Goal: Task Accomplishment & Management: Manage account settings

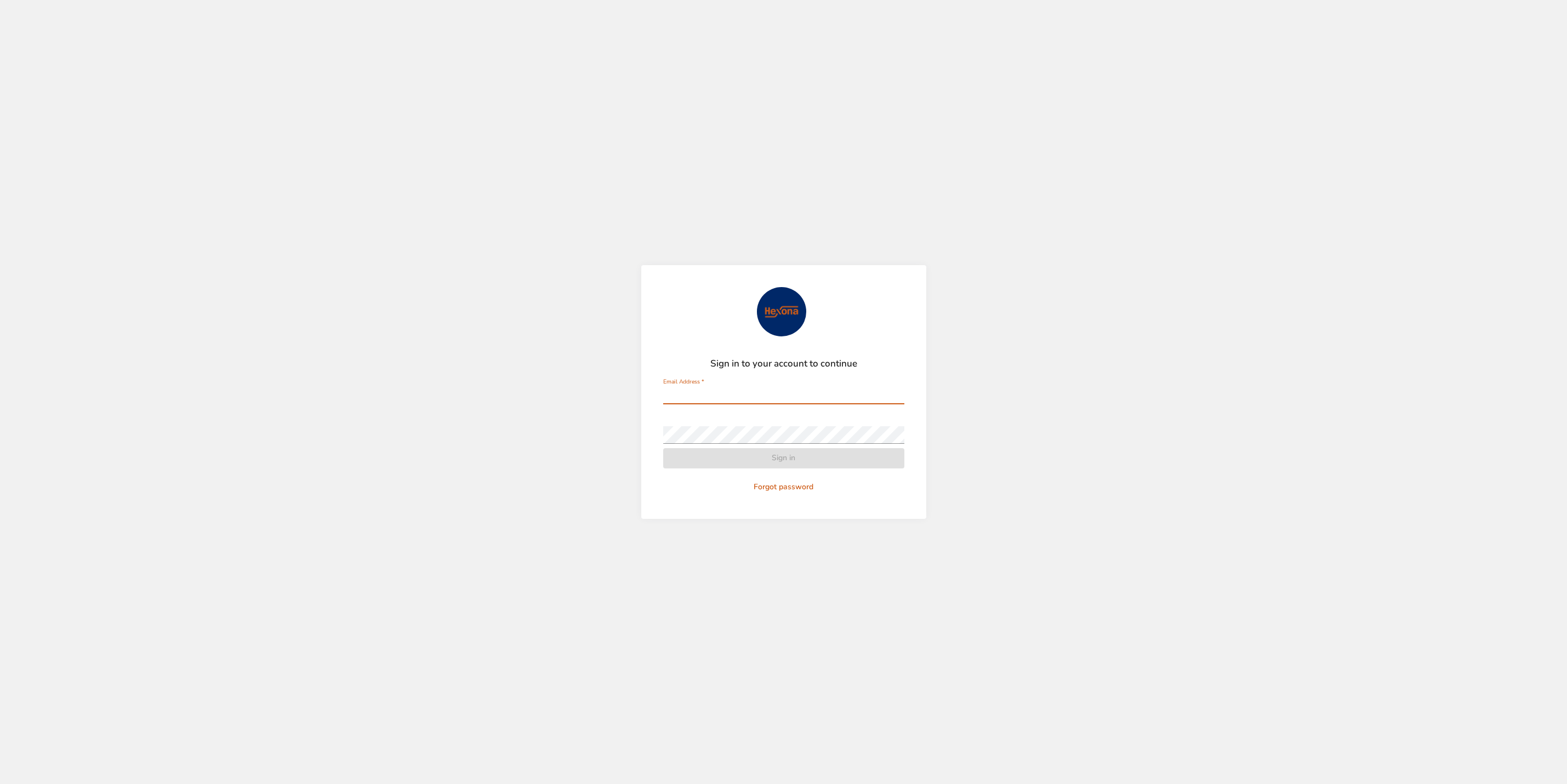
type input "**********"
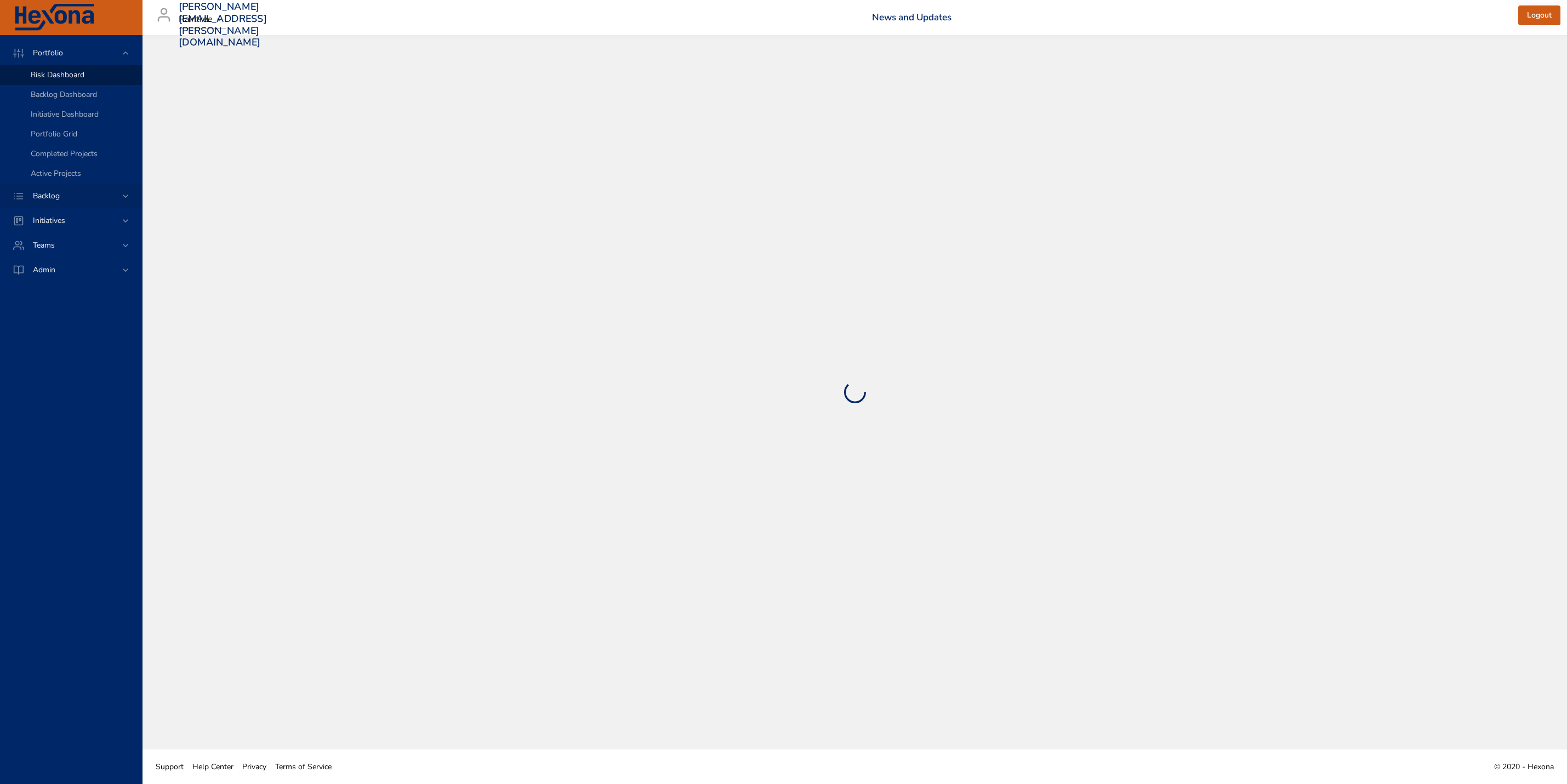
click at [65, 197] on span "Backlog" at bounding box center [46, 195] width 45 height 10
click at [73, 103] on span "Backlog Details" at bounding box center [56, 99] width 53 height 10
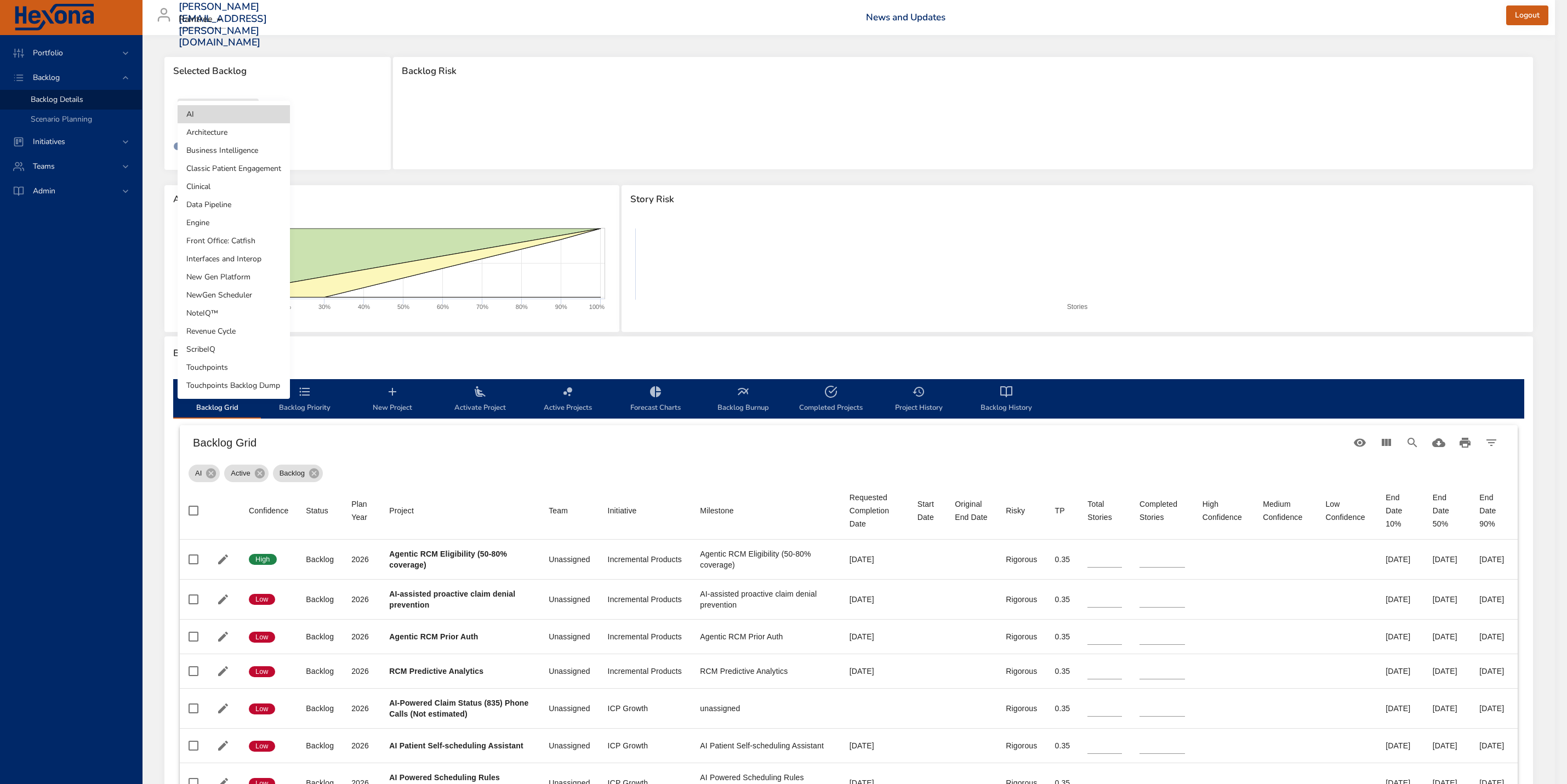
click at [243, 125] on body "Portfolio Backlog Backlog Details Scenario Planning Initiatives Teams [PERSON_N…" at bounding box center [784, 392] width 1567 height 784
click at [209, 189] on li "Clinical" at bounding box center [233, 186] width 112 height 18
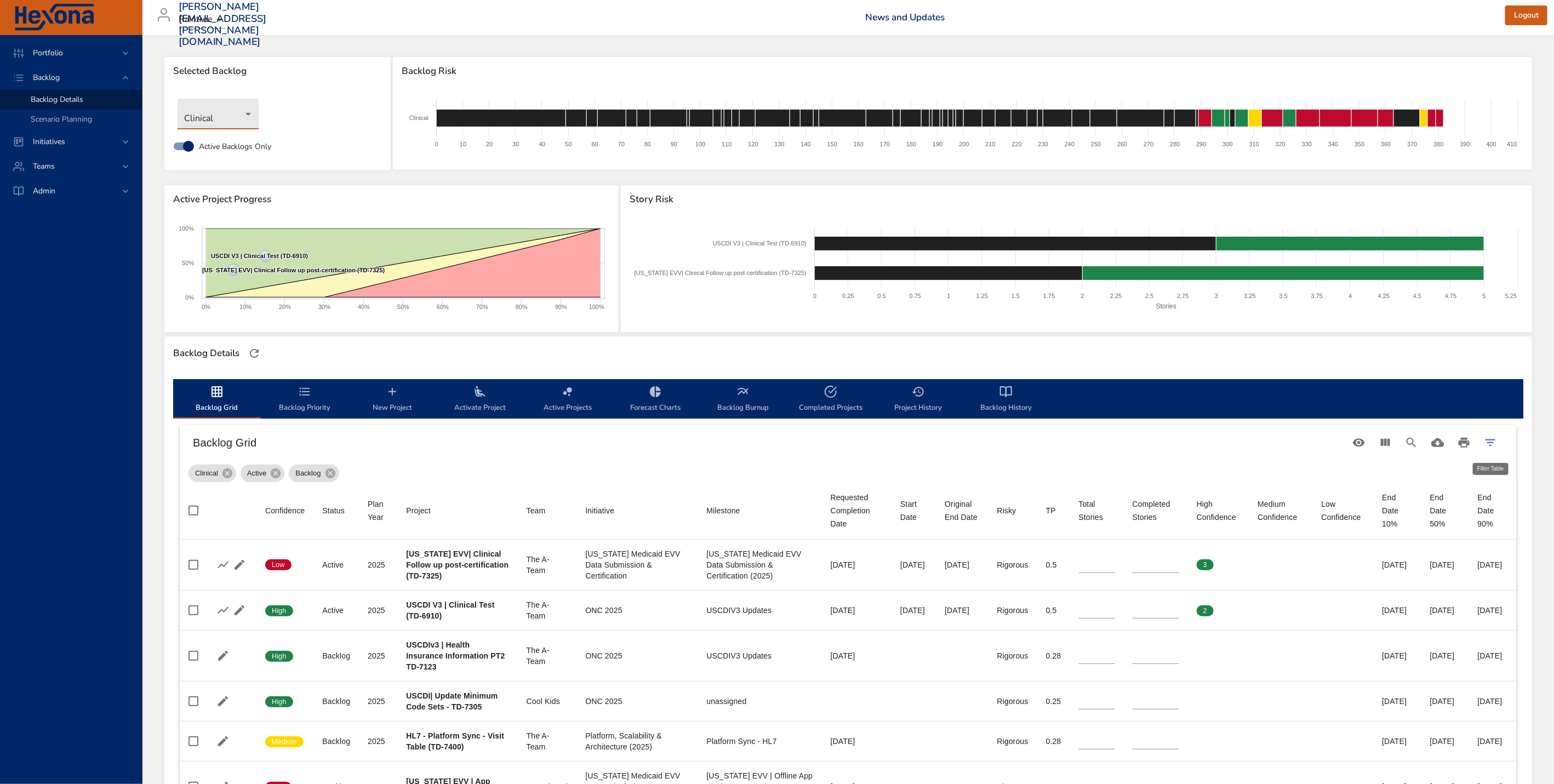
click at [1487, 443] on icon "Filter Table" at bounding box center [1490, 442] width 13 height 13
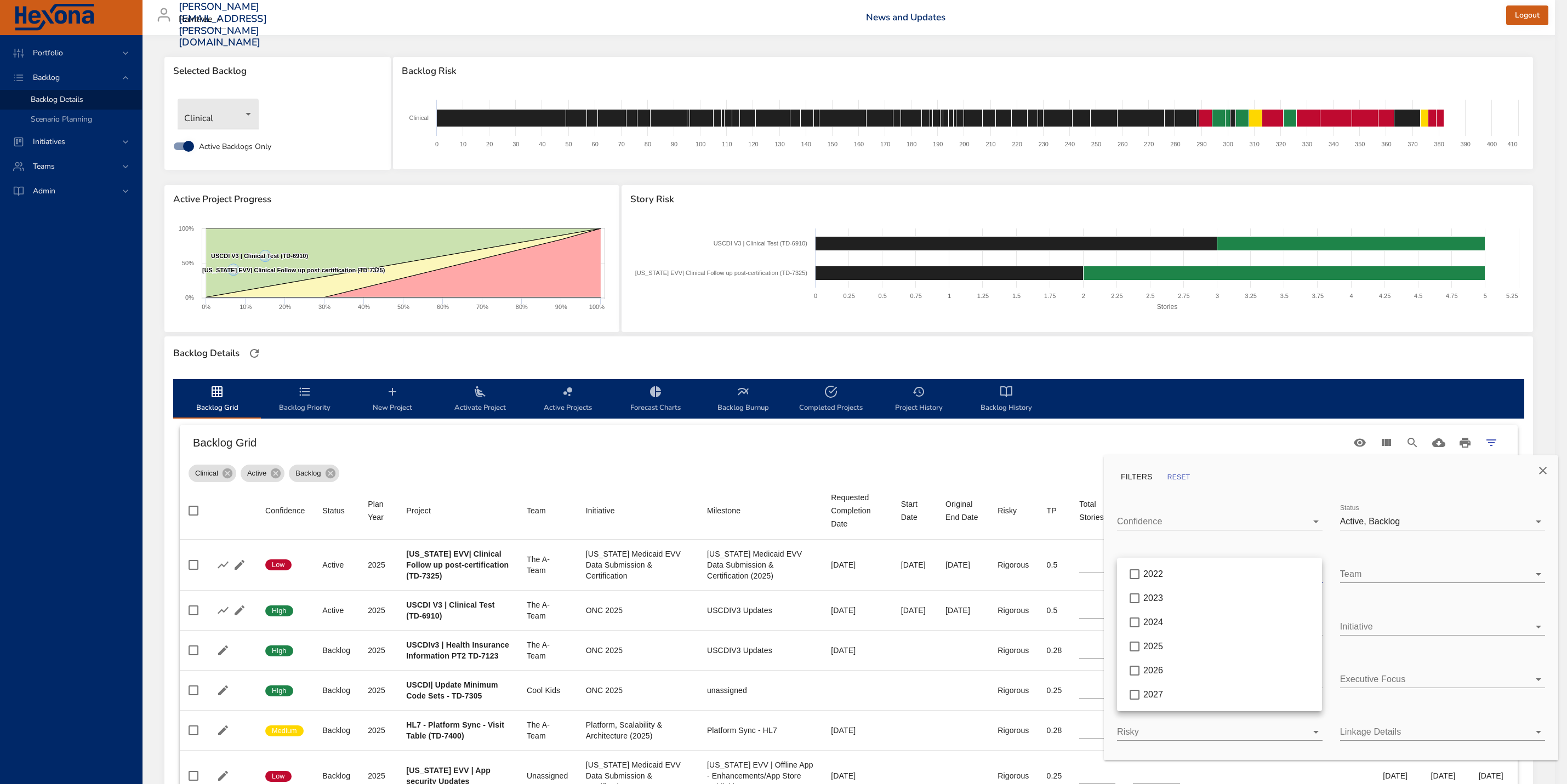
click at [1239, 568] on body "Portfolio Backlog Backlog Details Scenario Planning Initiatives Teams [PERSON_N…" at bounding box center [784, 392] width 1567 height 784
click at [1170, 670] on div "2026" at bounding box center [1228, 670] width 170 height 13
type input "*"
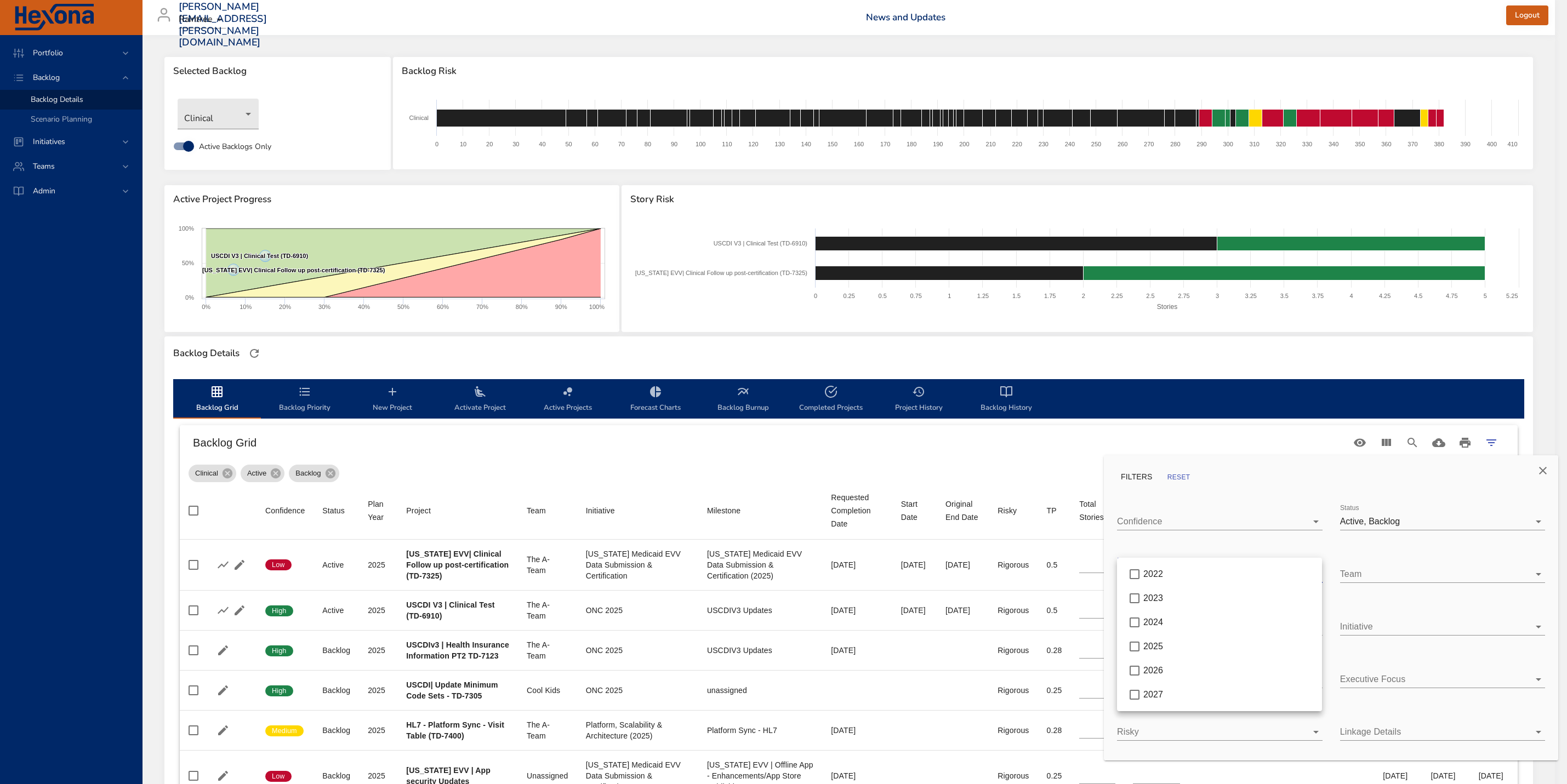
type input "**"
type input "*"
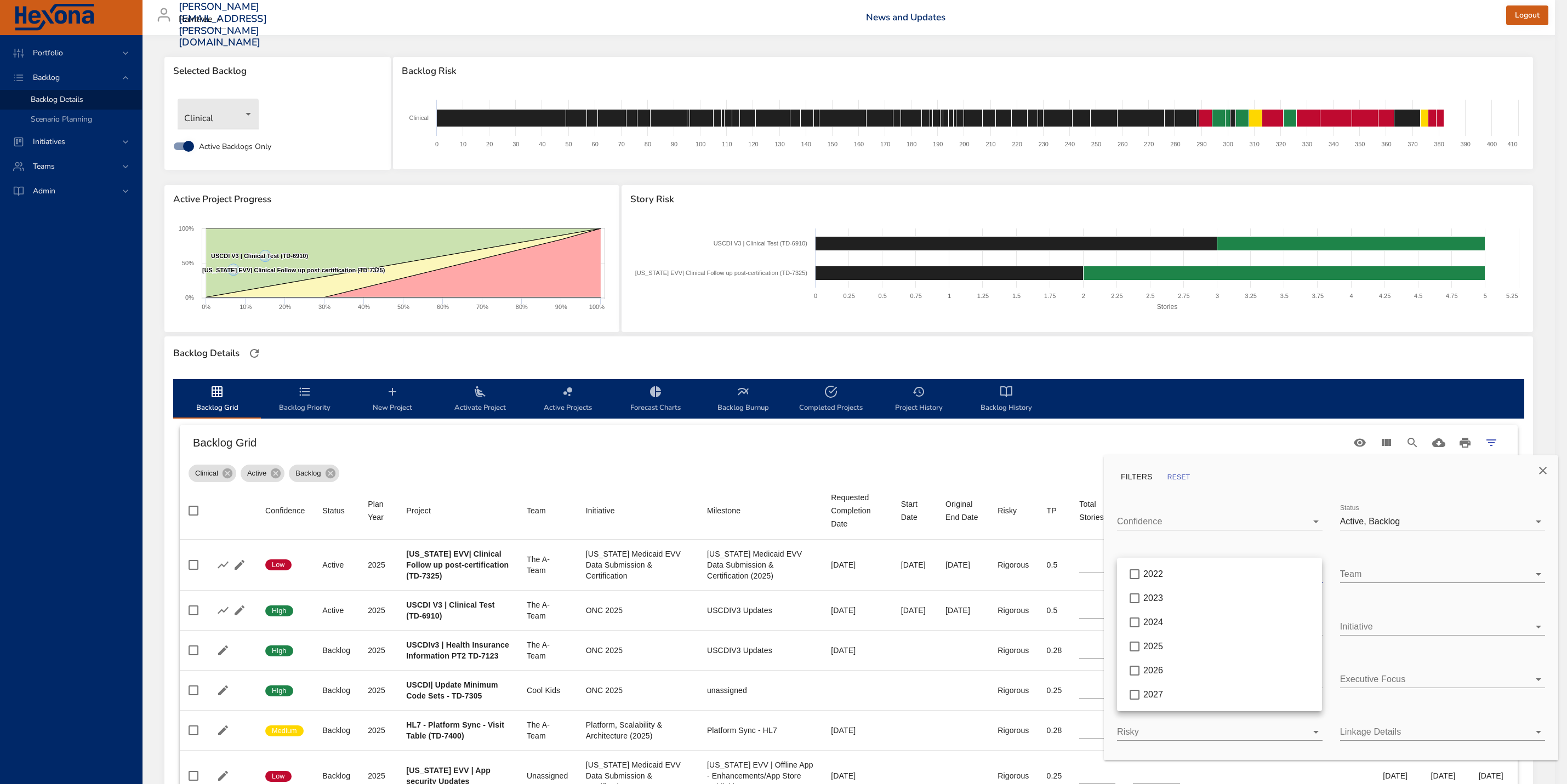
type input "*"
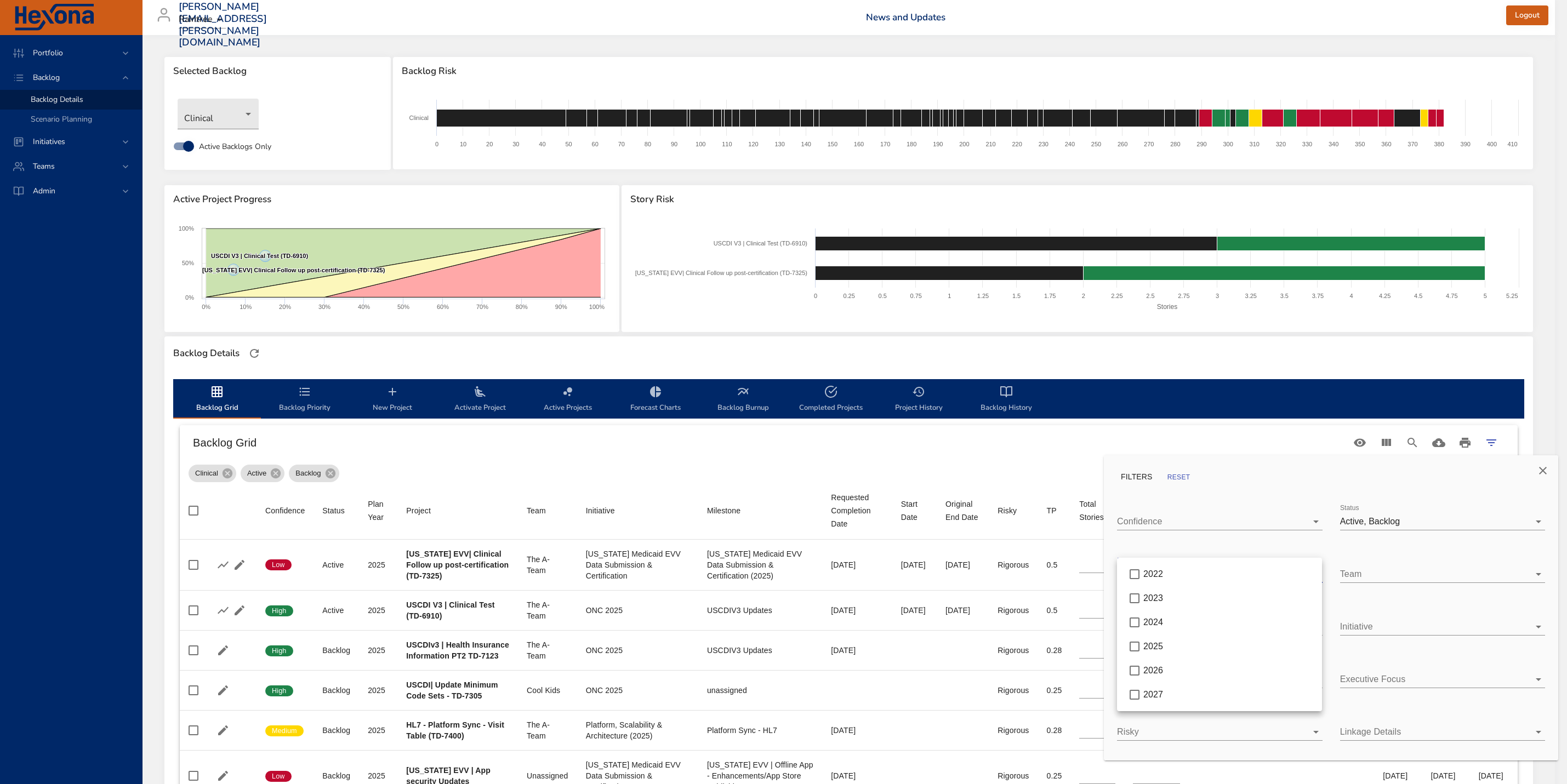
type input "**"
type input "*"
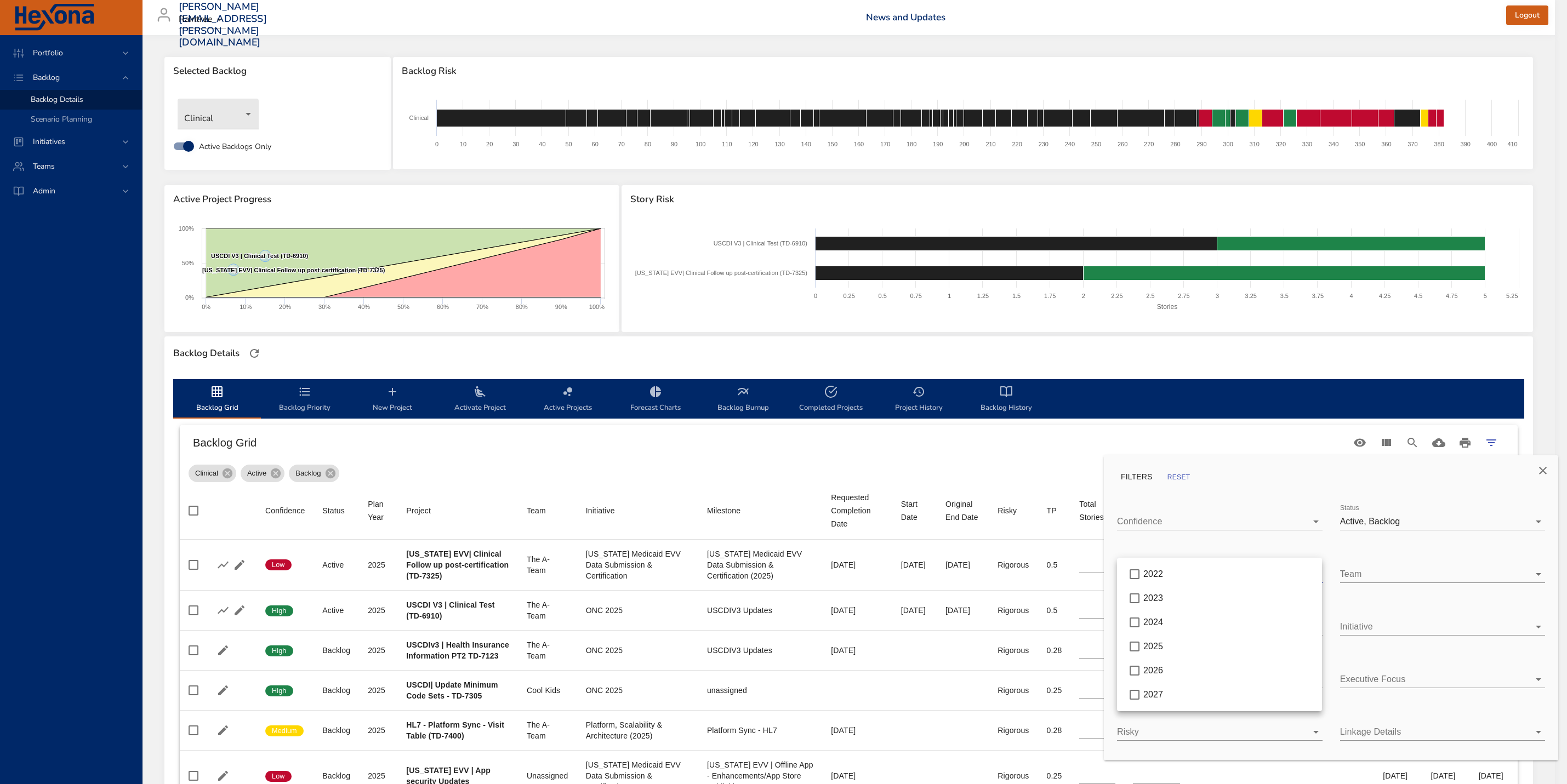
type input "*"
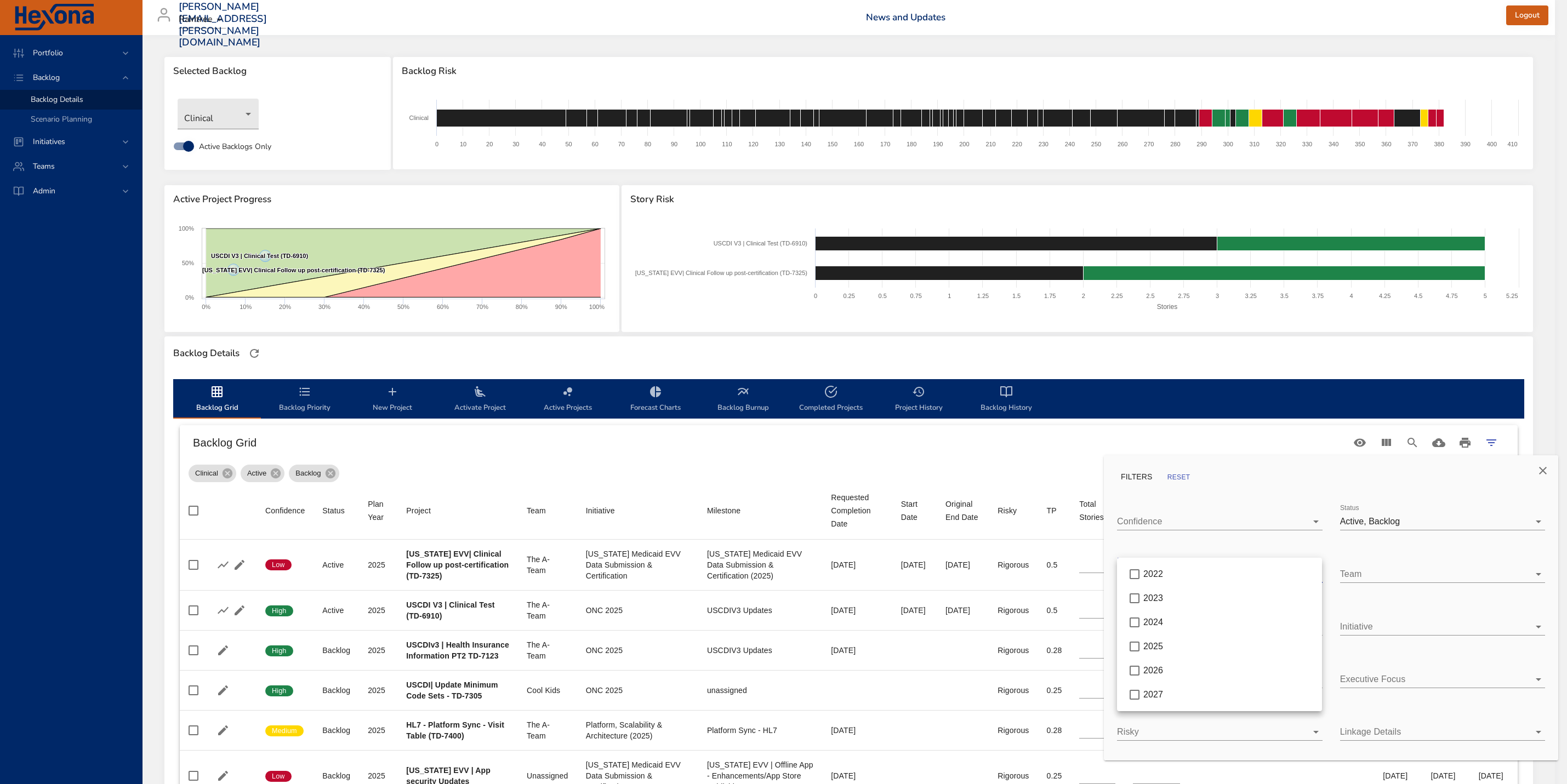
type input "*"
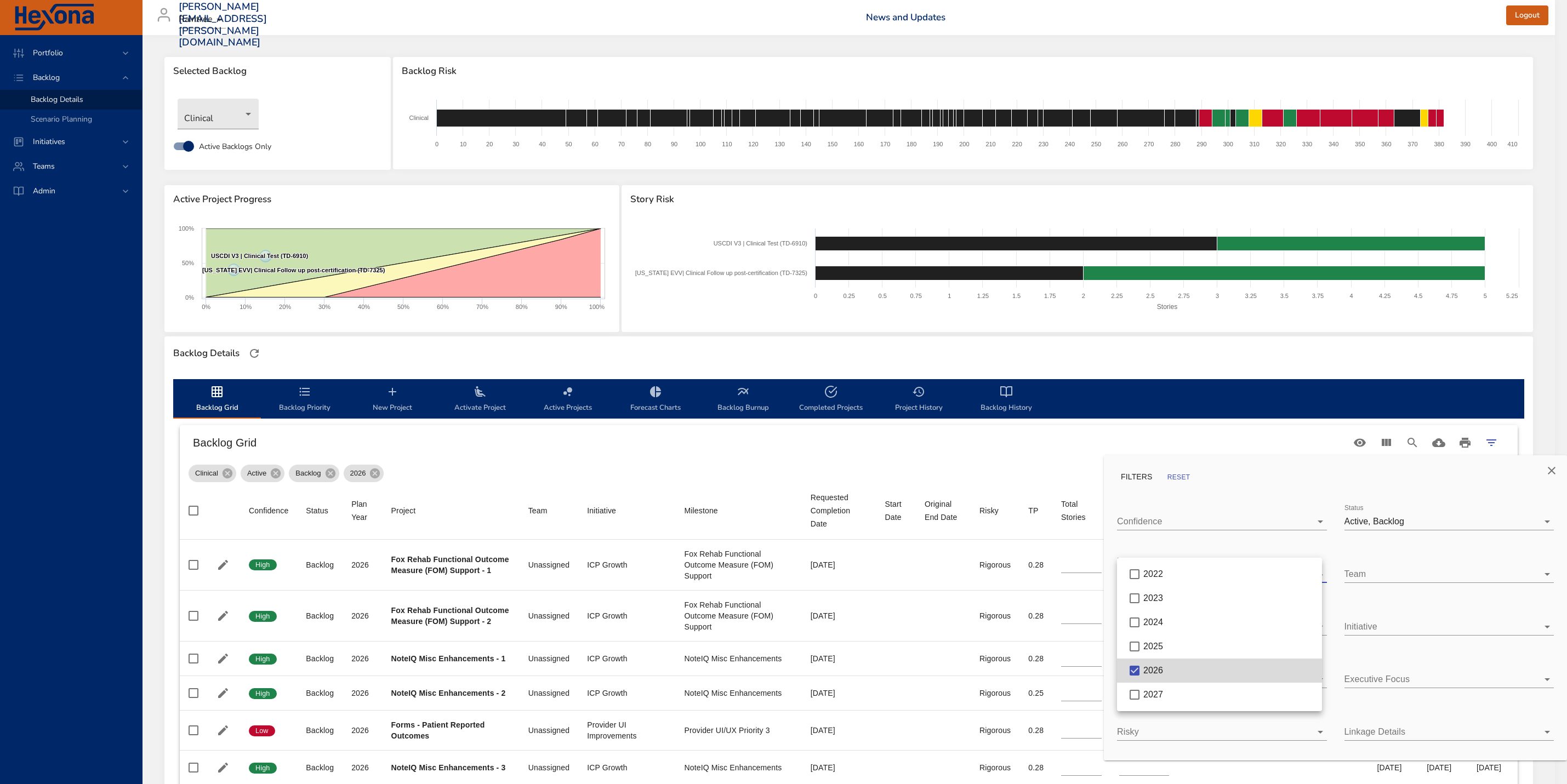
click at [1555, 473] on div at bounding box center [784, 392] width 1567 height 784
click at [1551, 469] on icon "Close" at bounding box center [1552, 470] width 8 height 8
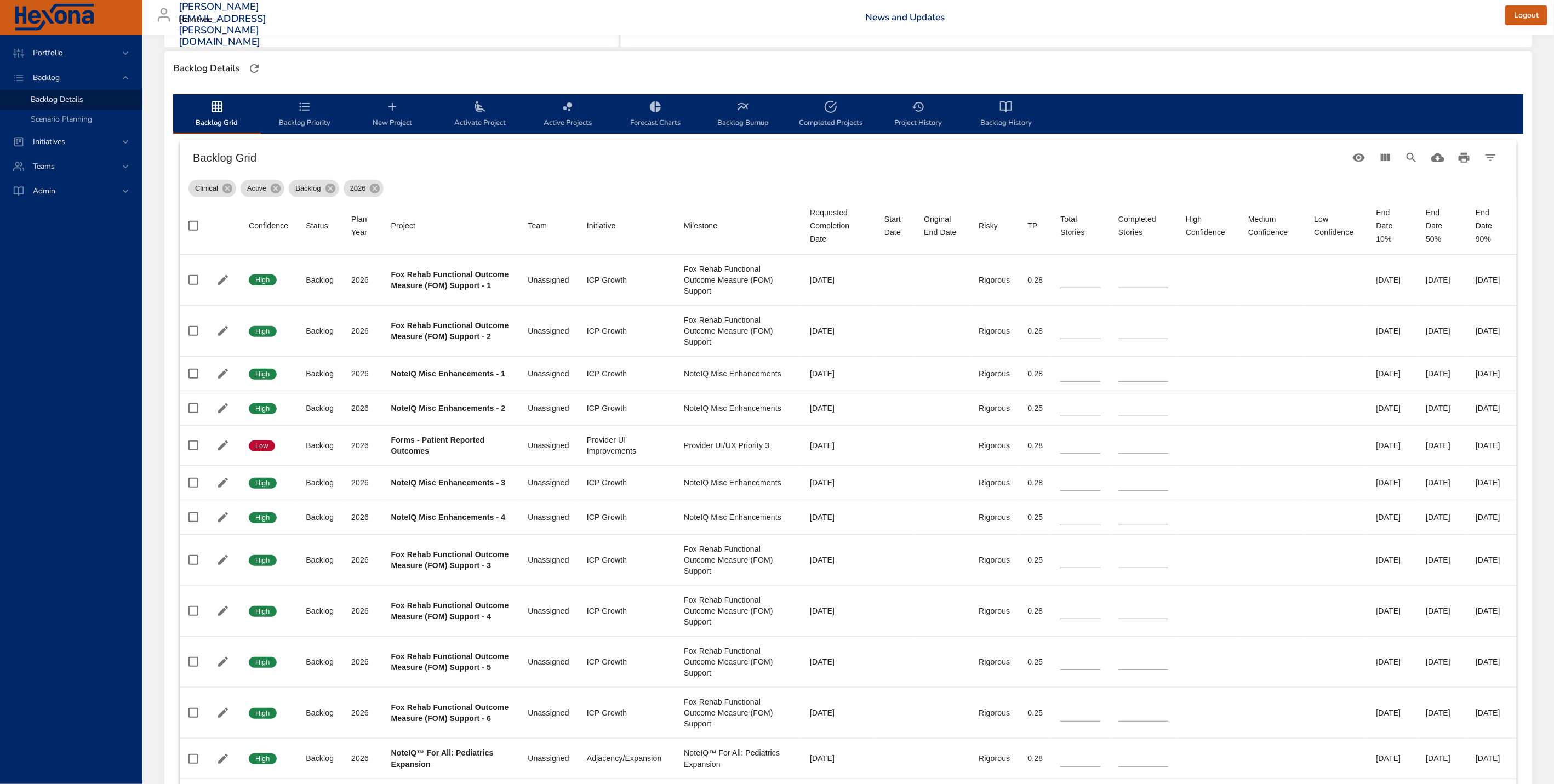
scroll to position [286, 0]
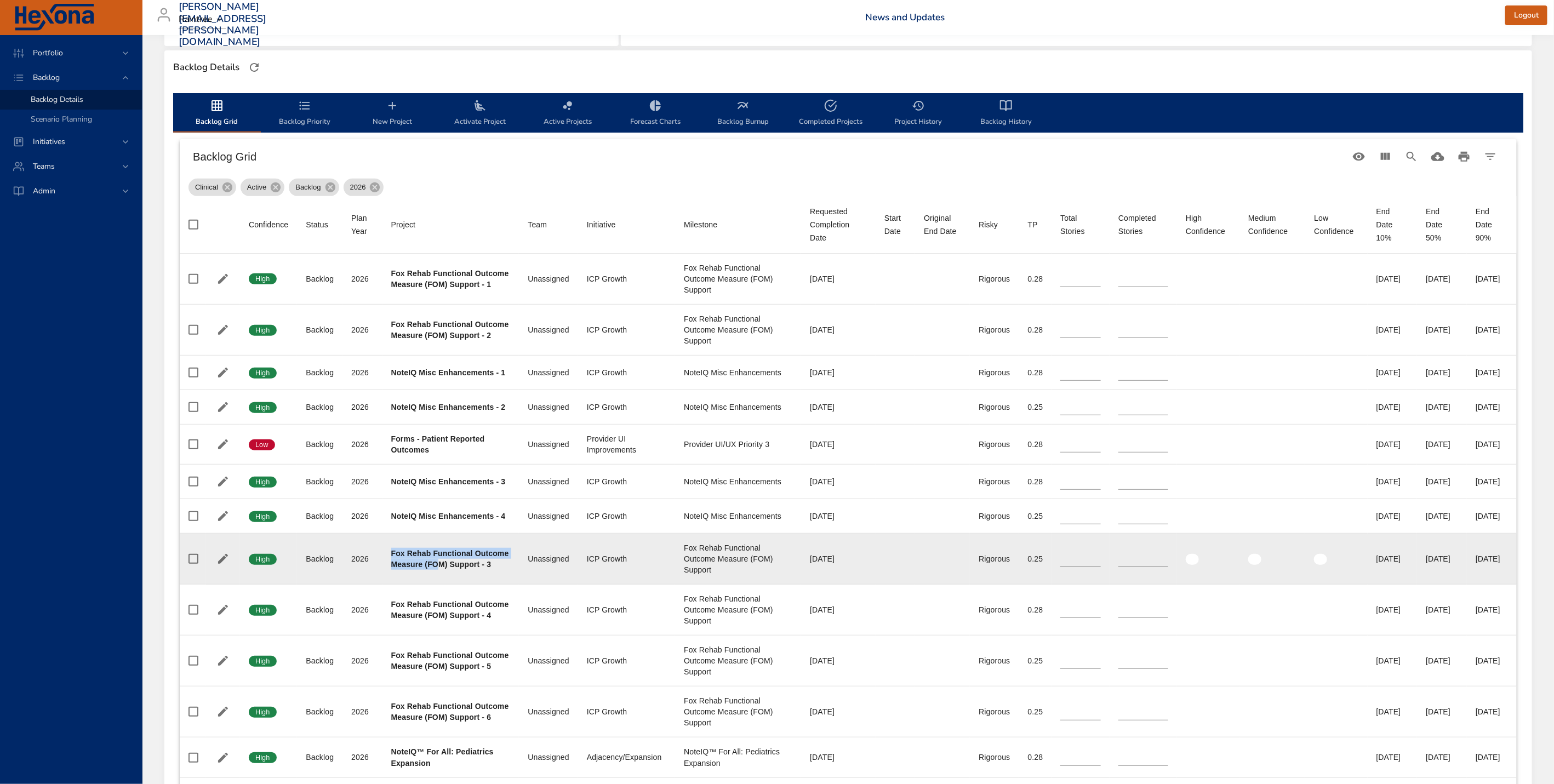
drag, startPoint x: 389, startPoint y: 570, endPoint x: 474, endPoint y: 585, distance: 86.3
click at [474, 568] on b "Fox Rehab Functional Outcome Measure (FOM) Support - 3" at bounding box center [450, 558] width 118 height 20
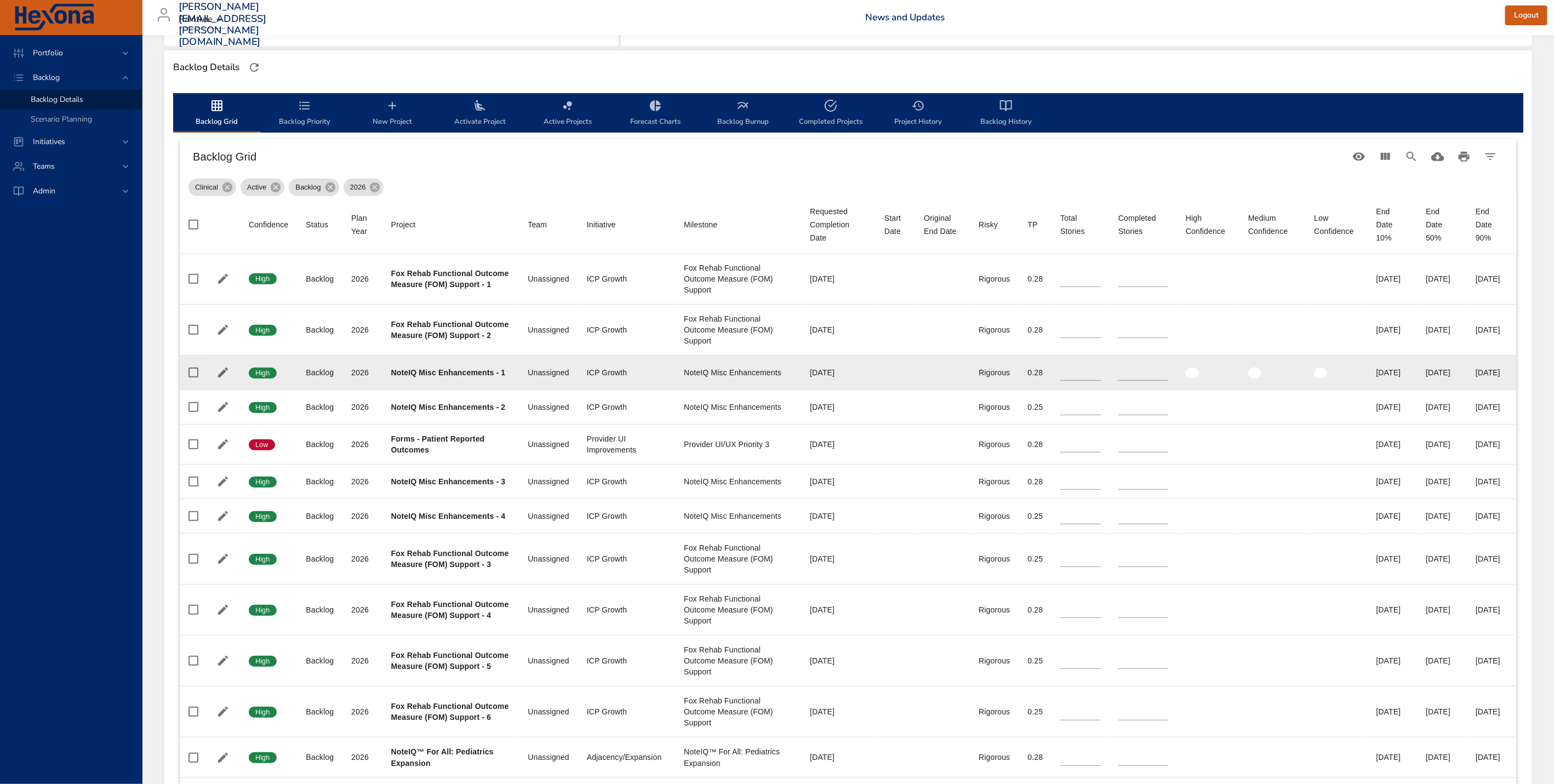
click at [420, 378] on div "NoteIQ Misc Enhancements - 1" at bounding box center [451, 372] width 119 height 11
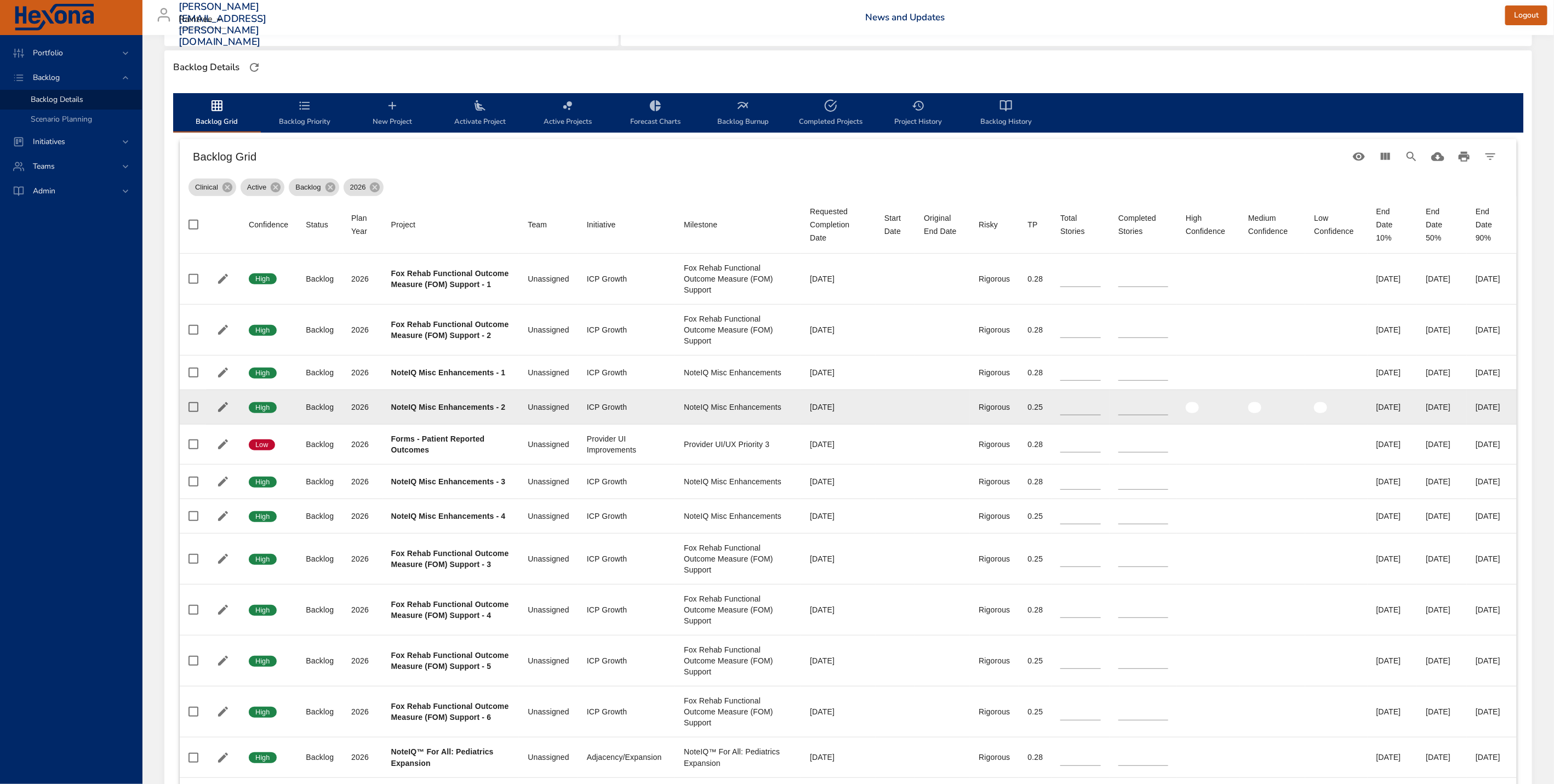
click at [410, 412] on div "NoteIQ Misc Enhancements - 2" at bounding box center [451, 407] width 119 height 11
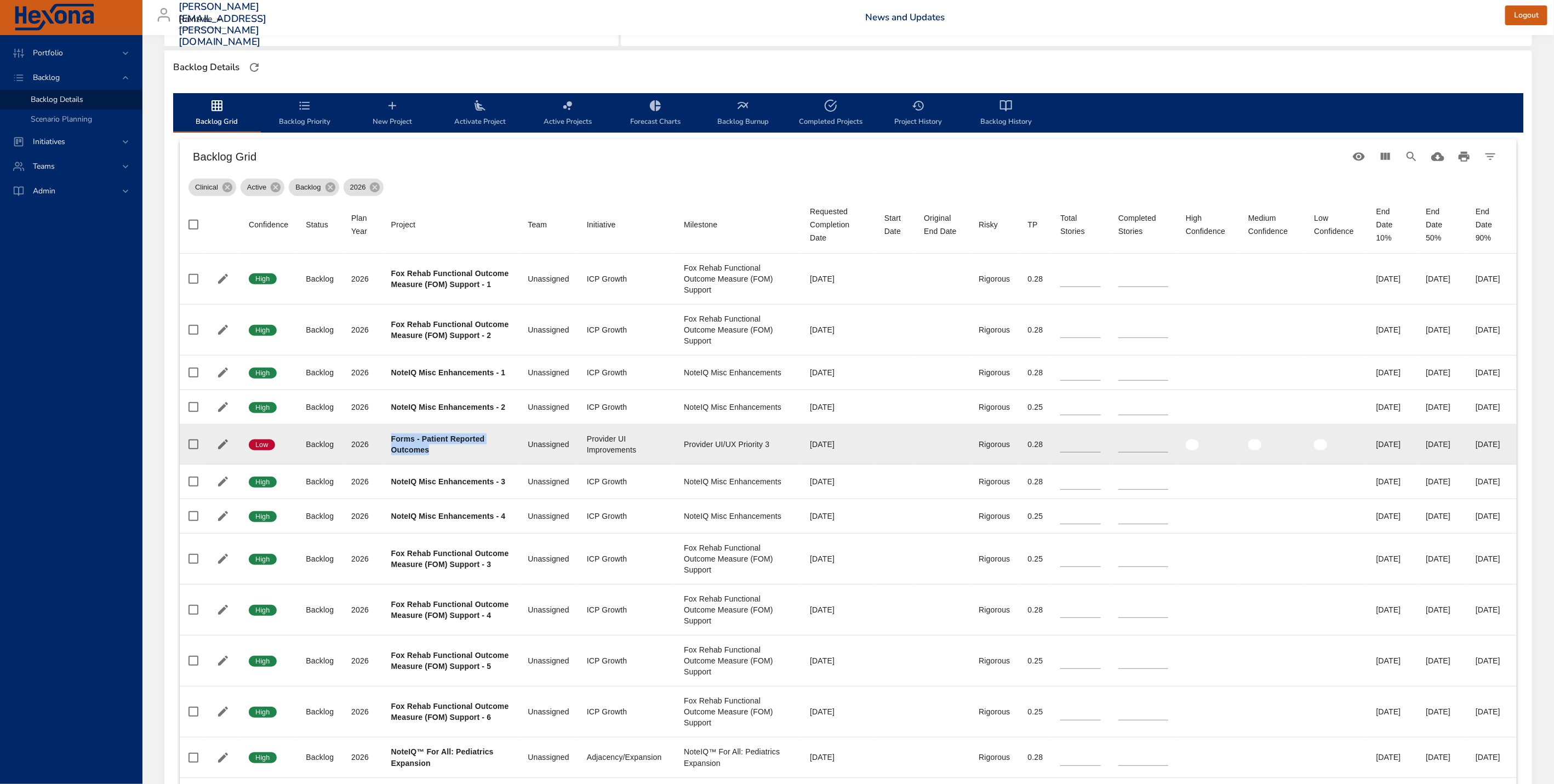
drag, startPoint x: 387, startPoint y: 451, endPoint x: 438, endPoint y: 463, distance: 52.4
click at [438, 463] on td "Project Forms - Patient Reported Outcomes" at bounding box center [451, 445] width 137 height 40
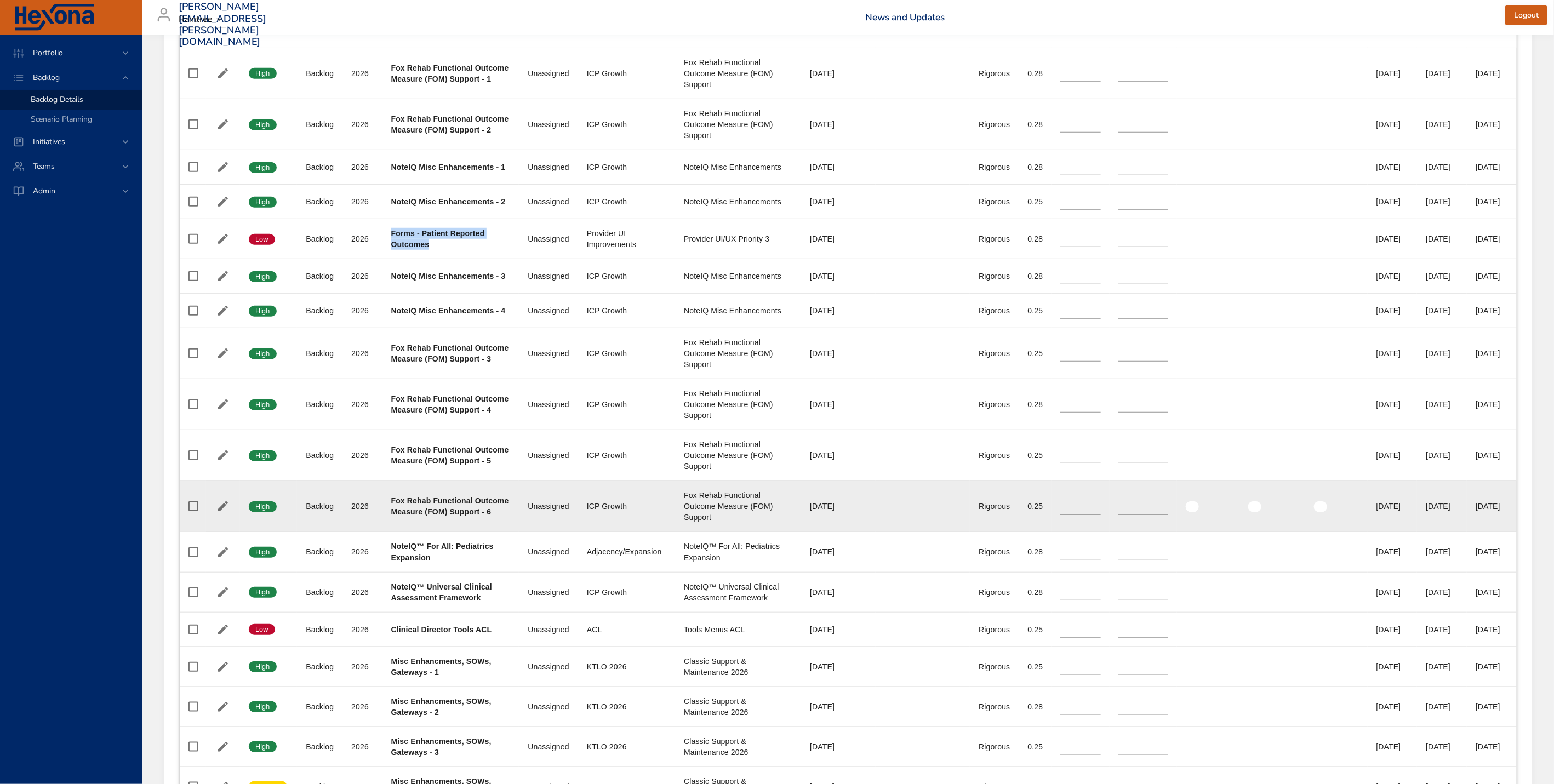
scroll to position [493, 0]
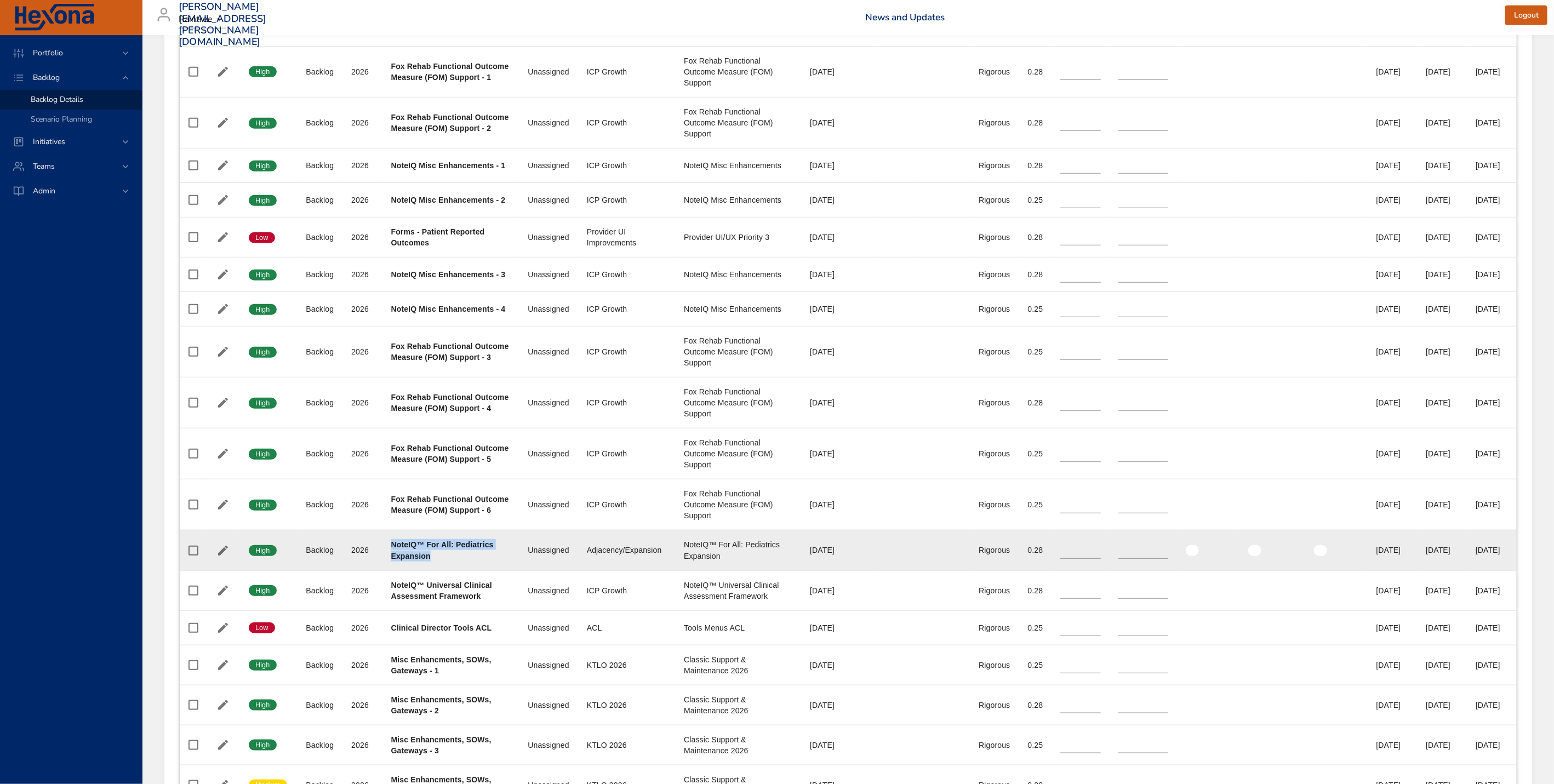
drag, startPoint x: 392, startPoint y: 568, endPoint x: 443, endPoint y: 587, distance: 54.4
click at [443, 571] on td "Project NoteIQ™ For All: Pediatrics Expansion" at bounding box center [451, 550] width 137 height 40
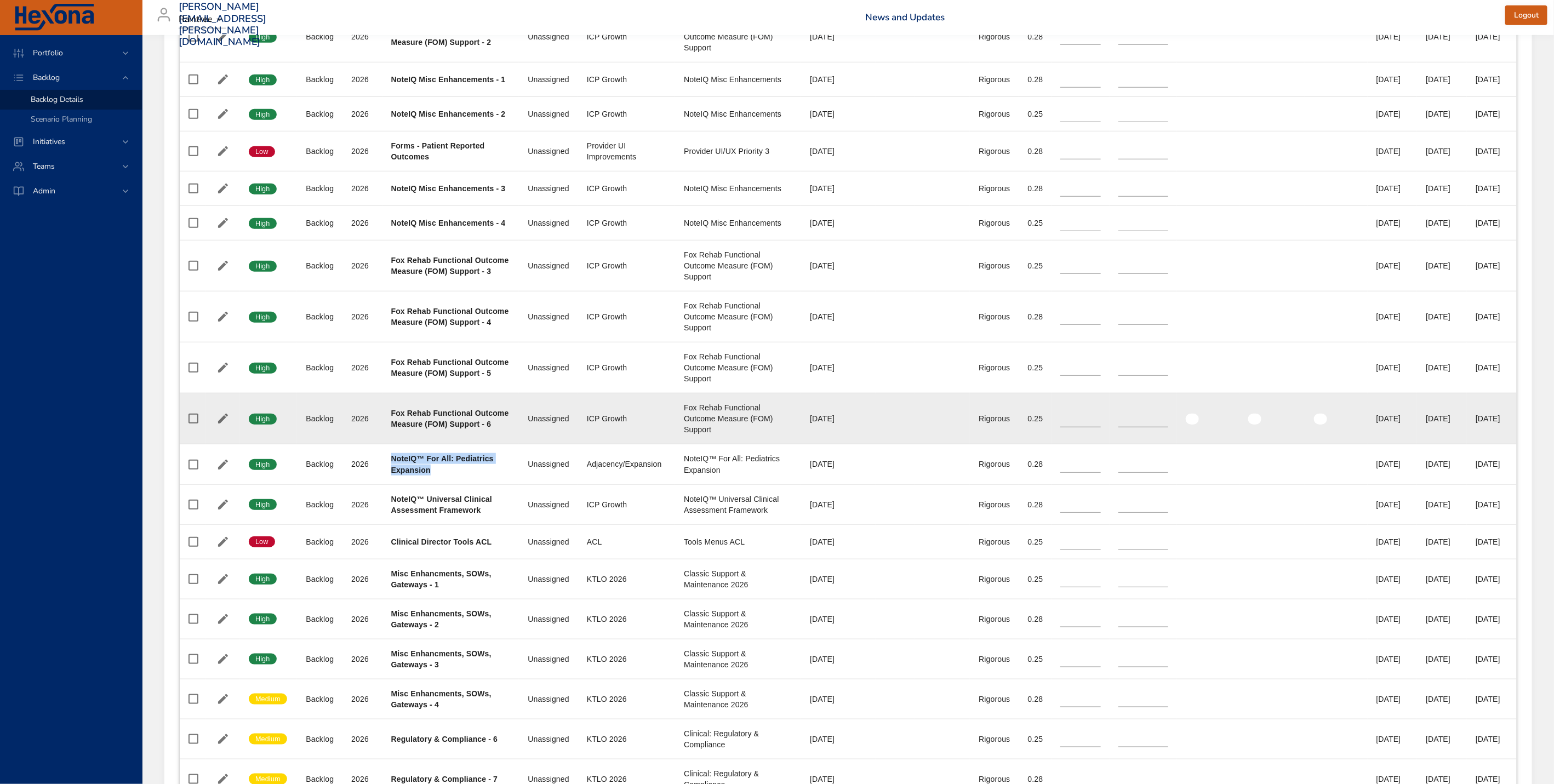
scroll to position [582, 0]
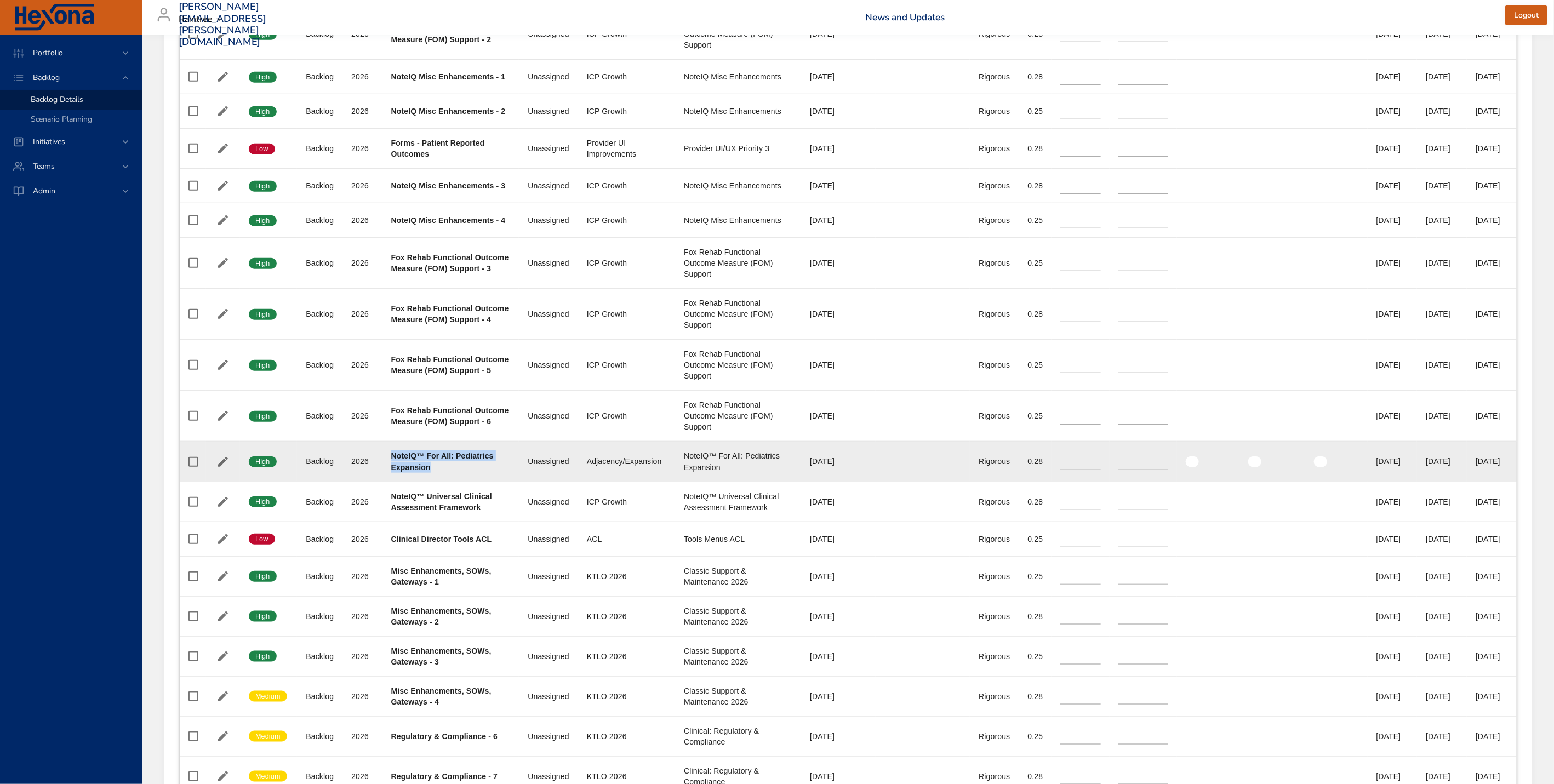
click at [448, 472] on div "NoteIQ™ For All: Pediatrics Expansion" at bounding box center [451, 462] width 119 height 22
drag, startPoint x: 393, startPoint y: 483, endPoint x: 463, endPoint y: 489, distance: 70.3
click at [463, 472] on div "NoteIQ™ For All: Pediatrics Expansion" at bounding box center [451, 462] width 119 height 22
click at [1060, 470] on input "*" at bounding box center [1080, 461] width 41 height 16
drag, startPoint x: 416, startPoint y: 488, endPoint x: 360, endPoint y: 481, distance: 56.4
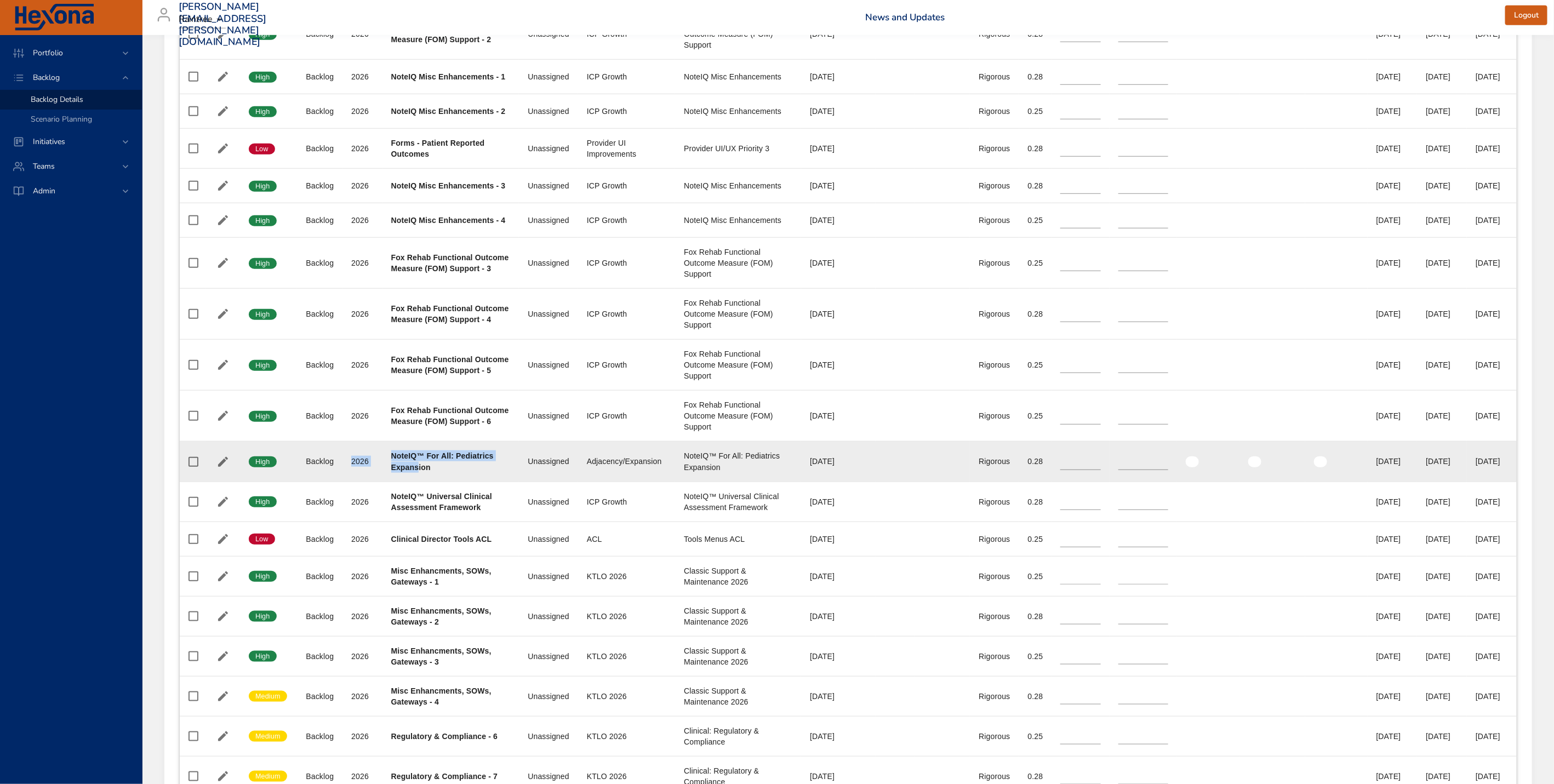
click at [360, 481] on tr "Confidence High Status Backlog Plan Year [DATE] Project NoteIQ™ For All: Pediat…" at bounding box center [848, 461] width 1337 height 40
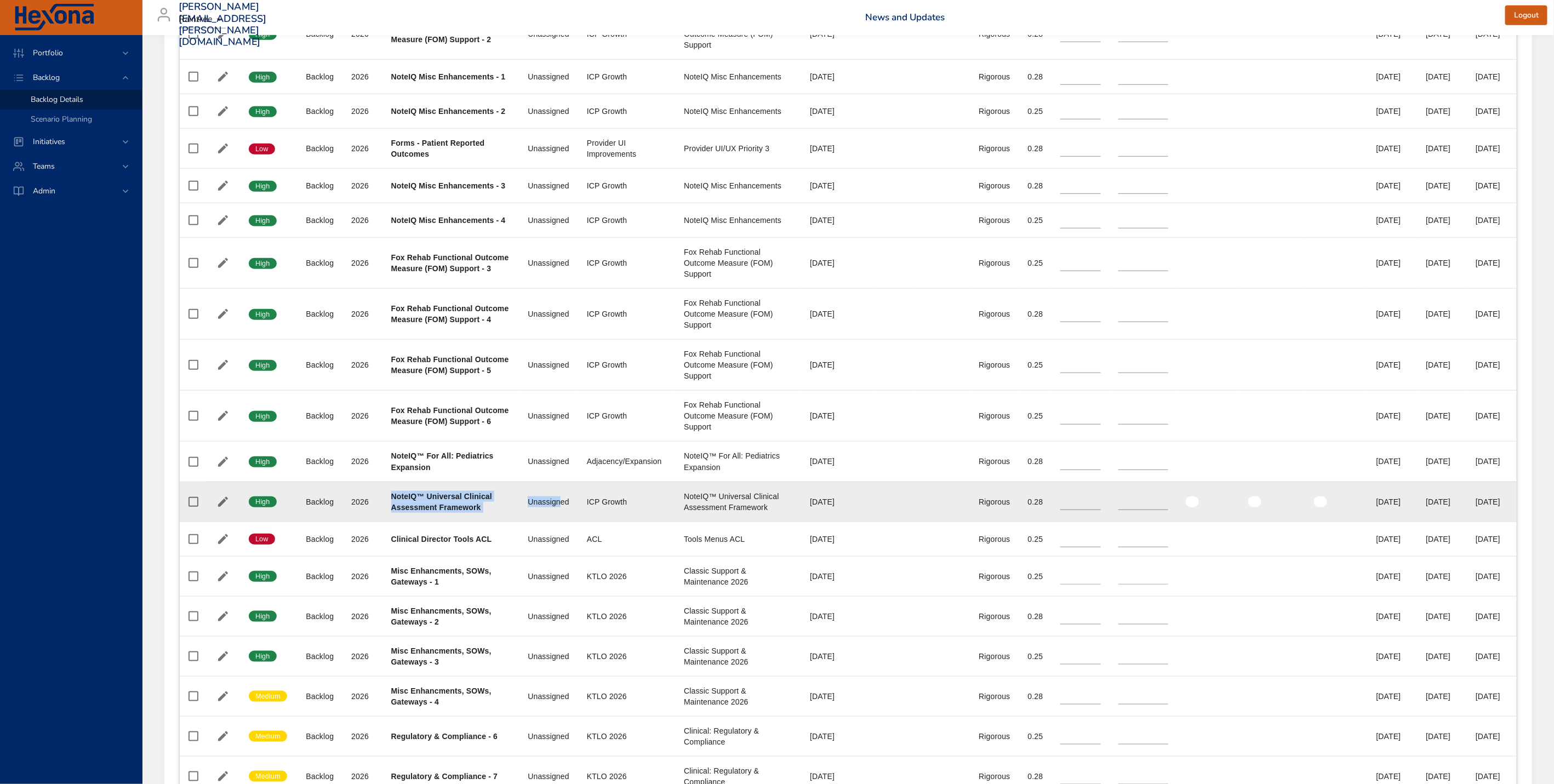
drag, startPoint x: 392, startPoint y: 519, endPoint x: 550, endPoint y: 530, distance: 158.4
click at [550, 521] on tr "Confidence High Status Backlog Plan Year [DATE] Project NoteIQ™ Universal Clini…" at bounding box center [848, 501] width 1337 height 40
click at [562, 520] on td "Team Unassigned" at bounding box center [548, 501] width 59 height 40
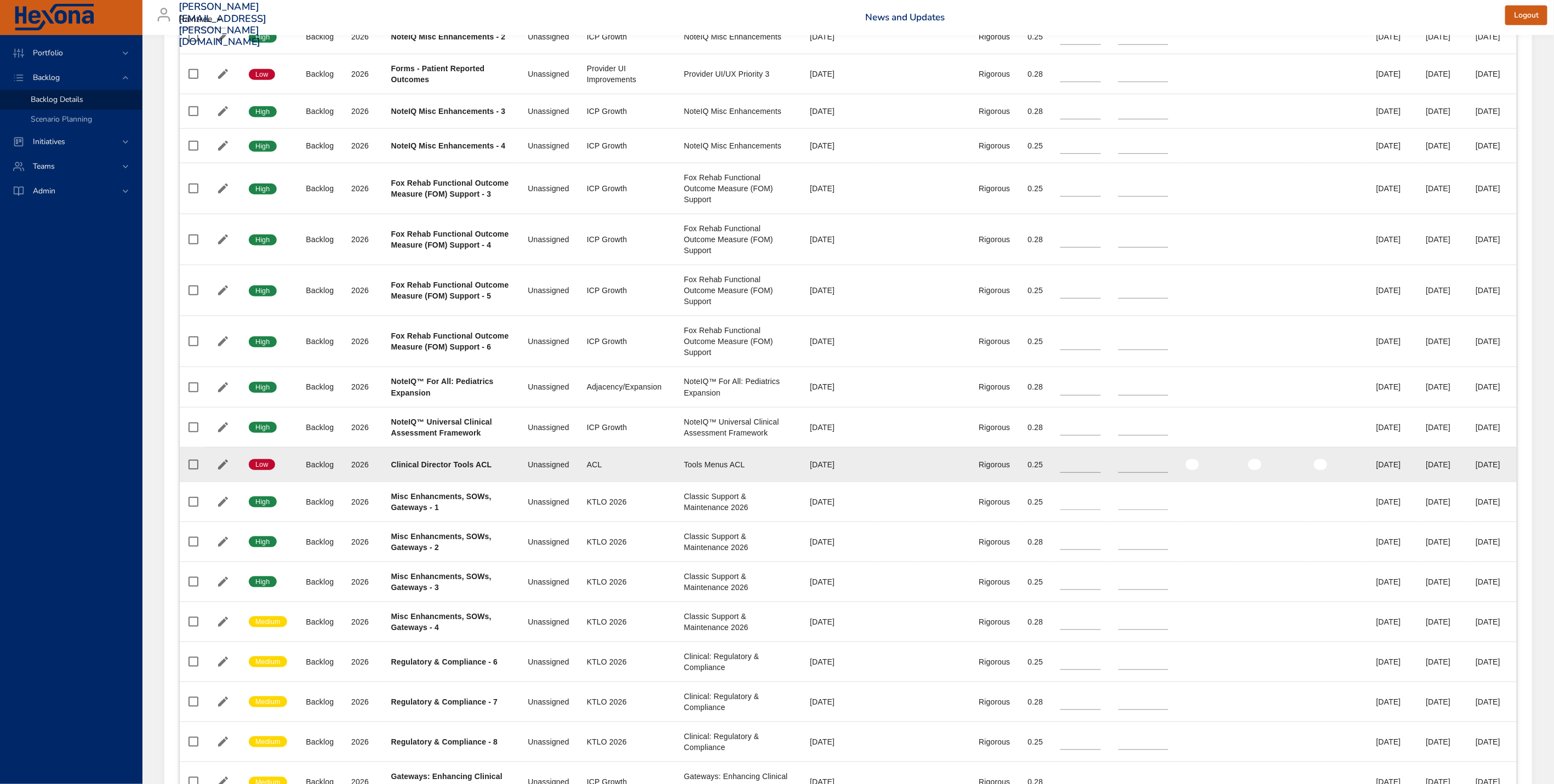
scroll to position [735, 0]
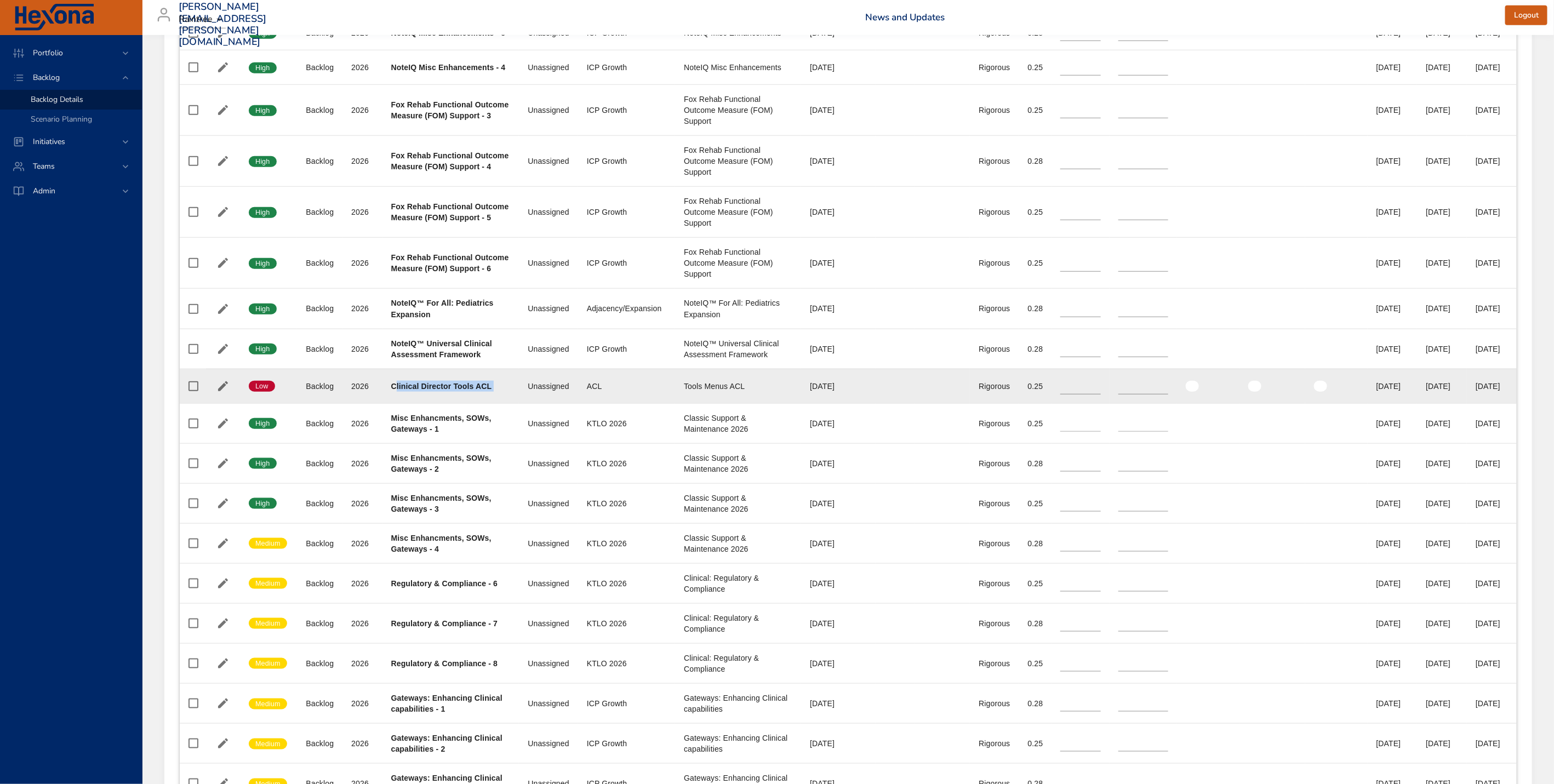
drag, startPoint x: 395, startPoint y: 412, endPoint x: 529, endPoint y: 405, distance: 134.2
click at [529, 403] on tr "Confidence Low Status Backlog Plan Year [DATE] Project Clinical Director Tools …" at bounding box center [848, 386] width 1337 height 34
drag, startPoint x: 594, startPoint y: 413, endPoint x: 575, endPoint y: 413, distance: 19.0
click at [578, 403] on td "Initiative ACL" at bounding box center [626, 386] width 97 height 34
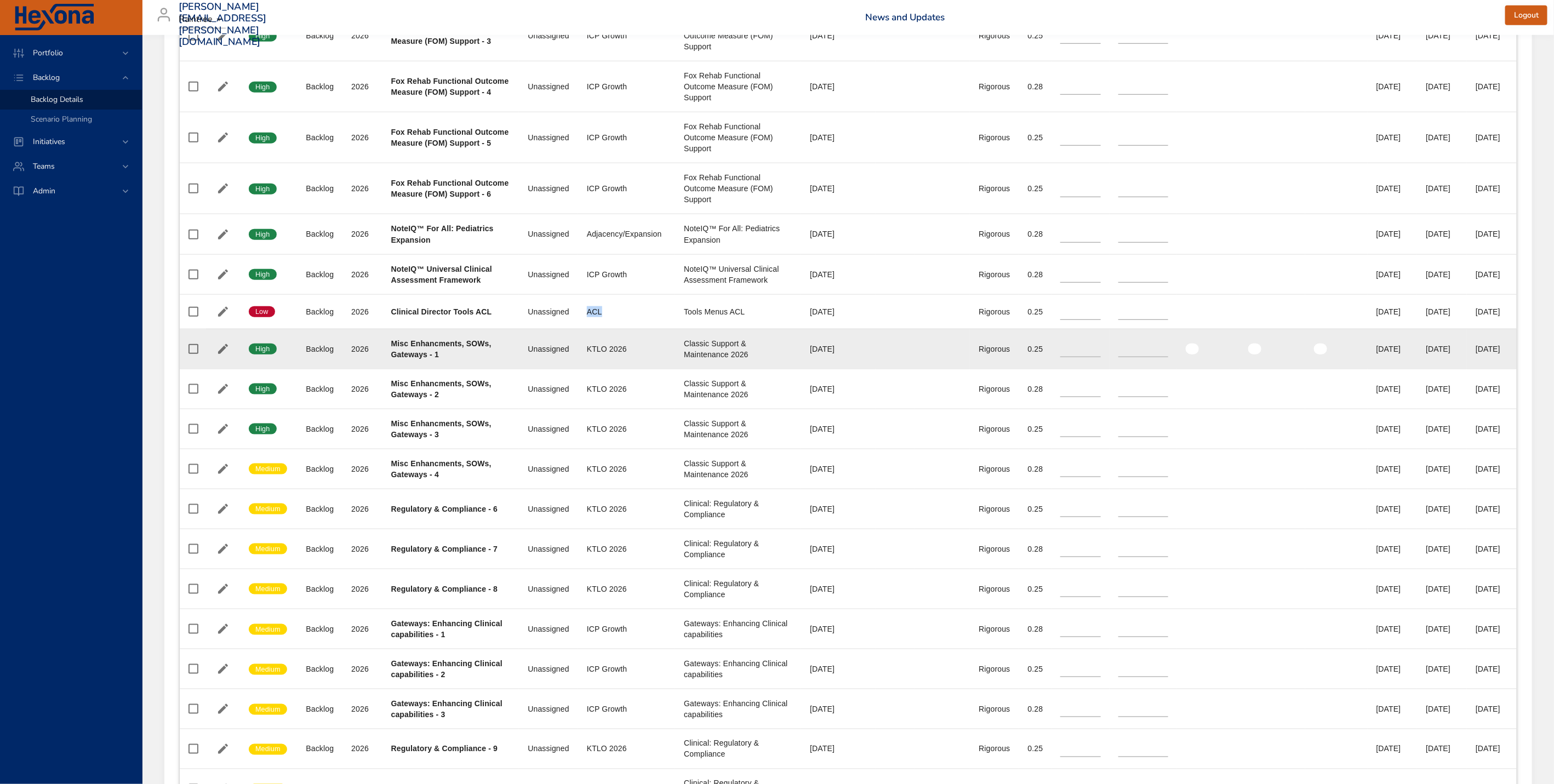
scroll to position [826, 0]
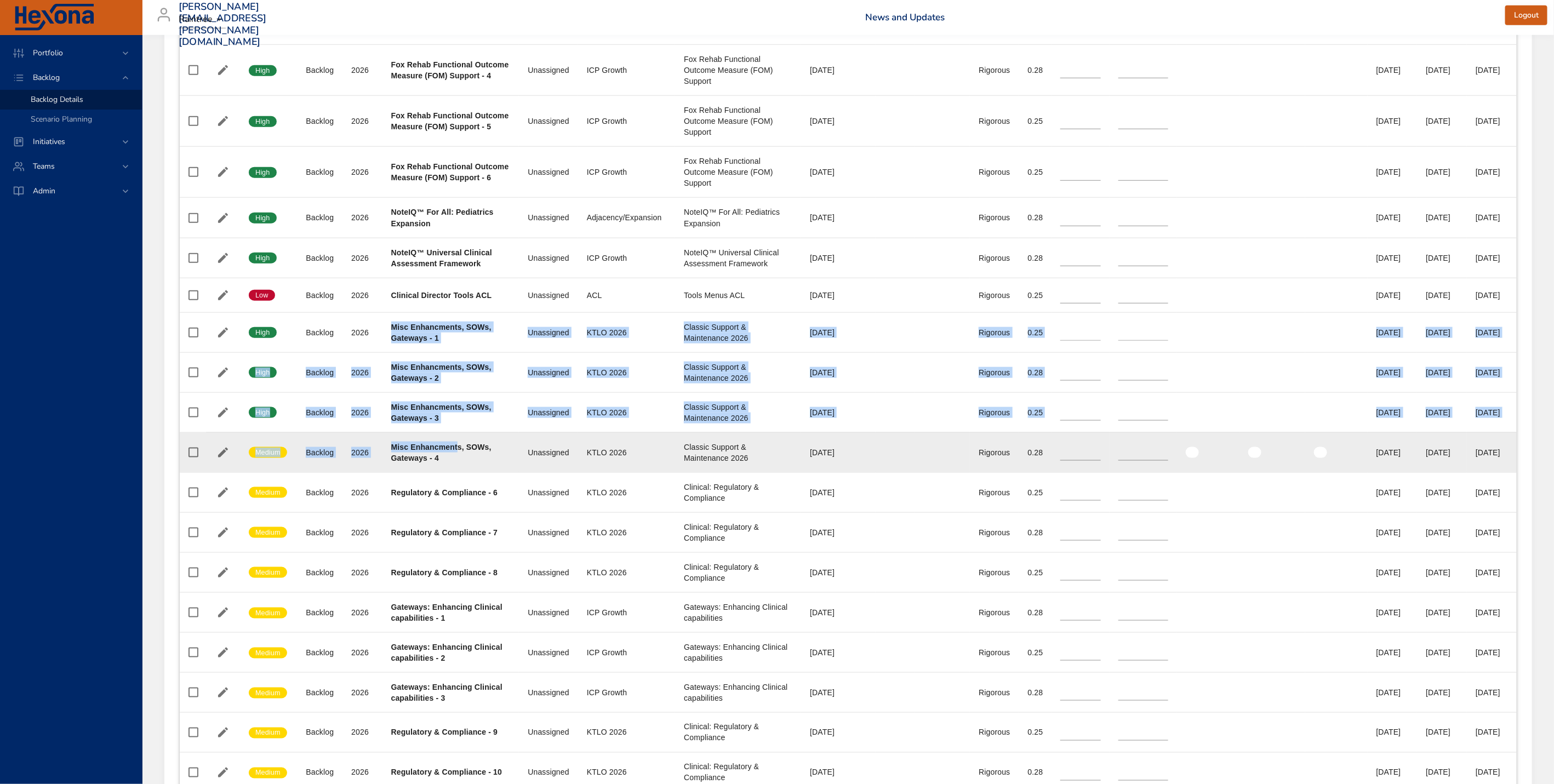
drag, startPoint x: 389, startPoint y: 352, endPoint x: 459, endPoint y: 472, distance: 138.9
click at [459, 472] on tbody "Confidence High Status Backlog Plan Year [DATE] Project Fox Rehab Functional Ou…" at bounding box center [848, 344] width 1337 height 1261
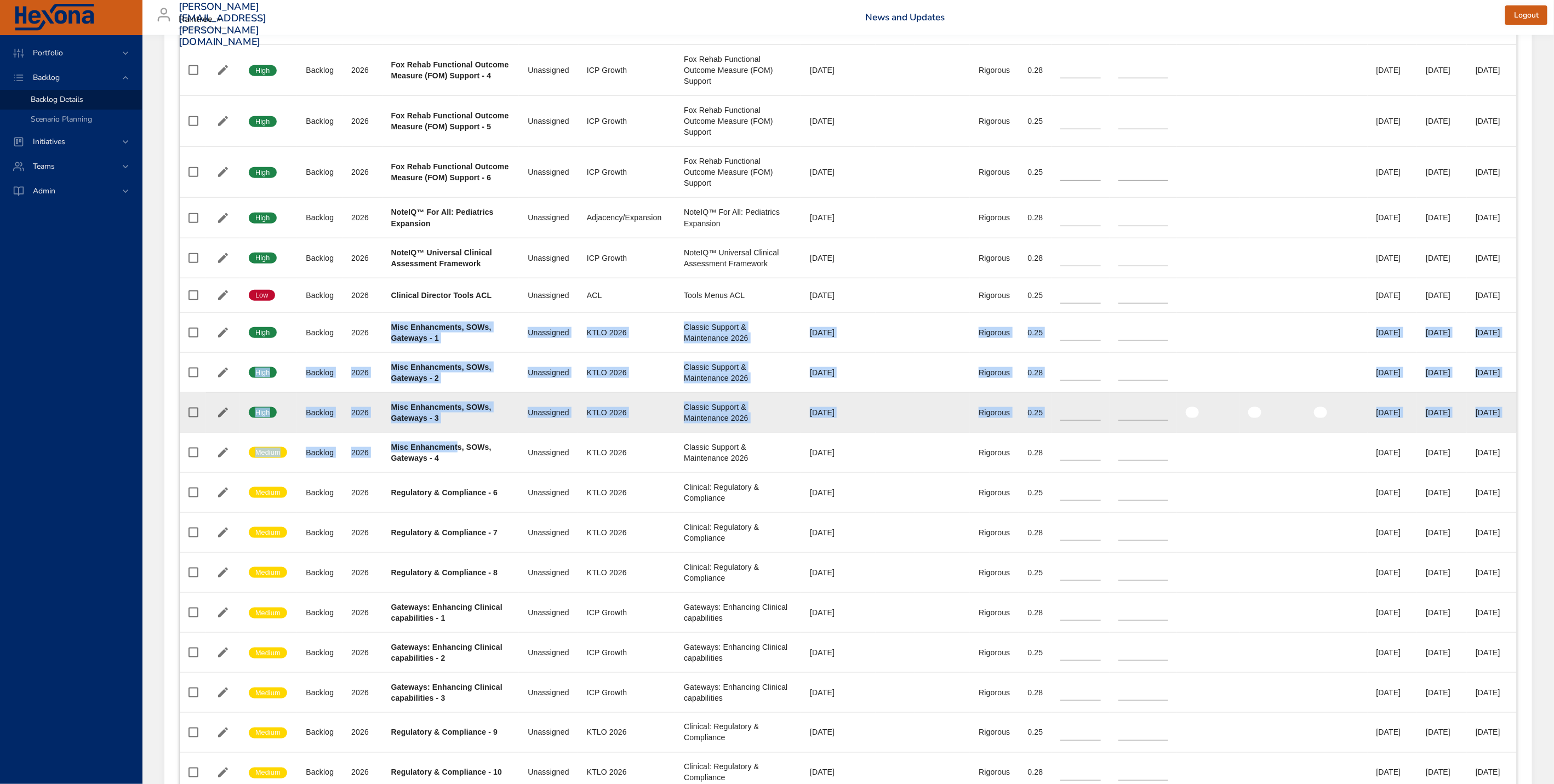
click at [1019, 422] on td "TP 0.25" at bounding box center [1036, 412] width 33 height 40
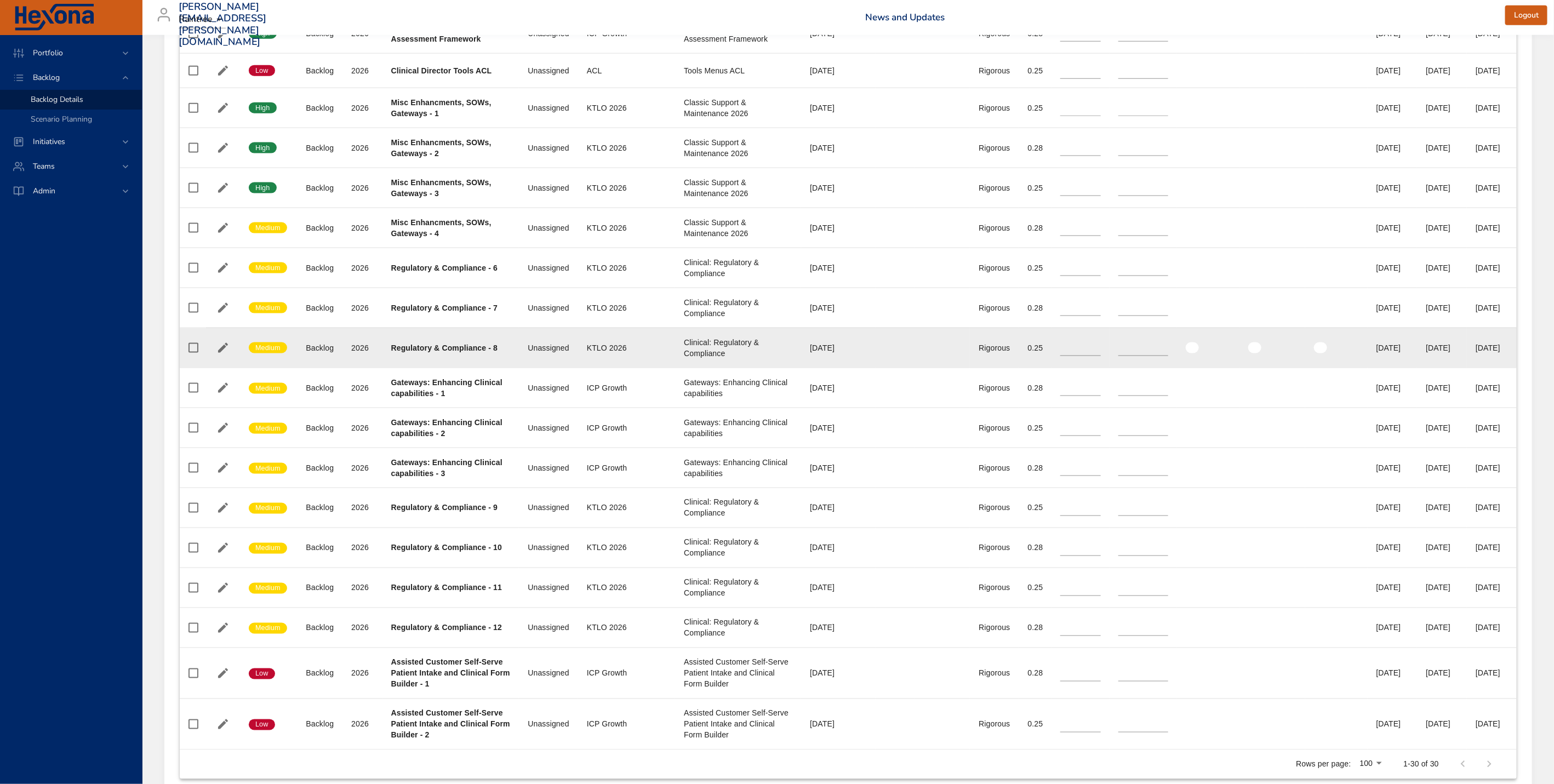
scroll to position [1057, 0]
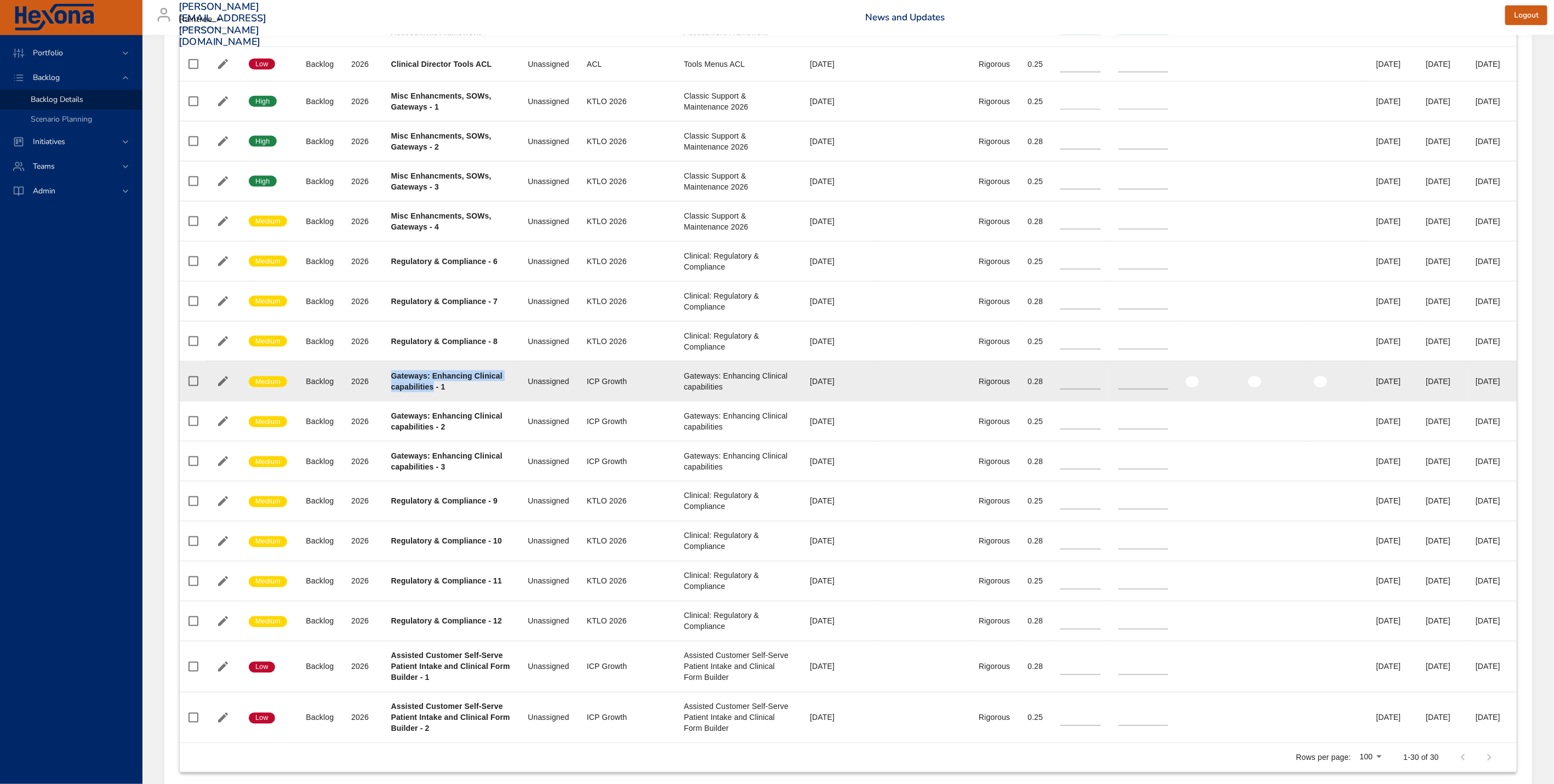
drag, startPoint x: 384, startPoint y: 403, endPoint x: 464, endPoint y: 419, distance: 81.6
click at [463, 401] on td "Project Gateways: Enhancing Clinical capabilities - 1" at bounding box center [451, 381] width 137 height 40
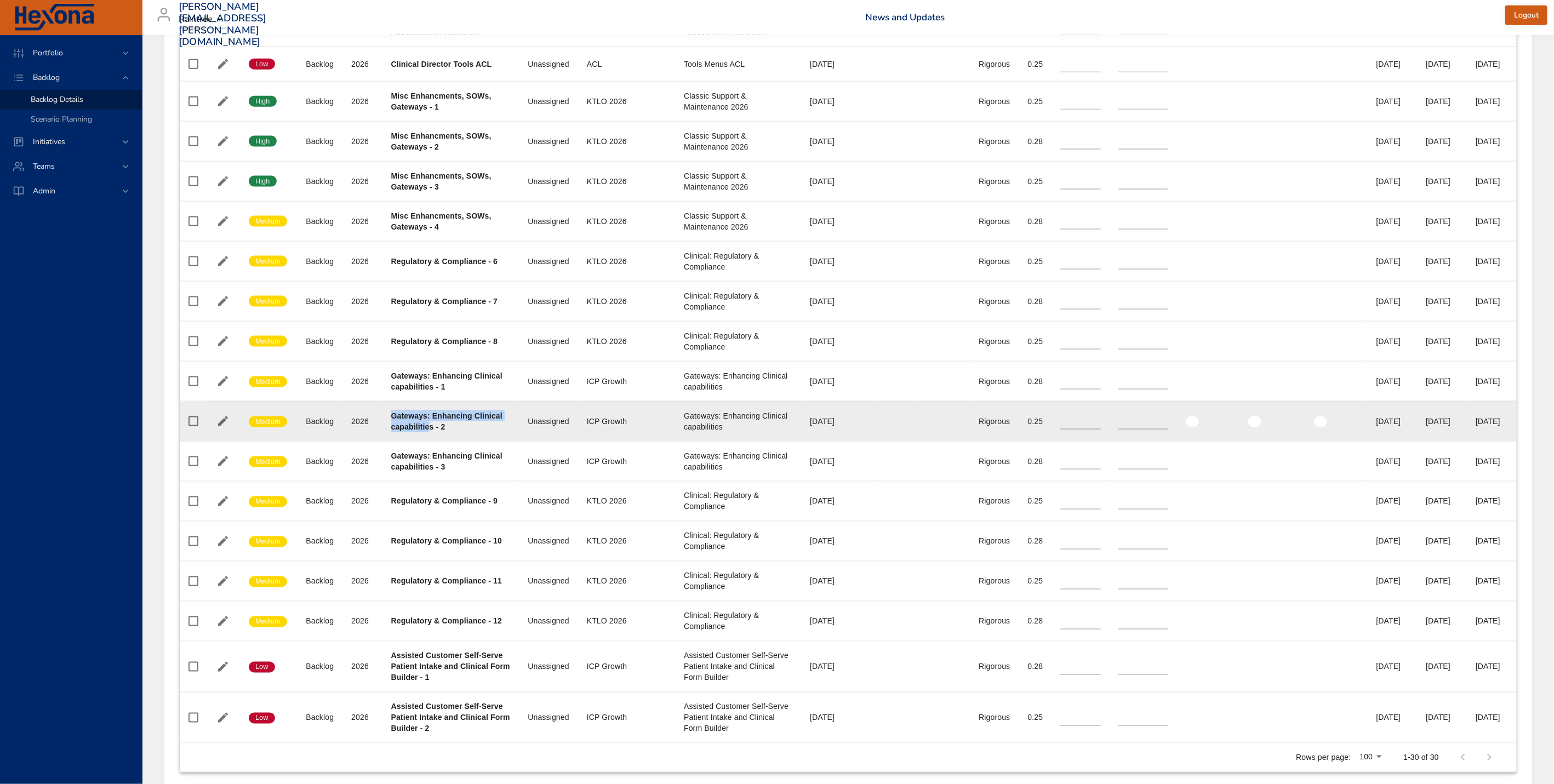
drag, startPoint x: 390, startPoint y: 444, endPoint x: 457, endPoint y: 459, distance: 68.7
click at [457, 441] on td "Project Gateways: Enhancing Clinical capabilities - 2" at bounding box center [451, 421] width 137 height 40
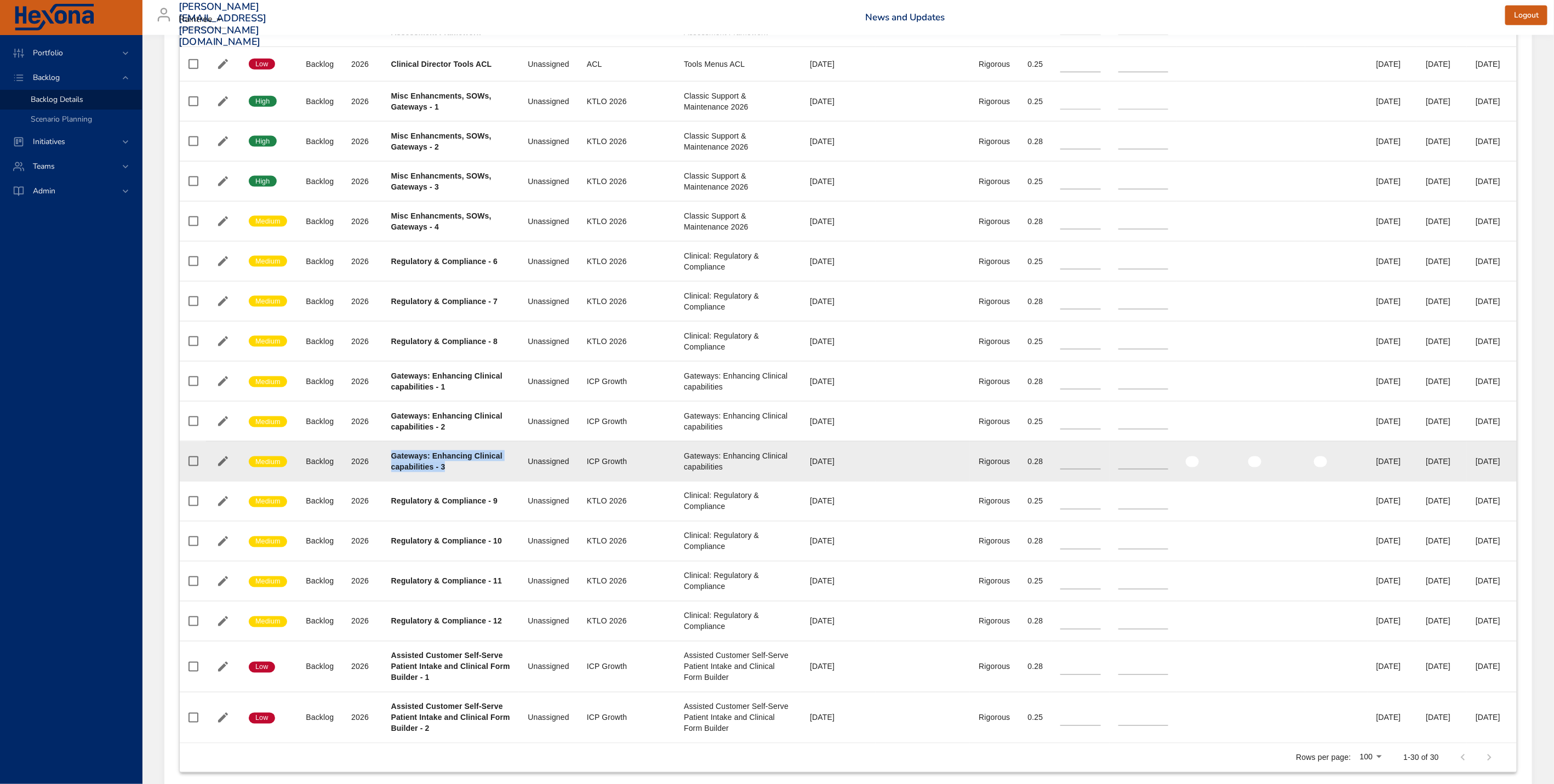
drag, startPoint x: 388, startPoint y: 485, endPoint x: 496, endPoint y: 495, distance: 108.5
click at [496, 481] on td "Project Gateways: Enhancing Clinical capabilities - 3" at bounding box center [451, 461] width 137 height 40
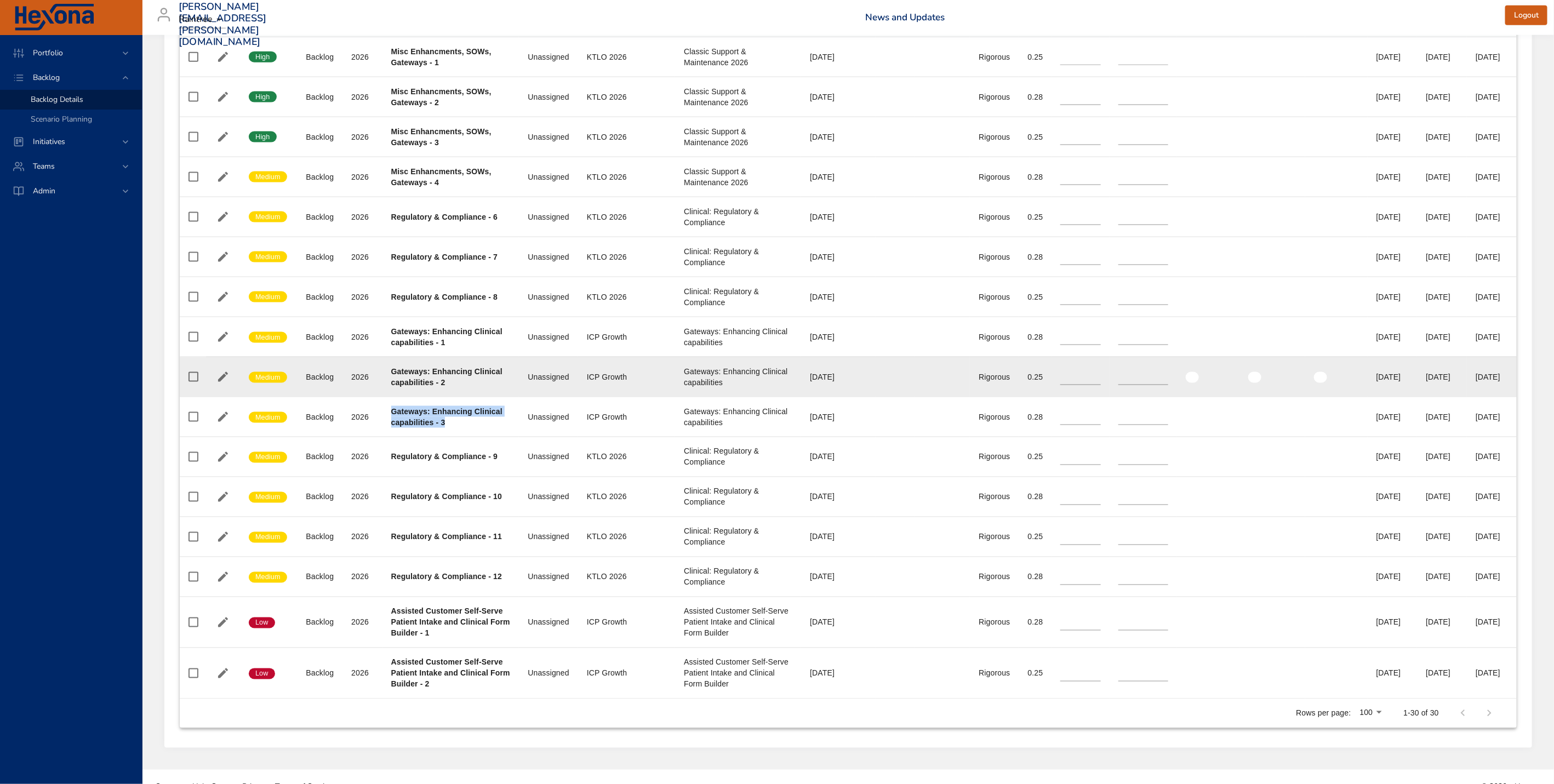
scroll to position [1151, 0]
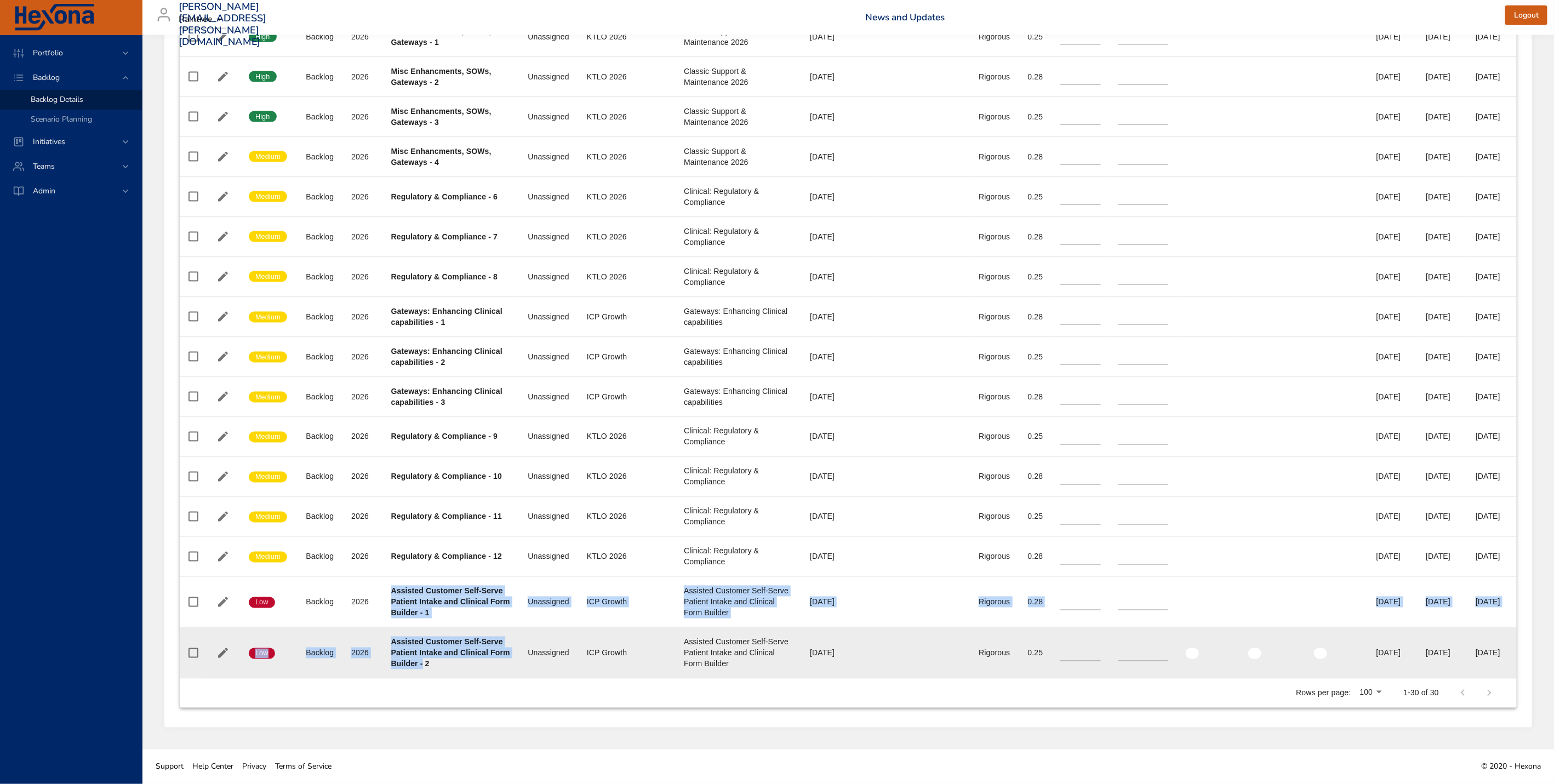
drag, startPoint x: 390, startPoint y: 590, endPoint x: 474, endPoint y: 659, distance: 108.7
click at [474, 659] on tbody "Confidence High Status Backlog Plan Year [DATE] Project Fox Rehab Functional Ou…" at bounding box center [848, 49] width 1337 height 1261
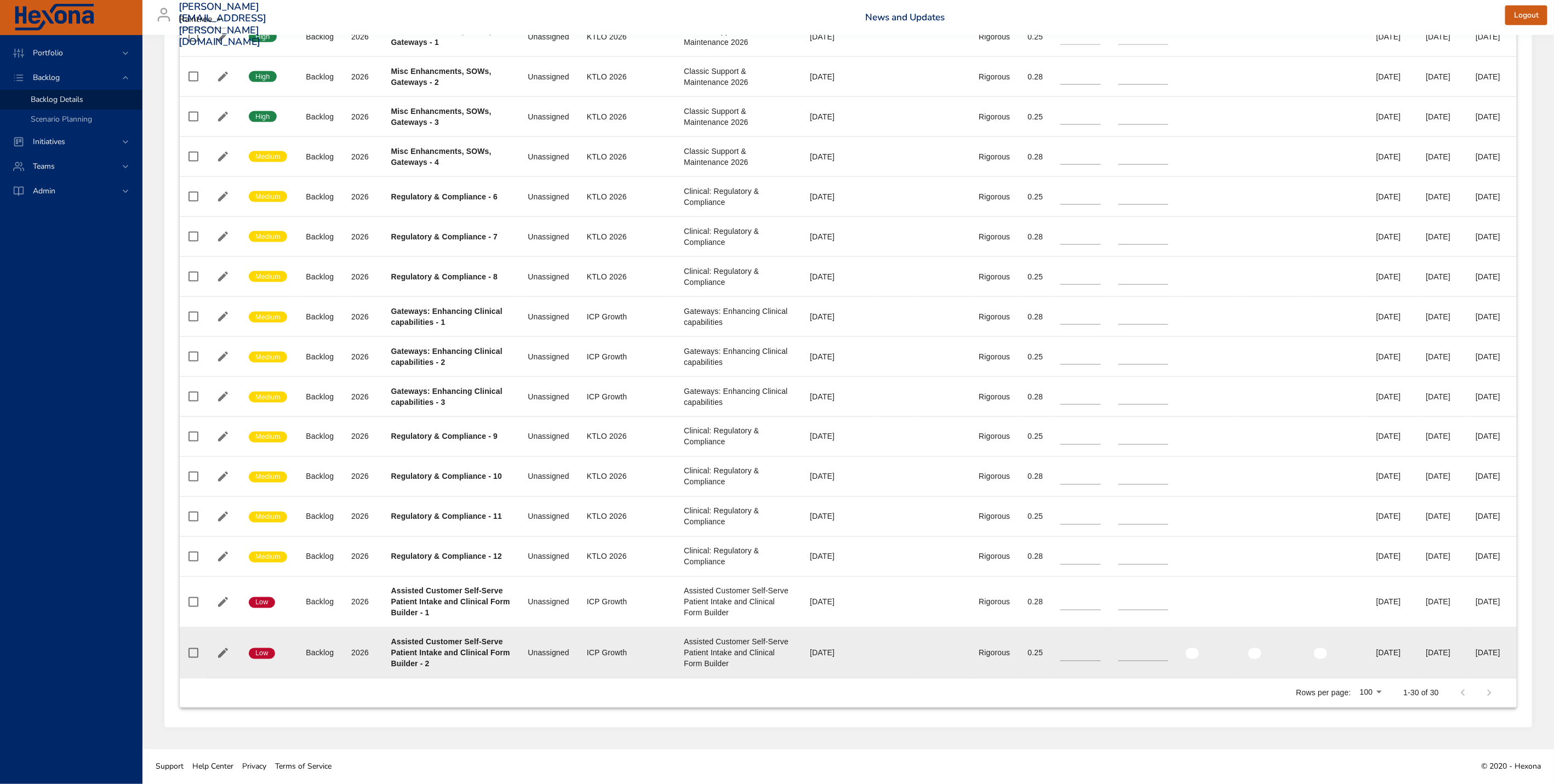
click at [483, 666] on div "Assisted Customer Self-Serve Patient Intake and Clinical Form Builder - 2" at bounding box center [451, 653] width 119 height 33
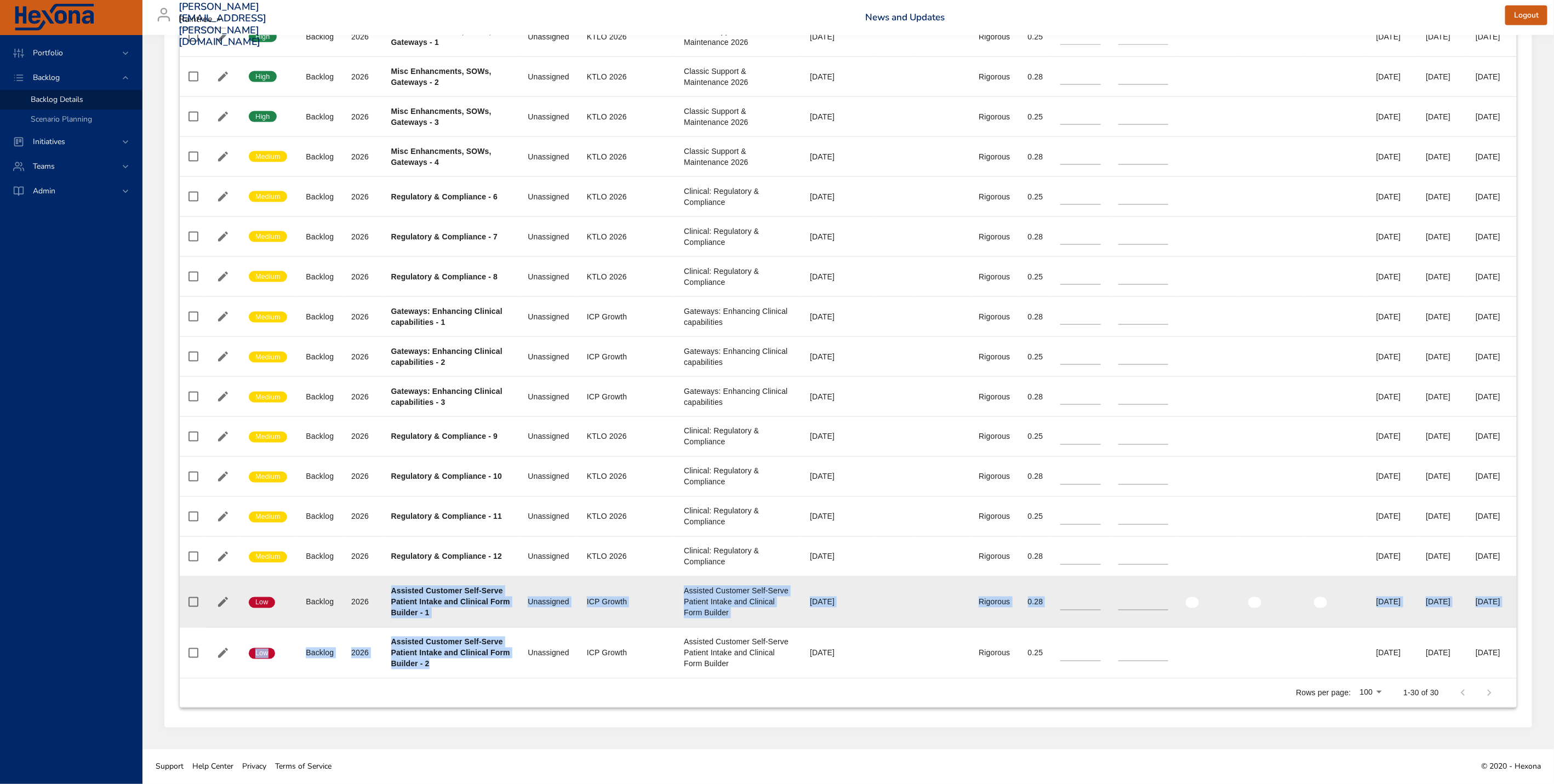
drag, startPoint x: 482, startPoint y: 666, endPoint x: 387, endPoint y: 593, distance: 119.8
click at [387, 593] on tbody "Confidence High Status Backlog Plan Year [DATE] Project Fox Rehab Functional Ou…" at bounding box center [848, 49] width 1337 height 1261
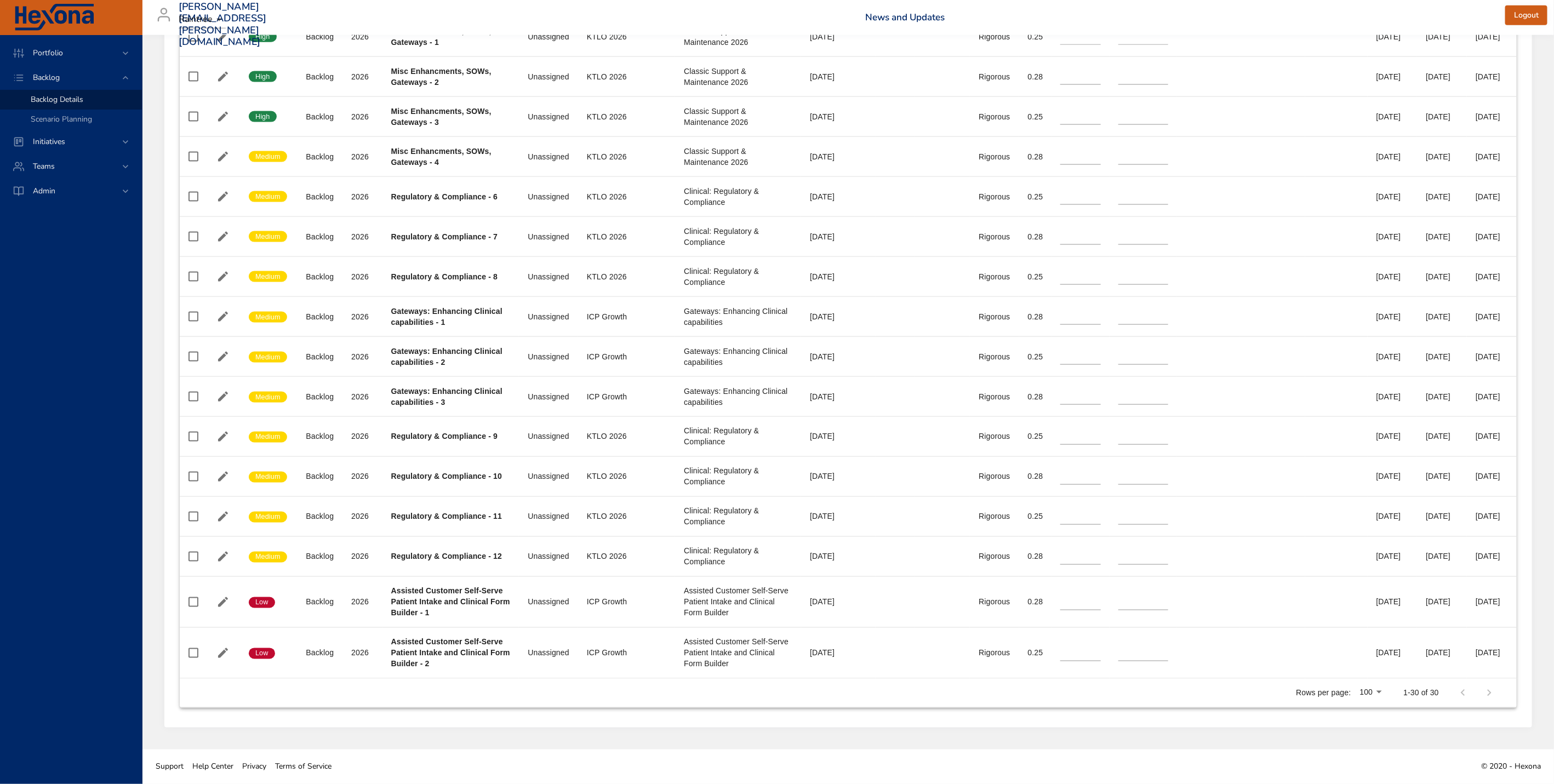
click at [173, 574] on div "Backlog Grid Clinical Active Backlog 2026 Backlog Grid Confidence Status Plan Y…" at bounding box center [848, 5] width 1350 height 1417
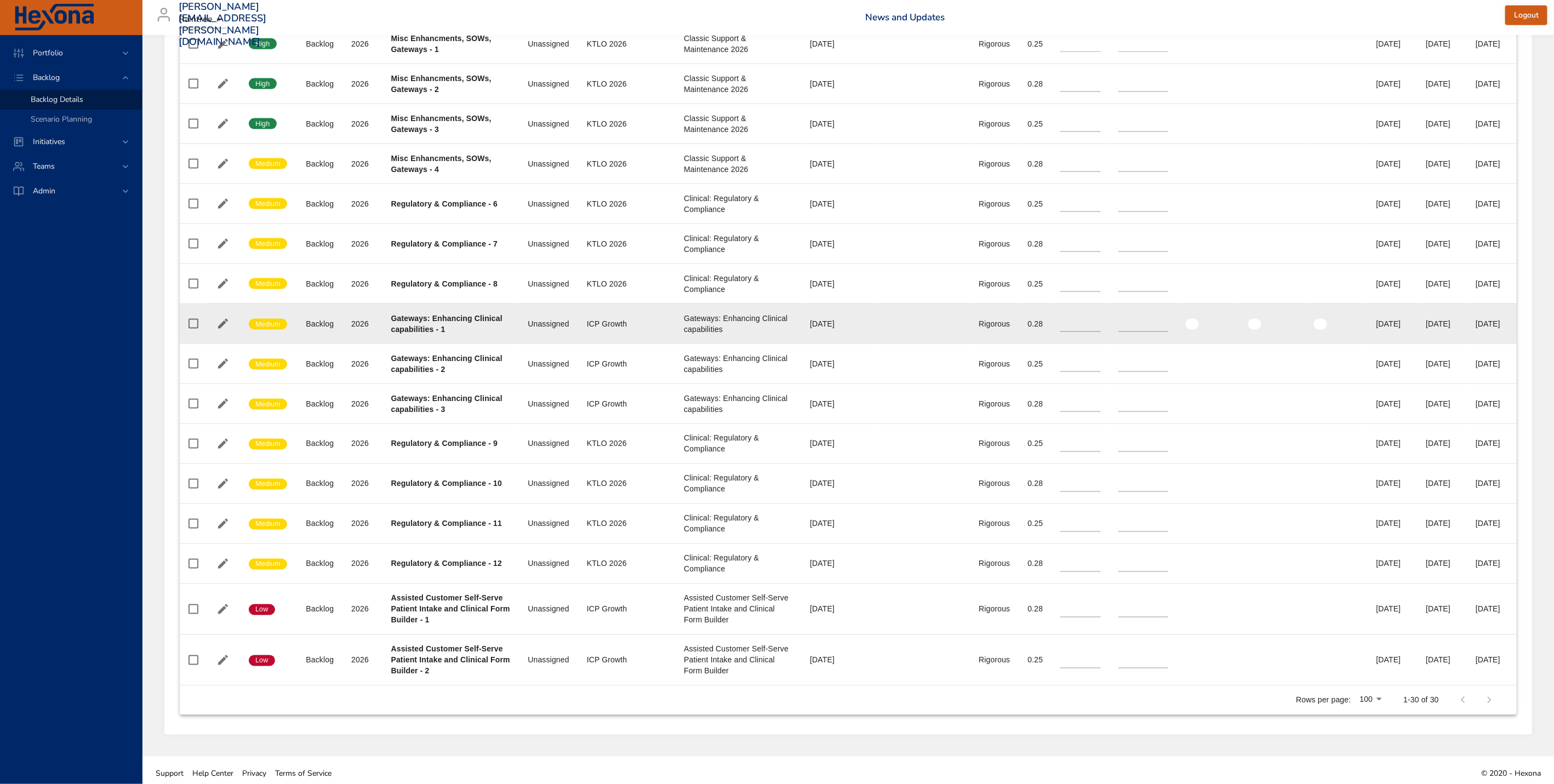
scroll to position [1109, 0]
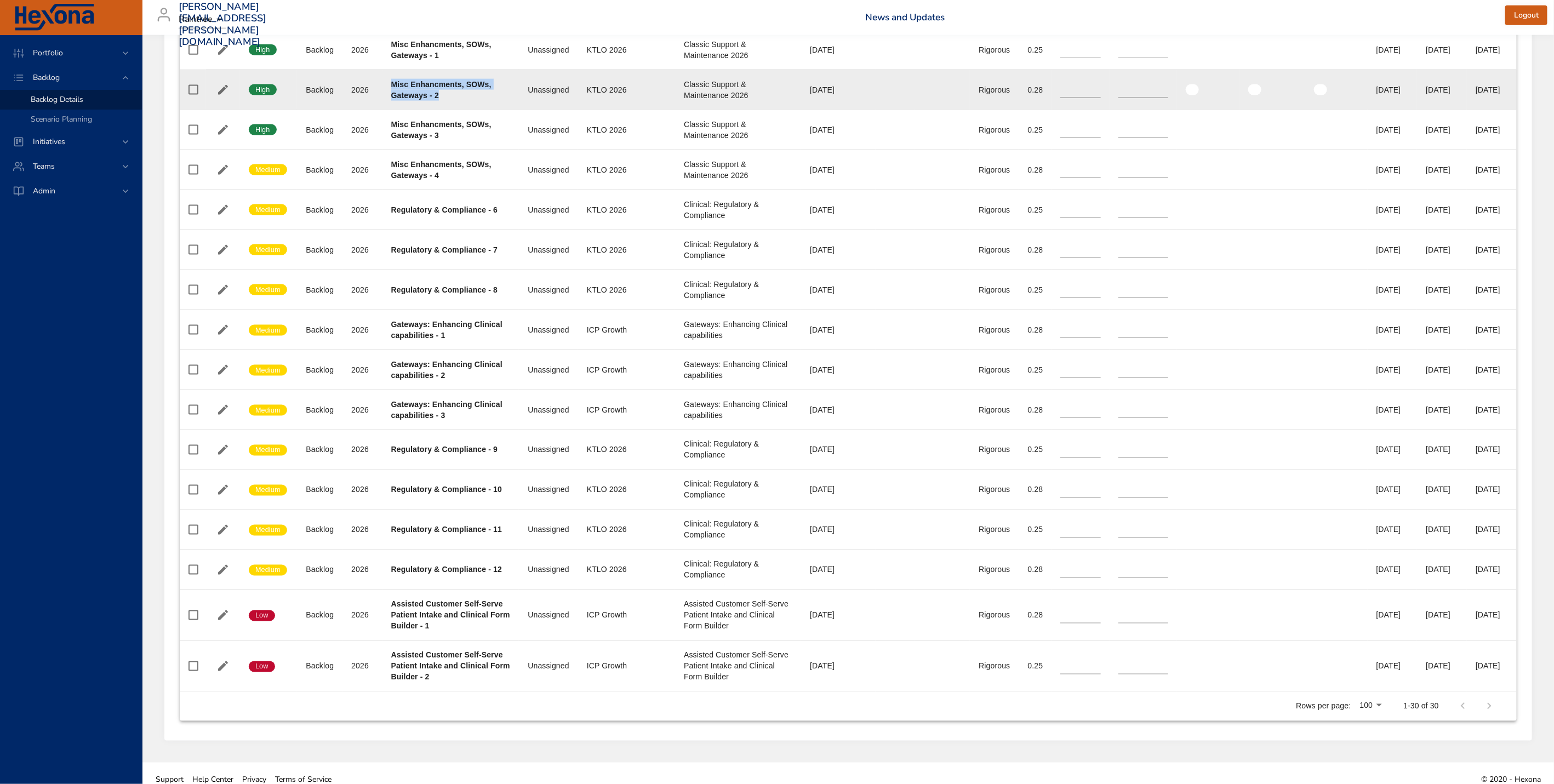
drag, startPoint x: 388, startPoint y: 104, endPoint x: 448, endPoint y: 122, distance: 62.6
click at [448, 110] on td "Project Misc Enhancments, SOWs, Gateways - 2" at bounding box center [451, 89] width 137 height 40
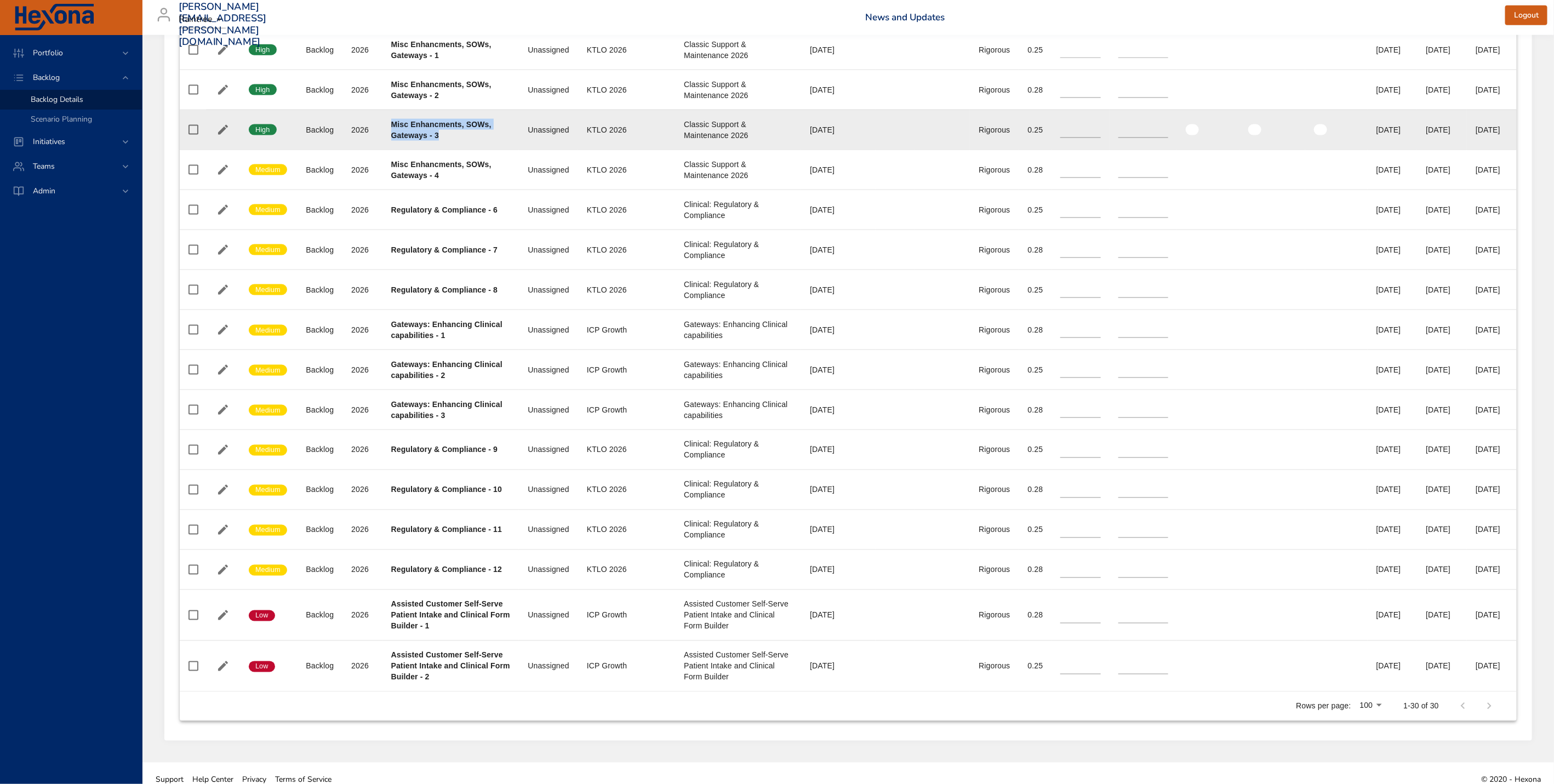
drag, startPoint x: 389, startPoint y: 146, endPoint x: 450, endPoint y: 163, distance: 63.3
click at [450, 150] on td "Project Misc Enhancments, SOWs, Gateways - 3" at bounding box center [451, 129] width 137 height 40
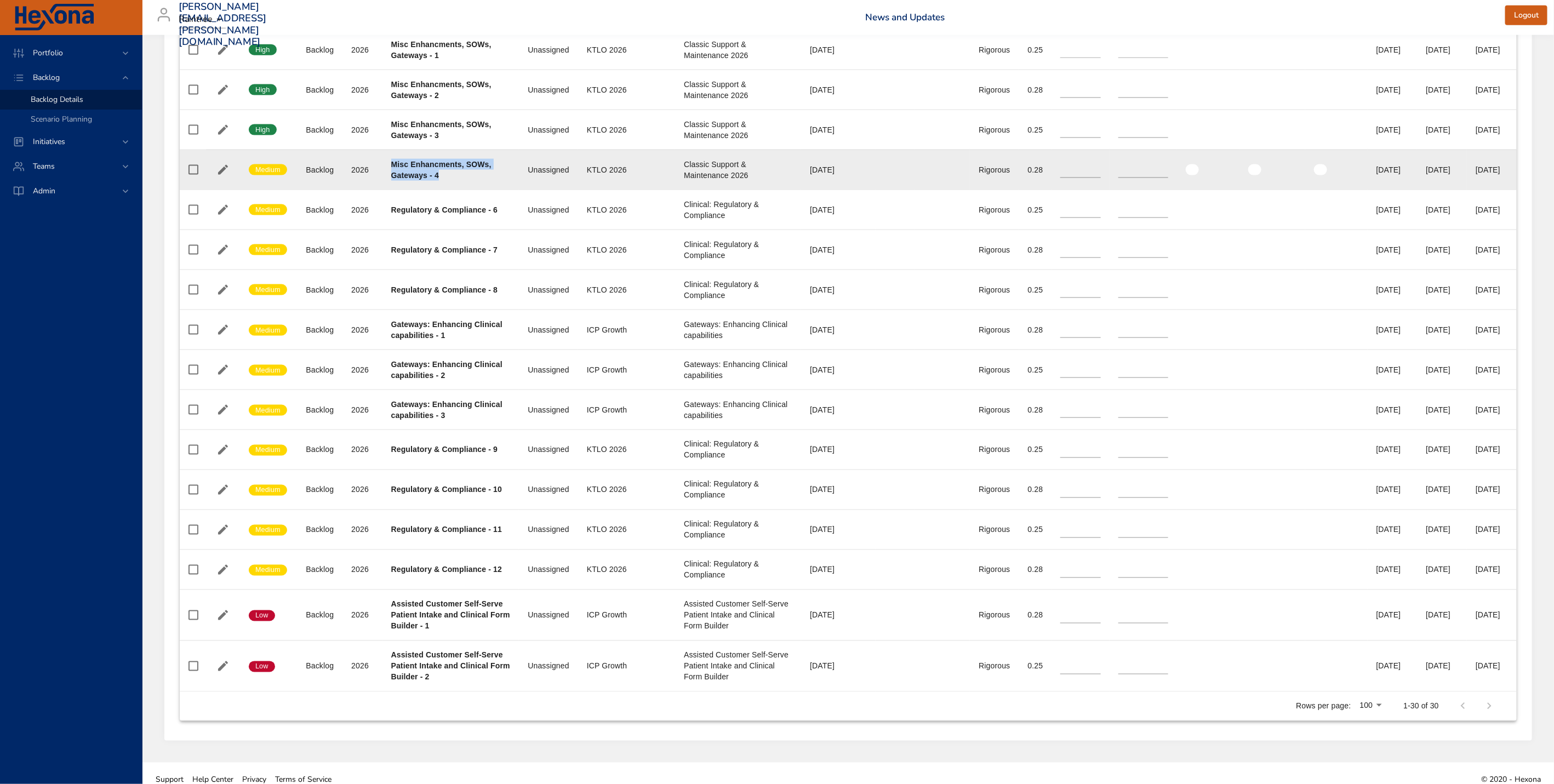
drag, startPoint x: 390, startPoint y: 187, endPoint x: 460, endPoint y: 201, distance: 71.4
click at [460, 181] on div "Misc Enhancments, SOWs, Gateways - 4" at bounding box center [451, 170] width 119 height 22
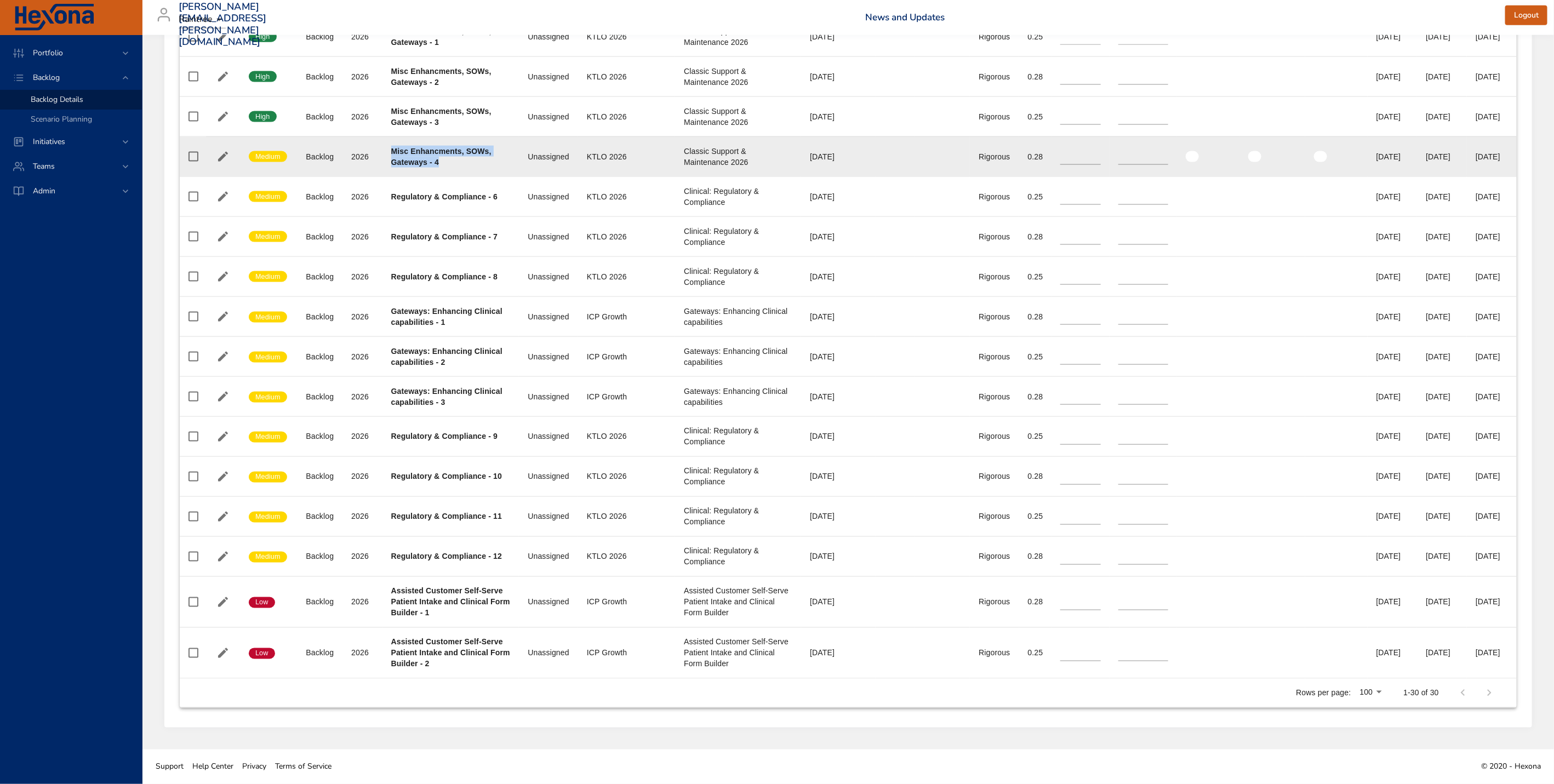
scroll to position [1151, 0]
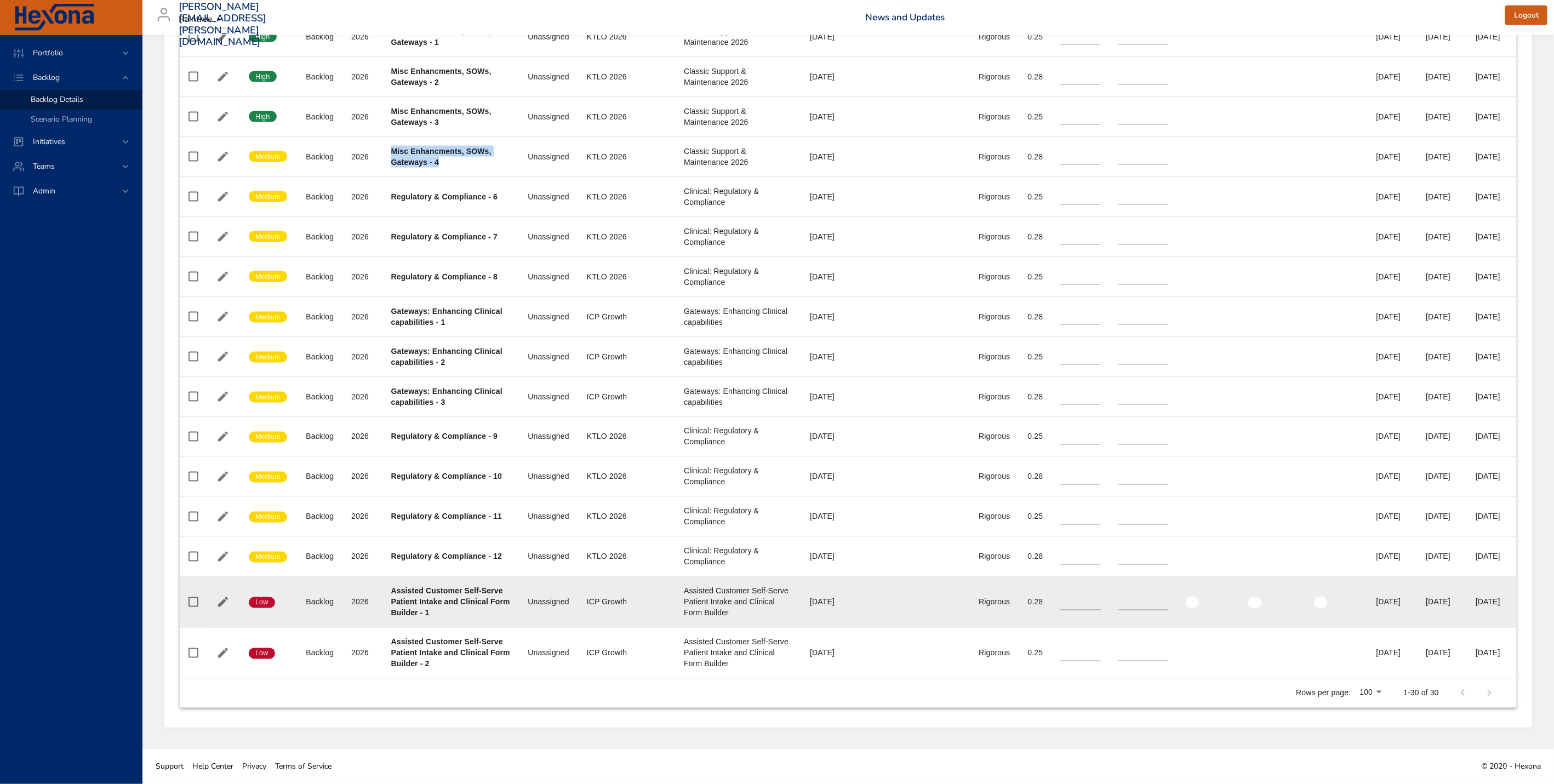
drag, startPoint x: 1450, startPoint y: 600, endPoint x: 1393, endPoint y: 602, distance: 57.0
click at [1393, 602] on tr "Confidence Low Status Backlog Plan Year [DATE] Project Assisted Customer Self-S…" at bounding box center [848, 602] width 1337 height 51
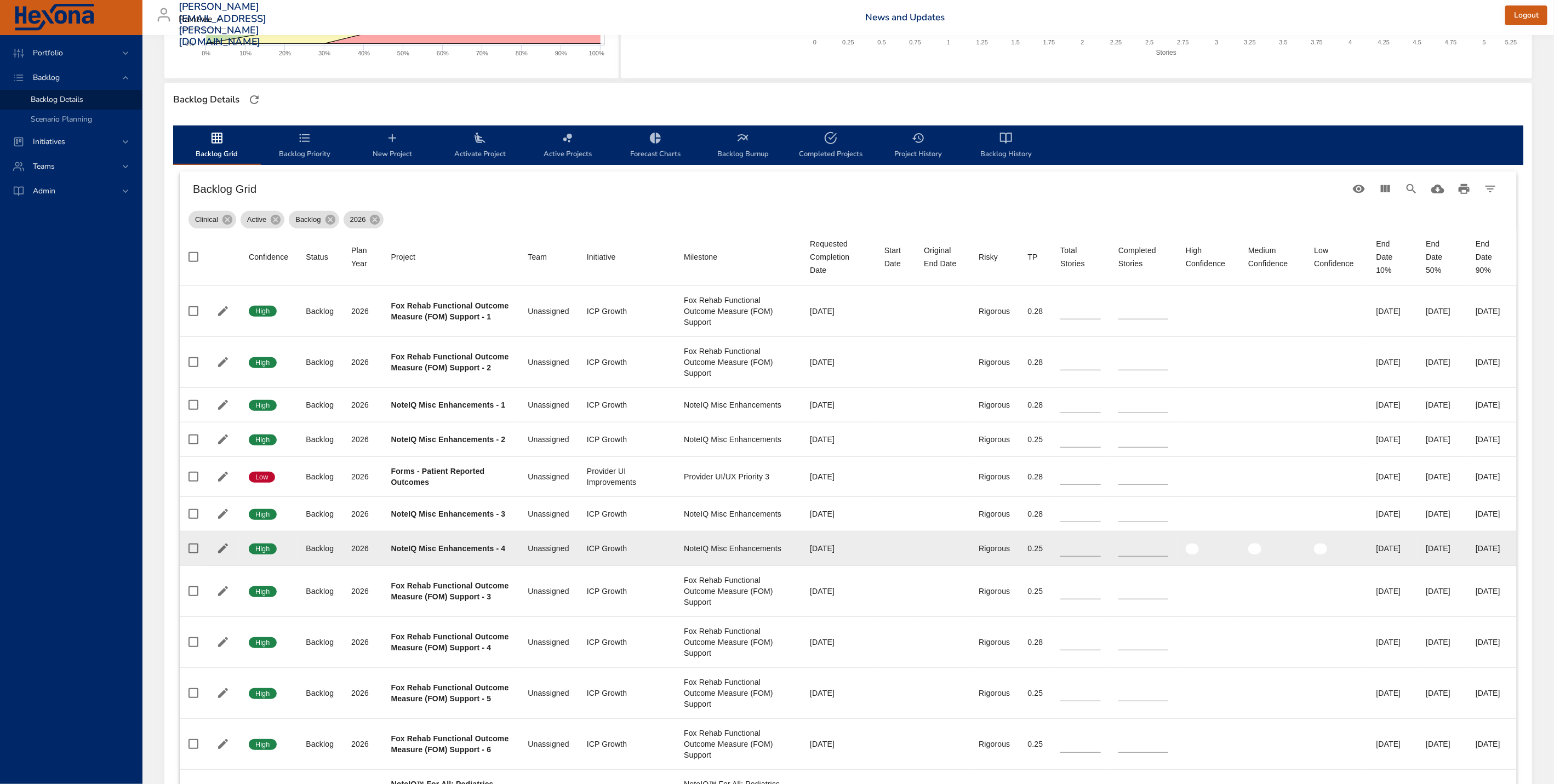
scroll to position [255, 0]
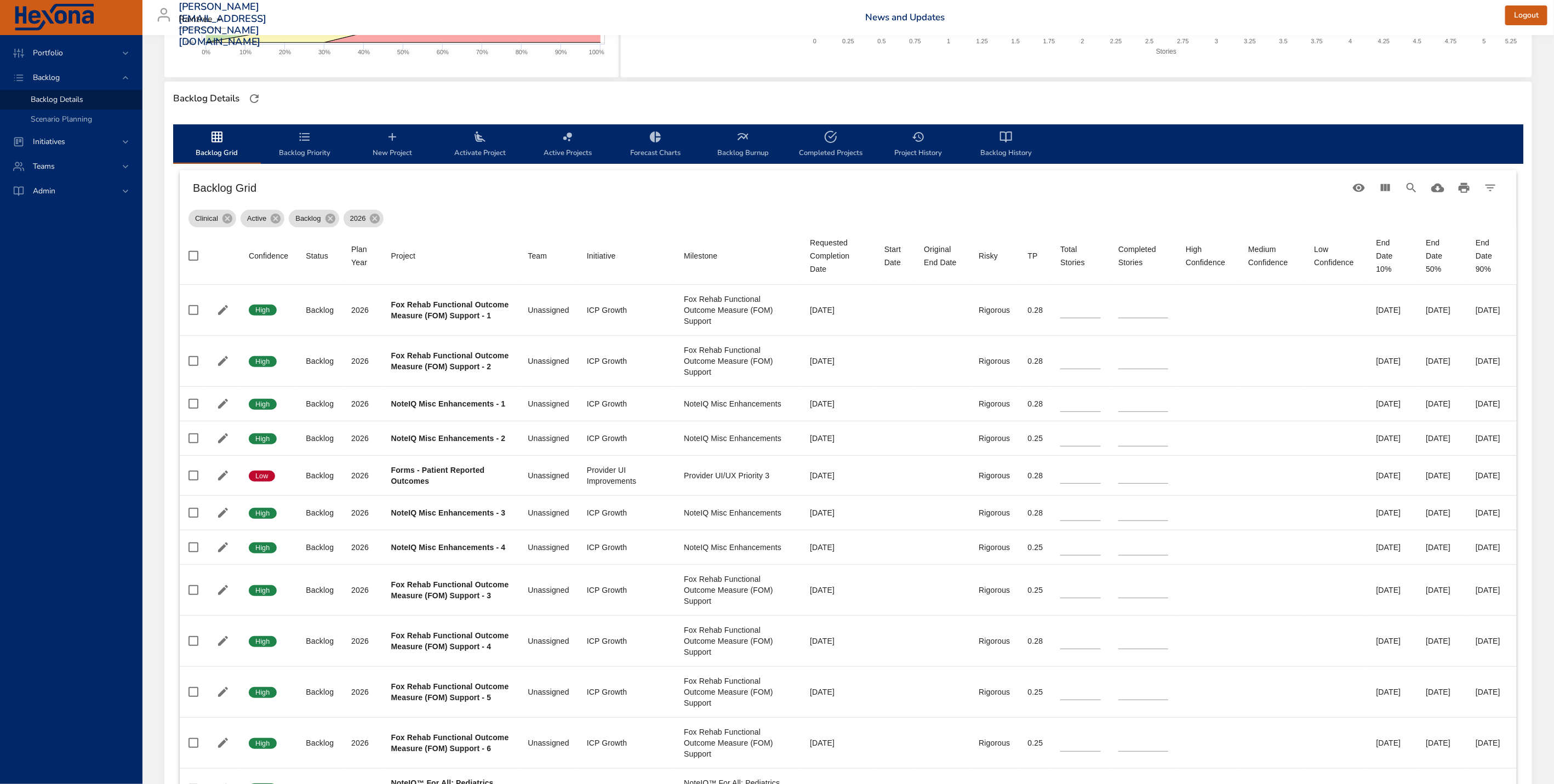
click at [532, 220] on div "Clinical Active Backlog 2026" at bounding box center [848, 216] width 1320 height 22
click at [1490, 185] on icon "Filter Table" at bounding box center [1490, 188] width 10 height 6
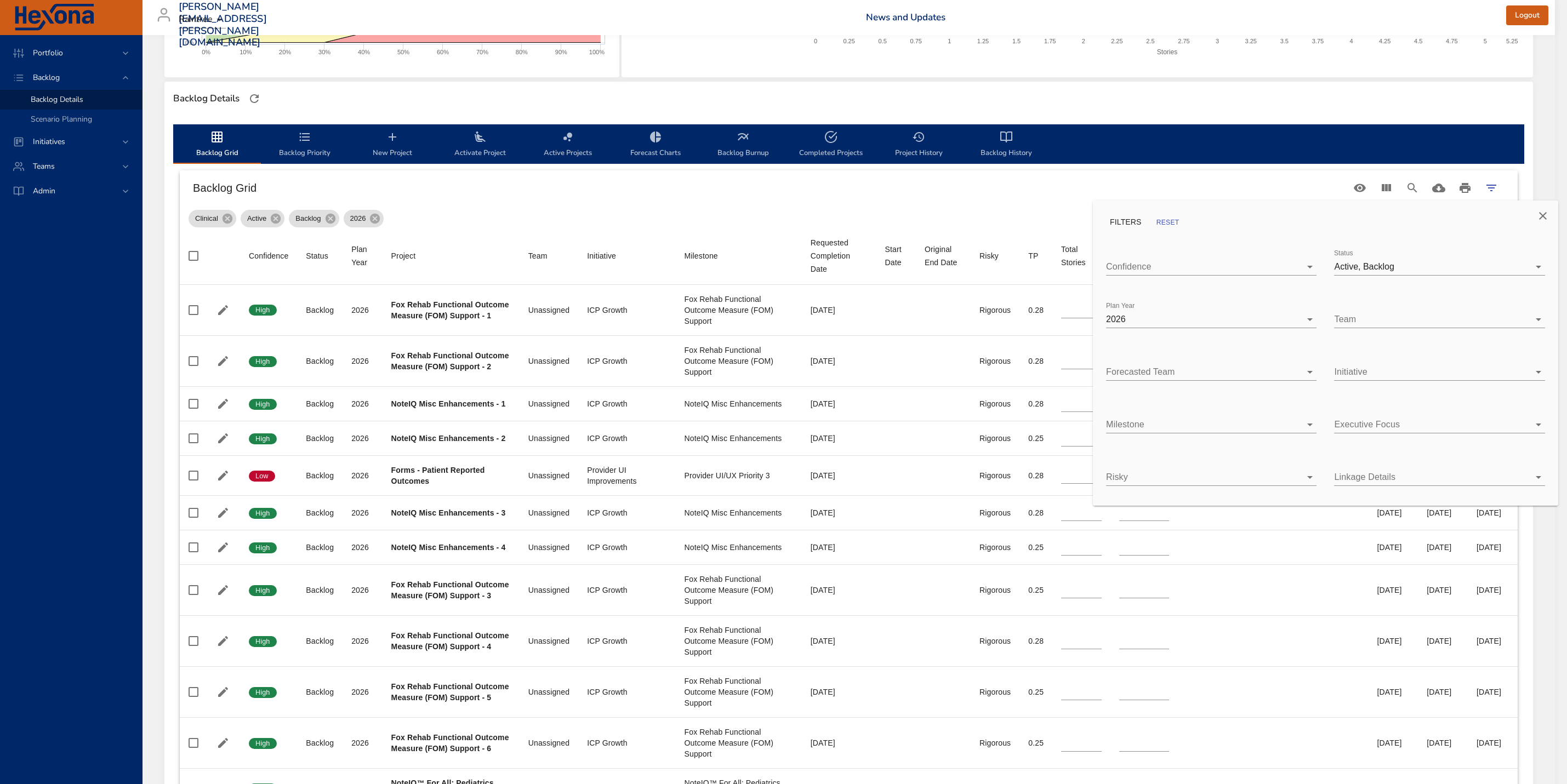
click at [1496, 185] on div at bounding box center [784, 392] width 1567 height 784
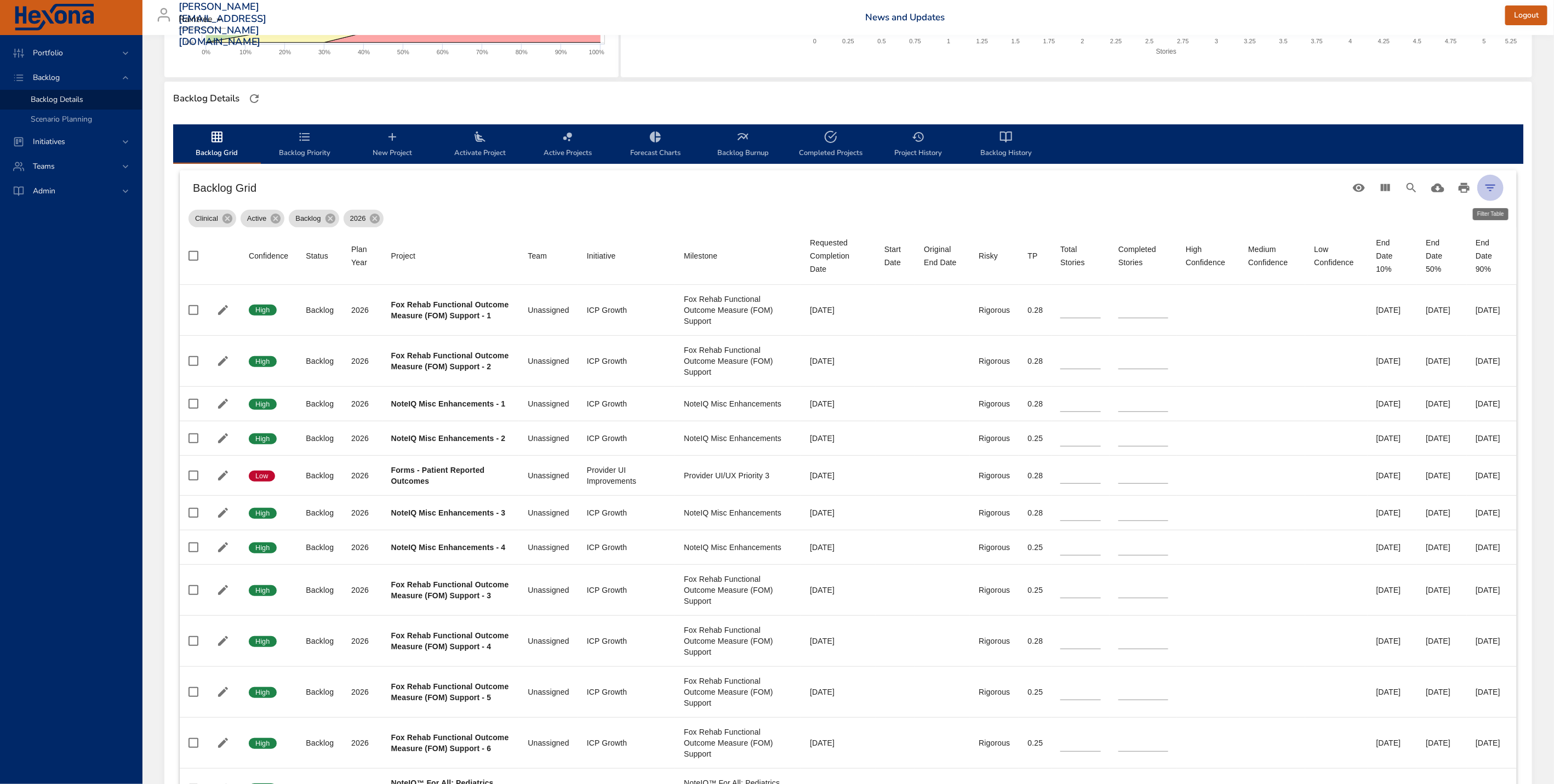
click at [1490, 187] on icon "Filter Table" at bounding box center [1490, 188] width 10 height 6
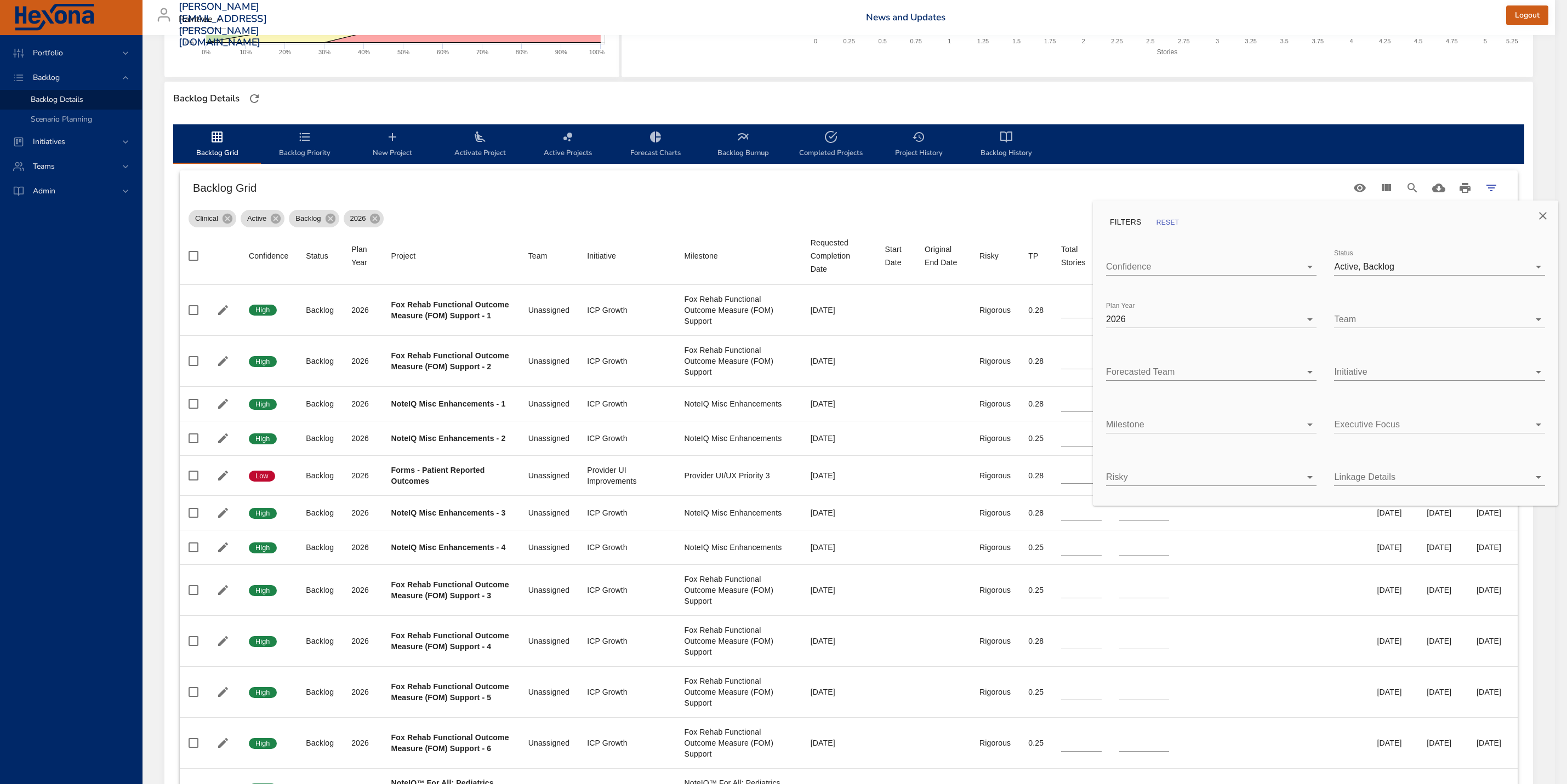
click at [678, 201] on div at bounding box center [784, 392] width 1567 height 784
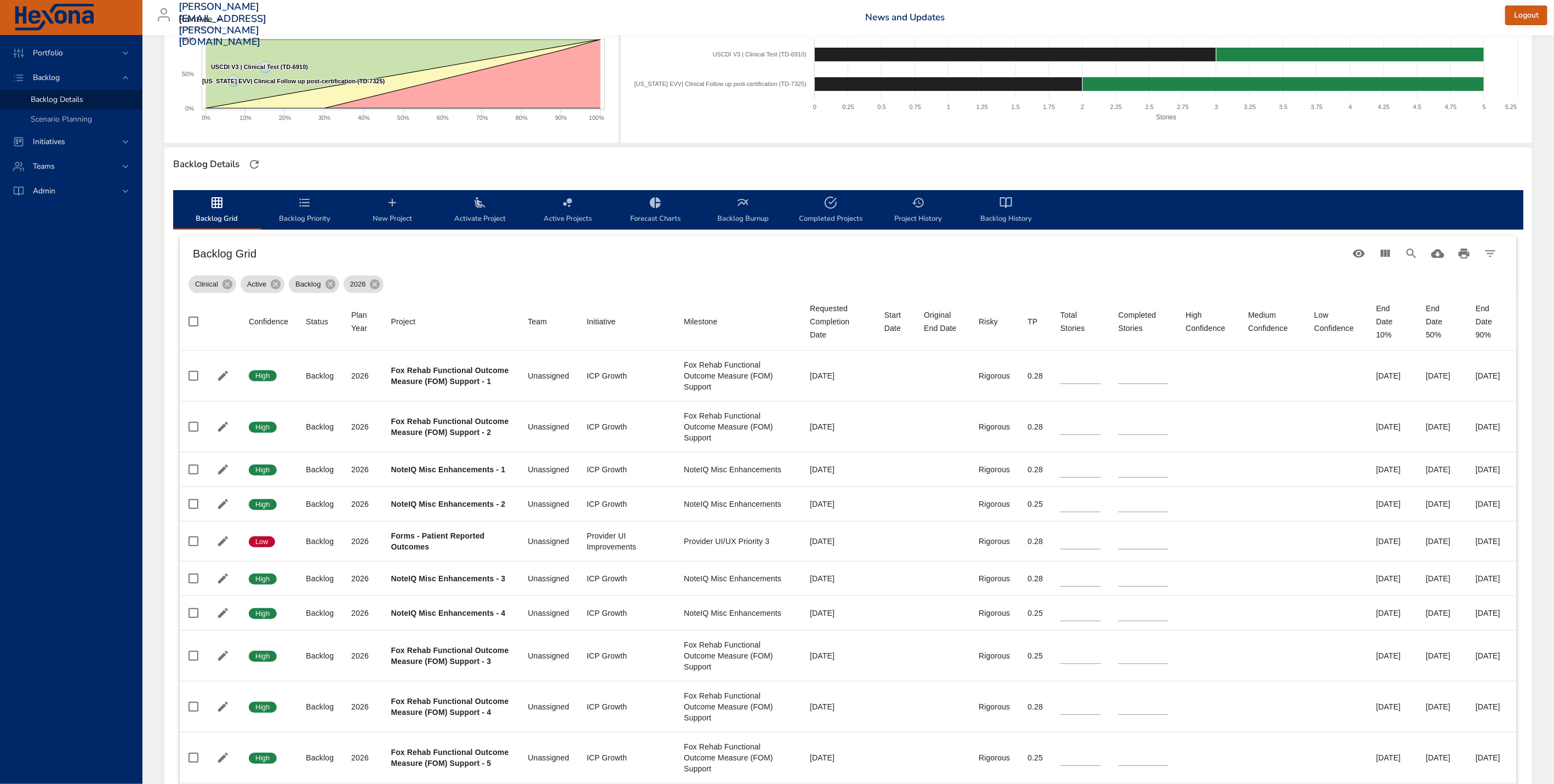
scroll to position [169, 0]
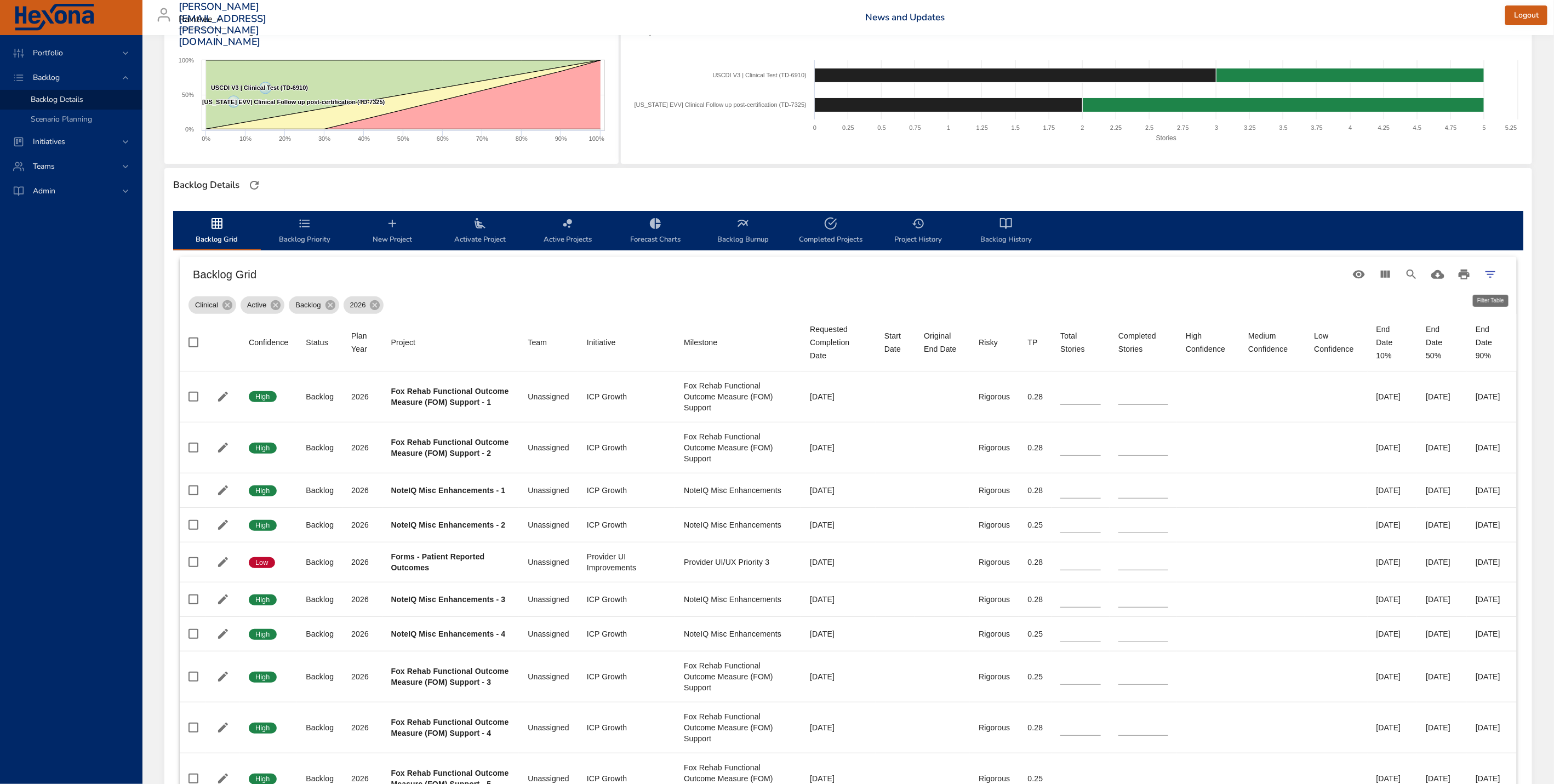
click at [1487, 265] on button "Filter Table" at bounding box center [1490, 274] width 27 height 27
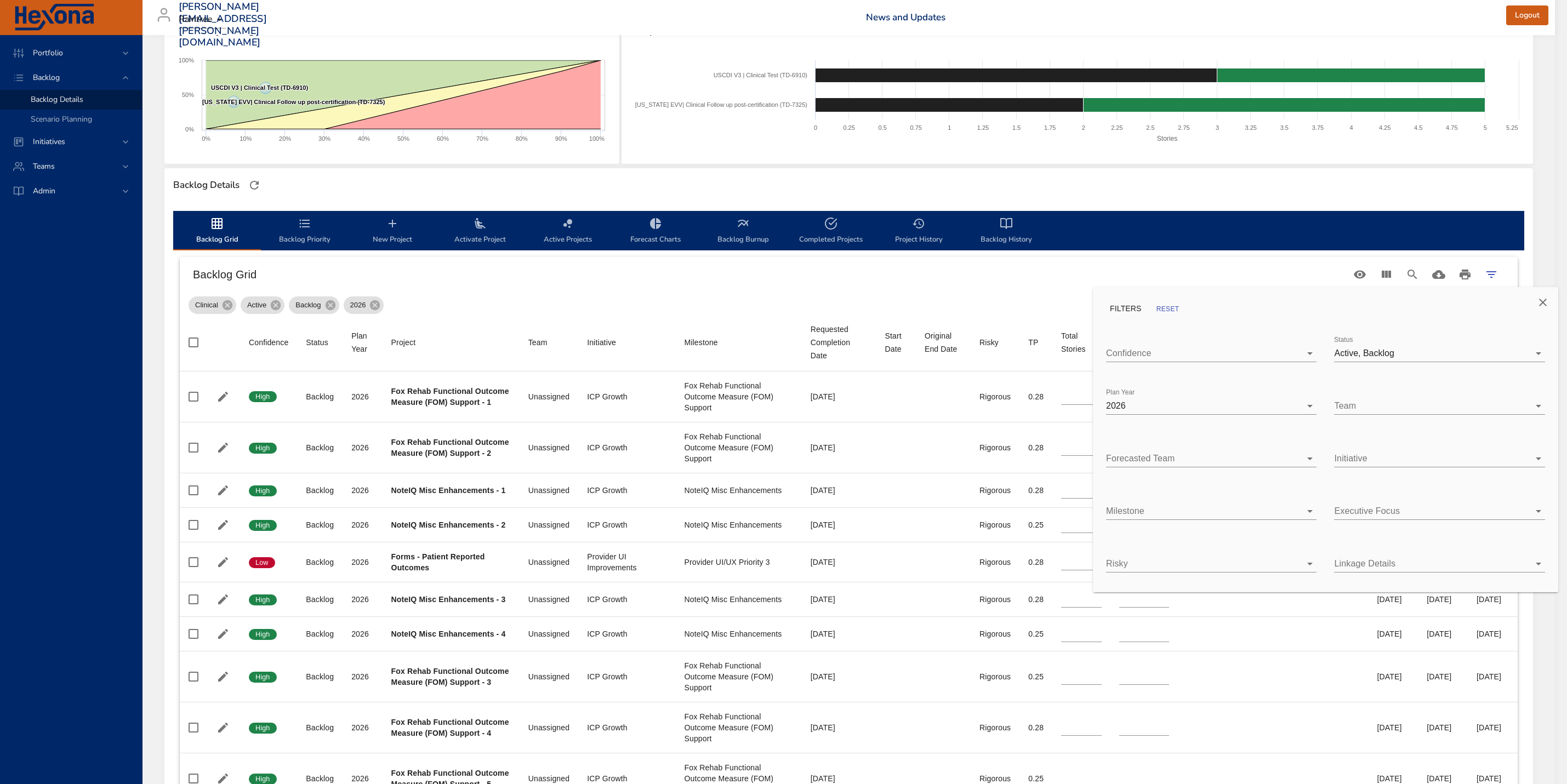
click at [1223, 404] on body "Portfolio Backlog Backlog Details Scenario Planning Initiatives Teams [PERSON_N…" at bounding box center [784, 223] width 1567 height 784
click at [1143, 382] on span "2025" at bounding box center [1142, 382] width 20 height 9
type input "*"
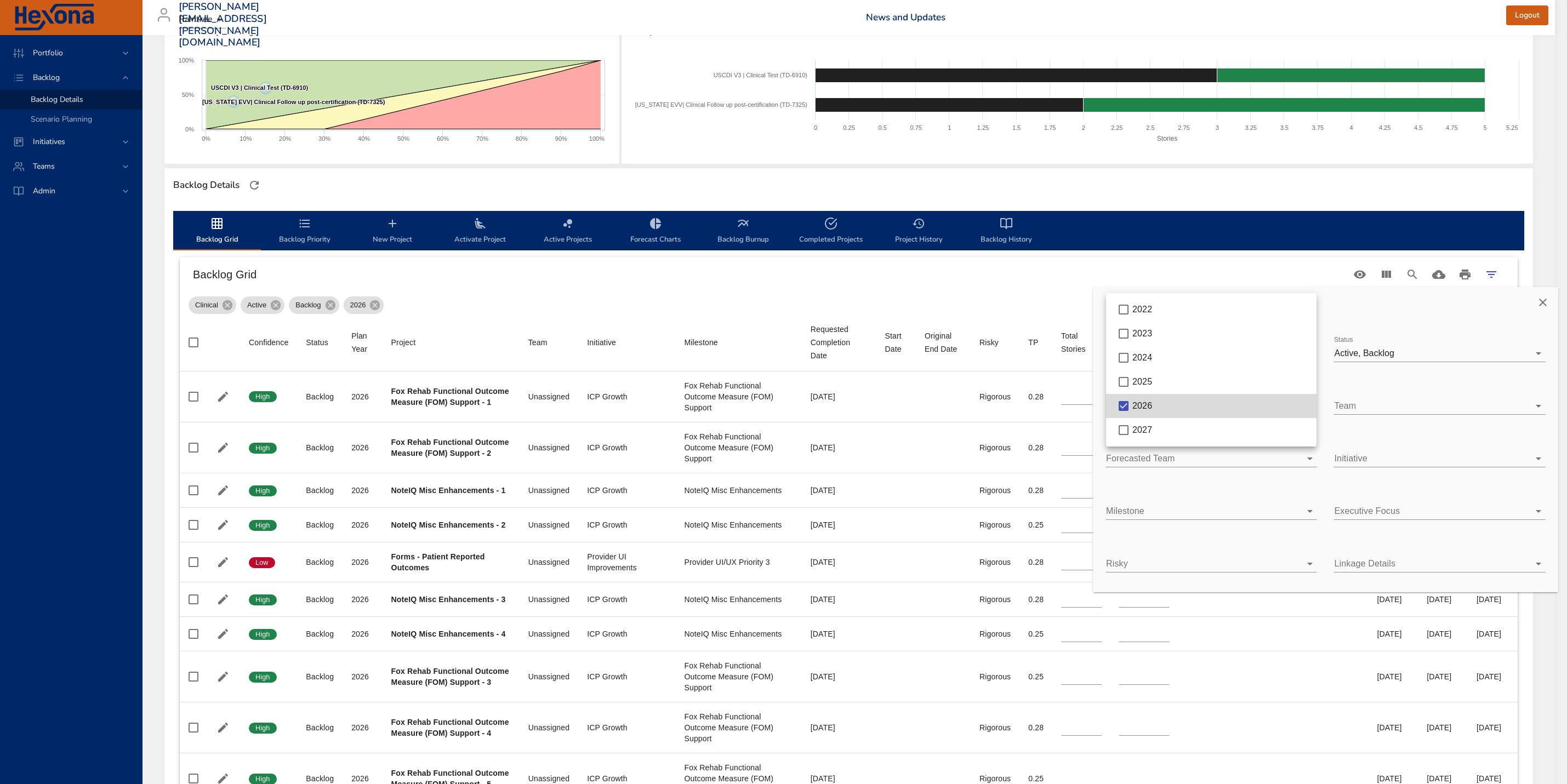
type input "*"
type input "**"
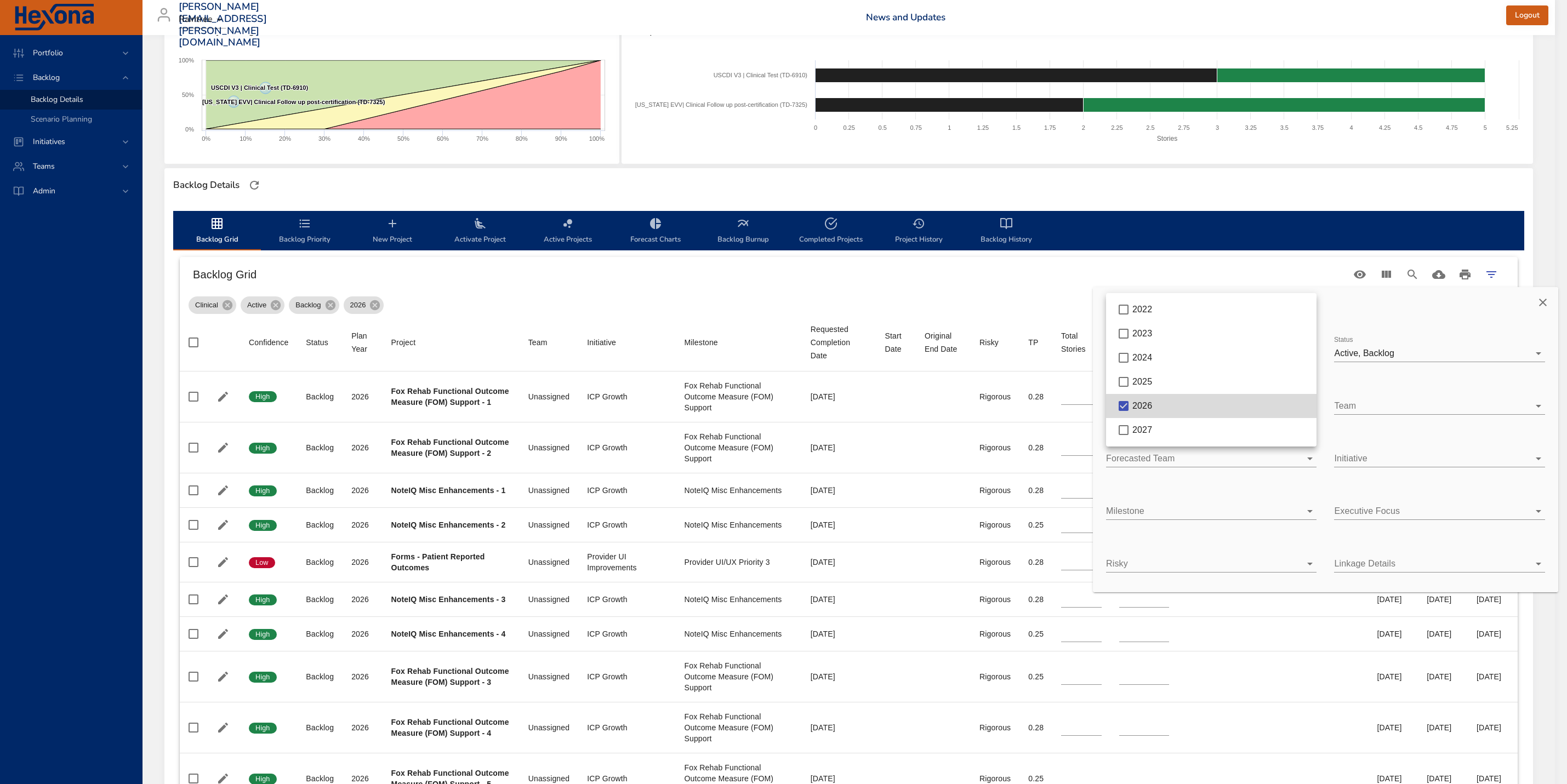
type input "**"
type input "*"
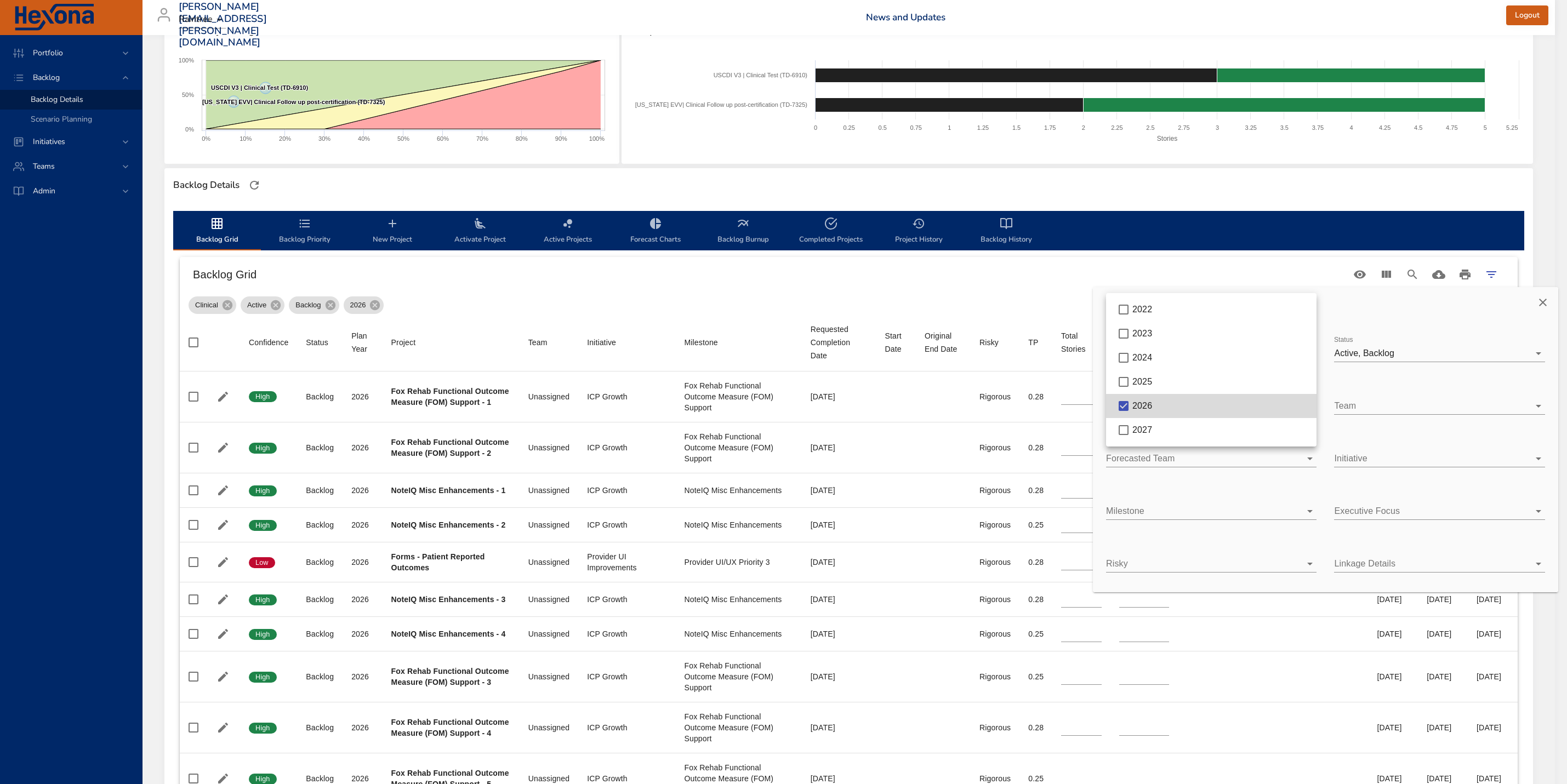
type input "*"
type input "**"
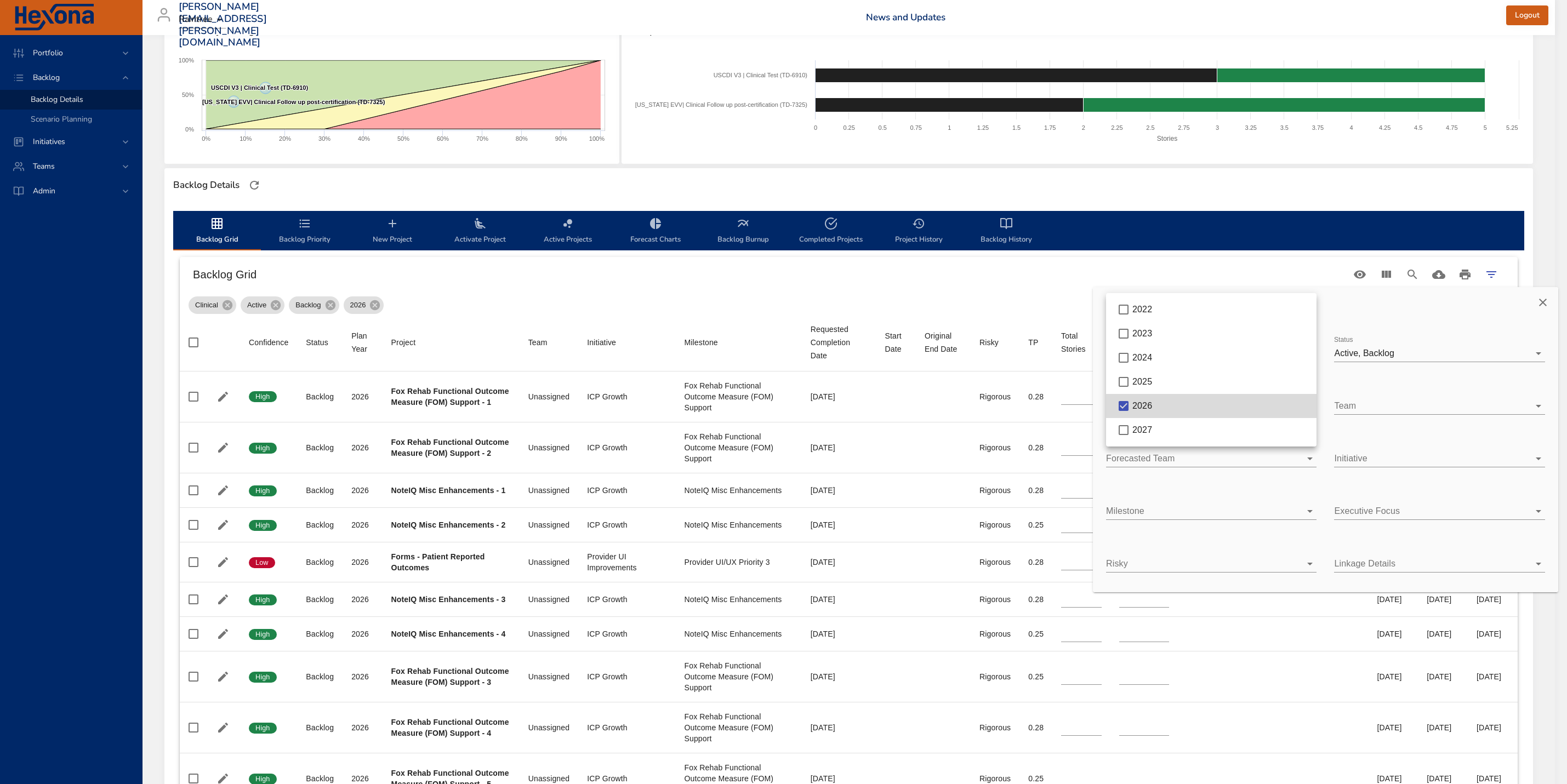
type input "*"
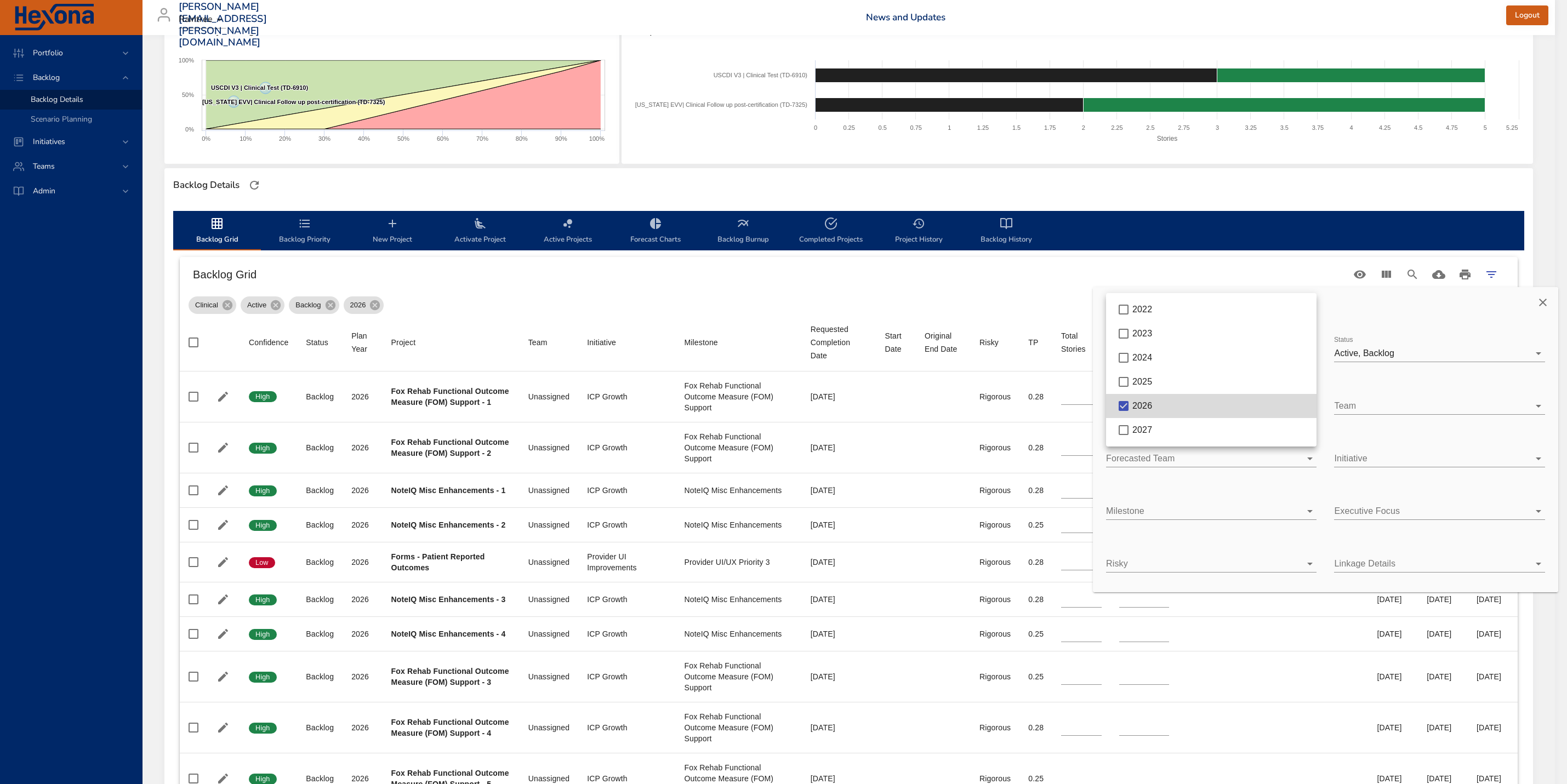
type input "**"
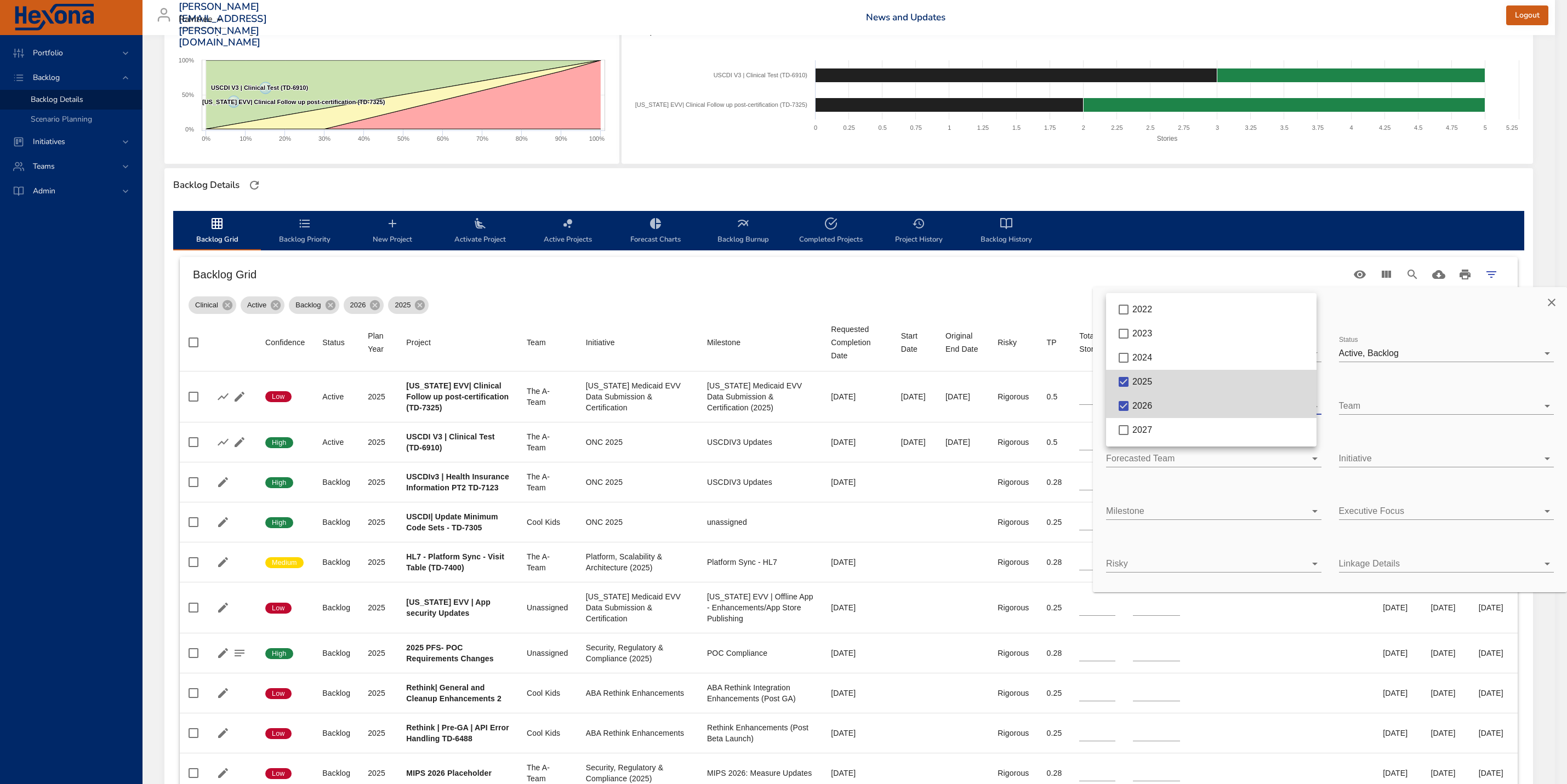
click at [1552, 302] on div at bounding box center [784, 392] width 1567 height 784
click at [951, 274] on div at bounding box center [784, 392] width 1567 height 784
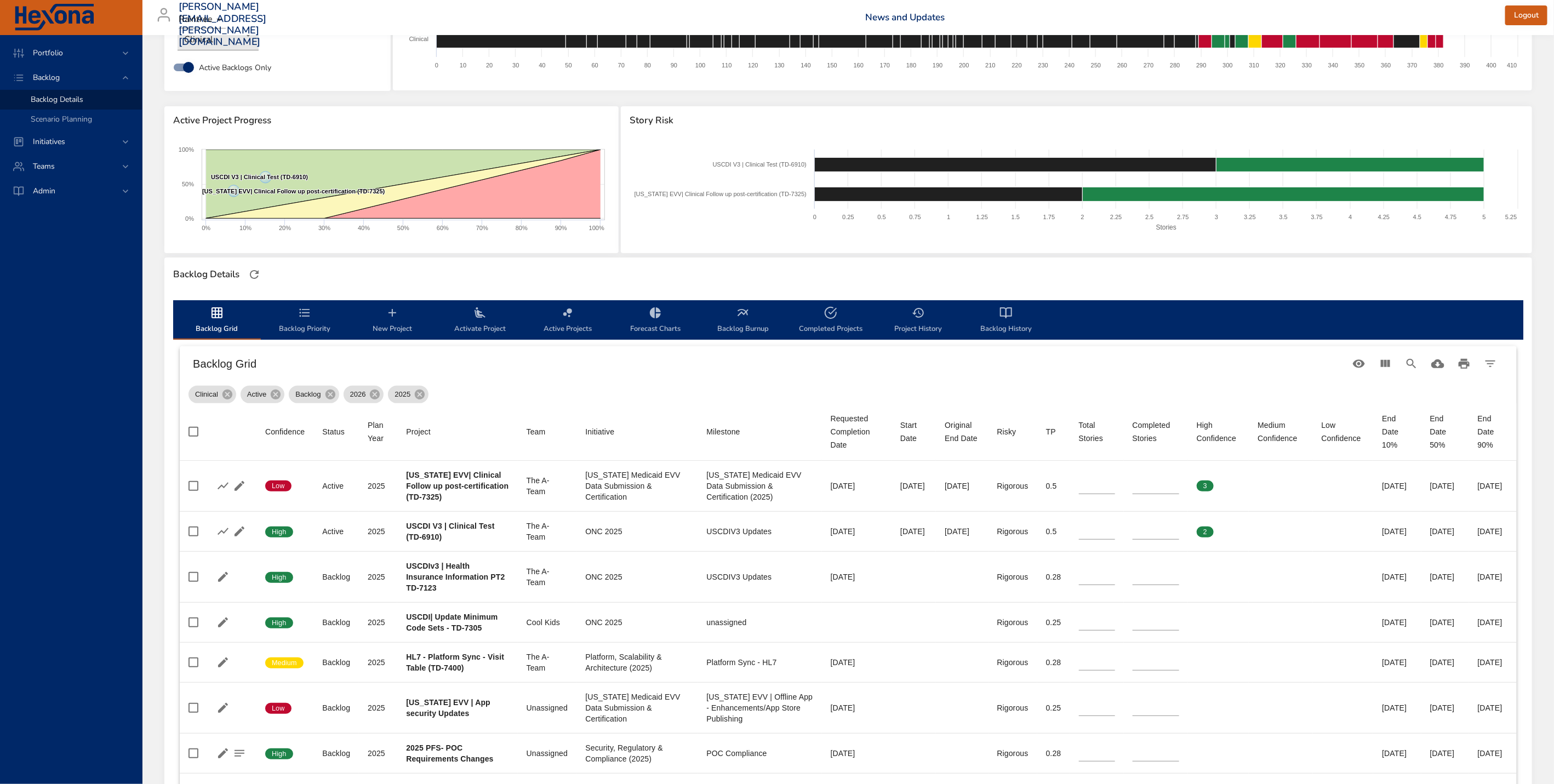
scroll to position [78, 0]
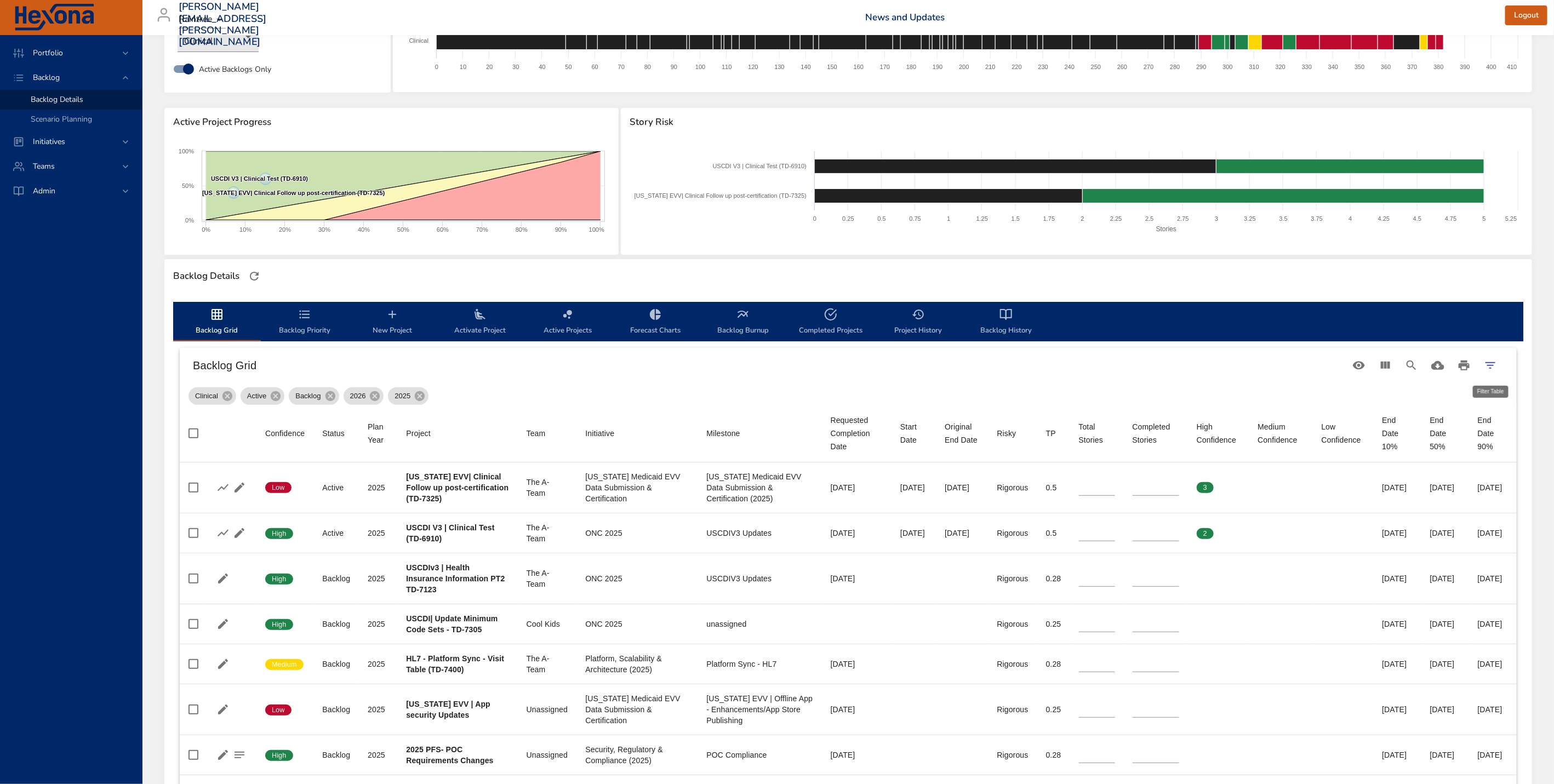
click at [1487, 365] on icon "Filter Table" at bounding box center [1490, 365] width 13 height 13
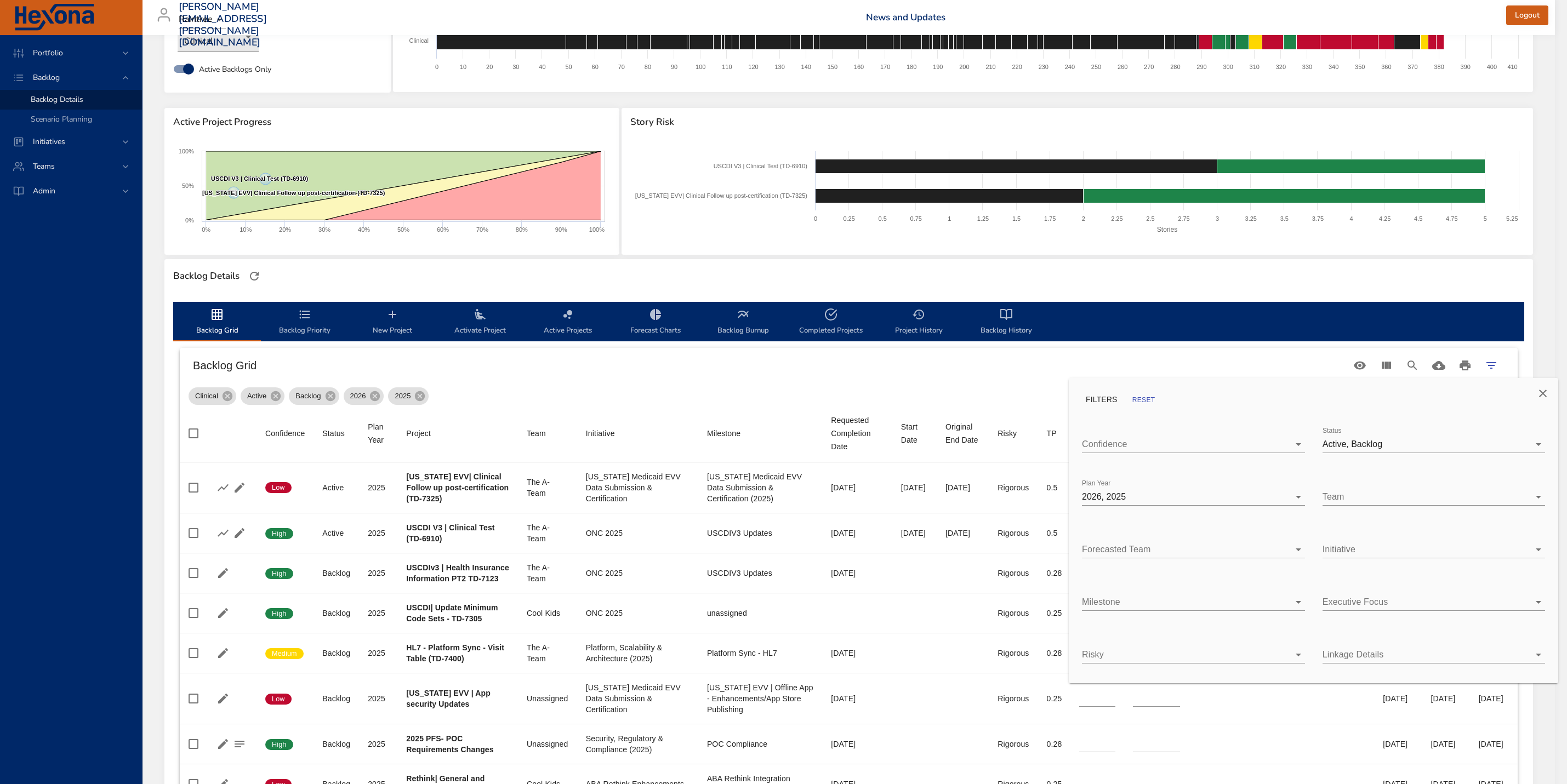
click at [647, 347] on div at bounding box center [784, 392] width 1567 height 784
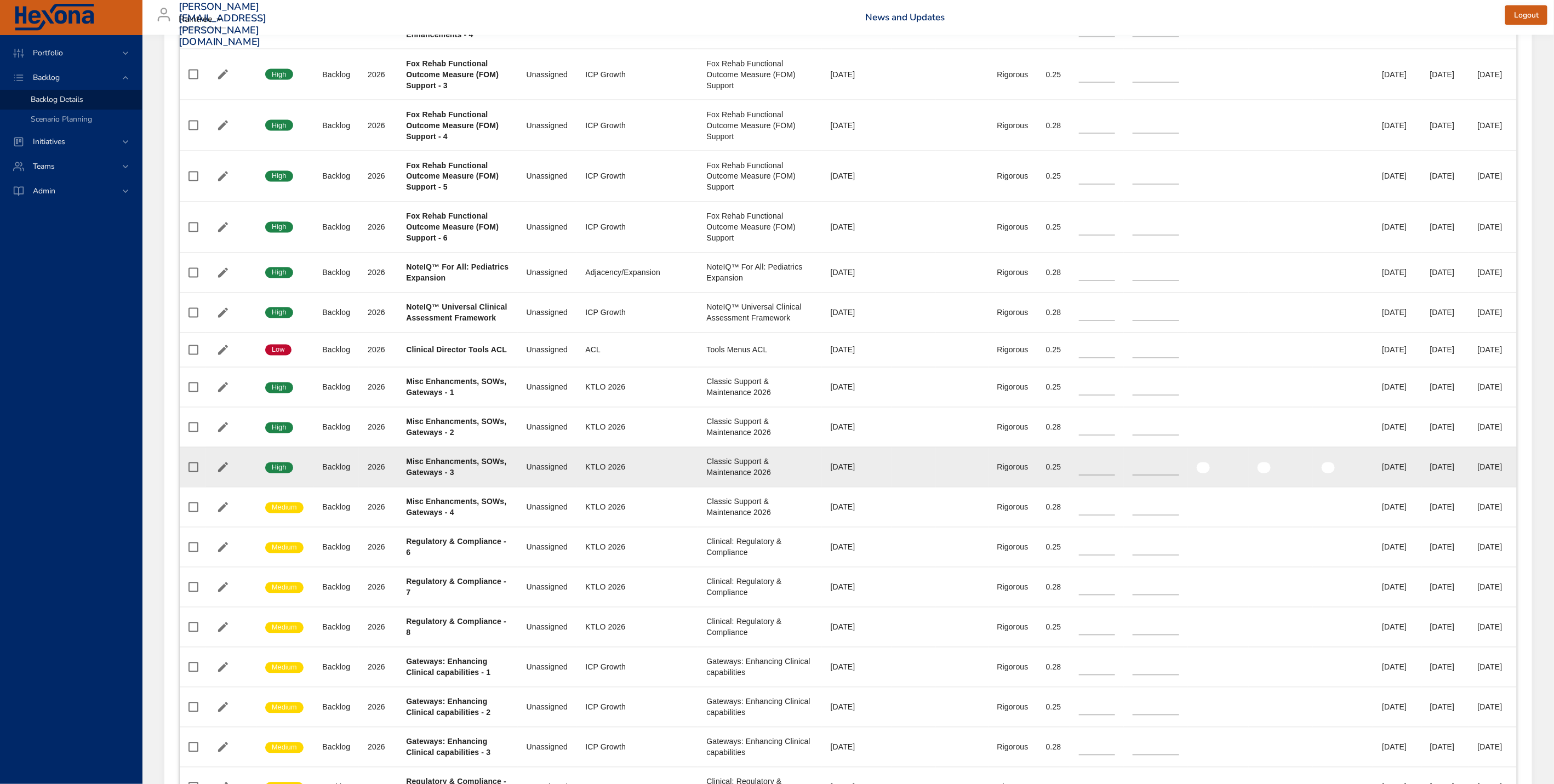
scroll to position [1367, 0]
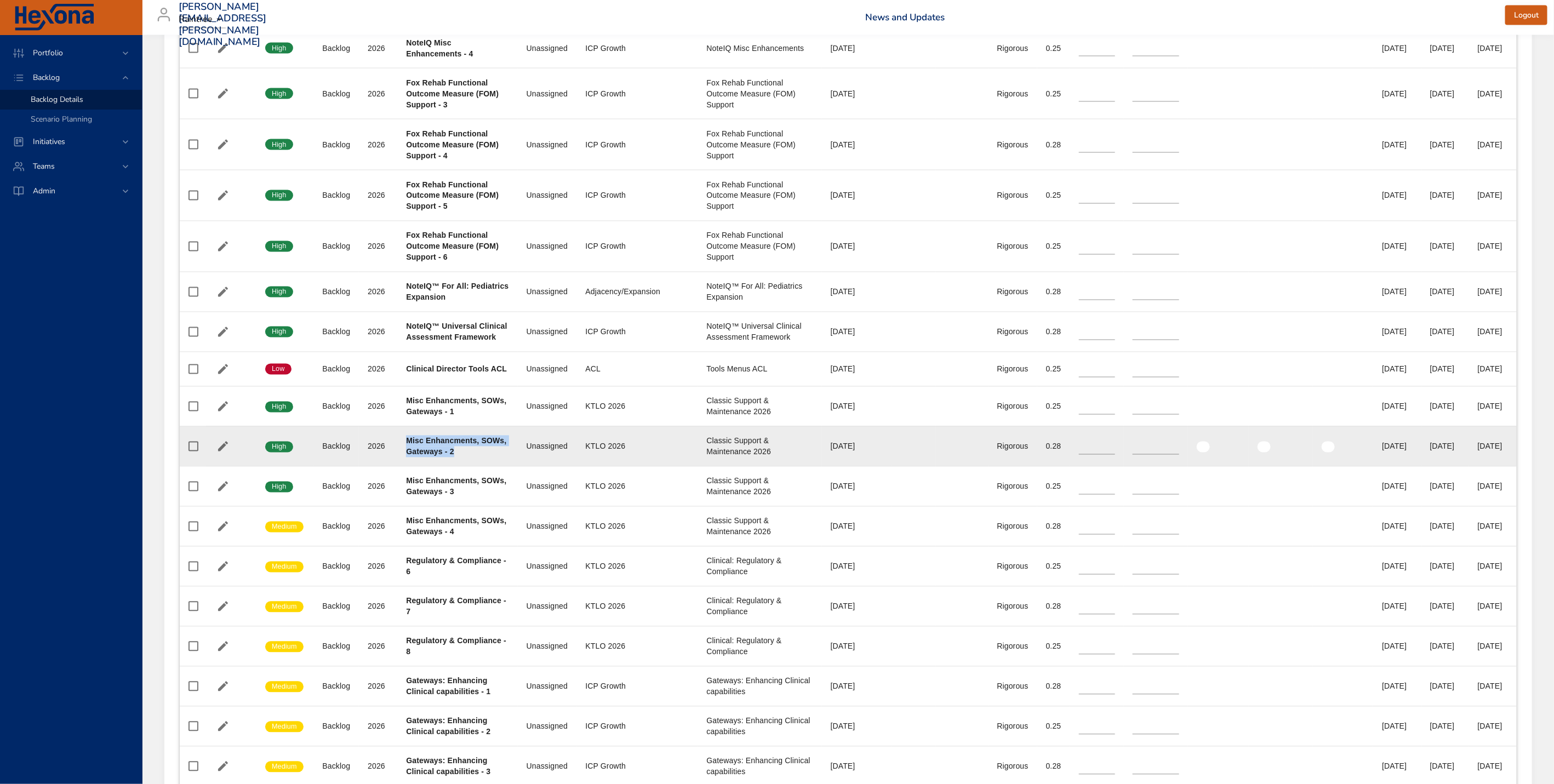
drag, startPoint x: 405, startPoint y: 485, endPoint x: 497, endPoint y: 499, distance: 93.1
click at [497, 466] on td "Project Misc Enhancments, SOWs, Gateways - 2" at bounding box center [457, 446] width 120 height 40
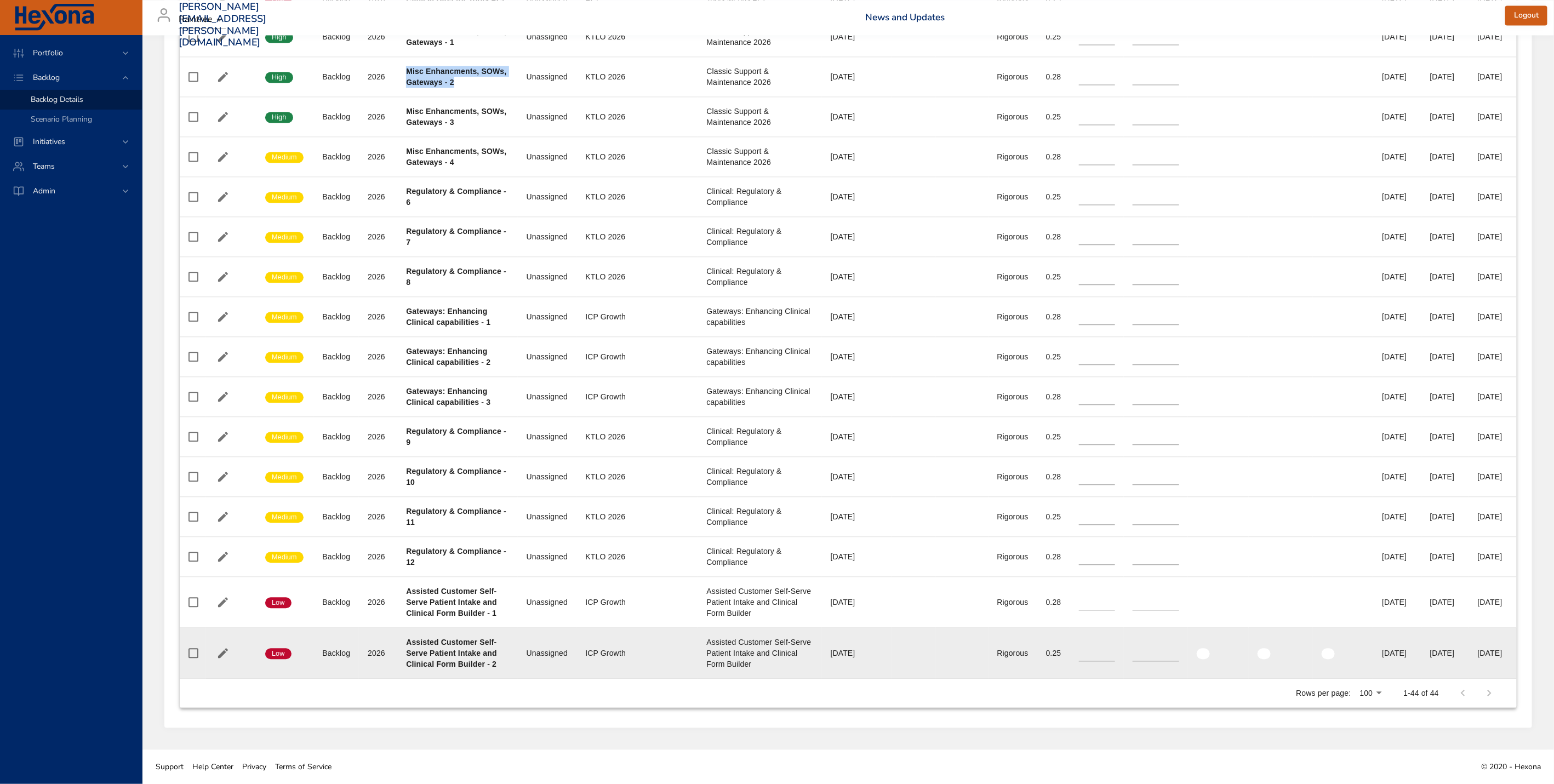
scroll to position [1807, 0]
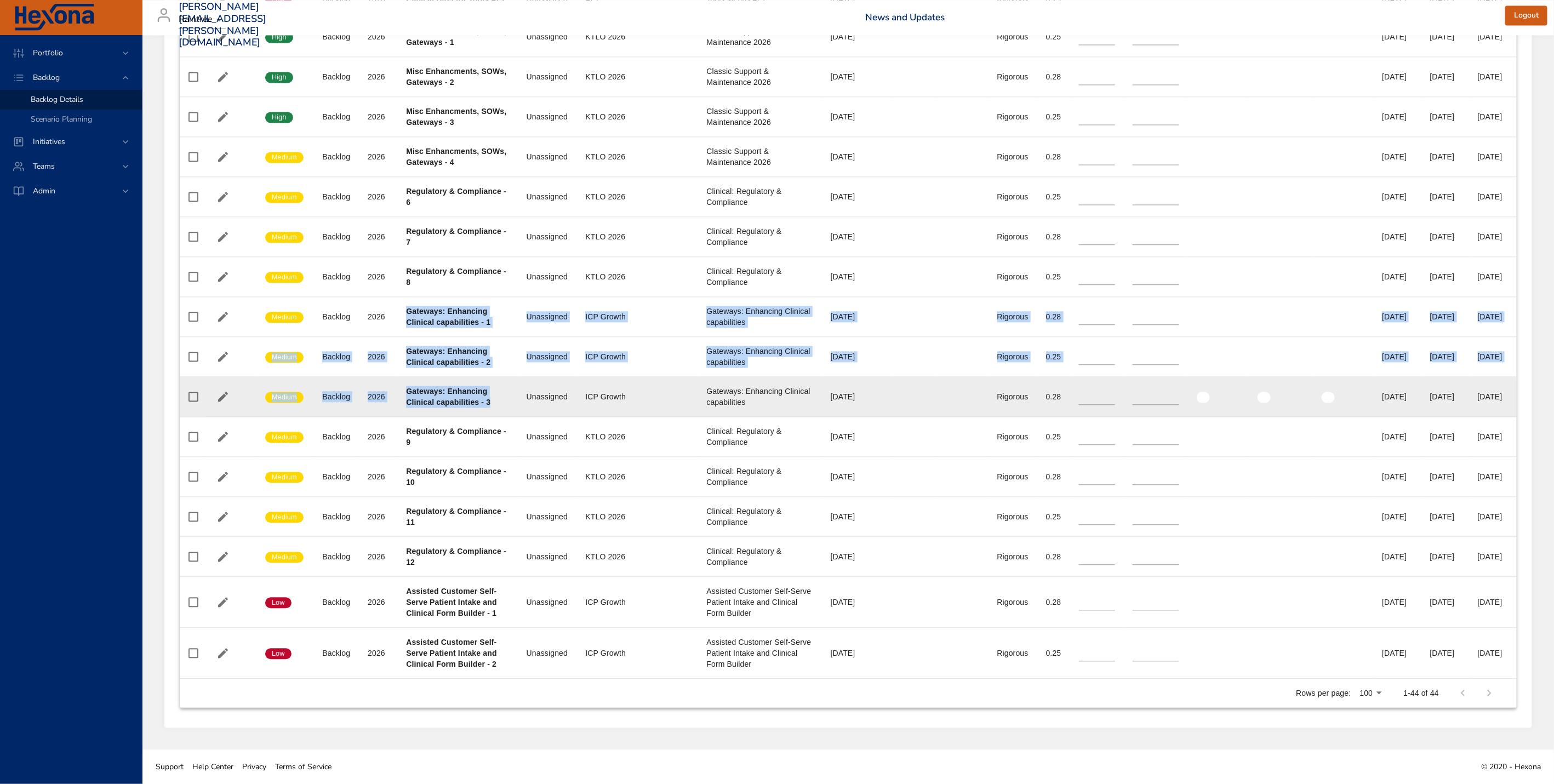
drag, startPoint x: 405, startPoint y: 281, endPoint x: 496, endPoint y: 385, distance: 138.2
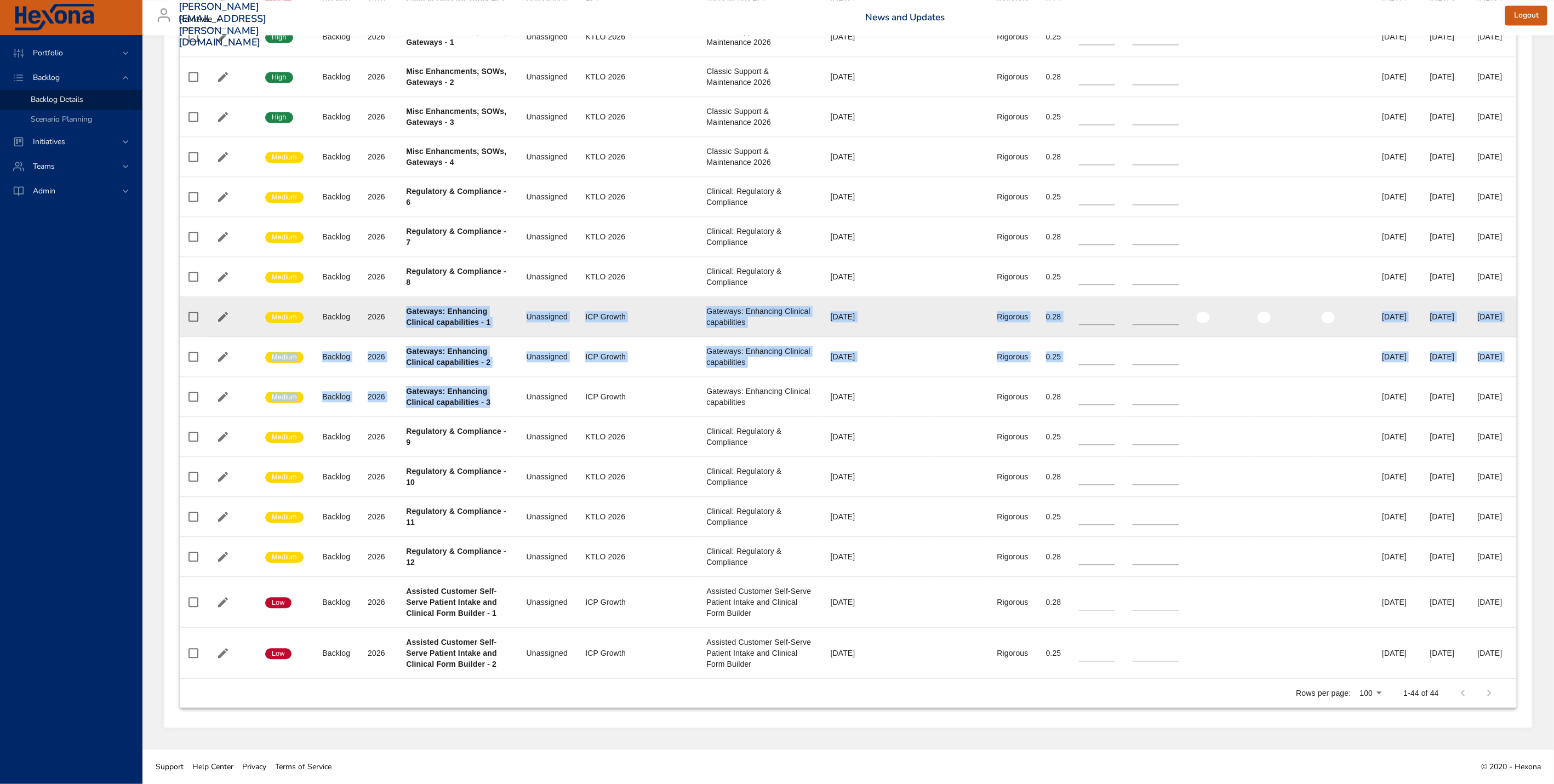
click at [445, 303] on td "Project Gateways: Enhancing Clinical capabilities - 1" at bounding box center [457, 317] width 120 height 40
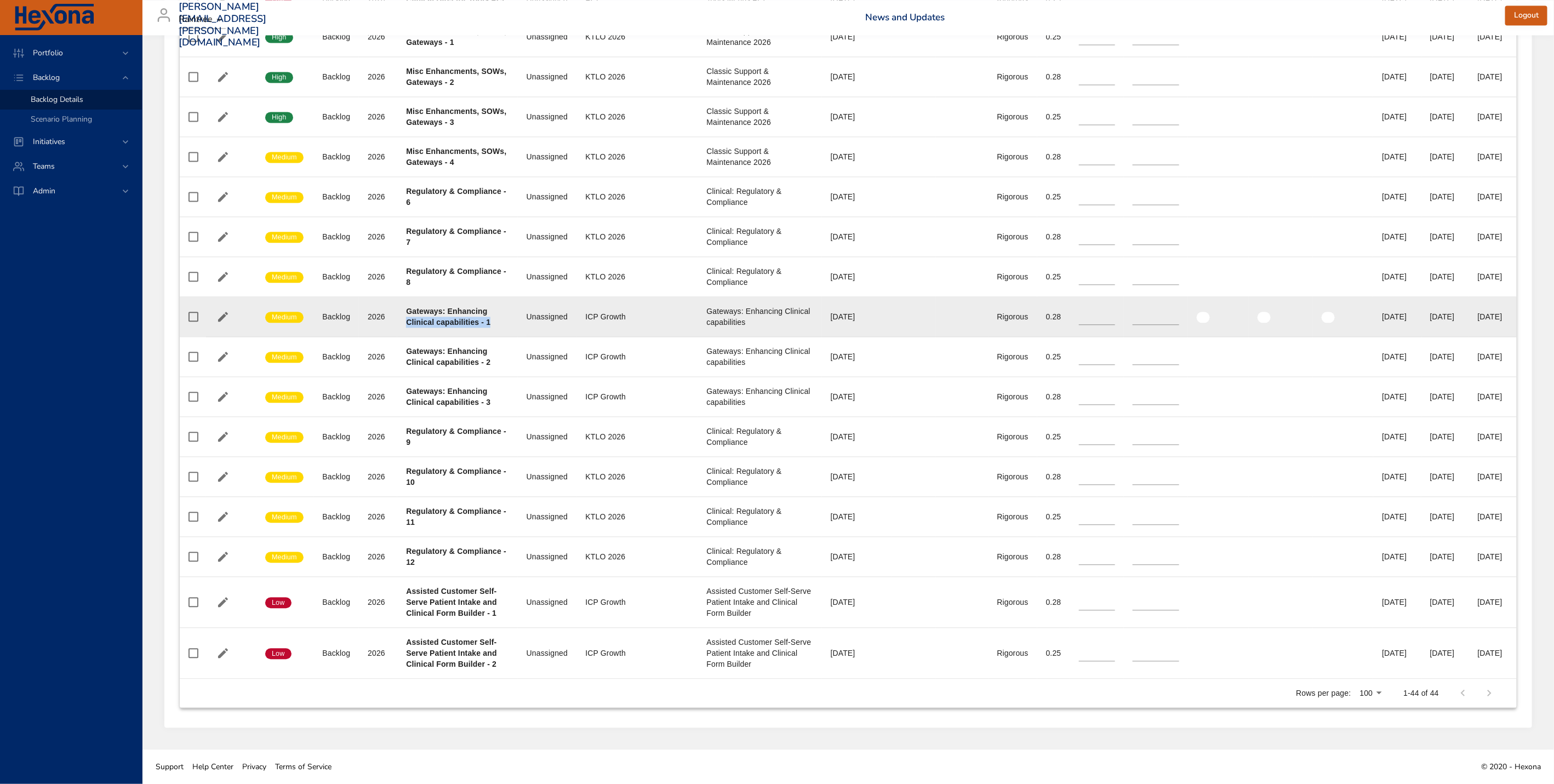
drag, startPoint x: 402, startPoint y: 296, endPoint x: 497, endPoint y: 301, distance: 95.1
click at [497, 301] on td "Project Gateways: Enhancing Clinical capabilities - 1" at bounding box center [457, 317] width 120 height 40
click at [407, 307] on b "Gateways: Enhancing Clinical capabilities - 1" at bounding box center [448, 316] width 85 height 20
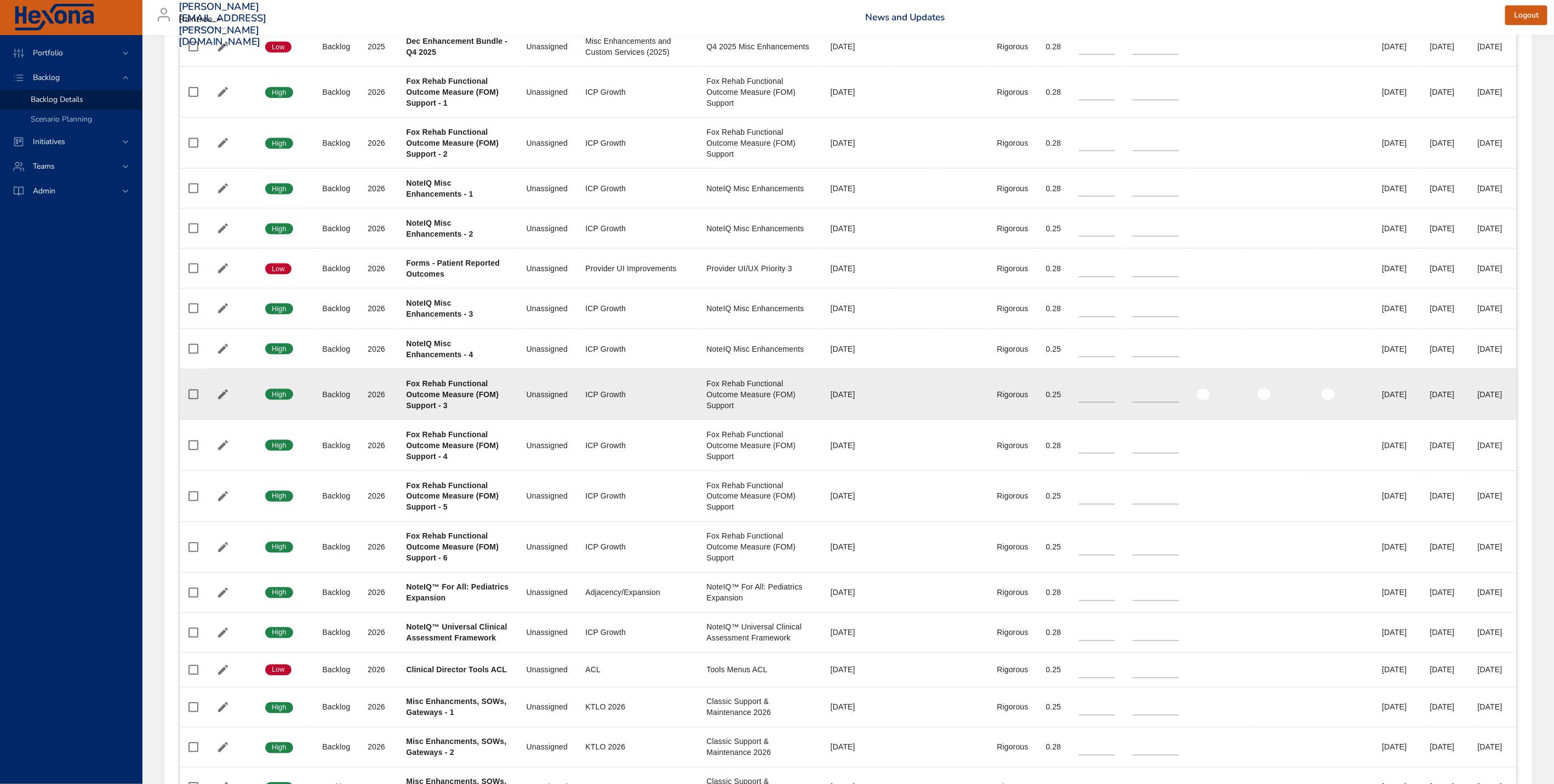
scroll to position [1069, 0]
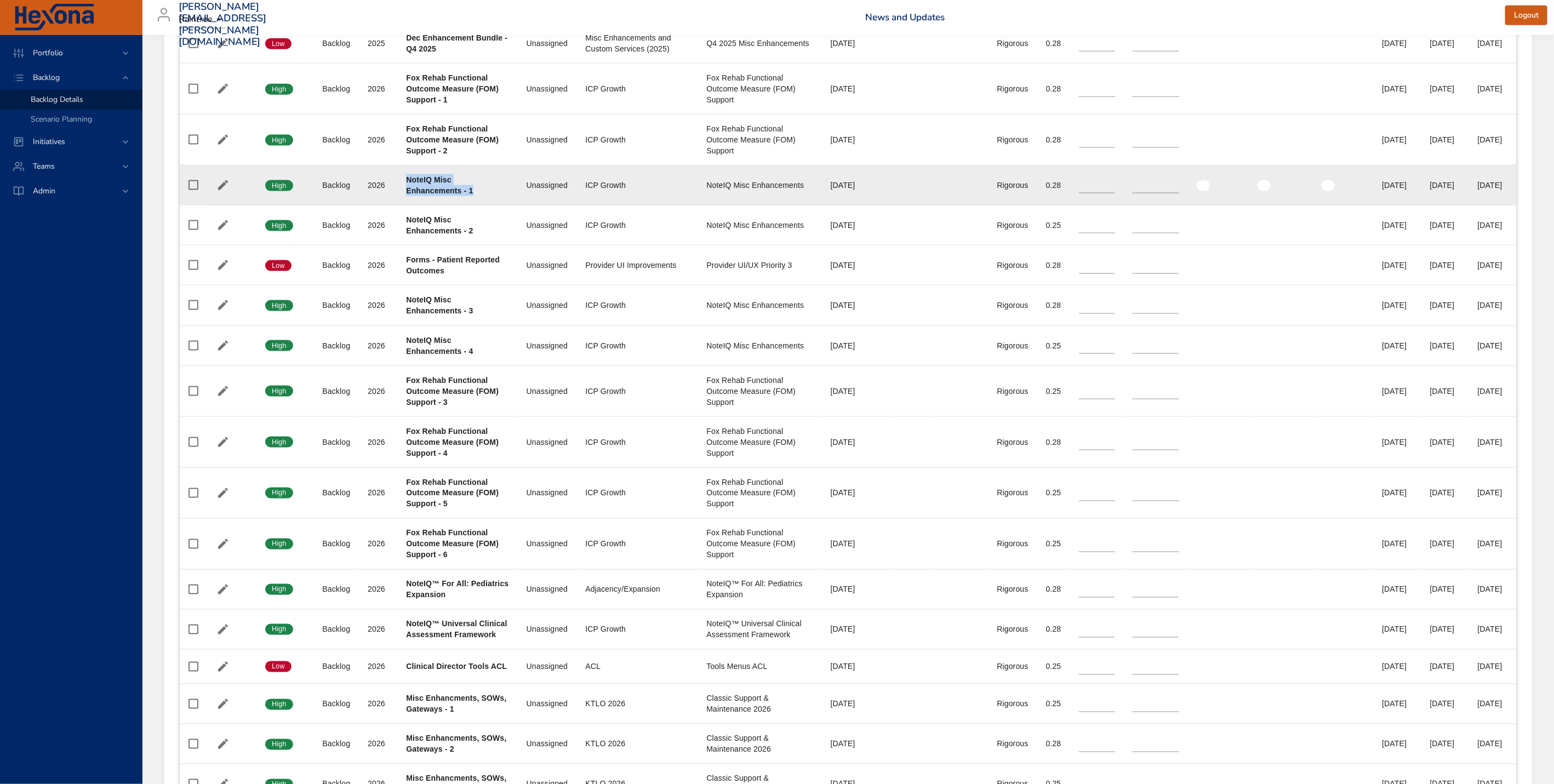
drag, startPoint x: 397, startPoint y: 205, endPoint x: 478, endPoint y: 223, distance: 83.0
click at [478, 205] on td "Project NoteIQ Misc Enhancements - 1" at bounding box center [457, 185] width 120 height 40
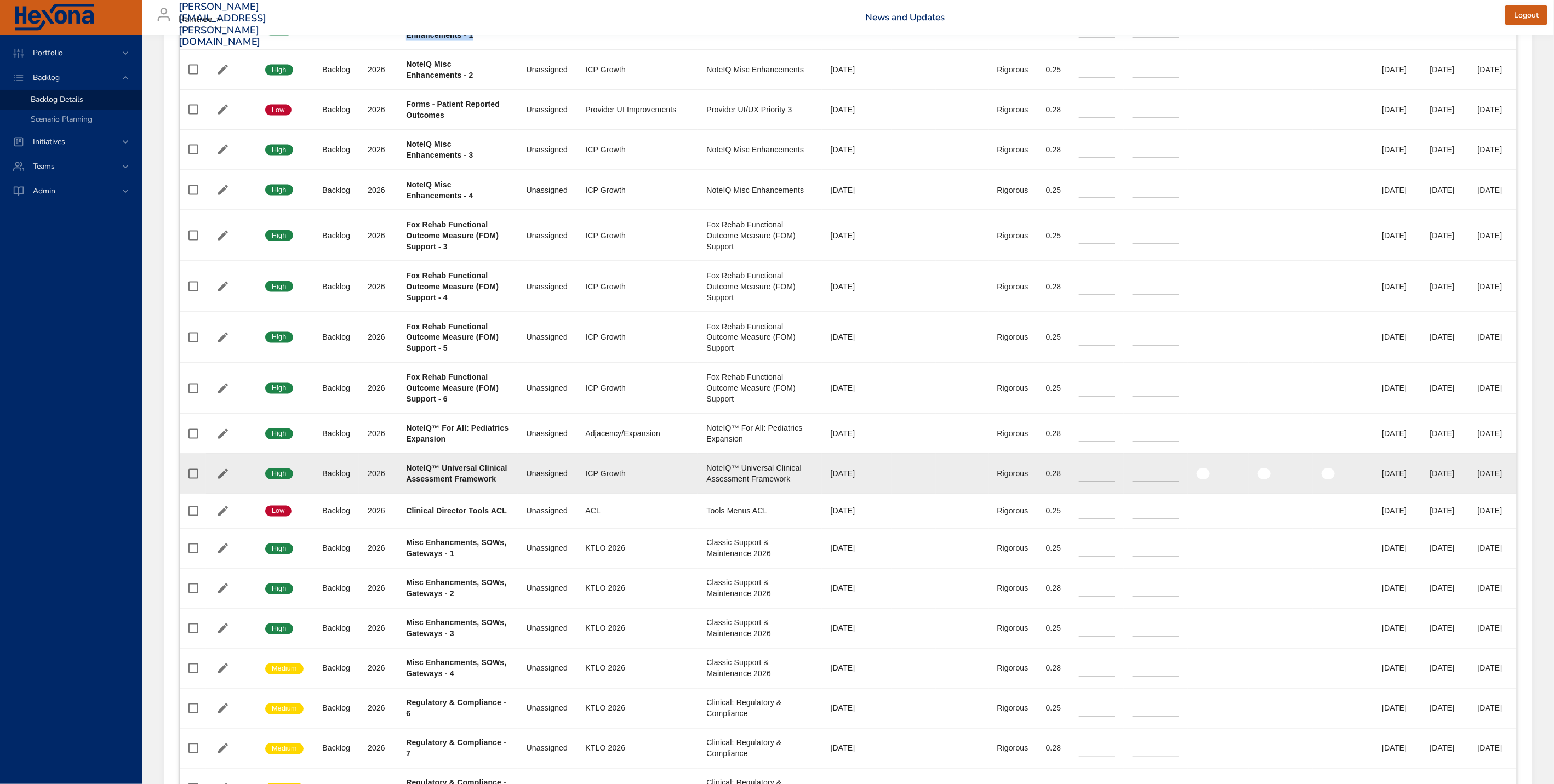
scroll to position [1597, 0]
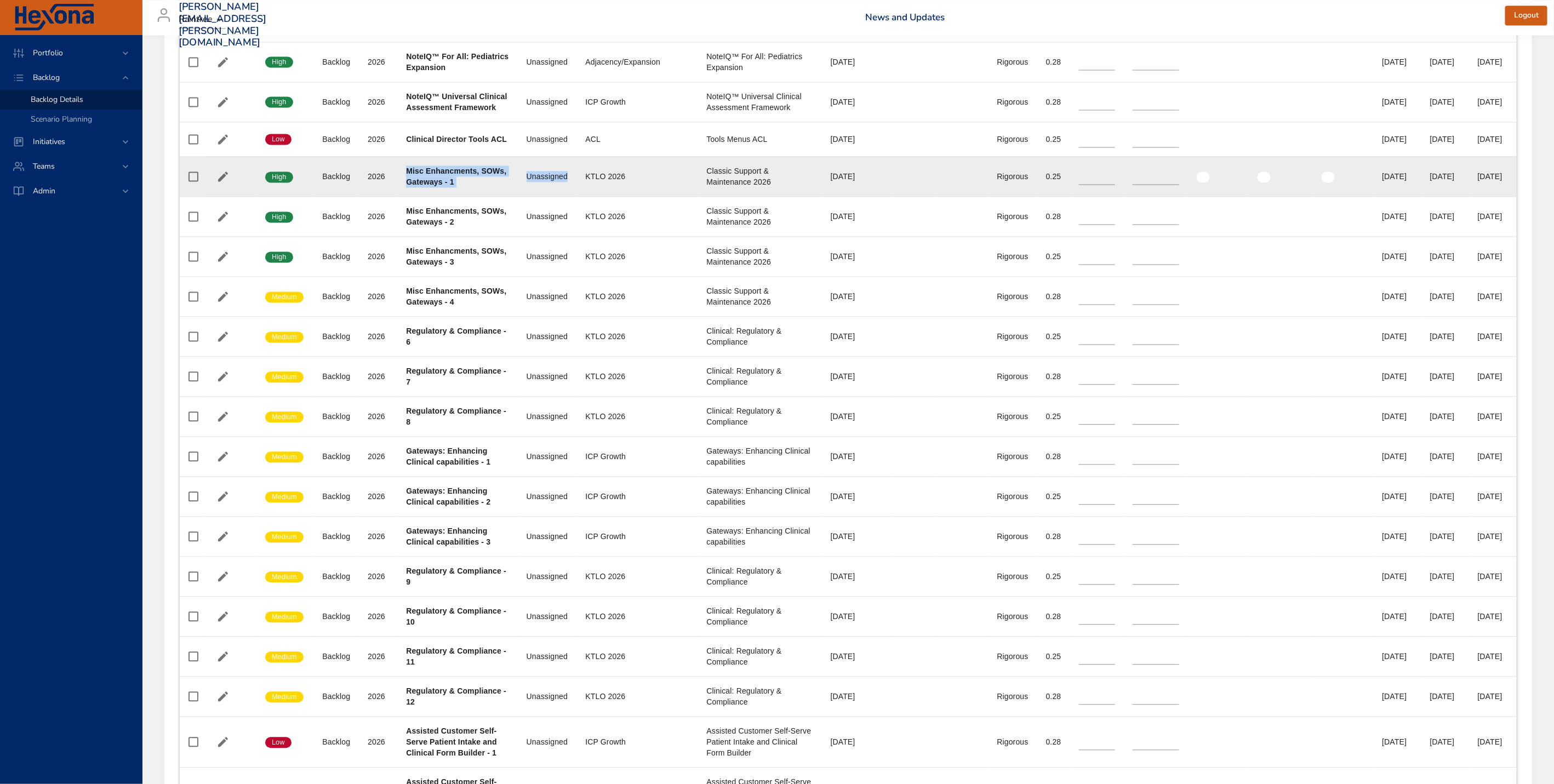
drag, startPoint x: 408, startPoint y: 214, endPoint x: 527, endPoint y: 228, distance: 119.8
click at [527, 196] on tr "Confidence High Status Backlog Plan Year [DATE] Project Misc Enhancments, SOWs,…" at bounding box center [848, 176] width 1337 height 40
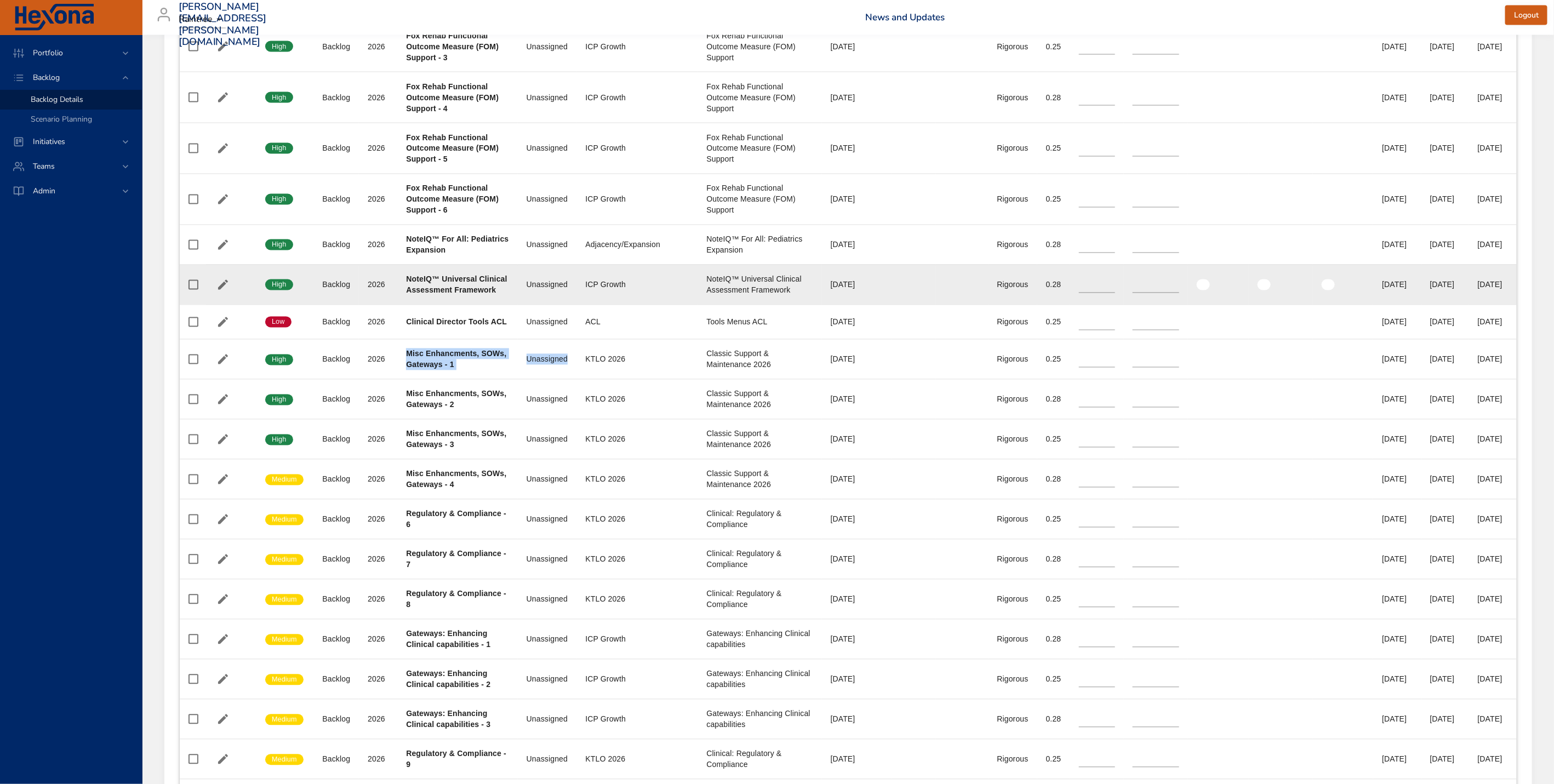
scroll to position [1412, 0]
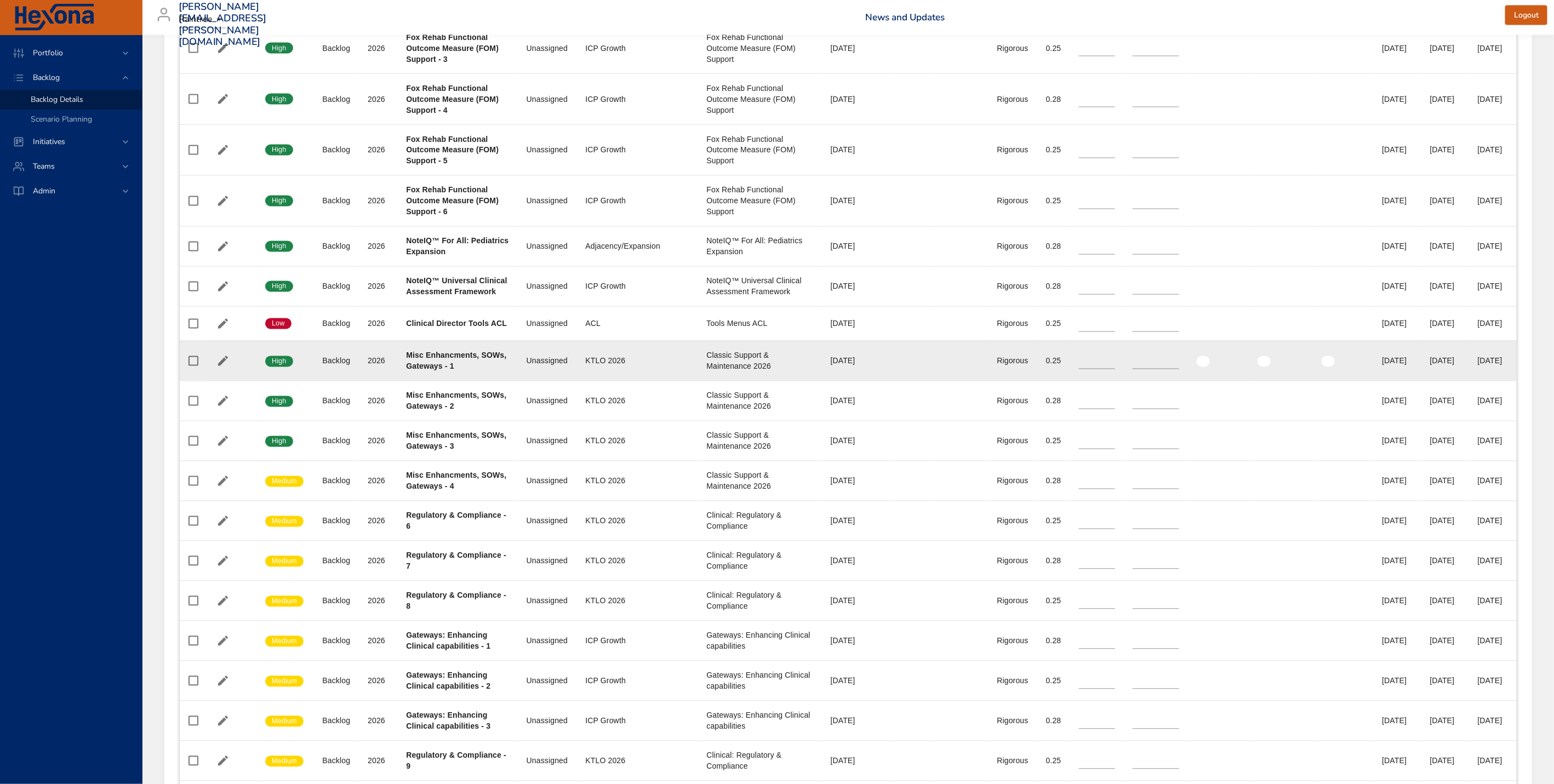
drag, startPoint x: 748, startPoint y: 412, endPoint x: 731, endPoint y: 408, distance: 17.5
click at [733, 372] on div "Classic Support & Maintenance 2026" at bounding box center [760, 361] width 107 height 22
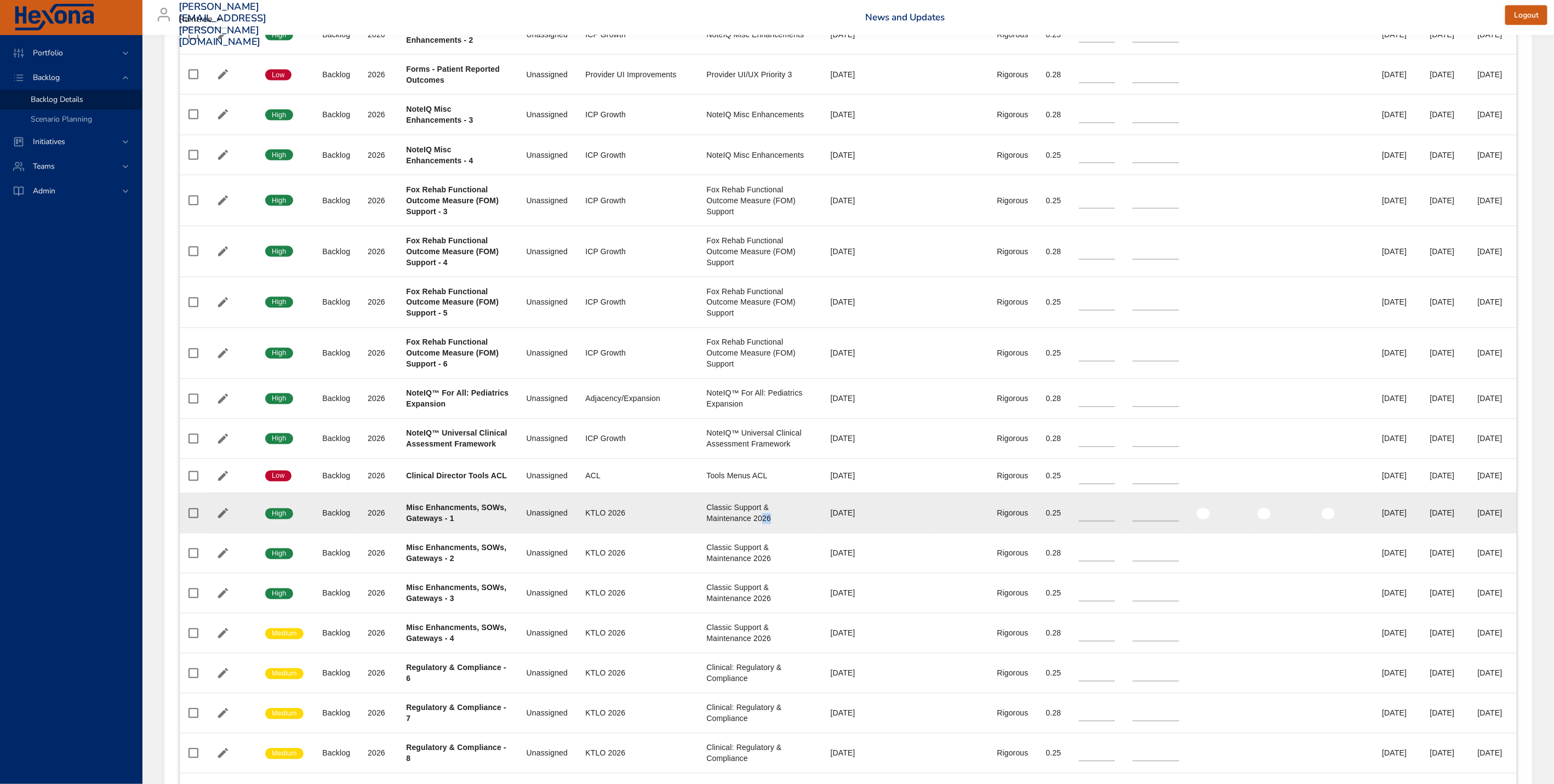
scroll to position [1293, 0]
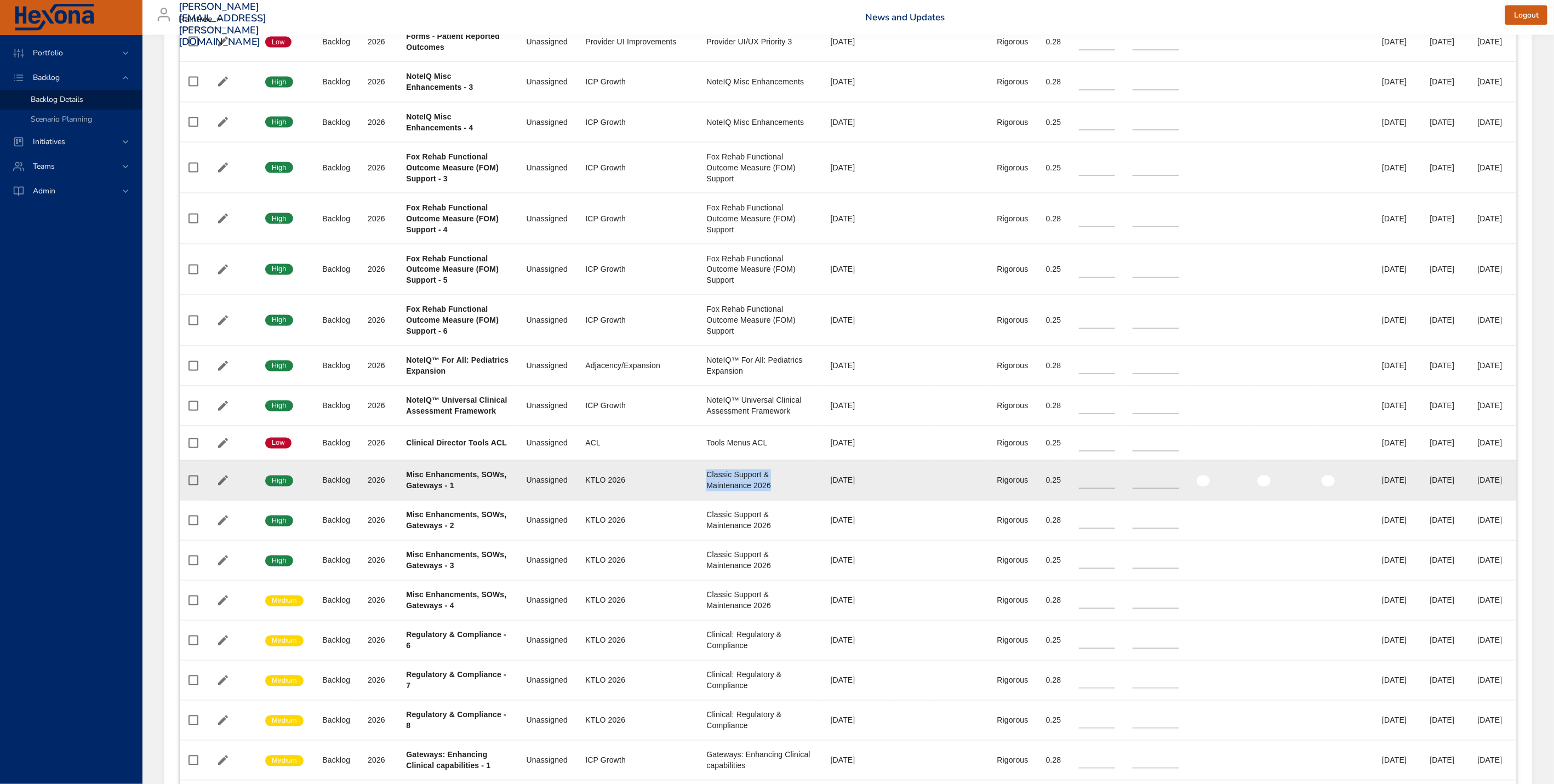
drag, startPoint x: 678, startPoint y: 517, endPoint x: 750, endPoint y: 528, distance: 72.8
click at [750, 500] on td "Milestone Classic Support & Maintenance 2026" at bounding box center [760, 480] width 124 height 40
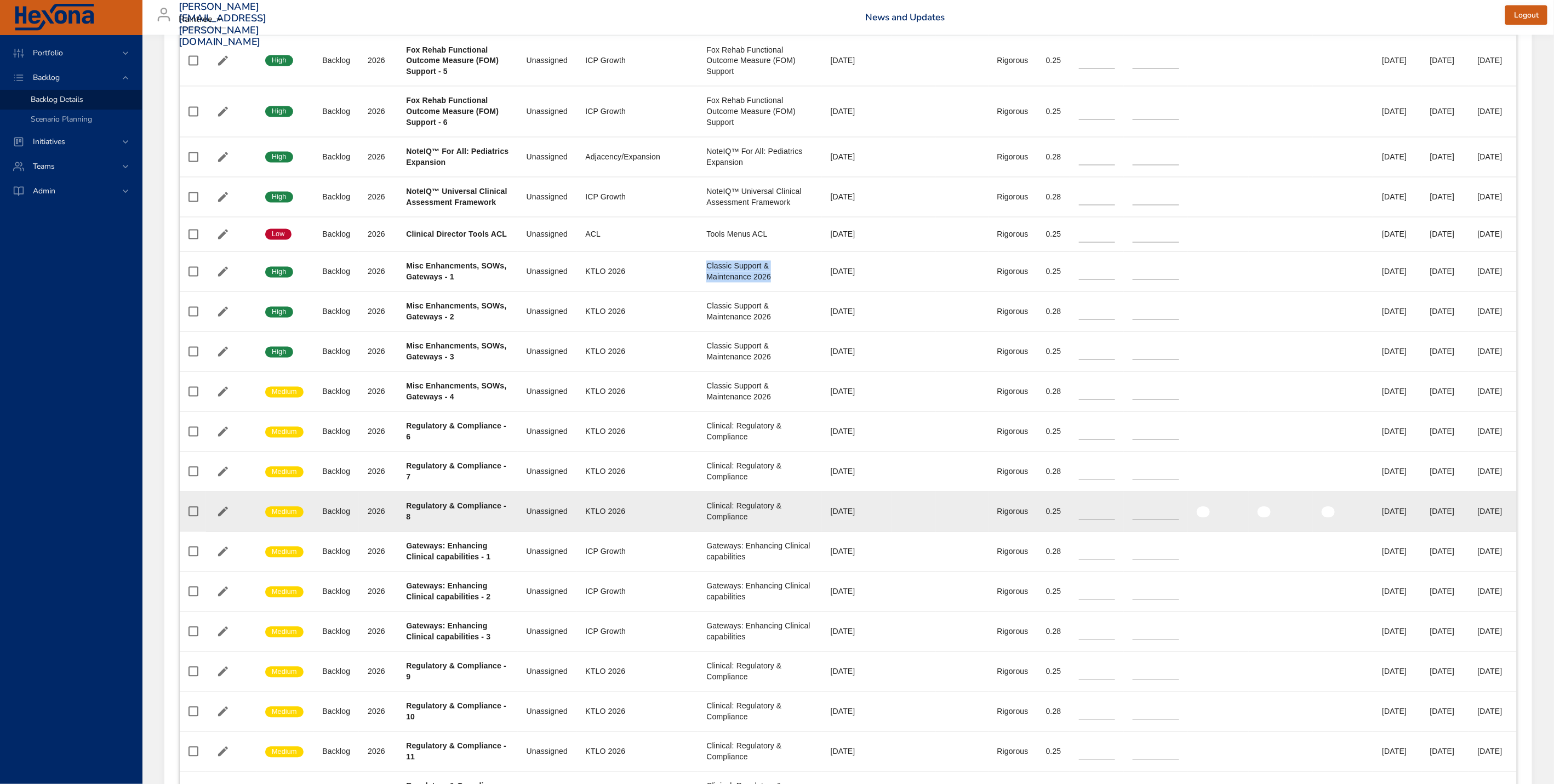
scroll to position [1501, 0]
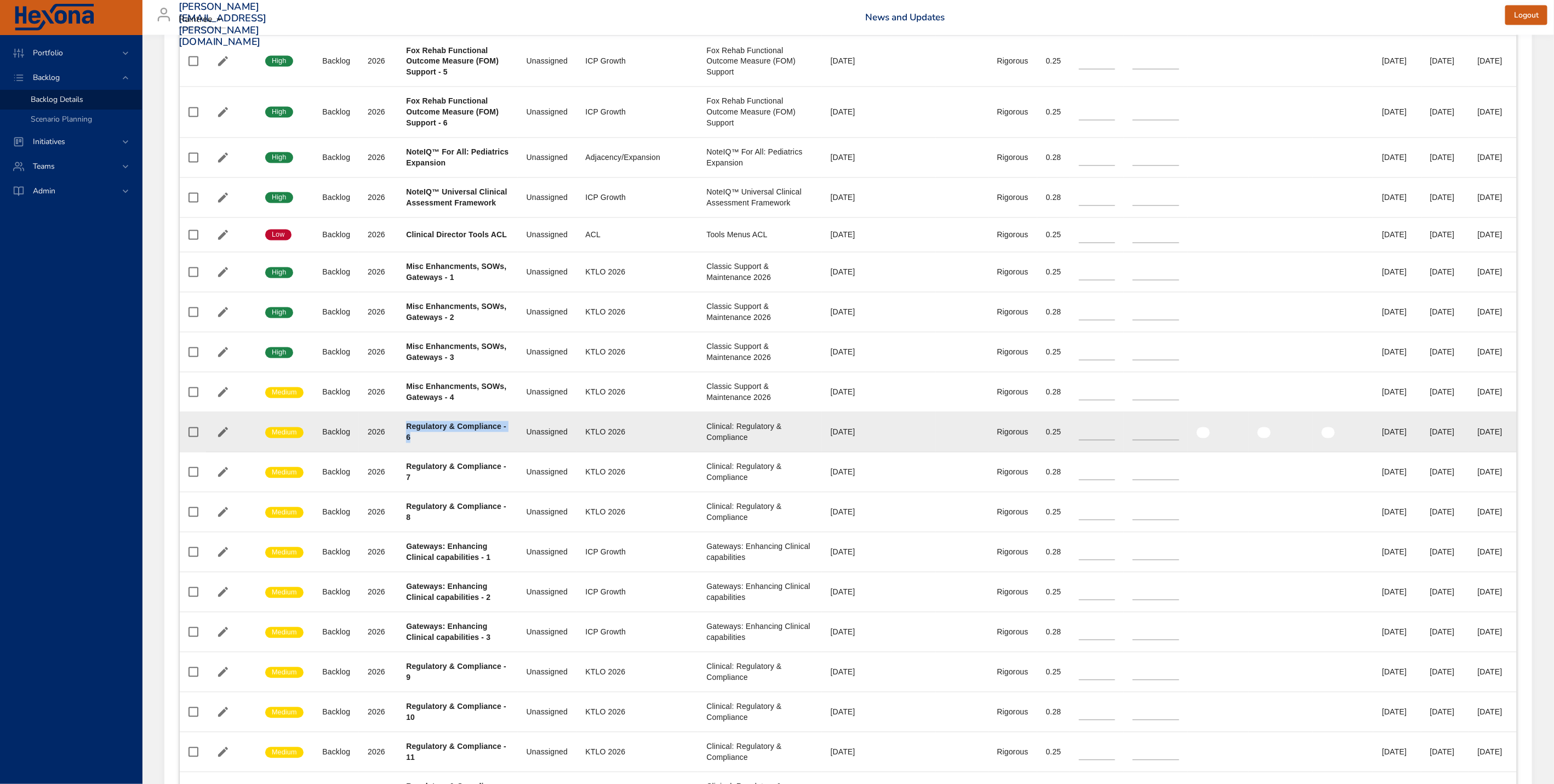
drag, startPoint x: 405, startPoint y: 473, endPoint x: 502, endPoint y: 487, distance: 98.0
click at [502, 452] on tr "Confidence Medium Status Backlog Plan Year [DATE] Project Regulatory & Complian…" at bounding box center [848, 432] width 1337 height 40
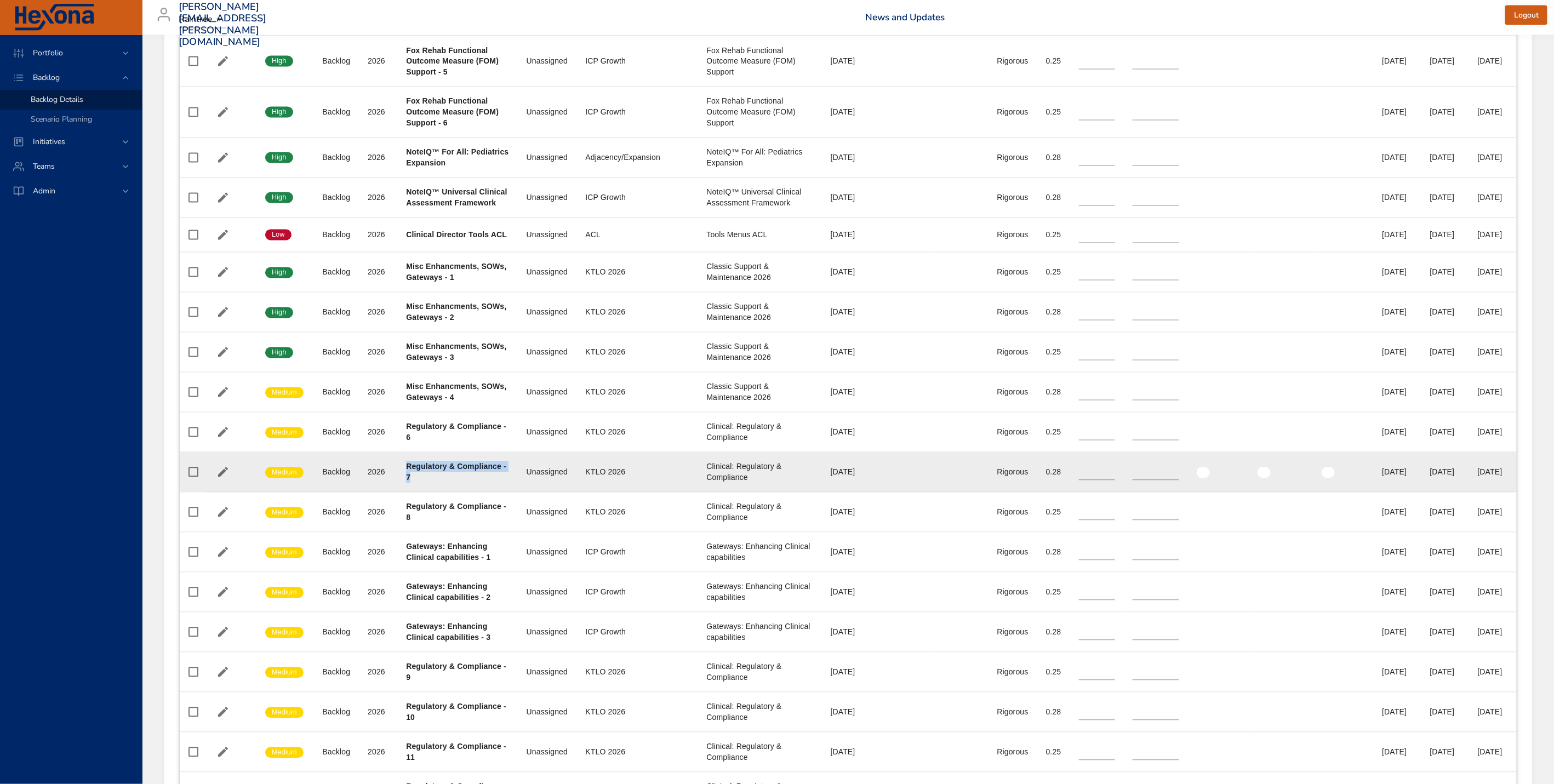
drag, startPoint x: 404, startPoint y: 514, endPoint x: 487, endPoint y: 528, distance: 84.2
click at [487, 492] on td "Project Regulatory & Compliance - 7" at bounding box center [457, 472] width 120 height 40
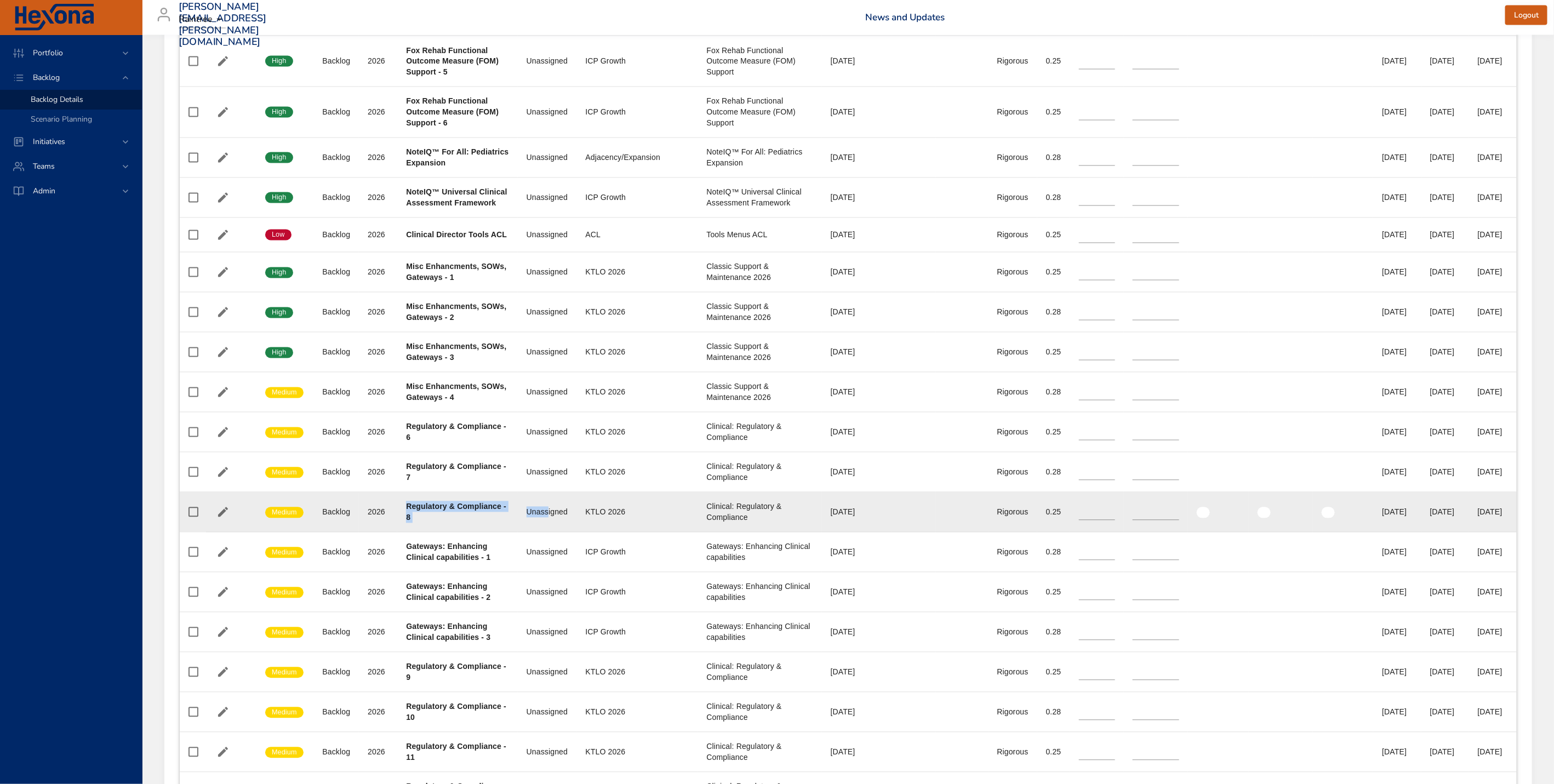
drag, startPoint x: 401, startPoint y: 556, endPoint x: 532, endPoint y: 561, distance: 131.1
click at [532, 532] on tr "Confidence Medium Status Backlog Plan Year [DATE] Project Regulatory & Complian…" at bounding box center [848, 512] width 1337 height 40
click at [492, 532] on td "Project Regulatory & Compliance - 8" at bounding box center [457, 512] width 120 height 40
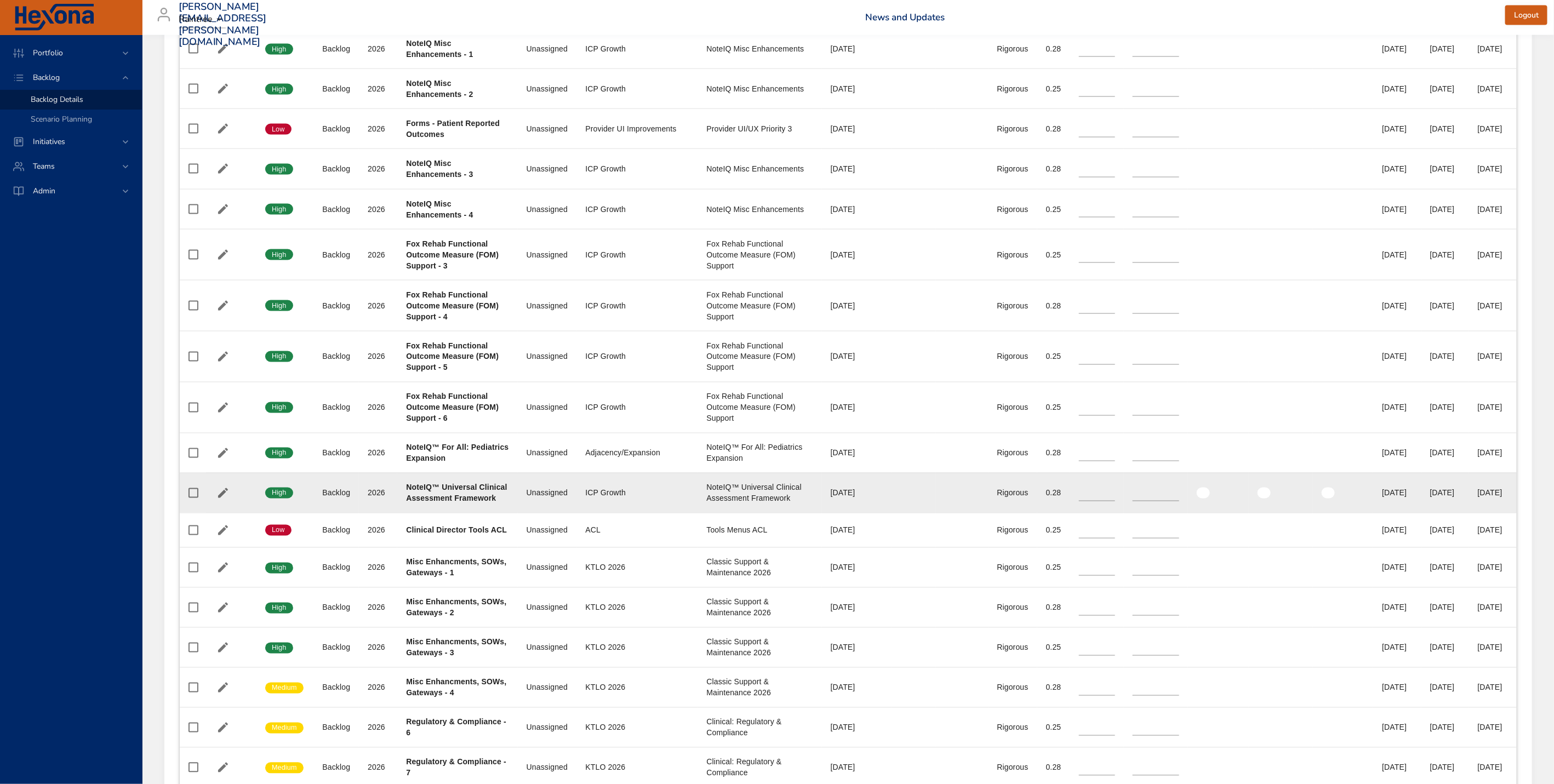
scroll to position [1217, 0]
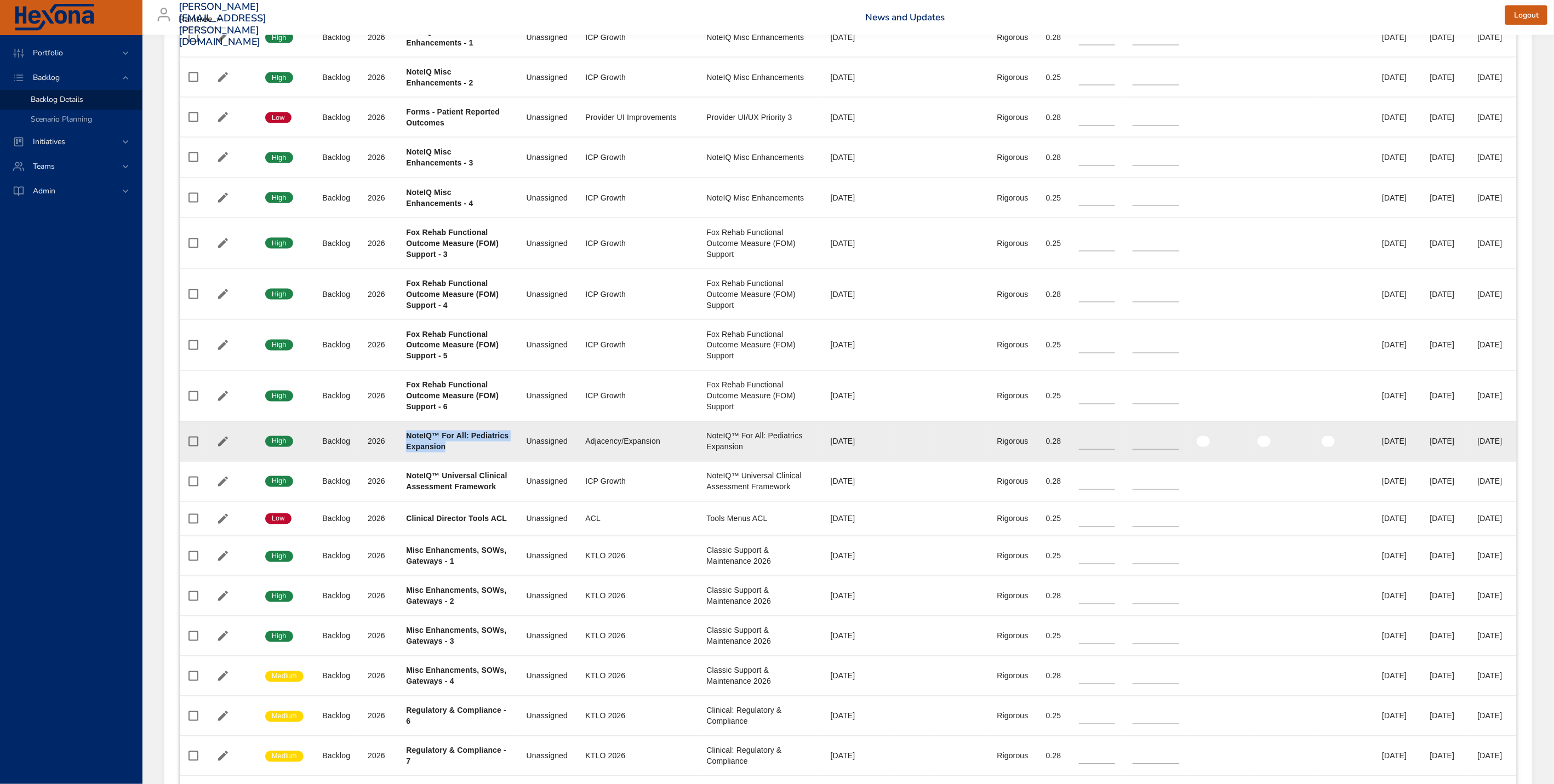
drag, startPoint x: 405, startPoint y: 465, endPoint x: 491, endPoint y: 477, distance: 86.8
click at [491, 452] on div "NoteIQ™ For All: Pediatrics Expansion" at bounding box center [457, 441] width 103 height 22
click at [1079, 450] on input "*" at bounding box center [1097, 441] width 36 height 16
drag, startPoint x: 1352, startPoint y: 470, endPoint x: 1442, endPoint y: 470, distance: 90.0
click at [1442, 461] on tr "Confidence High Status Backlog Plan Year [DATE] Project NoteIQ™ For All: Pediat…" at bounding box center [848, 441] width 1337 height 40
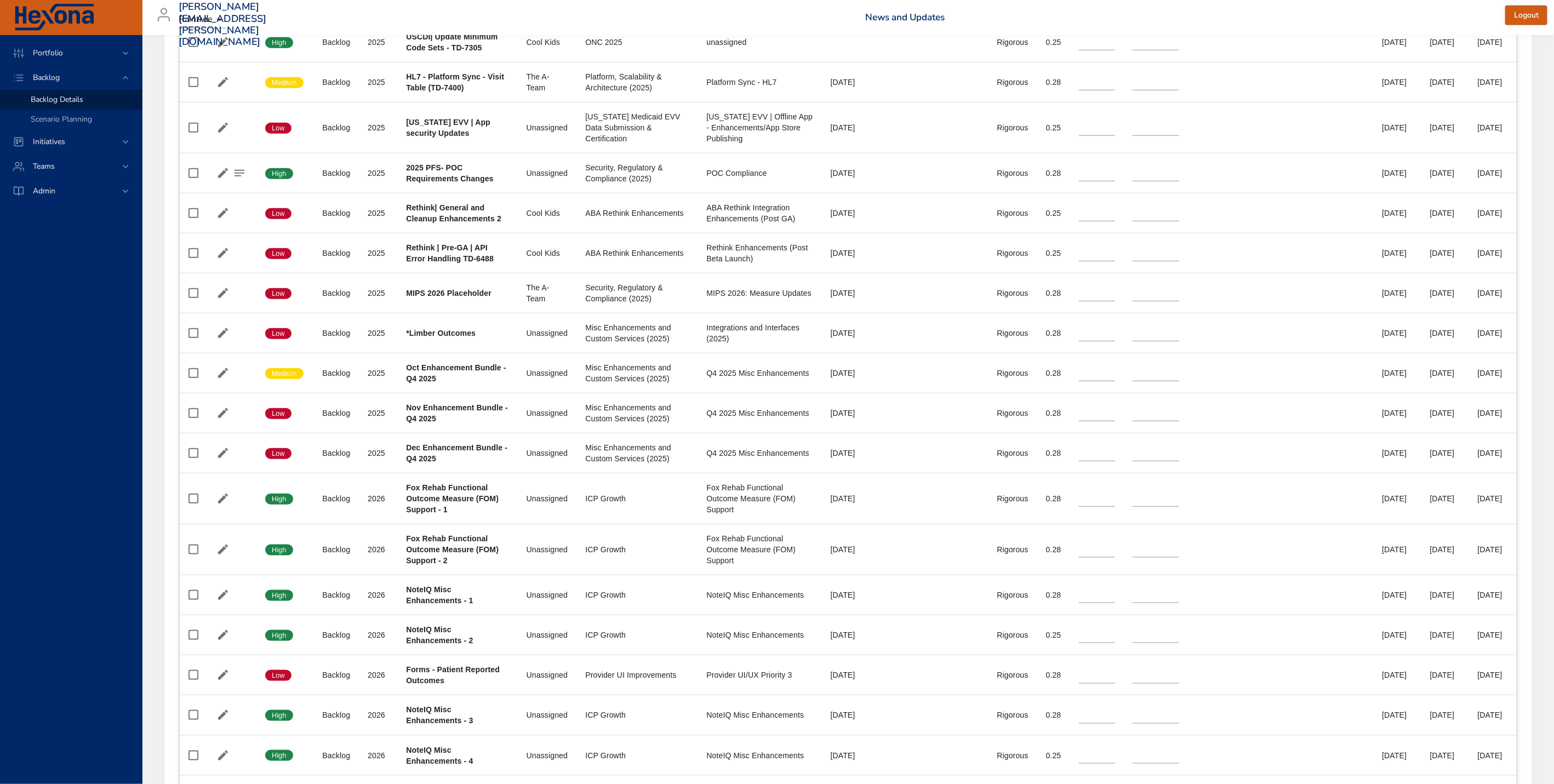
scroll to position [0, 0]
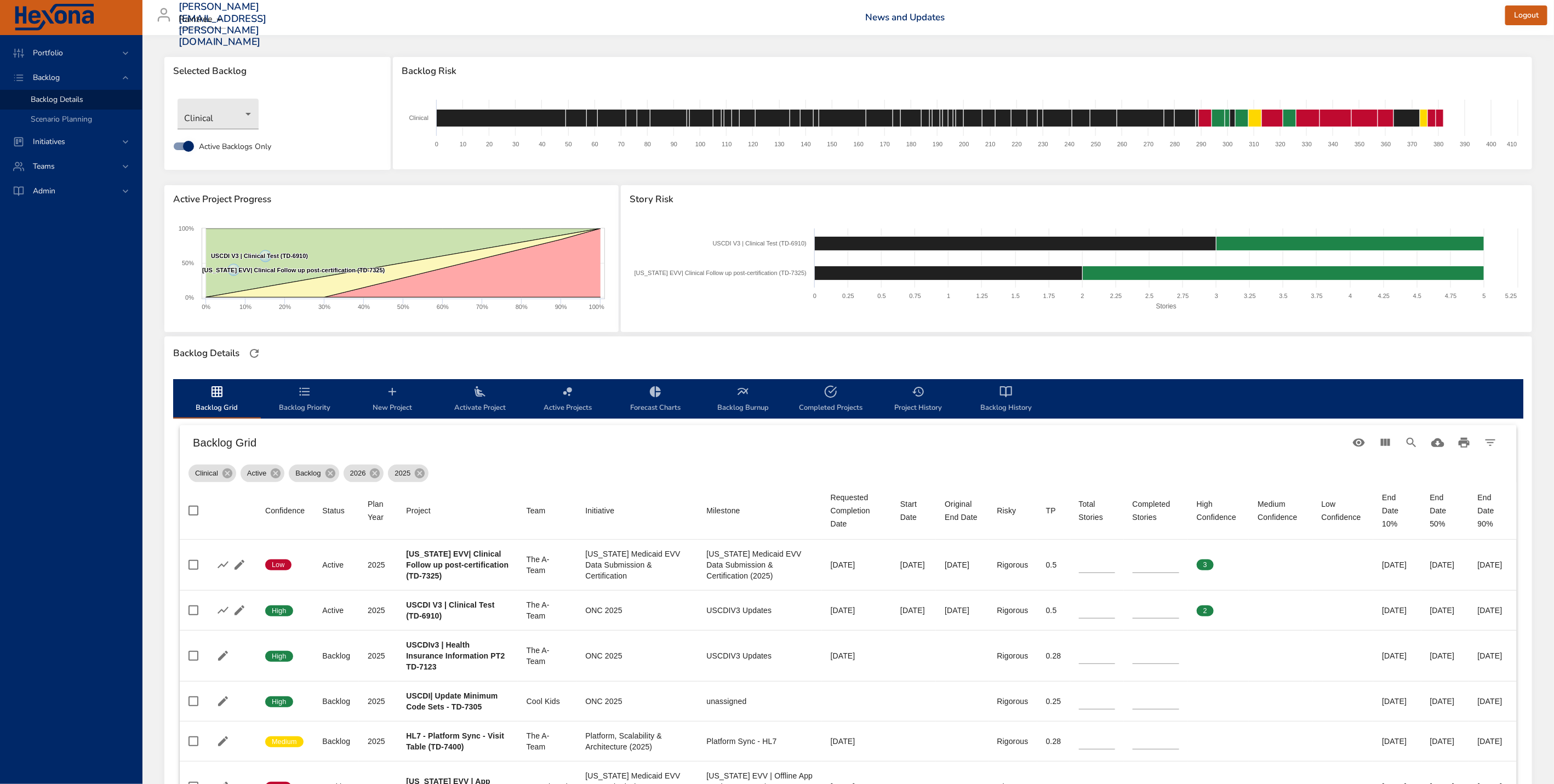
click at [307, 405] on span "Backlog Priority" at bounding box center [304, 399] width 74 height 29
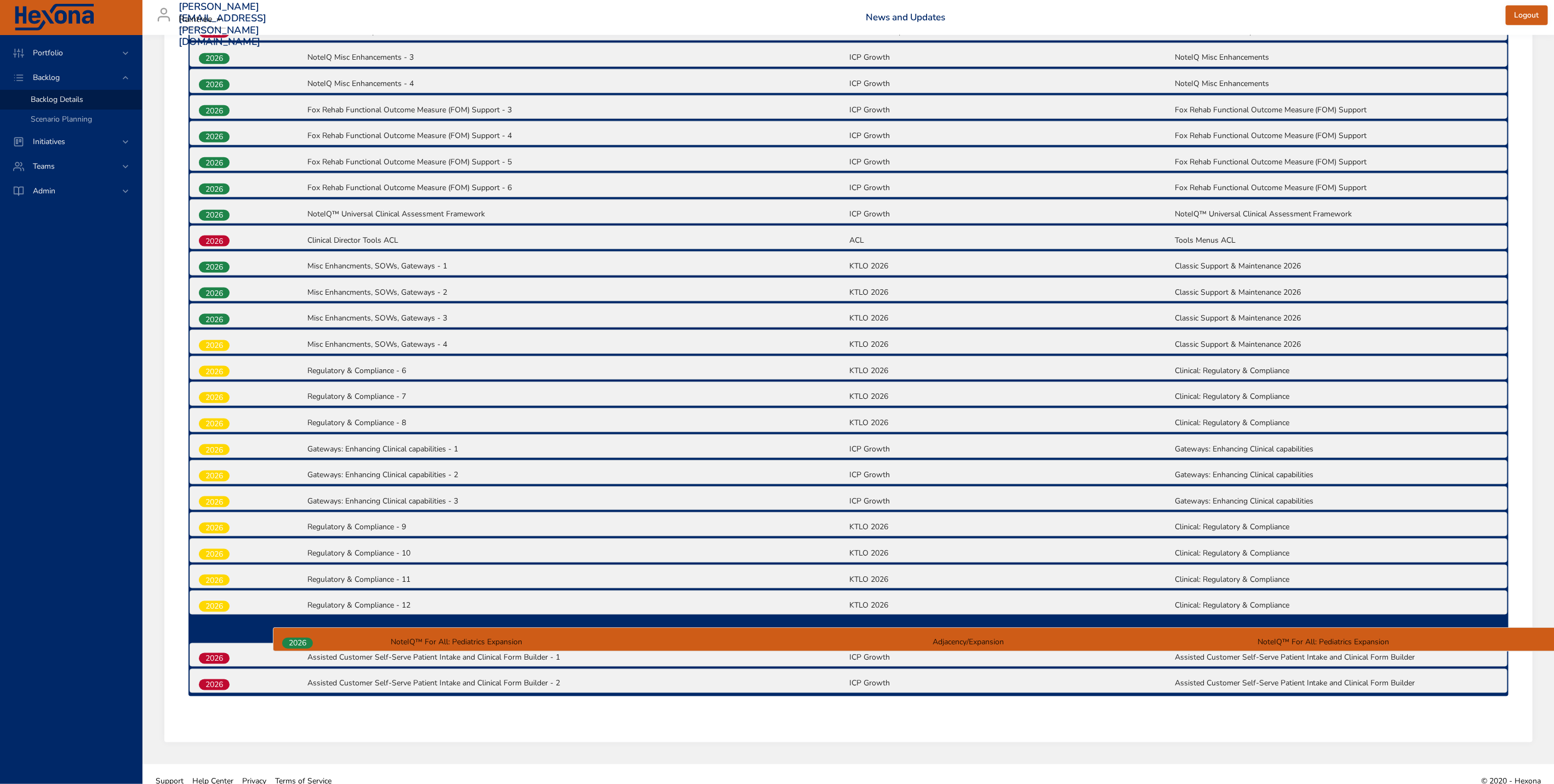
scroll to position [965, 0]
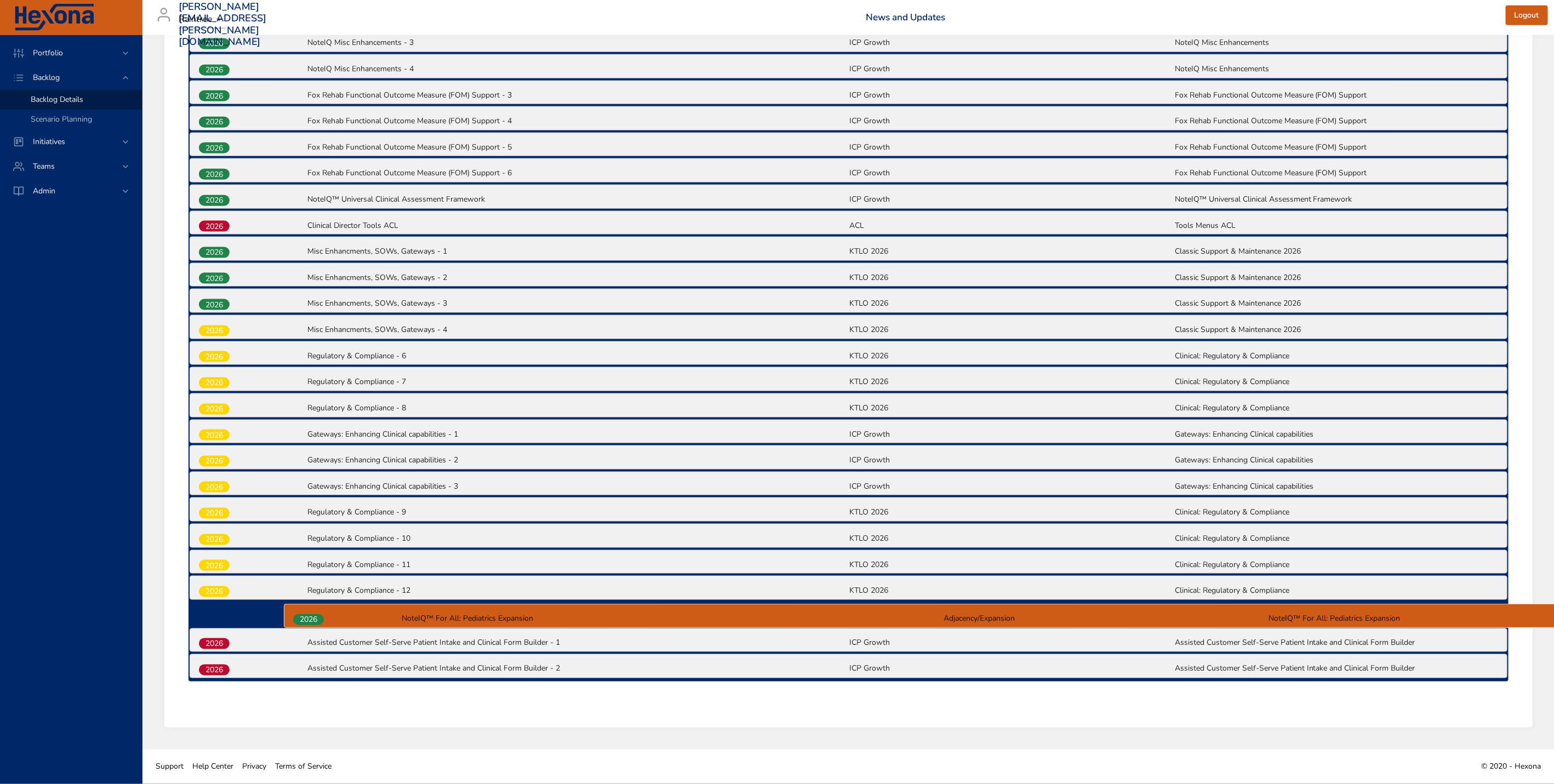
drag, startPoint x: 217, startPoint y: 264, endPoint x: 312, endPoint y: 622, distance: 370.4
click at [312, 622] on div "2025 [US_STATE] EVV| Clinical Follow up post-certification (TD-7325) [US_STATE]…" at bounding box center [848, 93] width 1320 height 1177
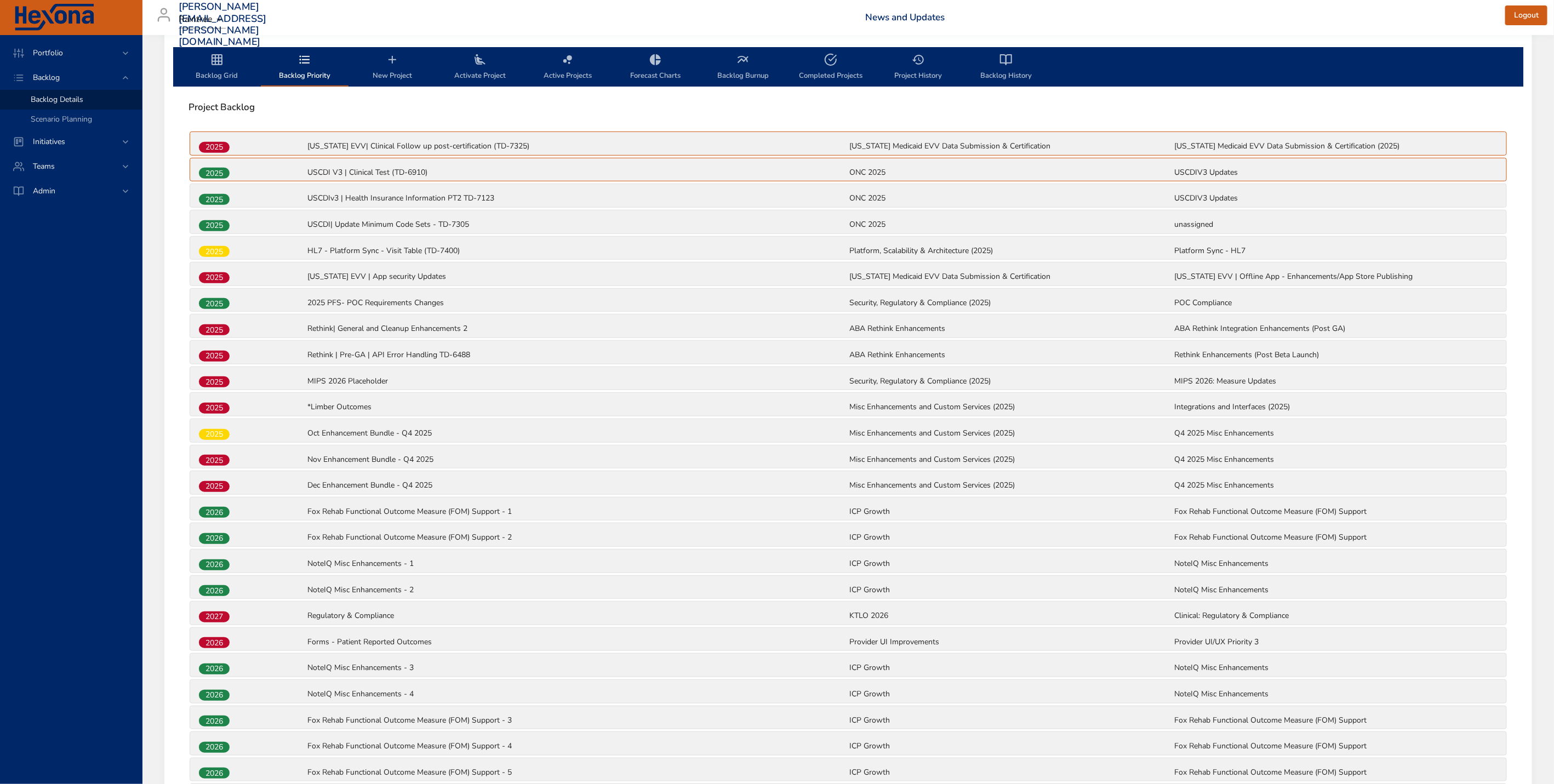
scroll to position [0, 0]
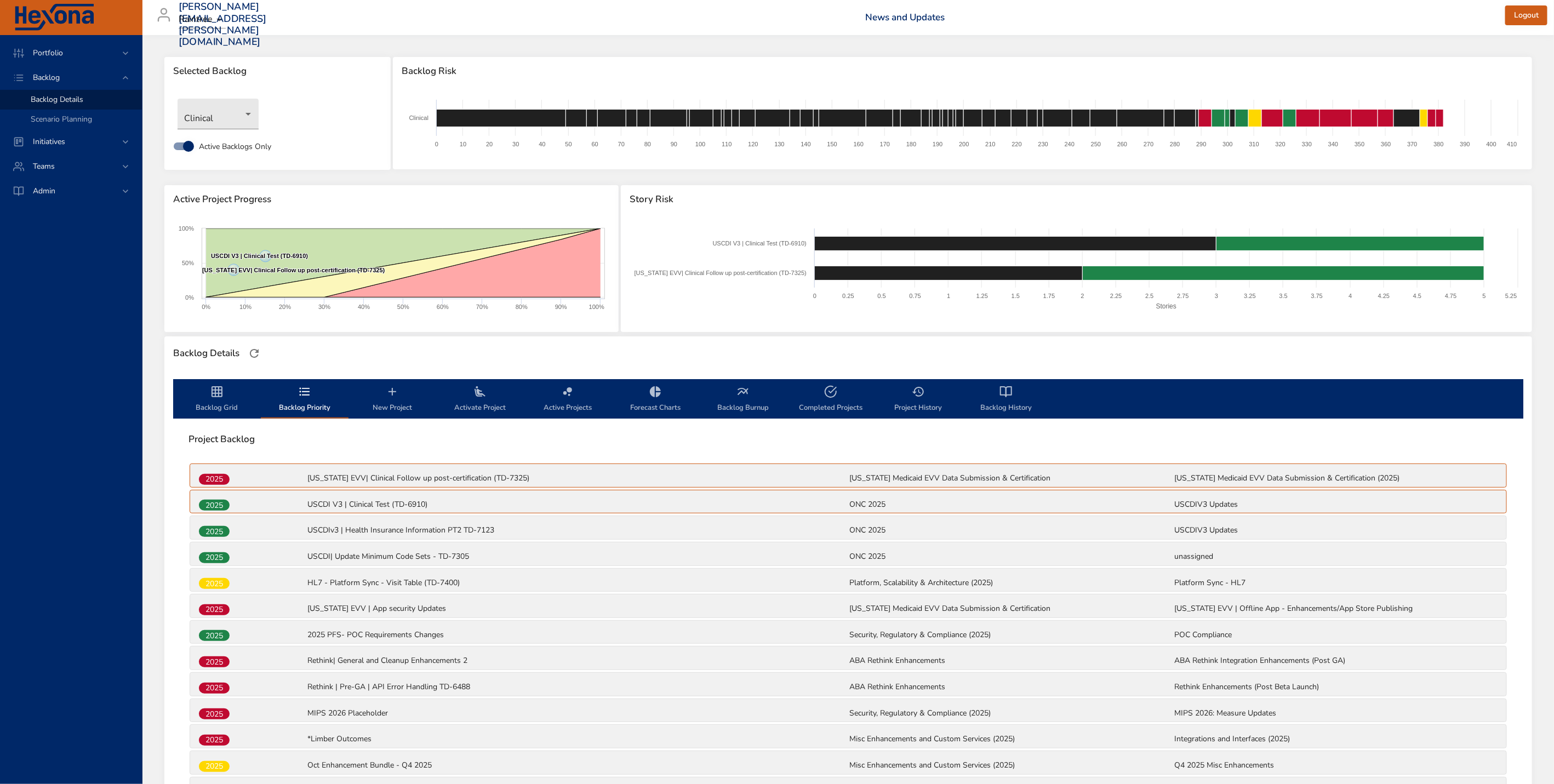
click at [213, 401] on span "Backlog Grid" at bounding box center [216, 399] width 74 height 29
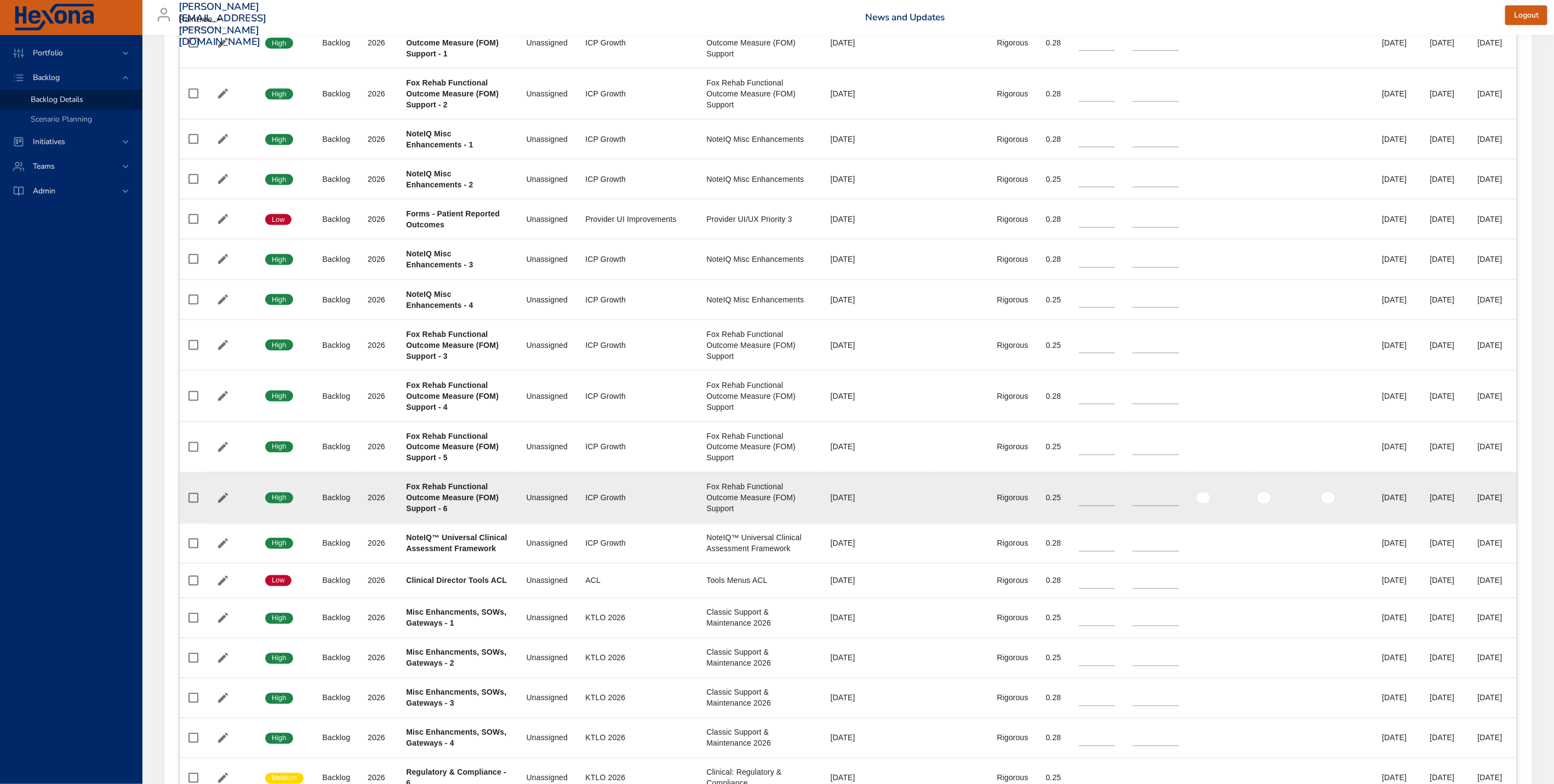
scroll to position [1088, 0]
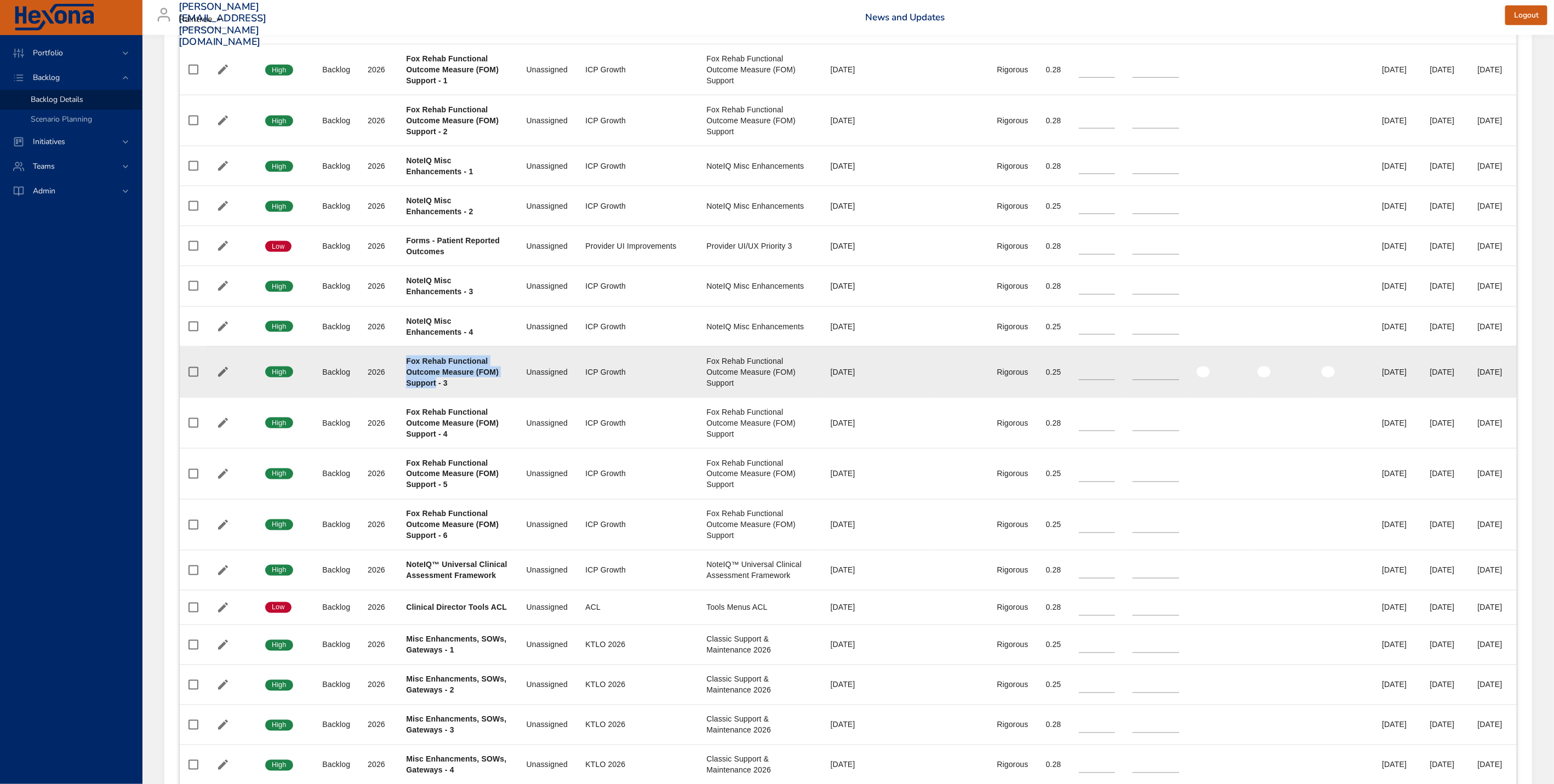
drag, startPoint x: 401, startPoint y: 389, endPoint x: 459, endPoint y: 414, distance: 63.2
click at [459, 397] on td "Project Fox Rehab Functional Outcome Measure (FOM) Support - 3" at bounding box center [457, 372] width 120 height 51
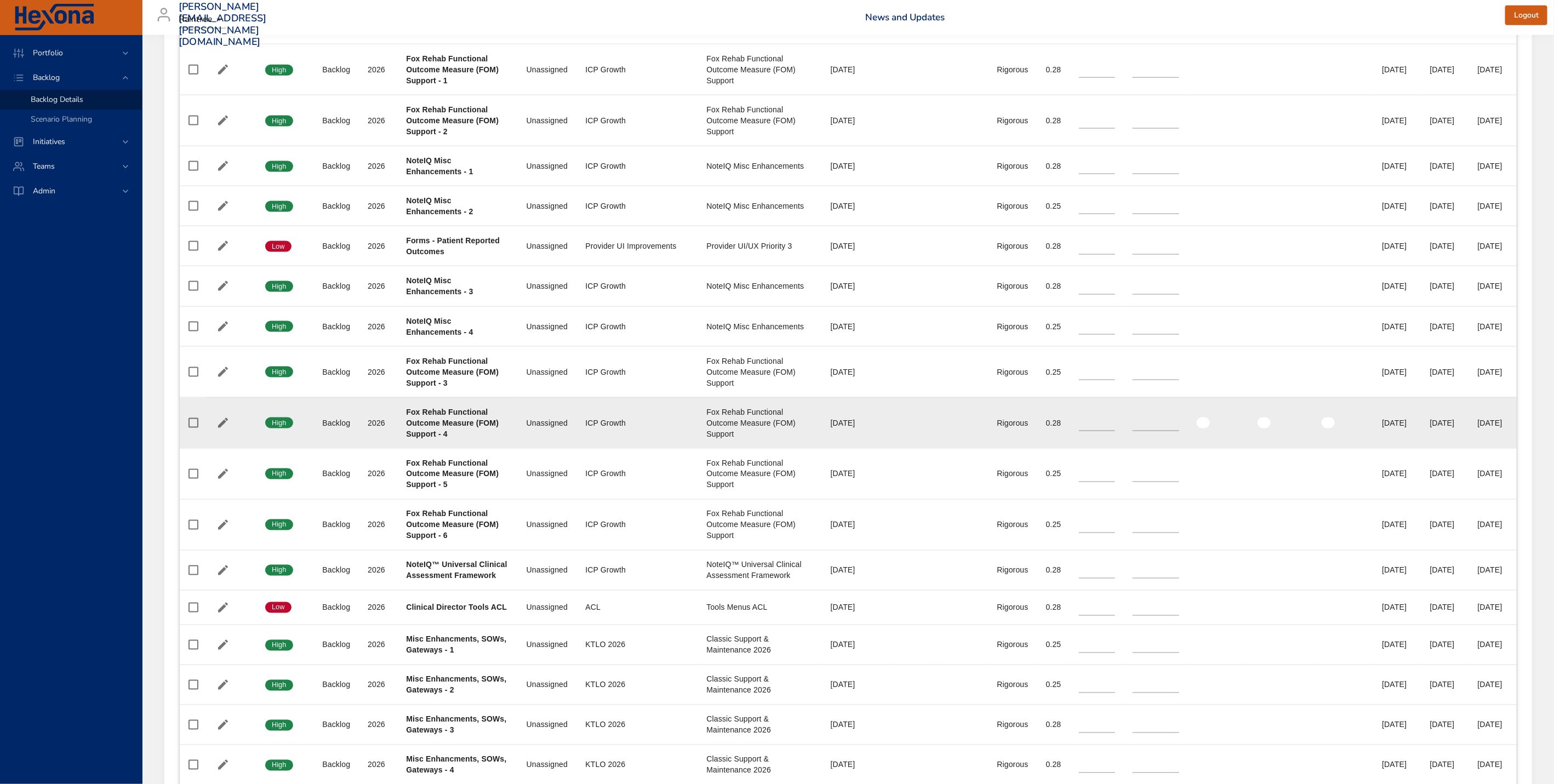
click at [441, 448] on td "Project Fox Rehab Functional Outcome Measure (FOM) Support - 4" at bounding box center [457, 423] width 120 height 51
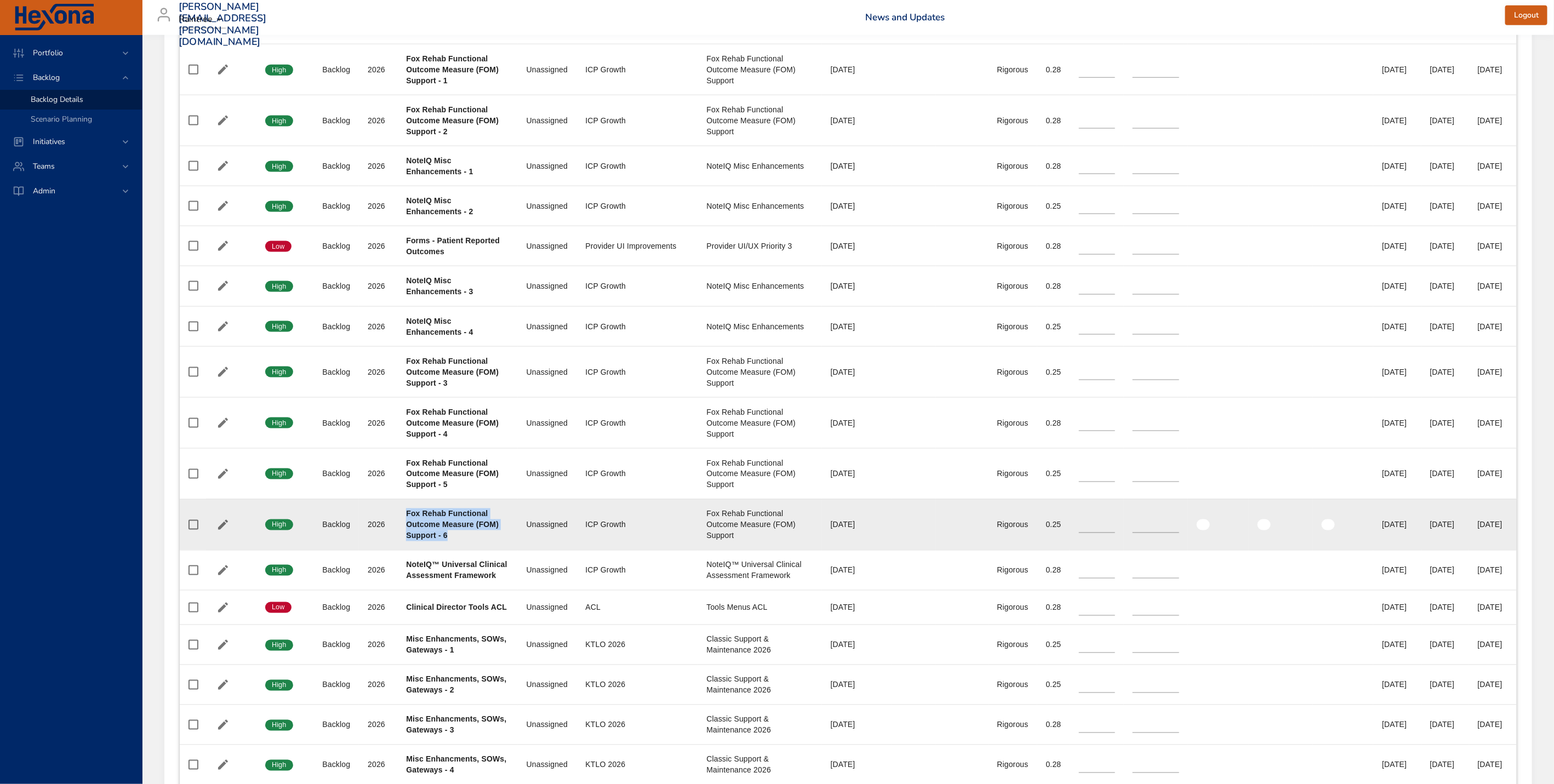
drag, startPoint x: 403, startPoint y: 539, endPoint x: 477, endPoint y: 555, distance: 75.7
click at [485, 550] on td "Project Fox Rehab Functional Outcome Measure (FOM) Support - 6" at bounding box center [457, 524] width 120 height 51
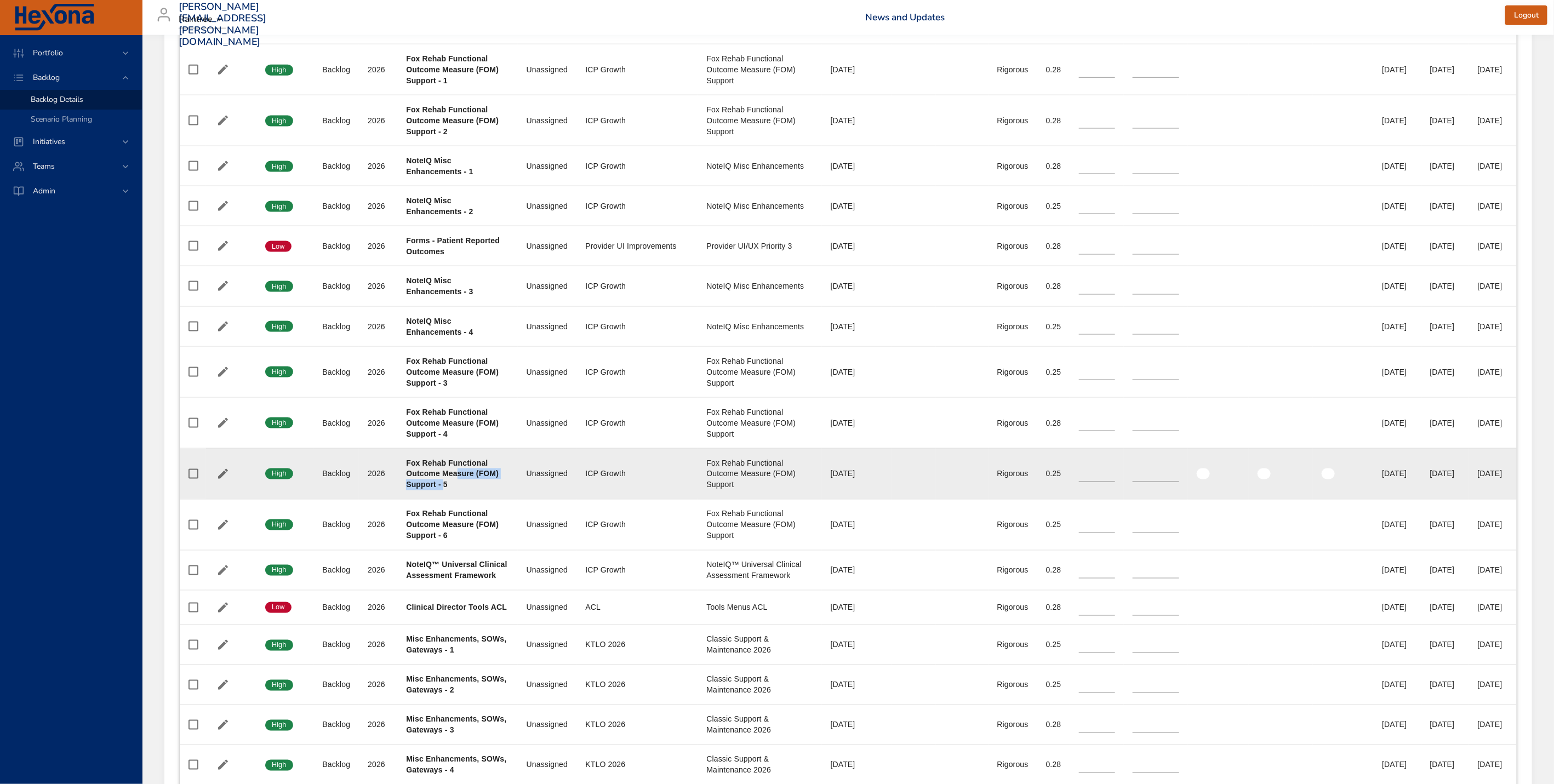
drag, startPoint x: 469, startPoint y: 509, endPoint x: 458, endPoint y: 503, distance: 12.5
click at [458, 489] on b "Fox Rehab Functional Outcome Measure (FOM) Support - 5" at bounding box center [452, 474] width 93 height 31
click at [474, 491] on div "Fox Rehab Functional Outcome Measure (FOM) Support - 5" at bounding box center [457, 474] width 103 height 33
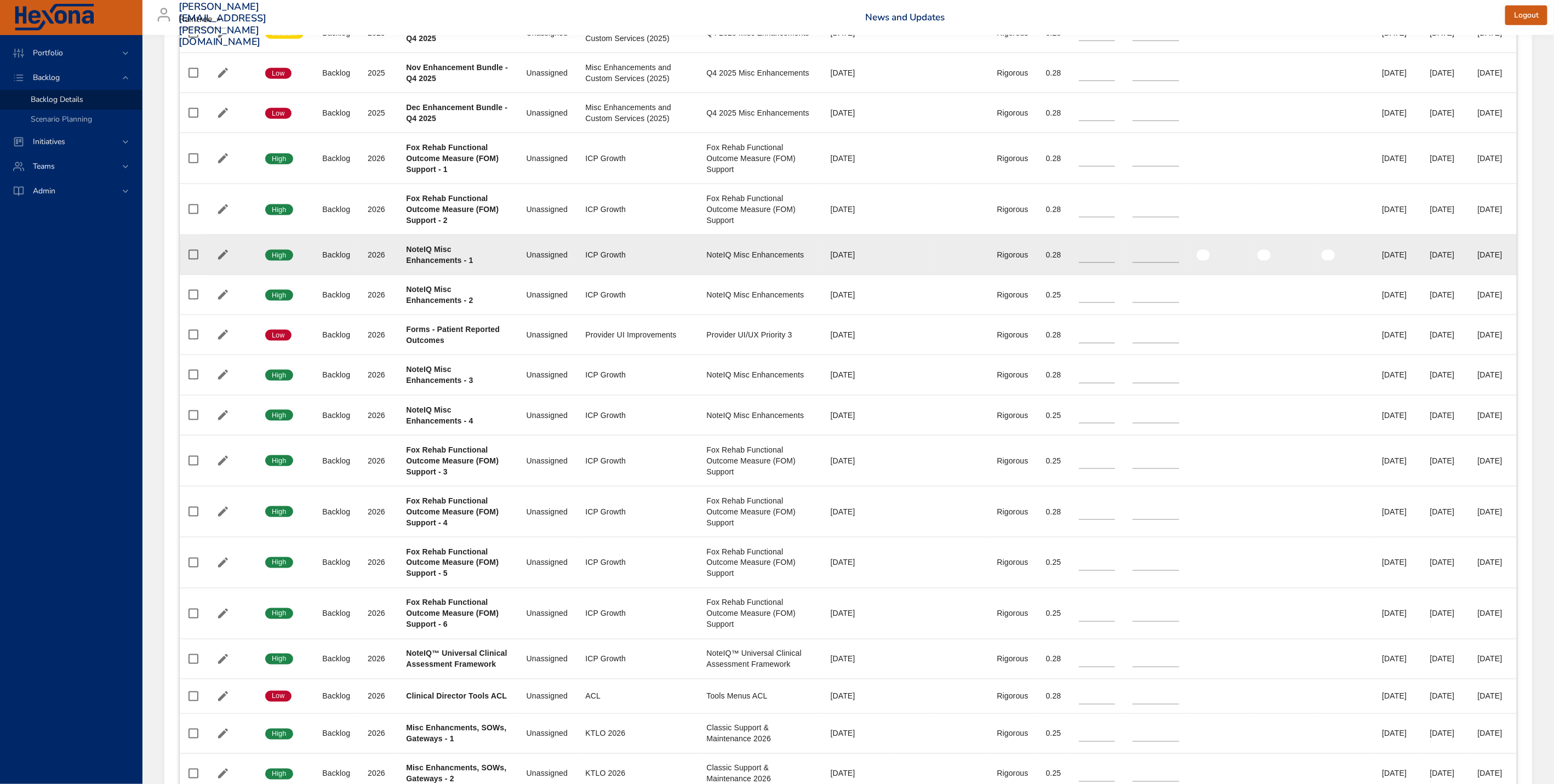
scroll to position [1010, 0]
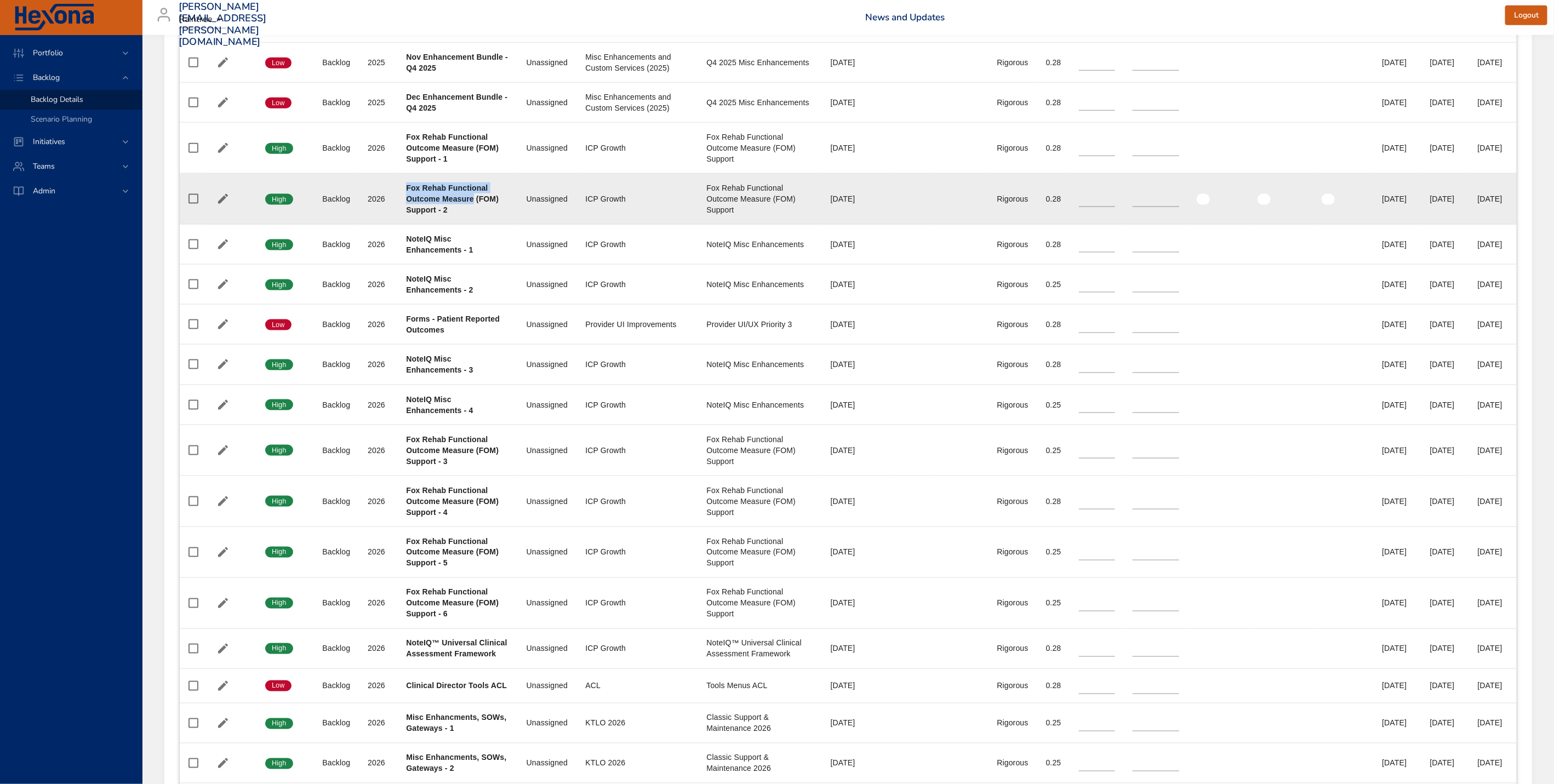
drag, startPoint x: 405, startPoint y: 213, endPoint x: 478, endPoint y: 225, distance: 74.0
click at [478, 216] on div "Fox Rehab Functional Outcome Measure (FOM) Support - 2" at bounding box center [457, 199] width 103 height 33
click at [423, 216] on div "Fox Rehab Functional Outcome Measure (FOM) Support - 2" at bounding box center [457, 199] width 103 height 33
drag, startPoint x: 407, startPoint y: 214, endPoint x: 487, endPoint y: 241, distance: 84.4
click at [487, 225] on td "Project Fox Rehab Functional Outcome Measure (FOM) Support - 2" at bounding box center [457, 199] width 120 height 51
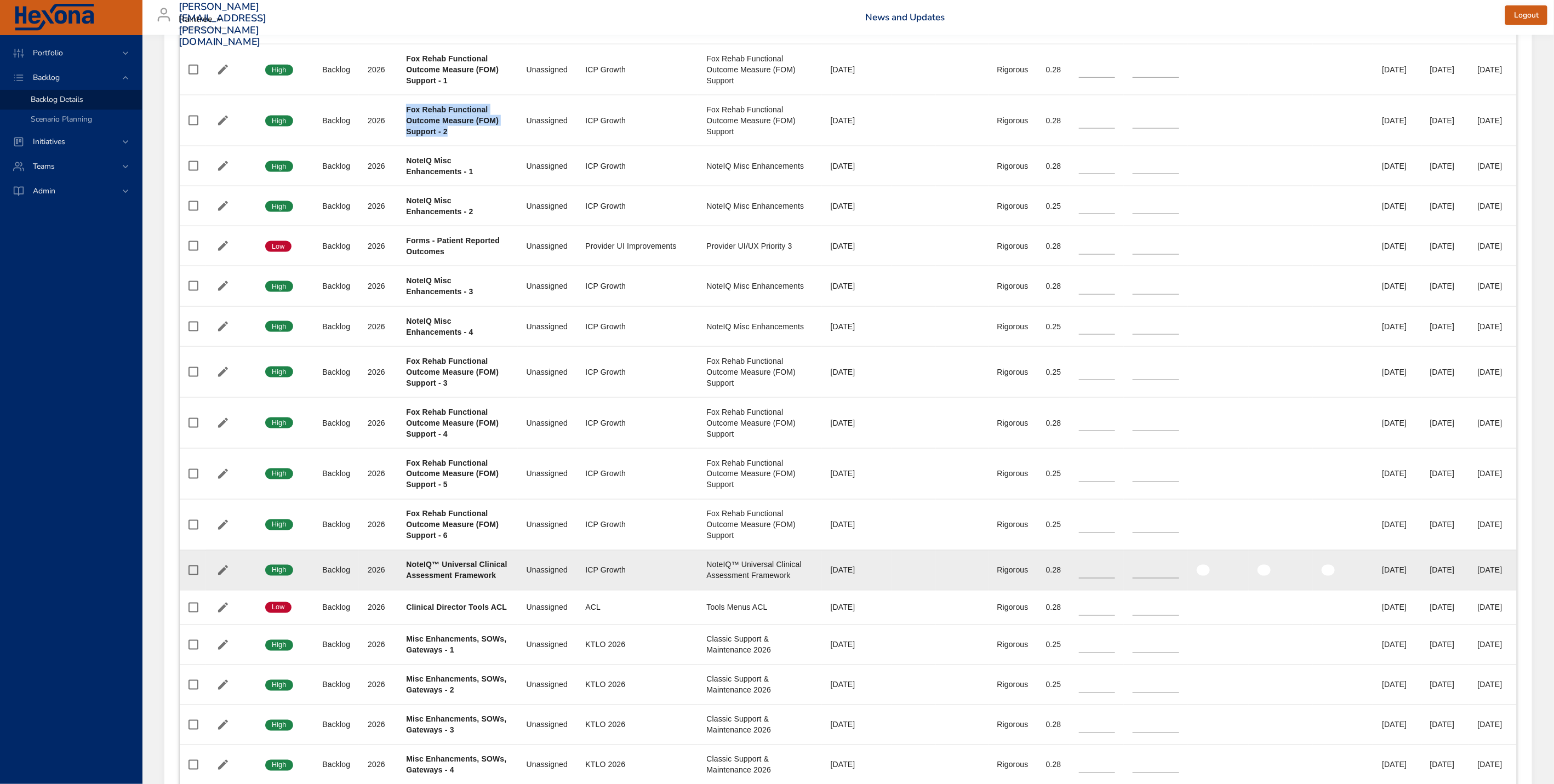
scroll to position [1089, 0]
drag, startPoint x: 405, startPoint y: 591, endPoint x: 518, endPoint y: 616, distance: 115.7
click at [518, 590] on tr "Confidence High Status Backlog Plan Year [DATE] Project NoteIQ™ Universal Clini…" at bounding box center [848, 569] width 1337 height 40
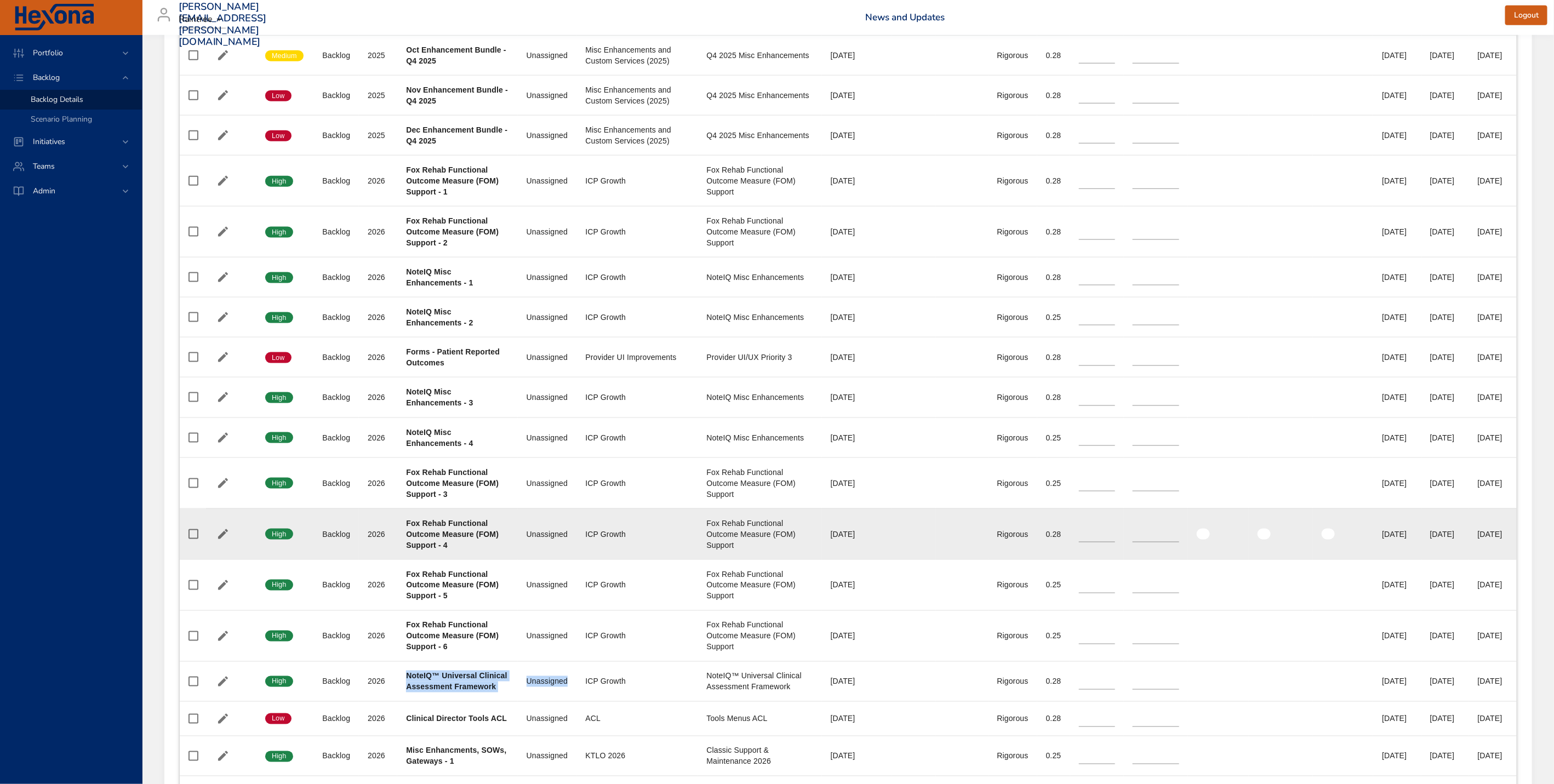
scroll to position [967, 0]
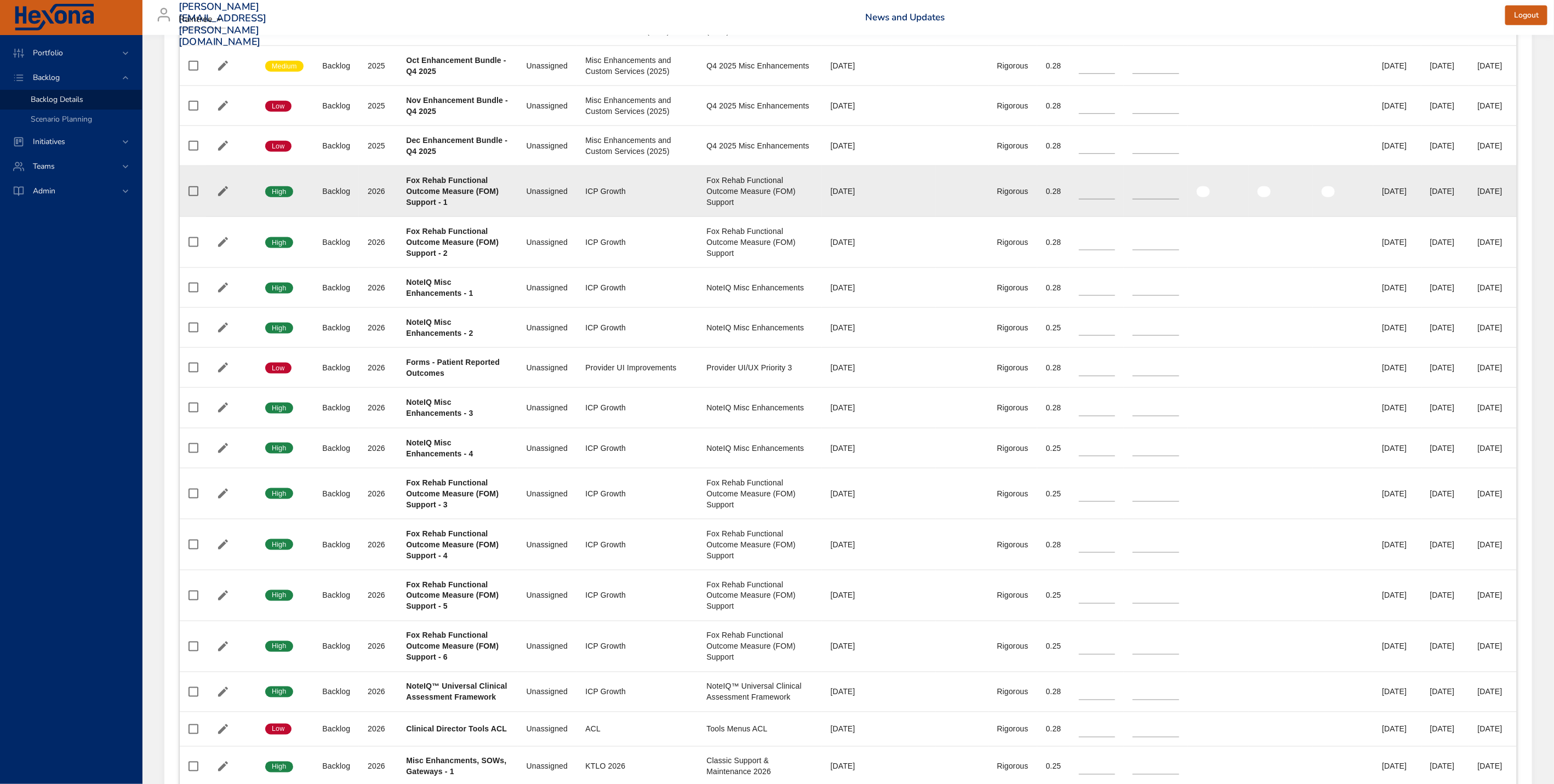
click at [480, 208] on div "Fox Rehab Functional Outcome Measure (FOM) Support - 1" at bounding box center [457, 191] width 103 height 33
drag, startPoint x: 407, startPoint y: 204, endPoint x: 496, endPoint y: 230, distance: 92.7
click at [496, 217] on td "Project Fox Rehab Functional Outcome Measure (FOM) Support - 1" at bounding box center [457, 191] width 120 height 51
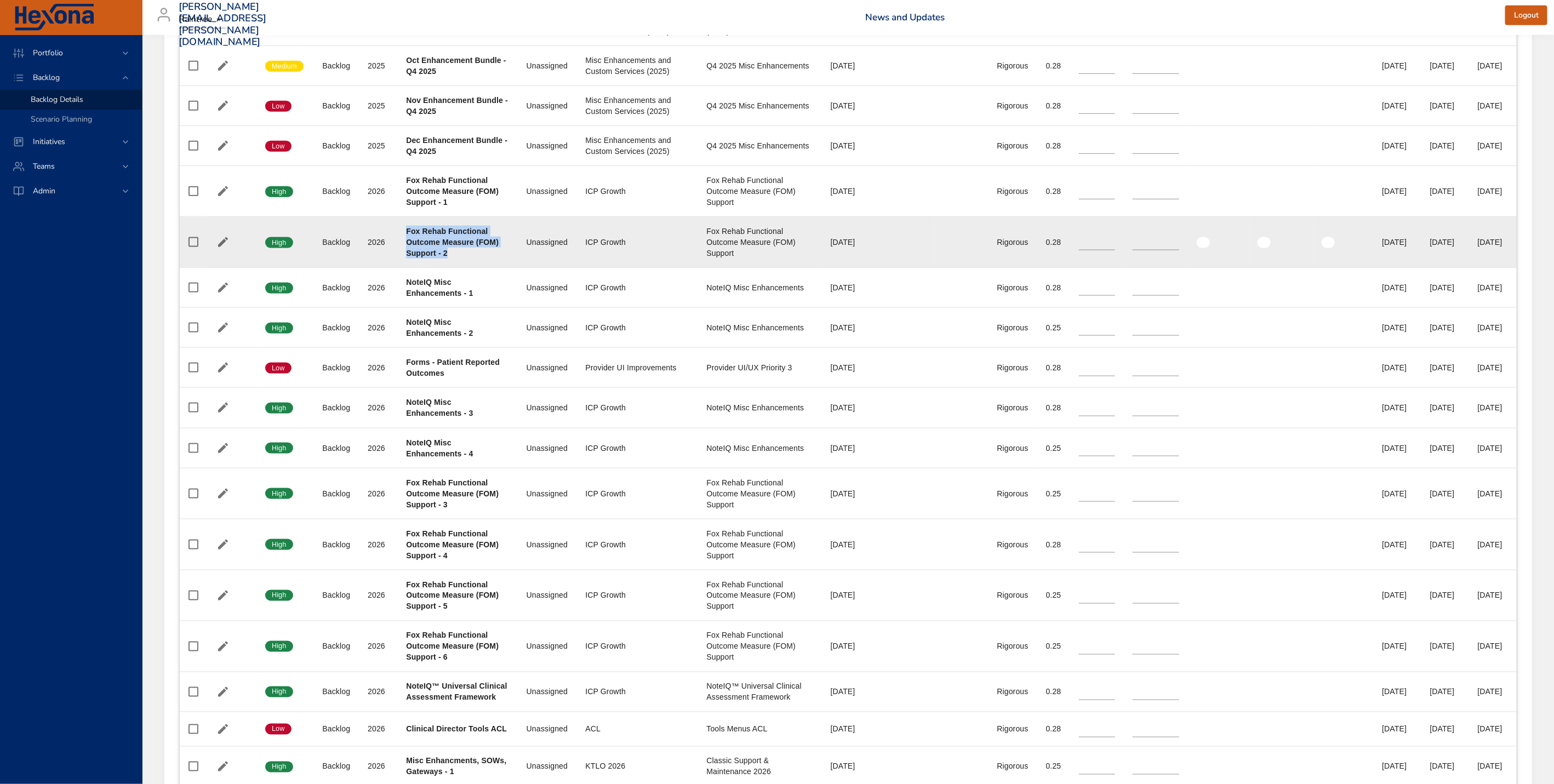
drag, startPoint x: 405, startPoint y: 257, endPoint x: 494, endPoint y: 281, distance: 92.2
click at [494, 268] on td "Project Fox Rehab Functional Outcome Measure (FOM) Support - 2" at bounding box center [457, 242] width 120 height 51
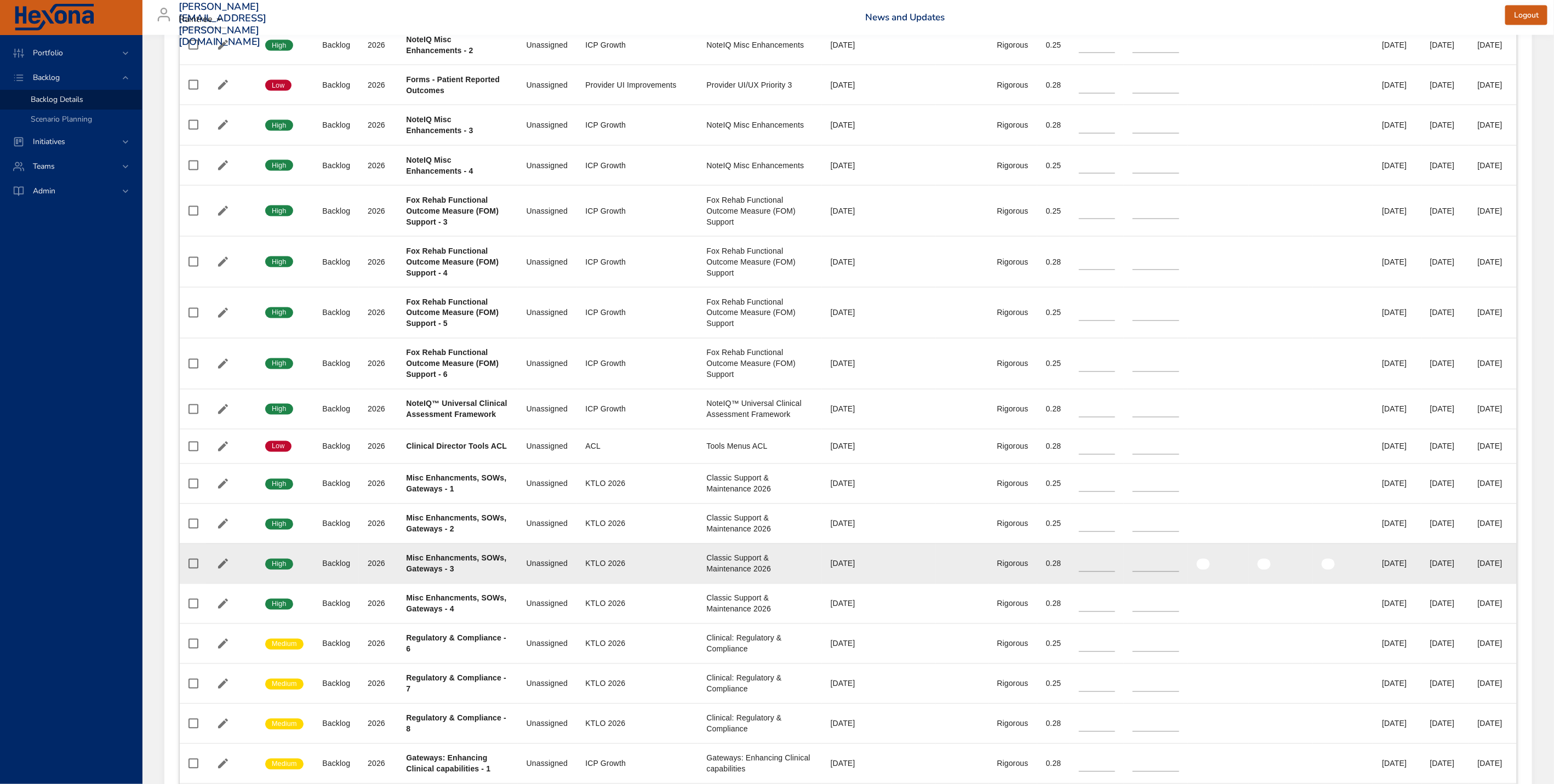
scroll to position [1258, 0]
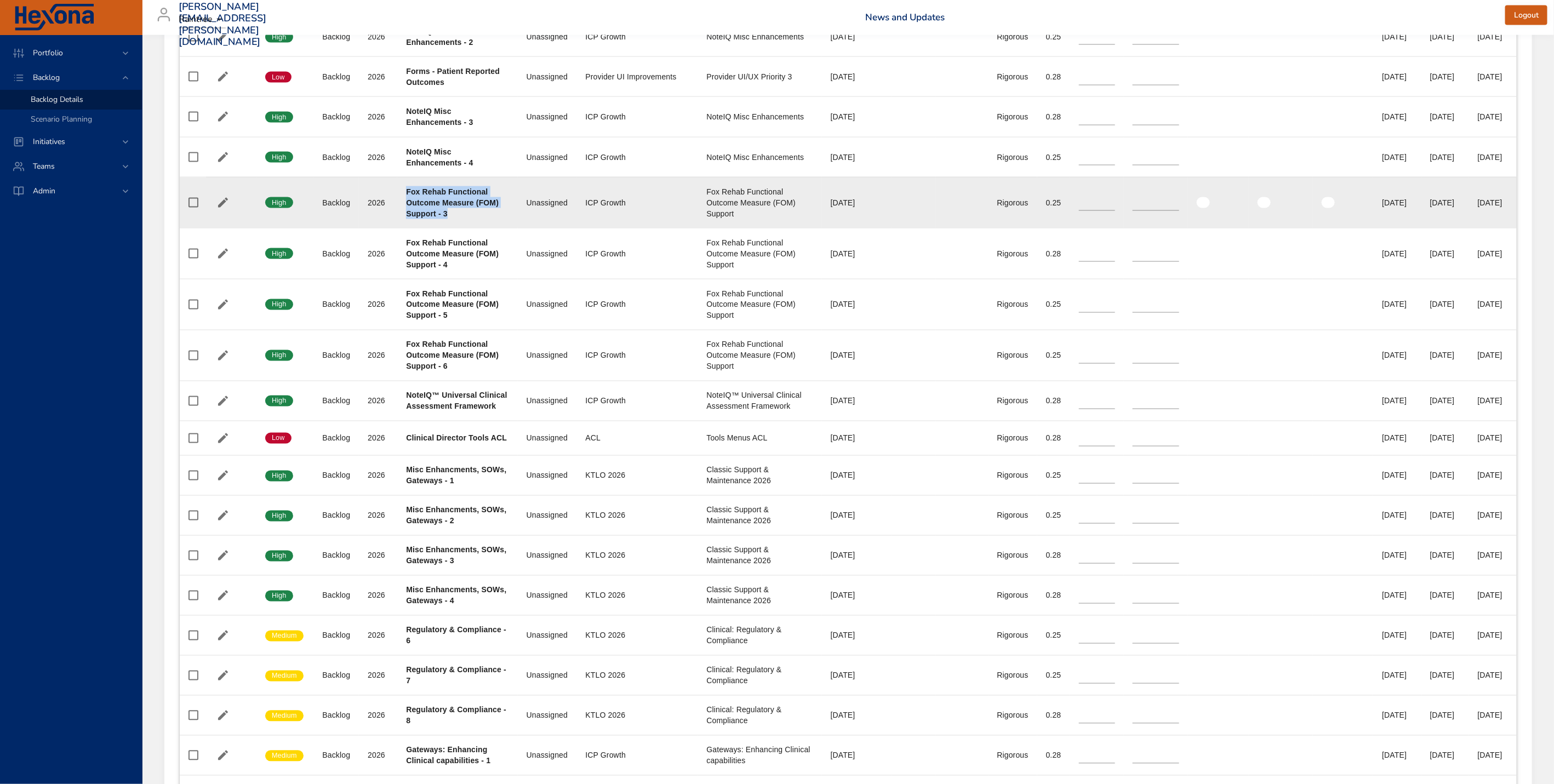
drag, startPoint x: 405, startPoint y: 217, endPoint x: 489, endPoint y: 244, distance: 88.2
click at [489, 220] on div "Fox Rehab Functional Outcome Measure (FOM) Support - 3" at bounding box center [457, 203] width 103 height 33
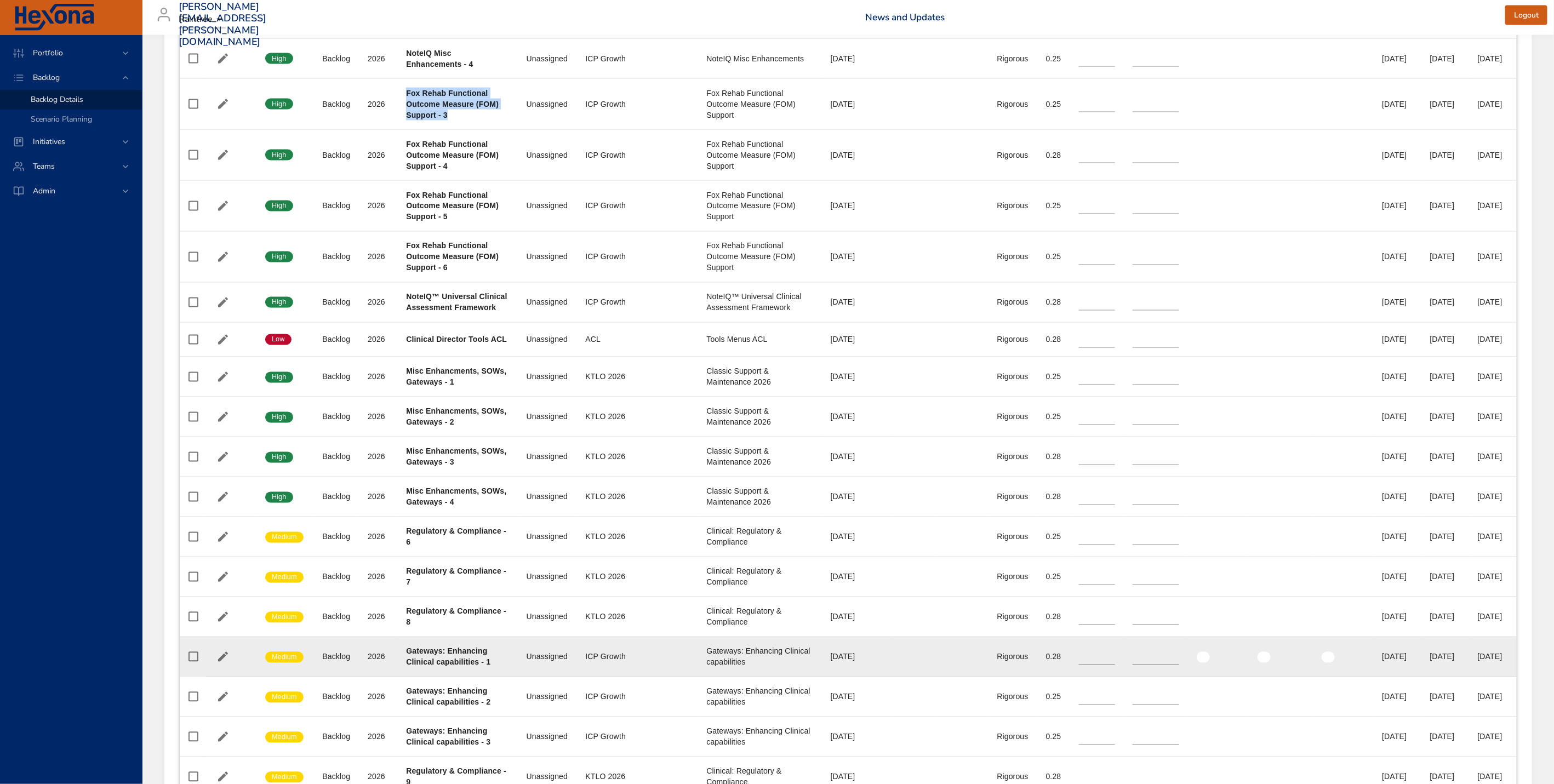
scroll to position [1345, 0]
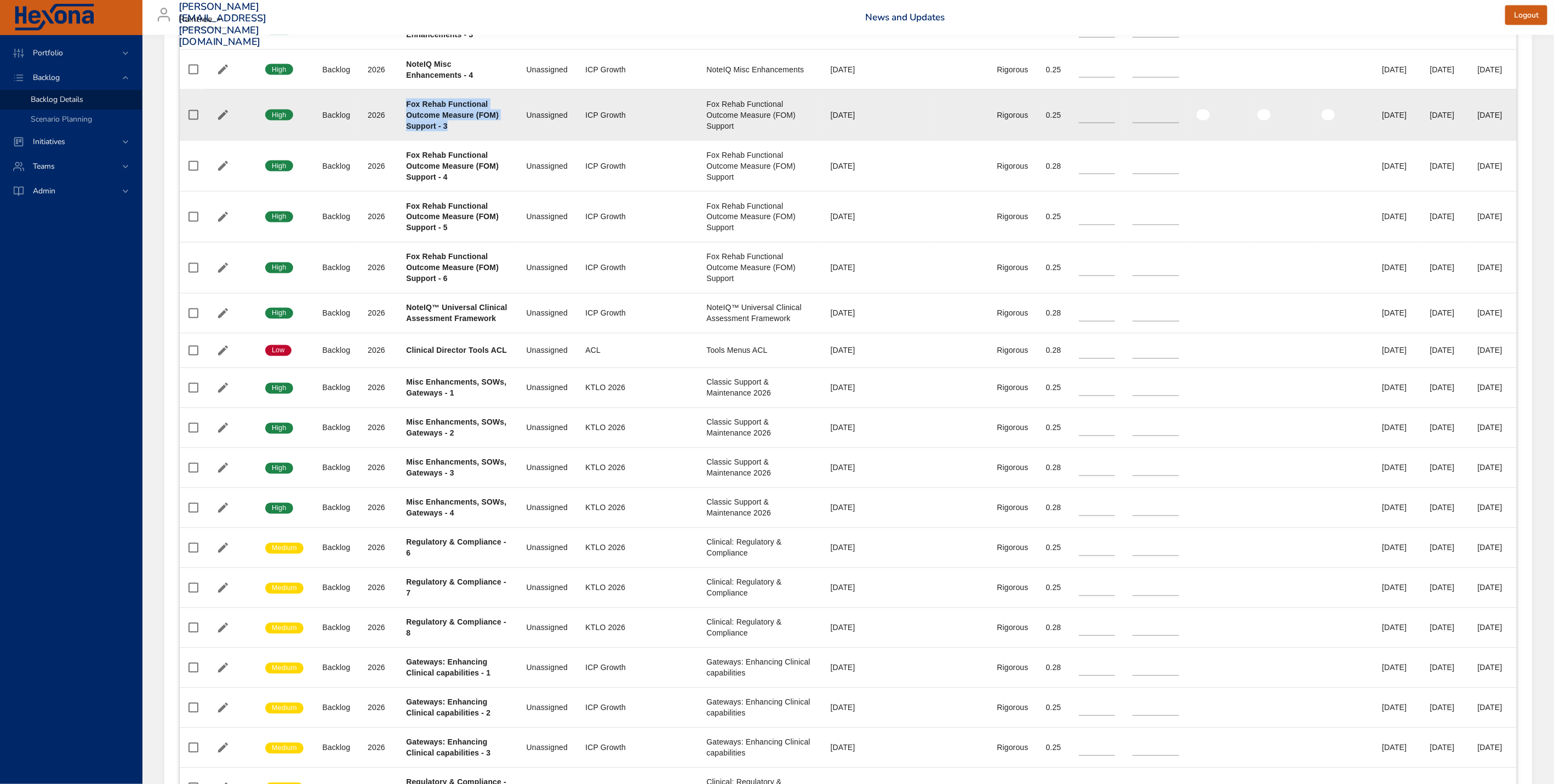
click at [412, 130] on b "Fox Rehab Functional Outcome Measure (FOM) Support - 3" at bounding box center [452, 114] width 93 height 31
drag, startPoint x: 405, startPoint y: 130, endPoint x: 496, endPoint y: 154, distance: 94.1
click at [496, 140] on td "Project Fox Rehab Functional Outcome Measure (FOM) Support - 3" at bounding box center [457, 114] width 120 height 51
click at [407, 130] on b "Fox Rehab Functional Outcome Measure (FOM) Support - 3" at bounding box center [452, 114] width 93 height 31
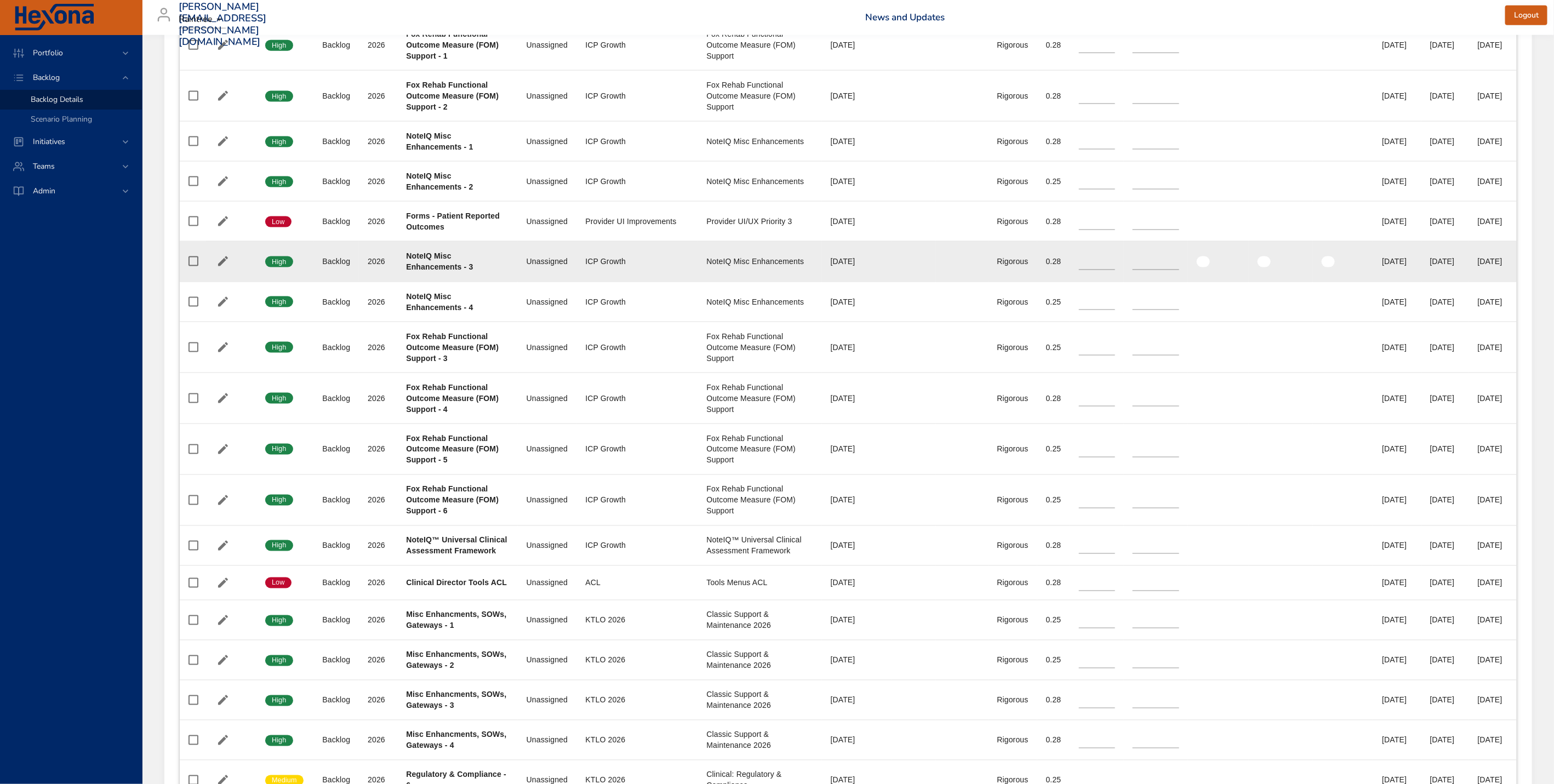
scroll to position [1142, 0]
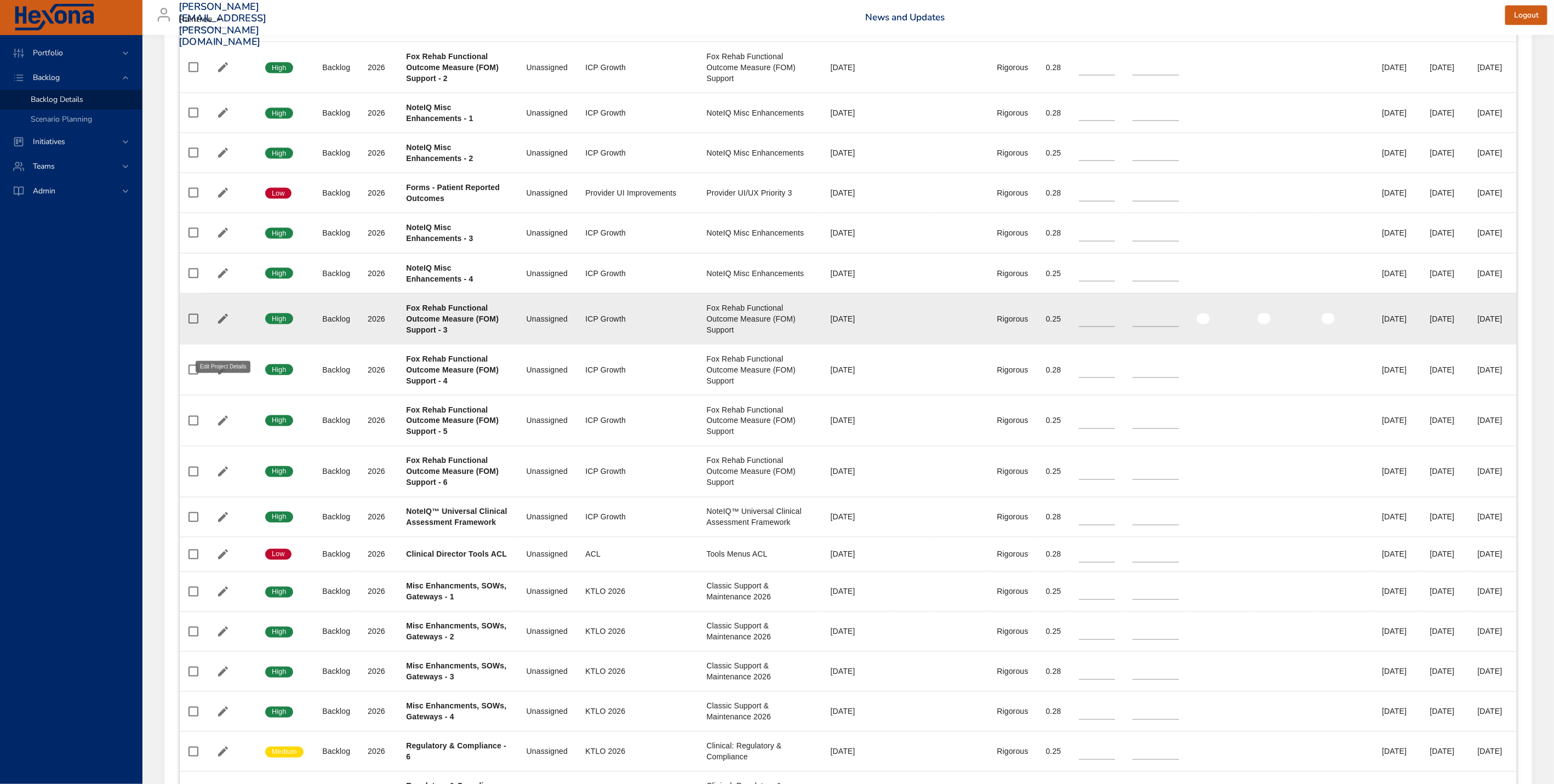
click at [222, 324] on icon "button" at bounding box center [223, 318] width 10 height 10
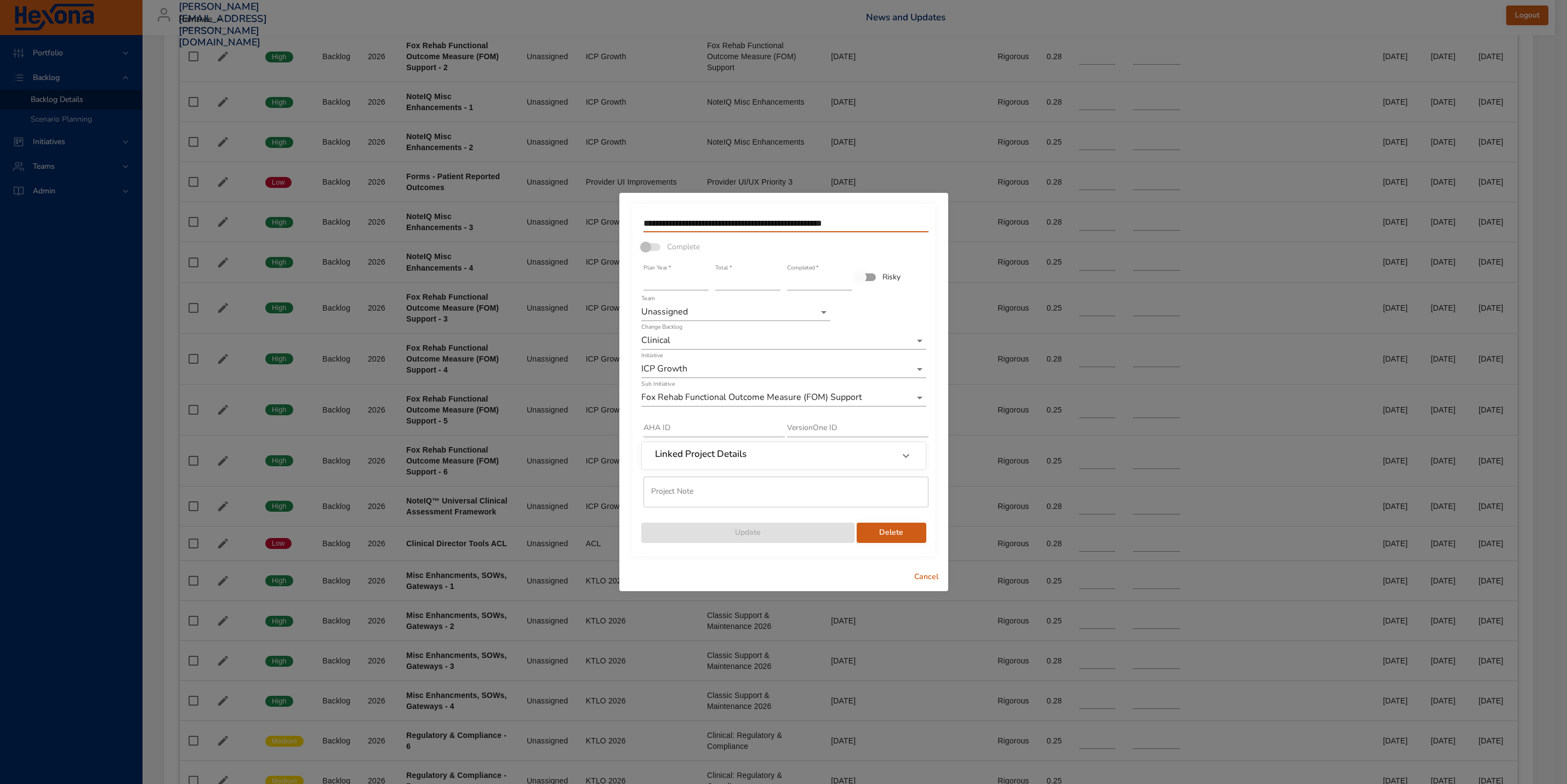
click at [700, 228] on input "**********" at bounding box center [786, 223] width 285 height 17
click at [691, 223] on input "**********" at bounding box center [786, 223] width 285 height 17
drag, startPoint x: 685, startPoint y: 223, endPoint x: 549, endPoint y: 213, distance: 136.4
click at [547, 214] on div "**********" at bounding box center [784, 392] width 1567 height 784
type input "**********"
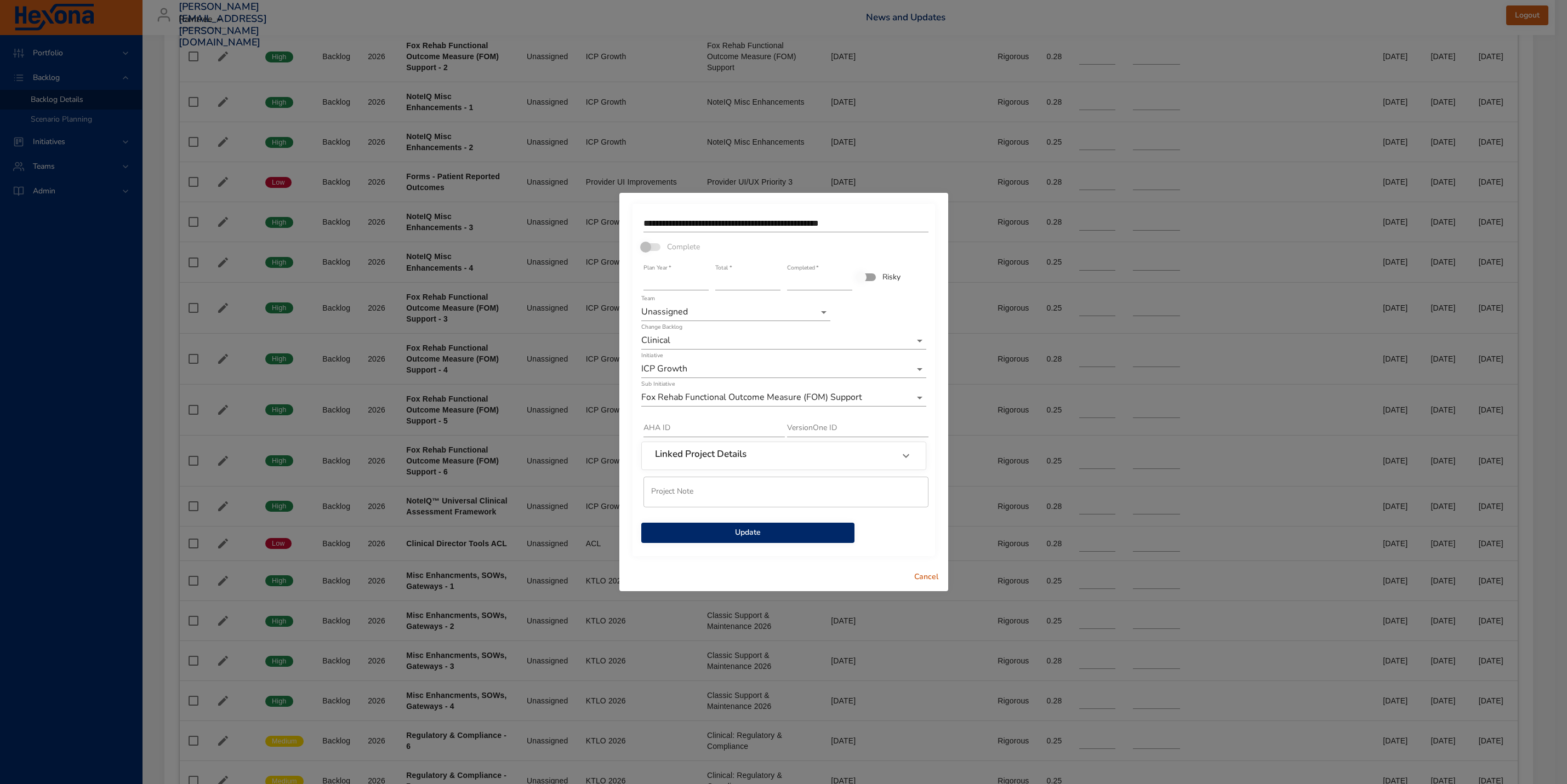
click at [754, 536] on span "Update" at bounding box center [748, 532] width 196 height 13
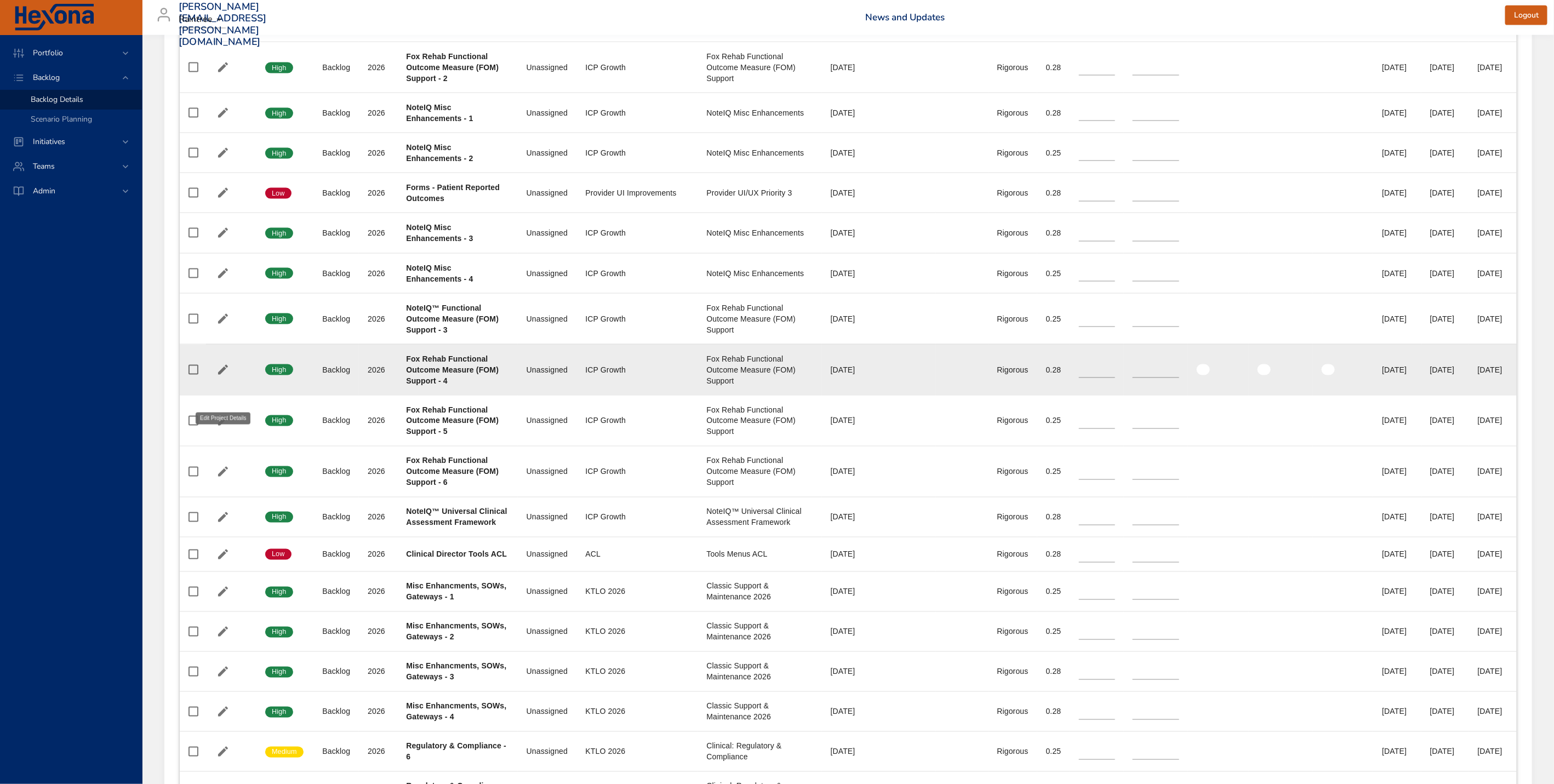
click at [226, 376] on icon "button" at bounding box center [223, 369] width 13 height 13
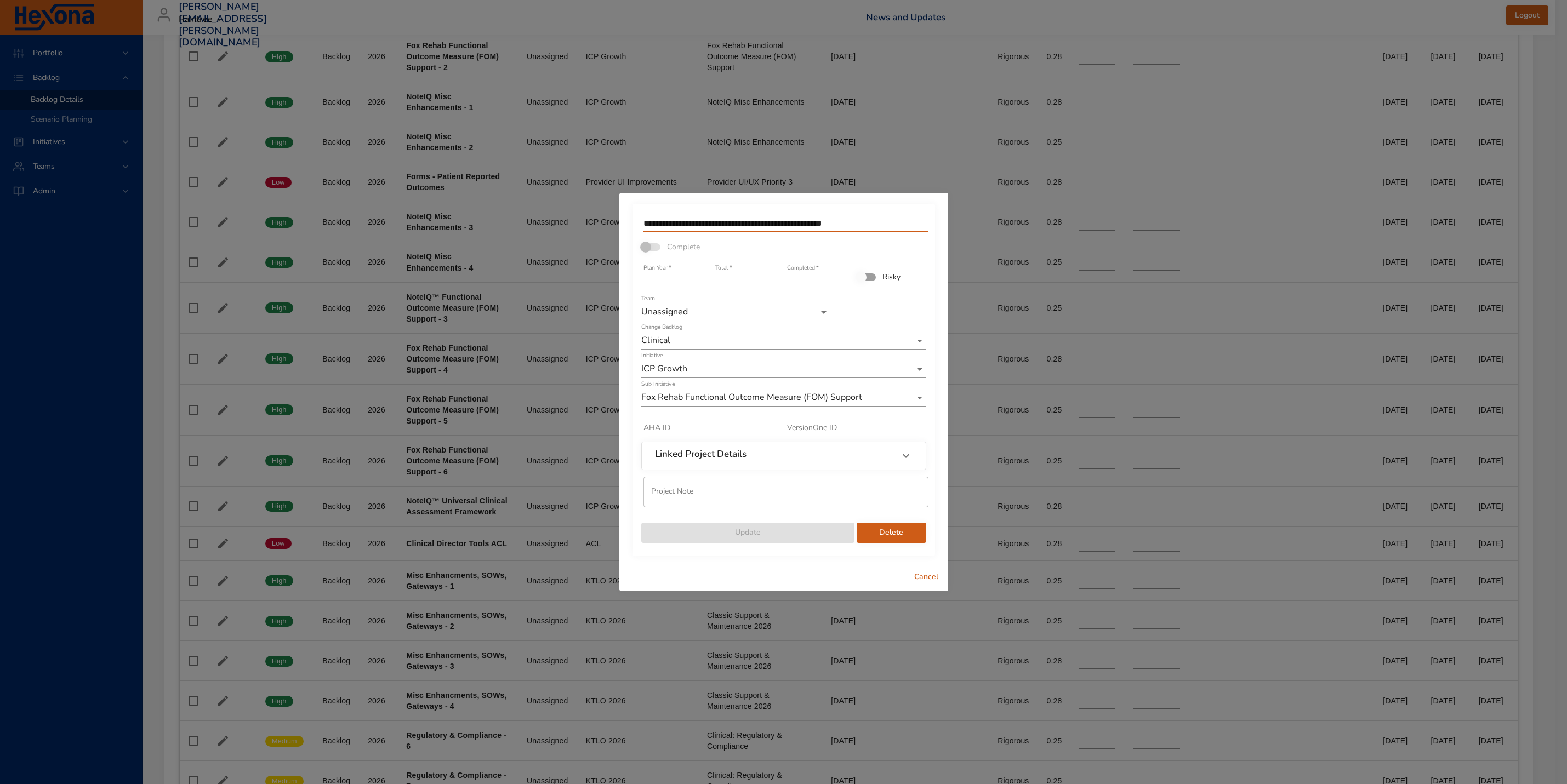
drag, startPoint x: 685, startPoint y: 223, endPoint x: 591, endPoint y: 215, distance: 94.3
click at [591, 215] on div "**********" at bounding box center [784, 392] width 1567 height 784
type input "**********"
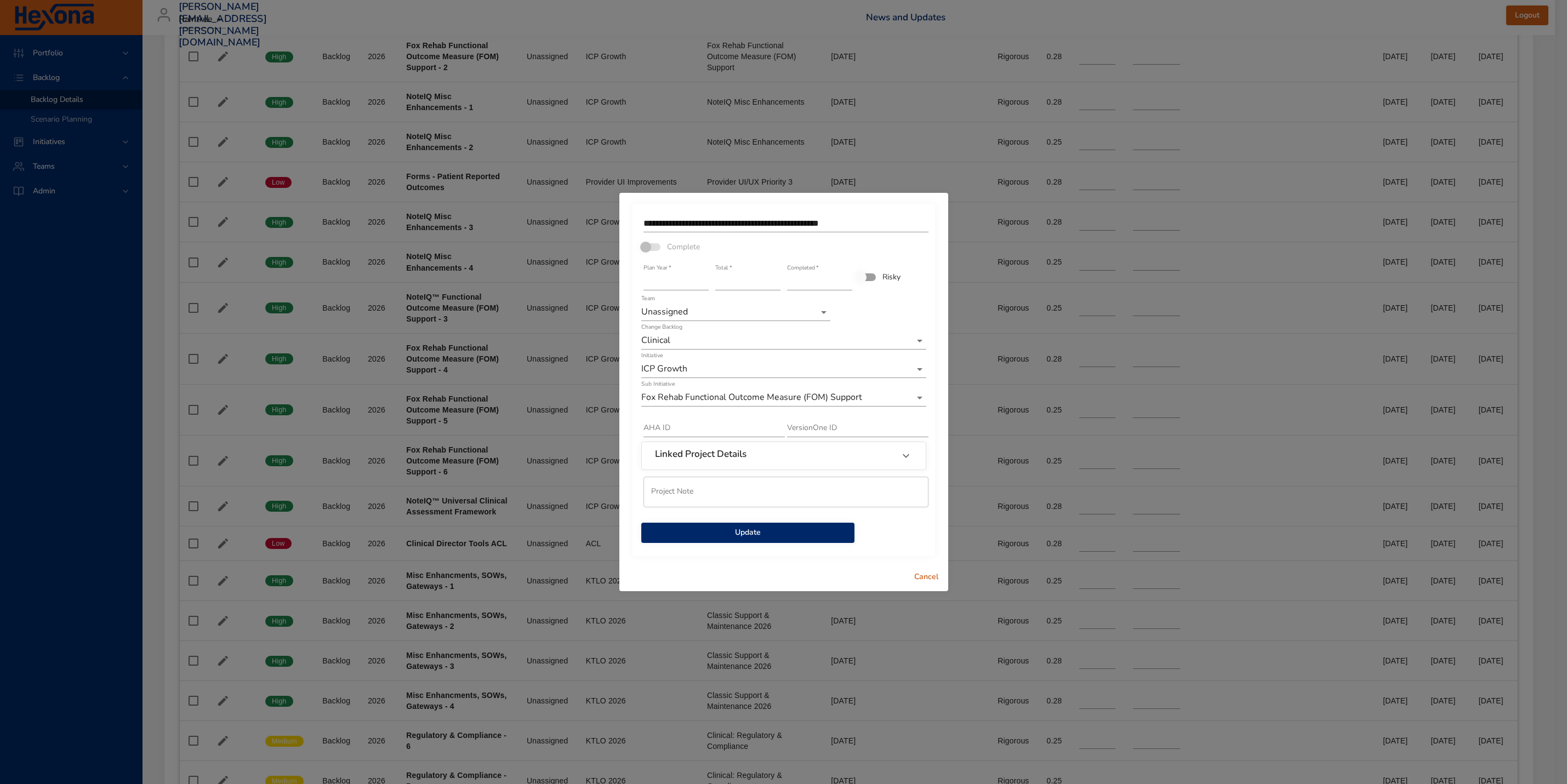
click at [722, 532] on span "Update" at bounding box center [748, 532] width 196 height 13
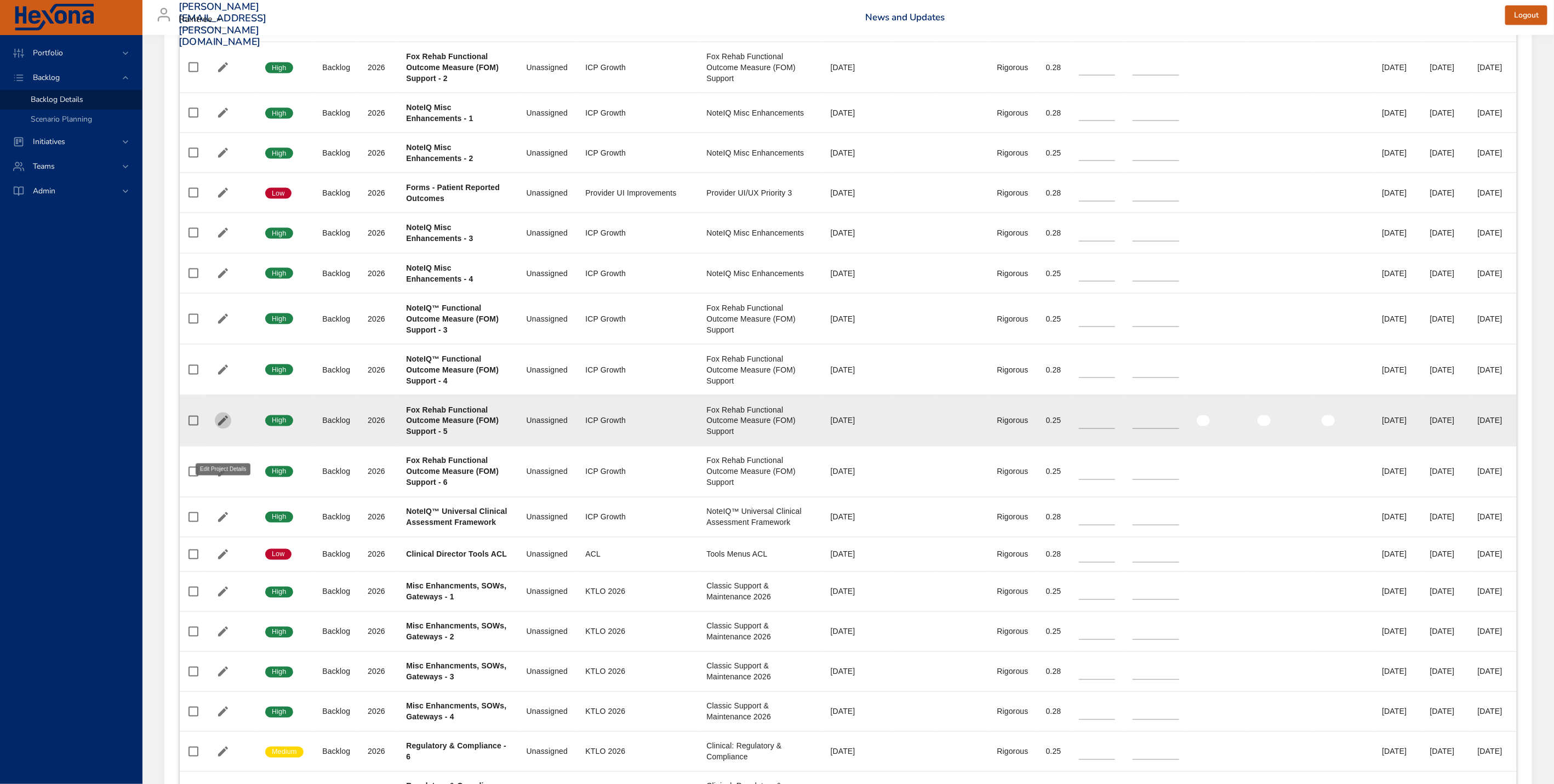
click at [221, 426] on icon "button" at bounding box center [223, 420] width 10 height 10
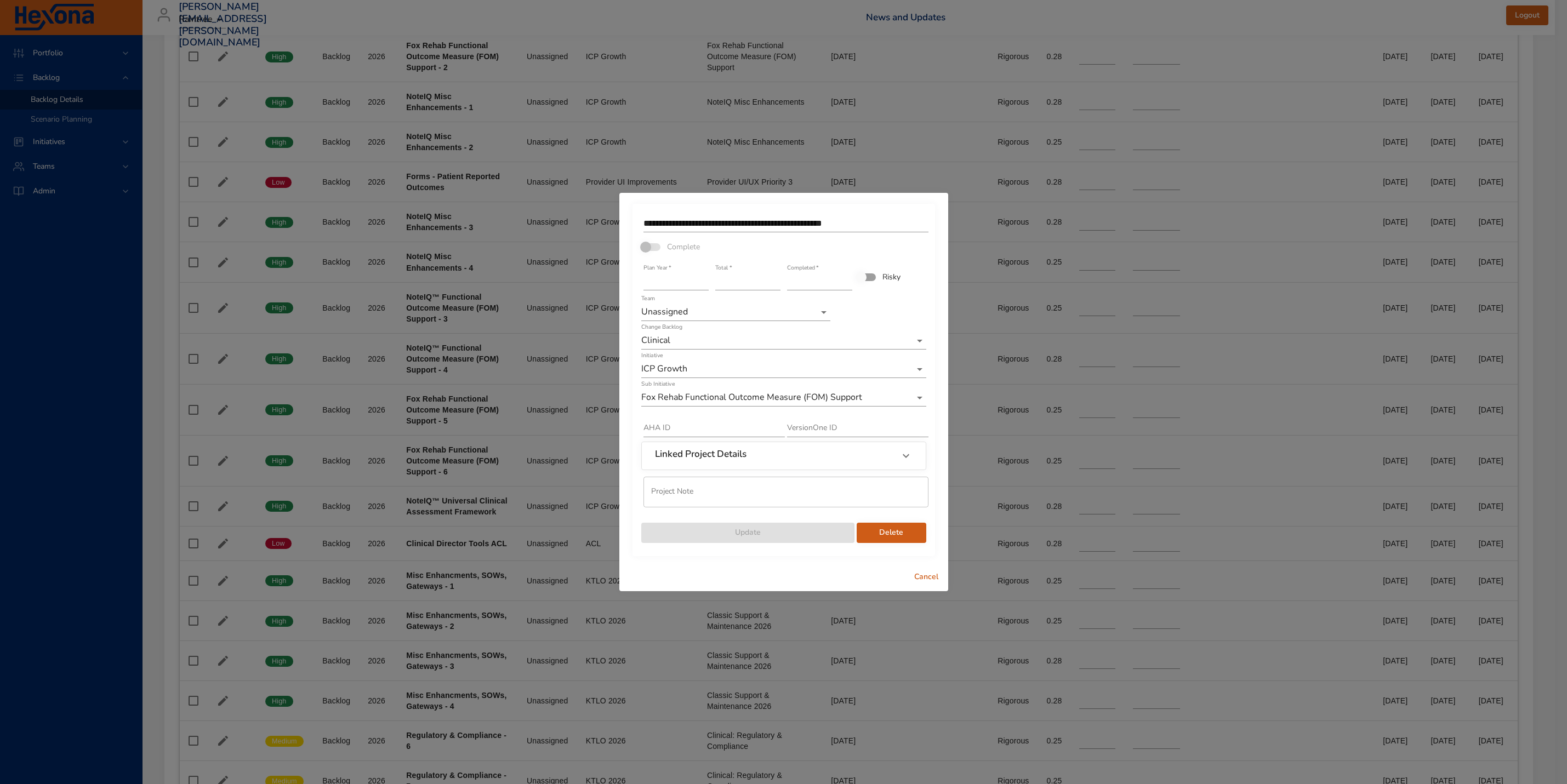
drag, startPoint x: 685, startPoint y: 227, endPoint x: 562, endPoint y: 201, distance: 125.7
click at [562, 203] on div "**********" at bounding box center [784, 392] width 1567 height 784
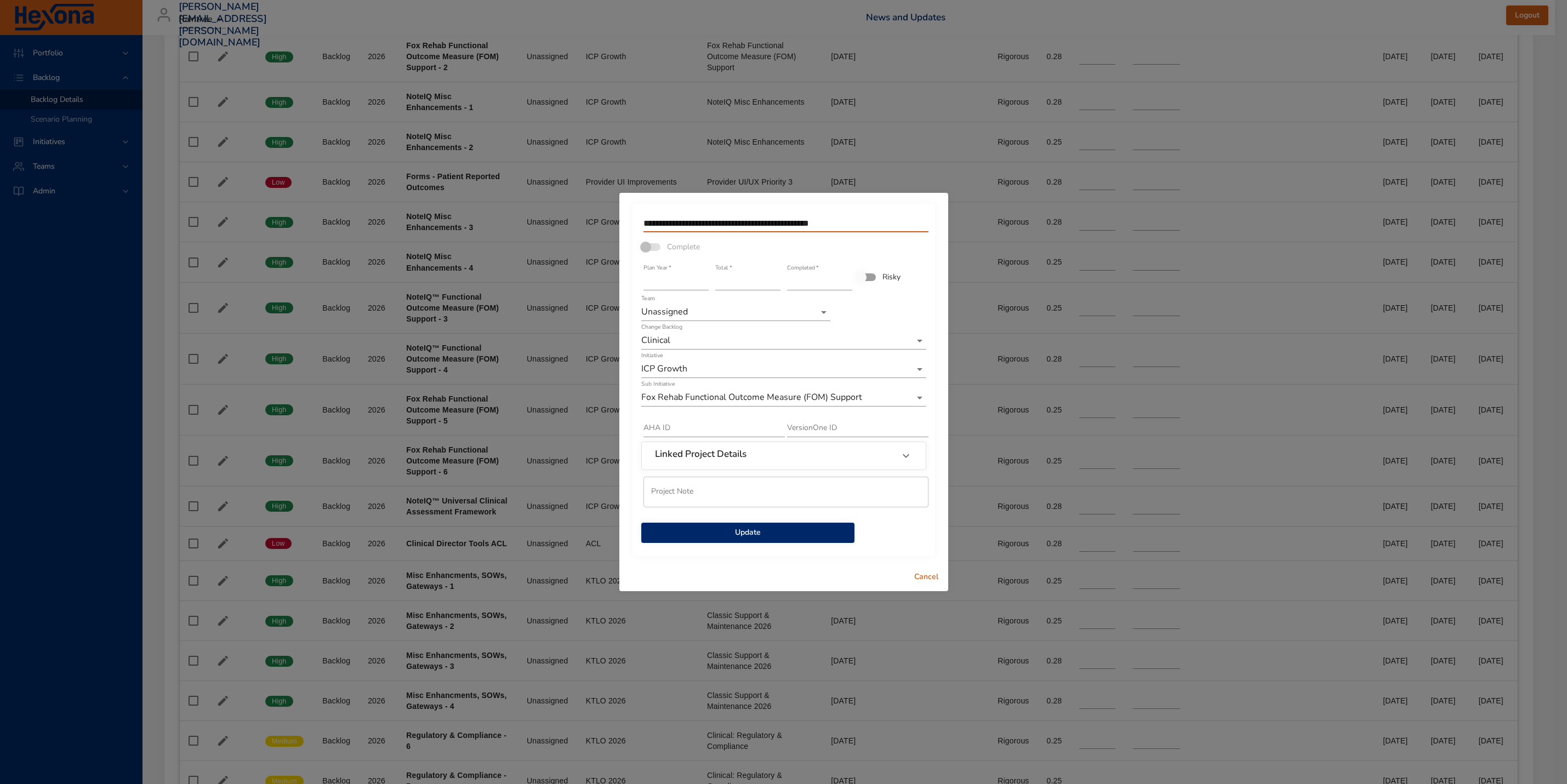
type input "**********"
click at [762, 532] on span "Update" at bounding box center [748, 532] width 196 height 13
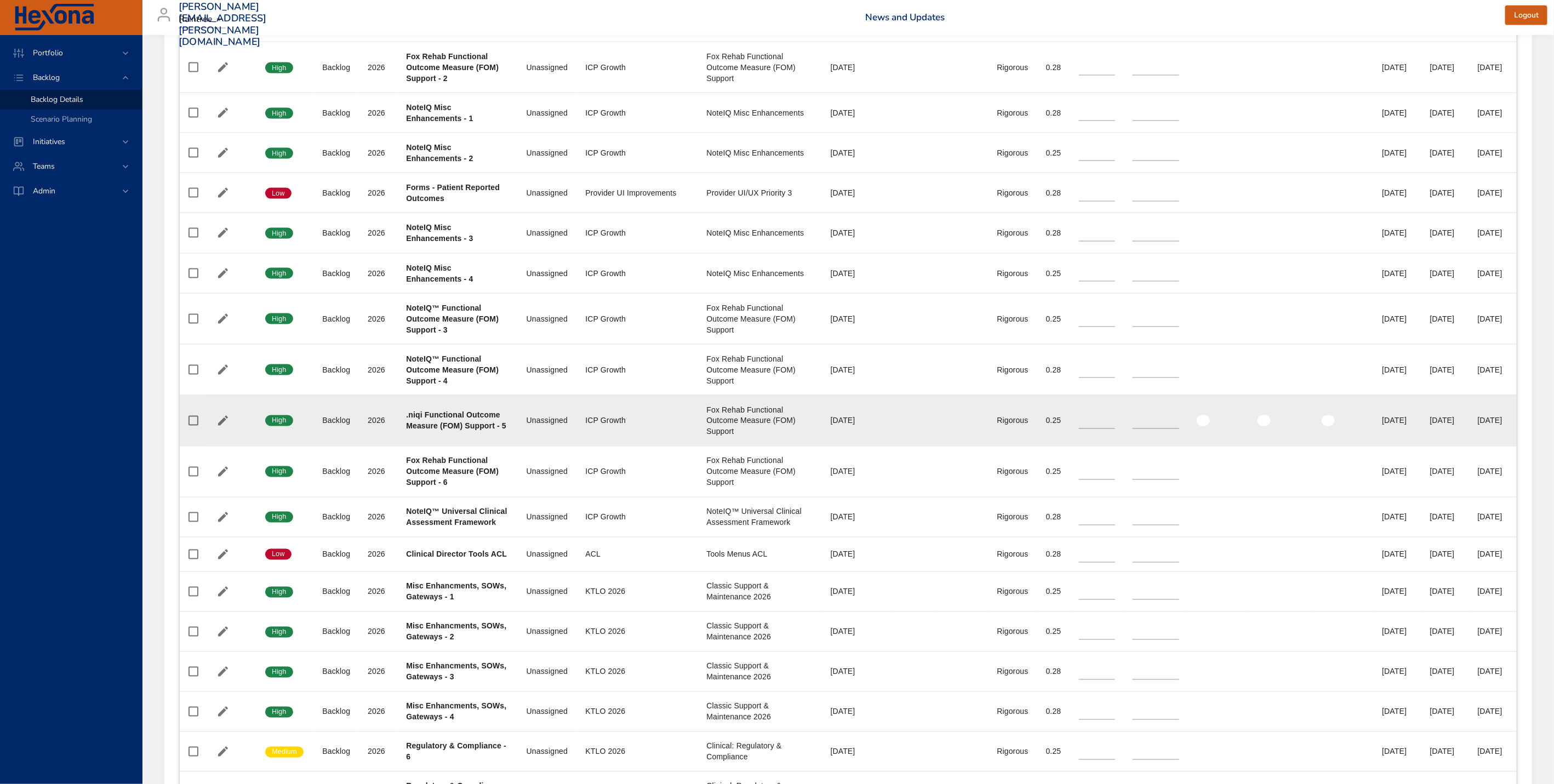
click at [421, 430] on b ".niqi Functional Outcome Measure (FOM) Support - 5" at bounding box center [456, 420] width 100 height 20
click at [227, 427] on icon "button" at bounding box center [223, 420] width 13 height 13
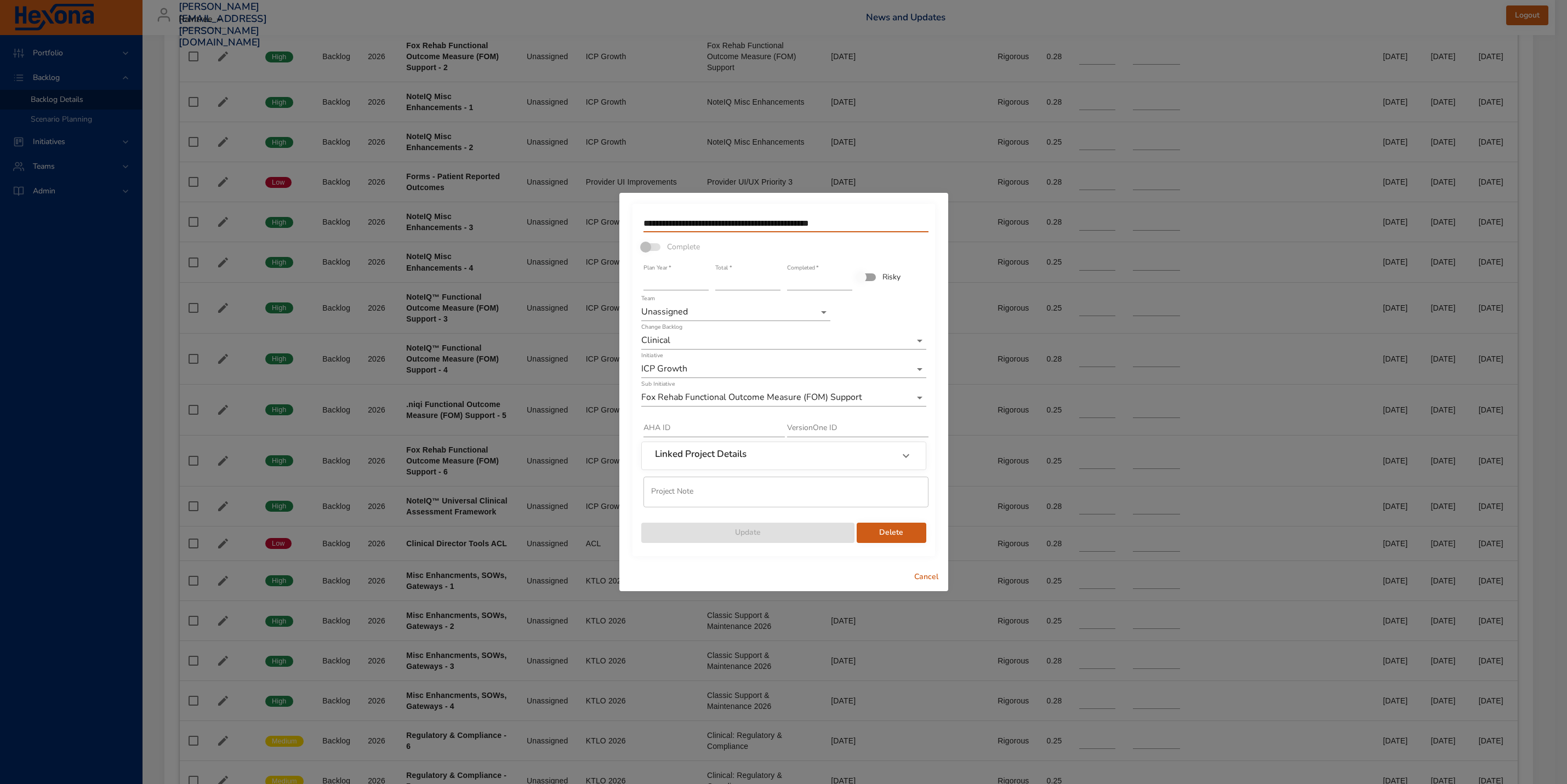
drag, startPoint x: 660, startPoint y: 222, endPoint x: 585, endPoint y: 215, distance: 75.3
click at [586, 217] on div "**********" at bounding box center [784, 392] width 1567 height 784
drag, startPoint x: 663, startPoint y: 218, endPoint x: 578, endPoint y: 212, distance: 85.2
click at [592, 216] on div "**********" at bounding box center [784, 392] width 1567 height 784
type input "**********"
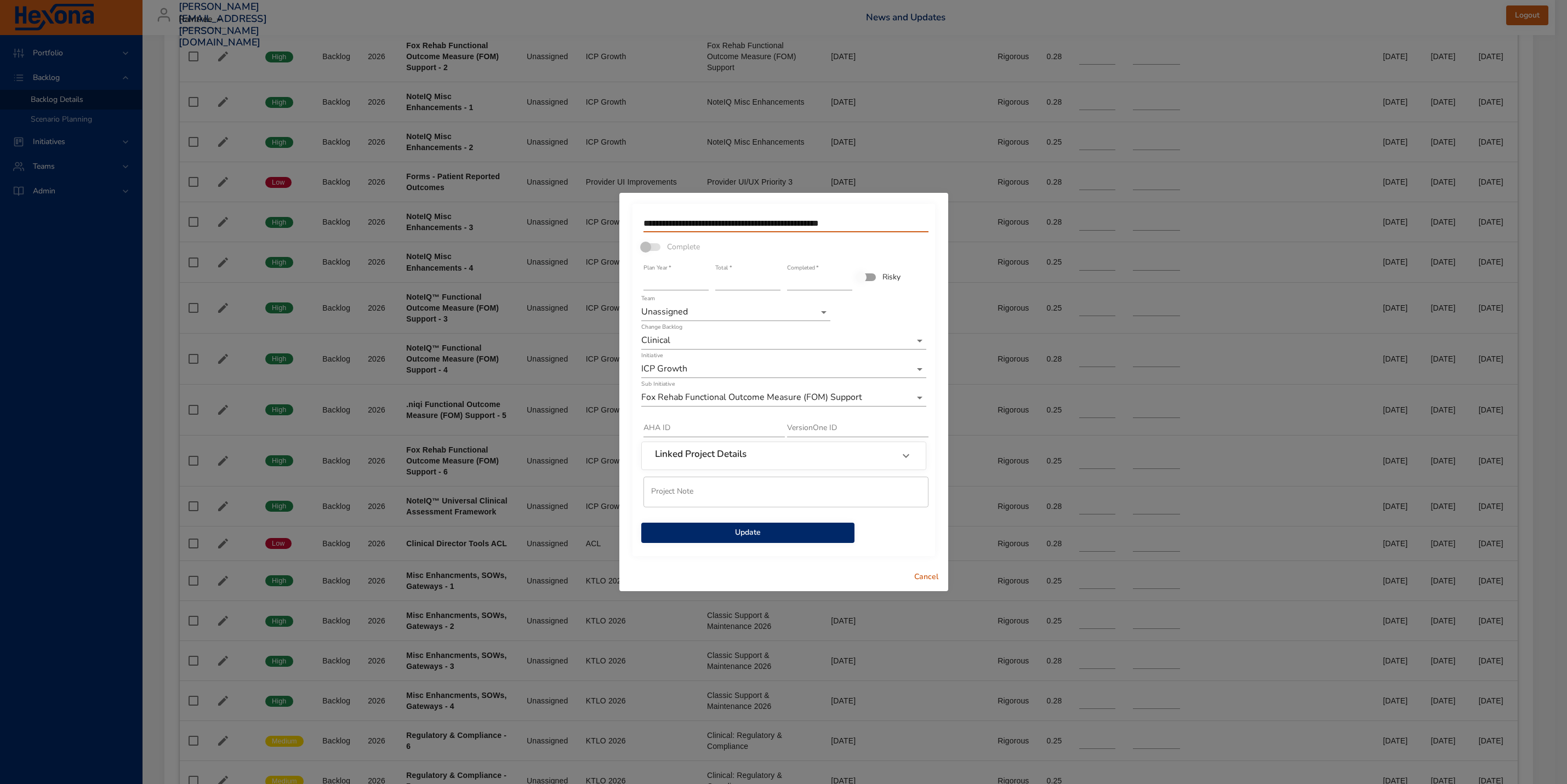
click at [707, 538] on span "Update" at bounding box center [748, 532] width 196 height 13
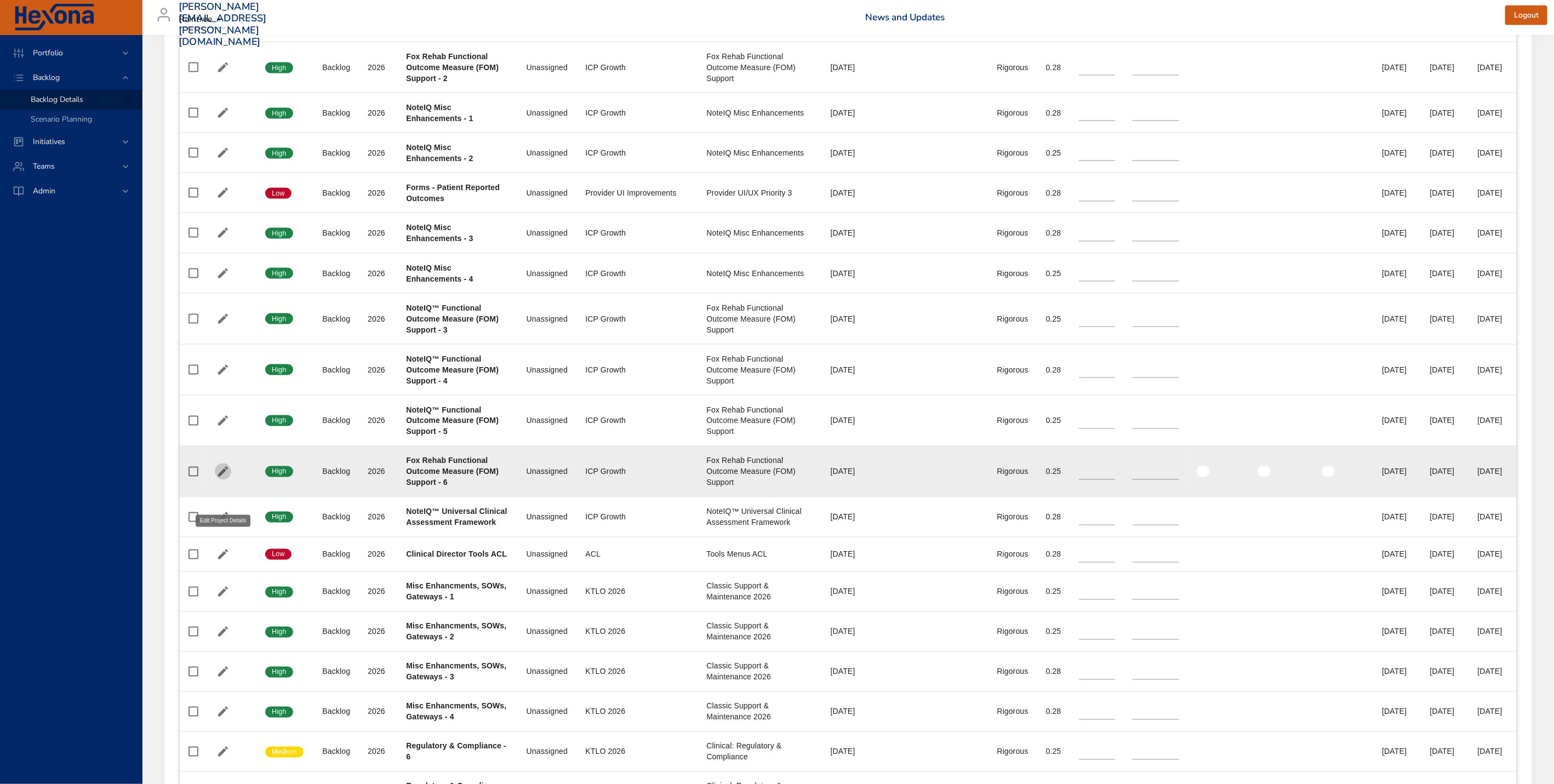
click at [227, 478] on icon "button" at bounding box center [223, 471] width 13 height 13
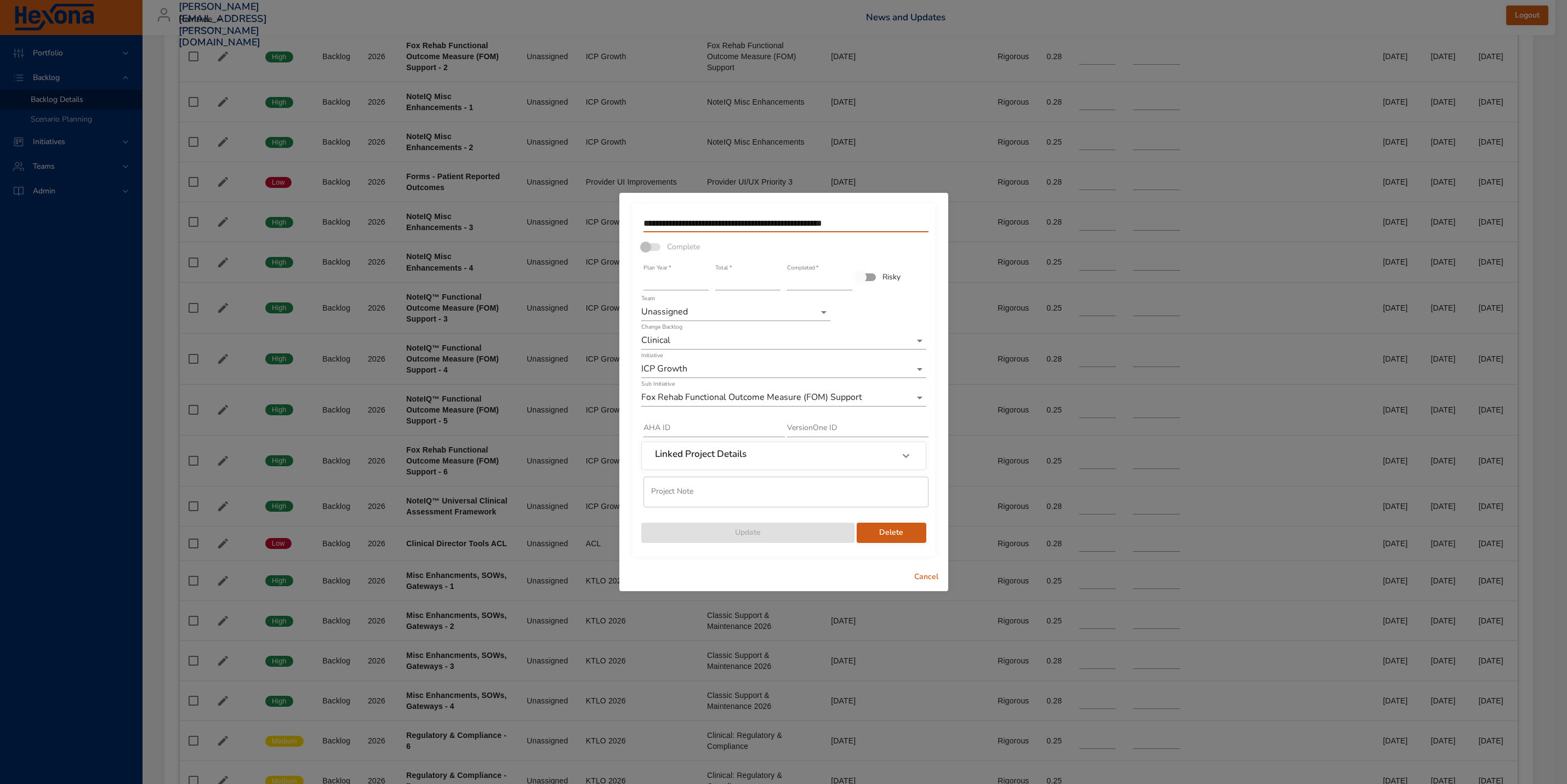
drag, startPoint x: 660, startPoint y: 221, endPoint x: 615, endPoint y: 222, distance: 45.0
click at [615, 222] on div "**********" at bounding box center [784, 392] width 1567 height 784
type input "**********"
click at [725, 535] on span "Update" at bounding box center [748, 532] width 196 height 13
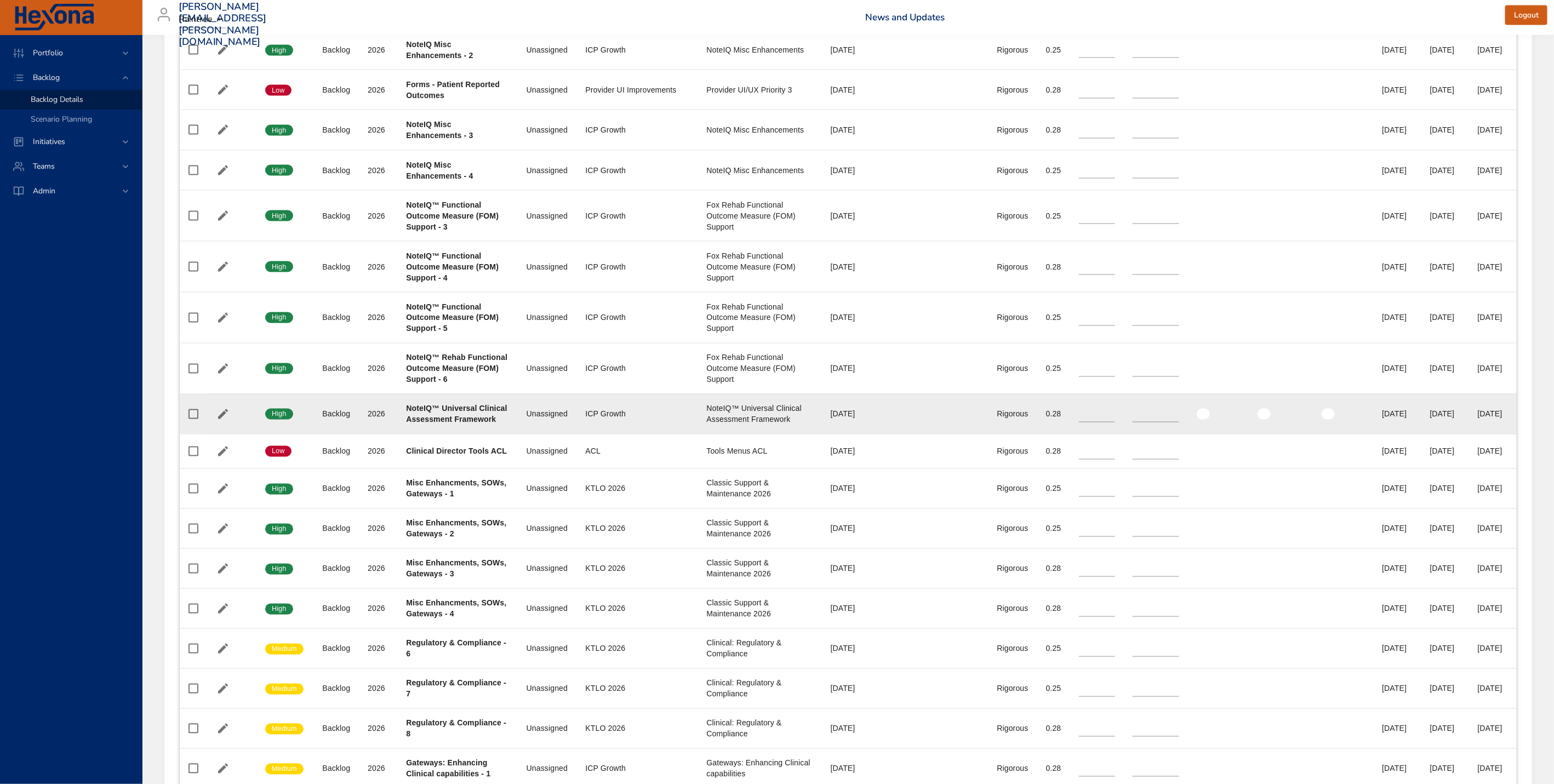
scroll to position [1282, 0]
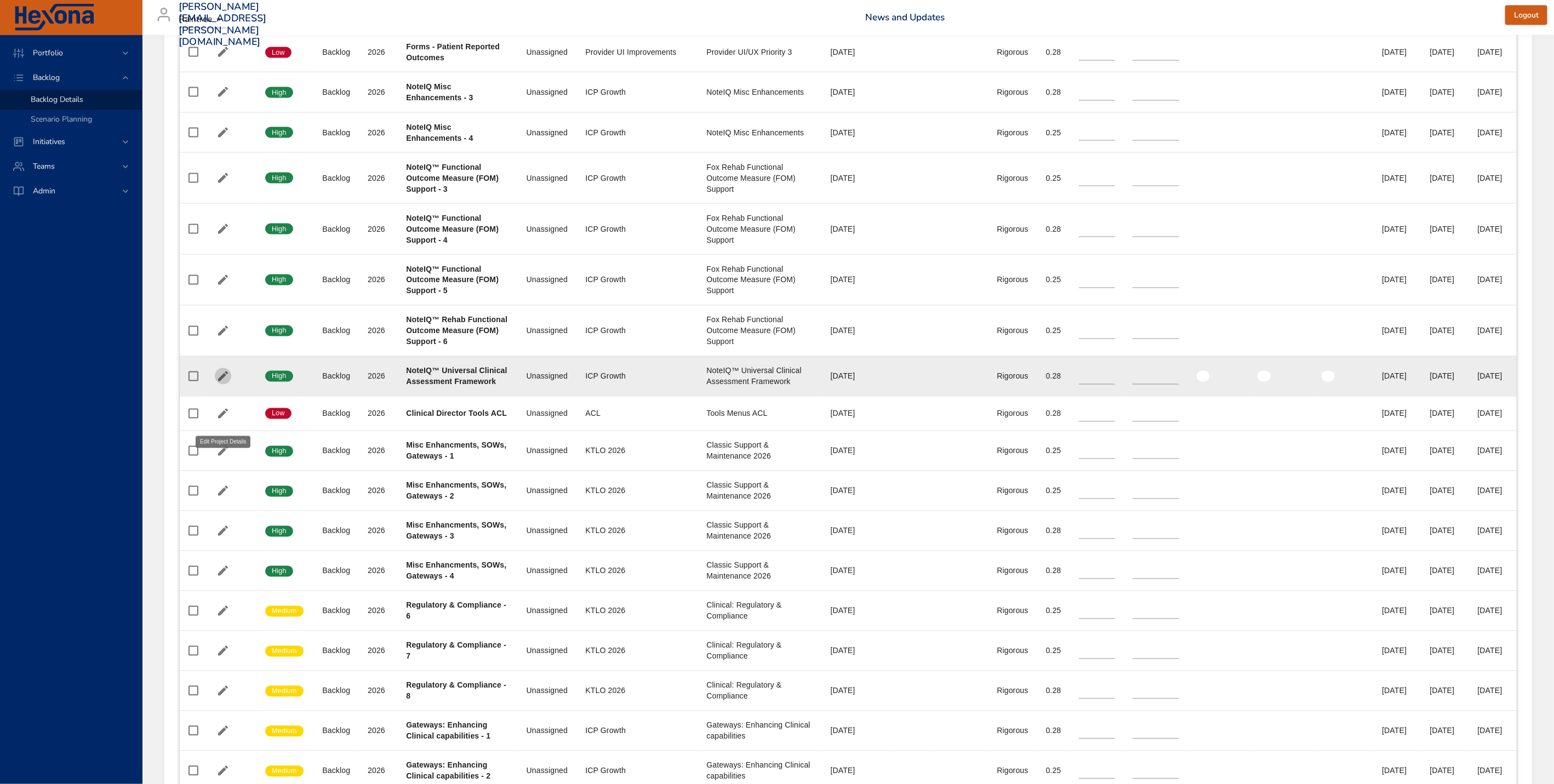
click at [226, 383] on icon "button" at bounding box center [223, 376] width 13 height 13
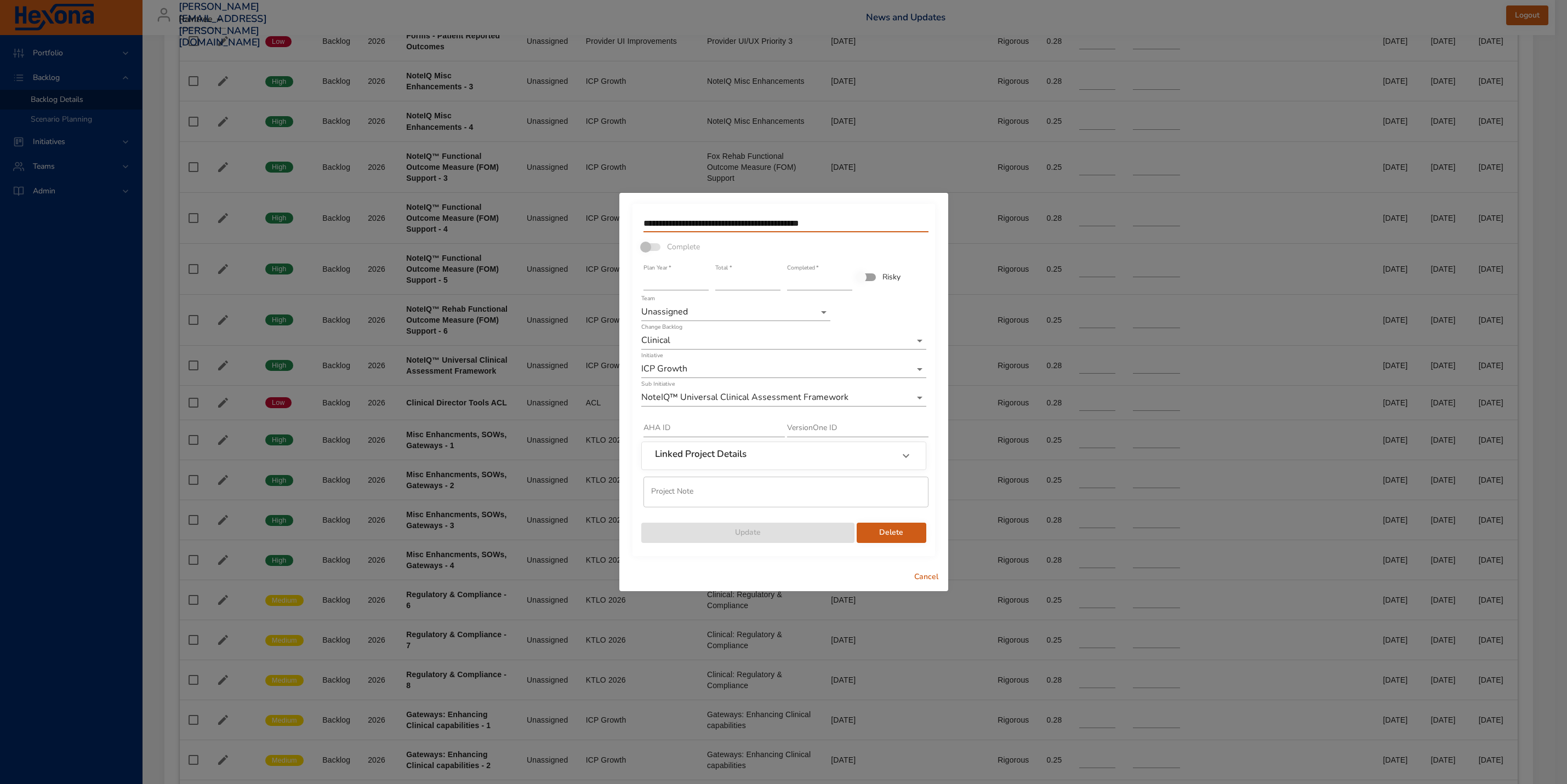
click at [857, 223] on input "**********" at bounding box center [786, 223] width 285 height 17
type input "**********"
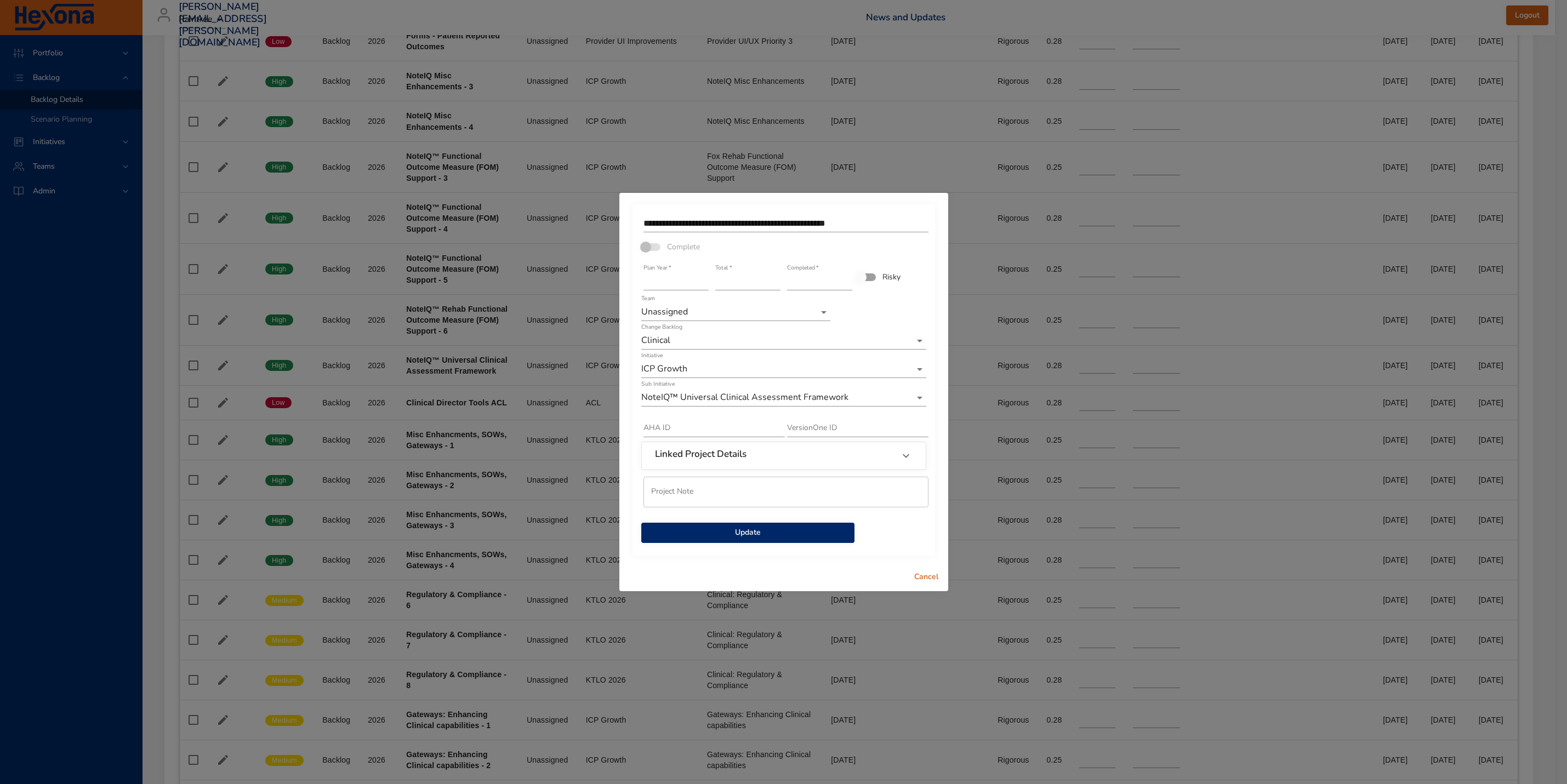
click at [666, 532] on span "Update" at bounding box center [748, 532] width 196 height 13
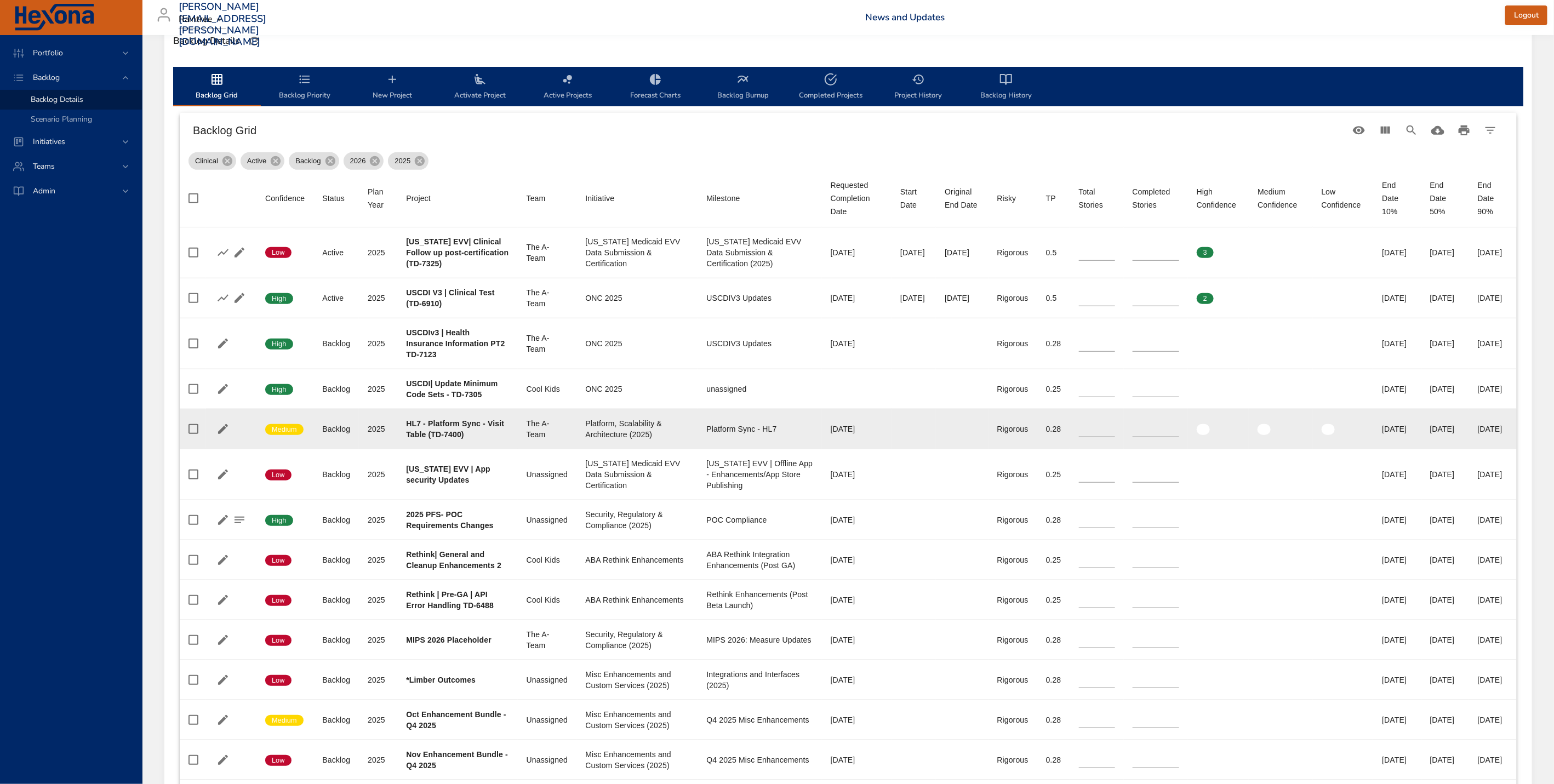
scroll to position [311, 0]
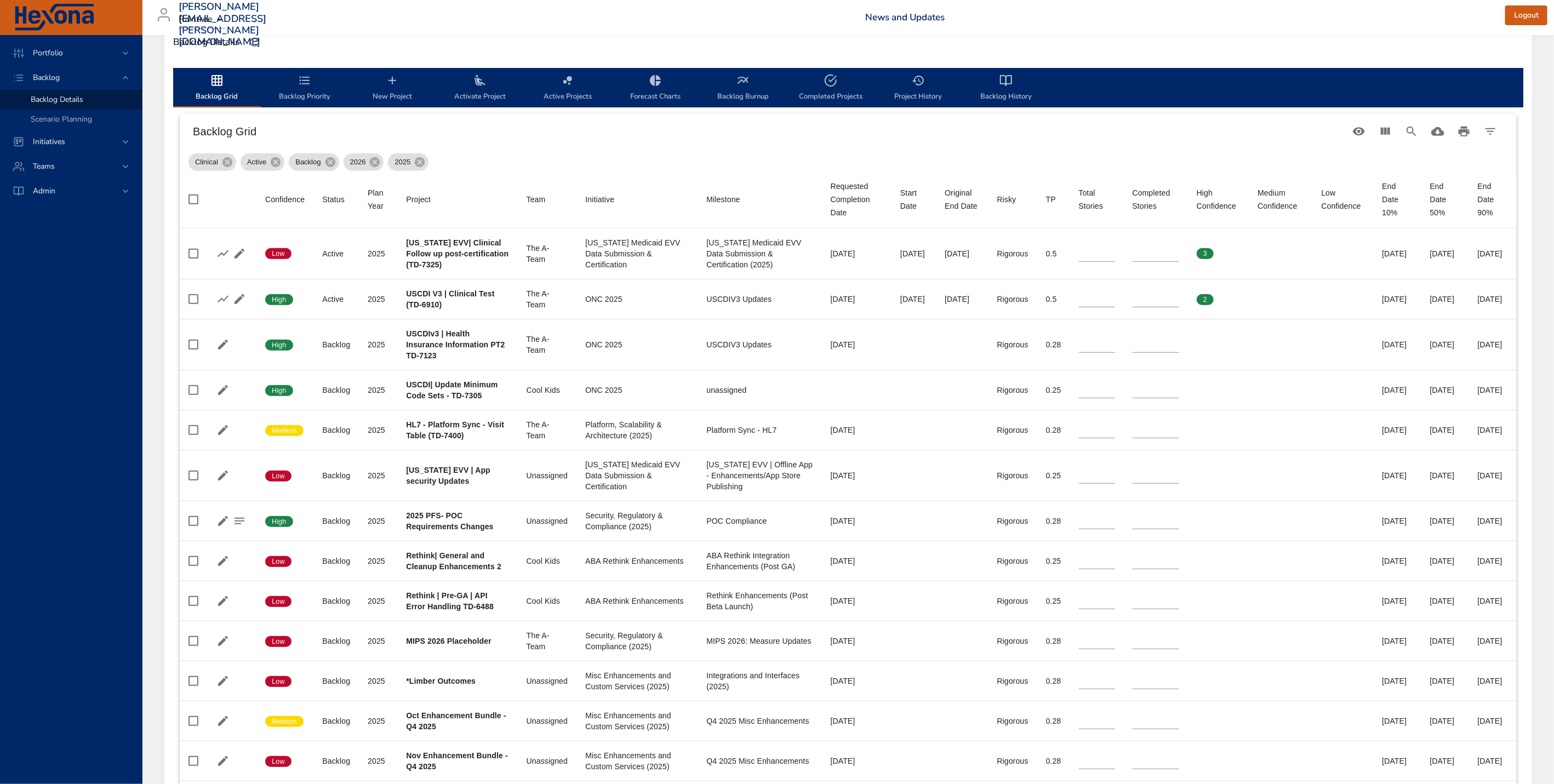
click at [302, 83] on icon "backlog-tab" at bounding box center [304, 80] width 10 height 8
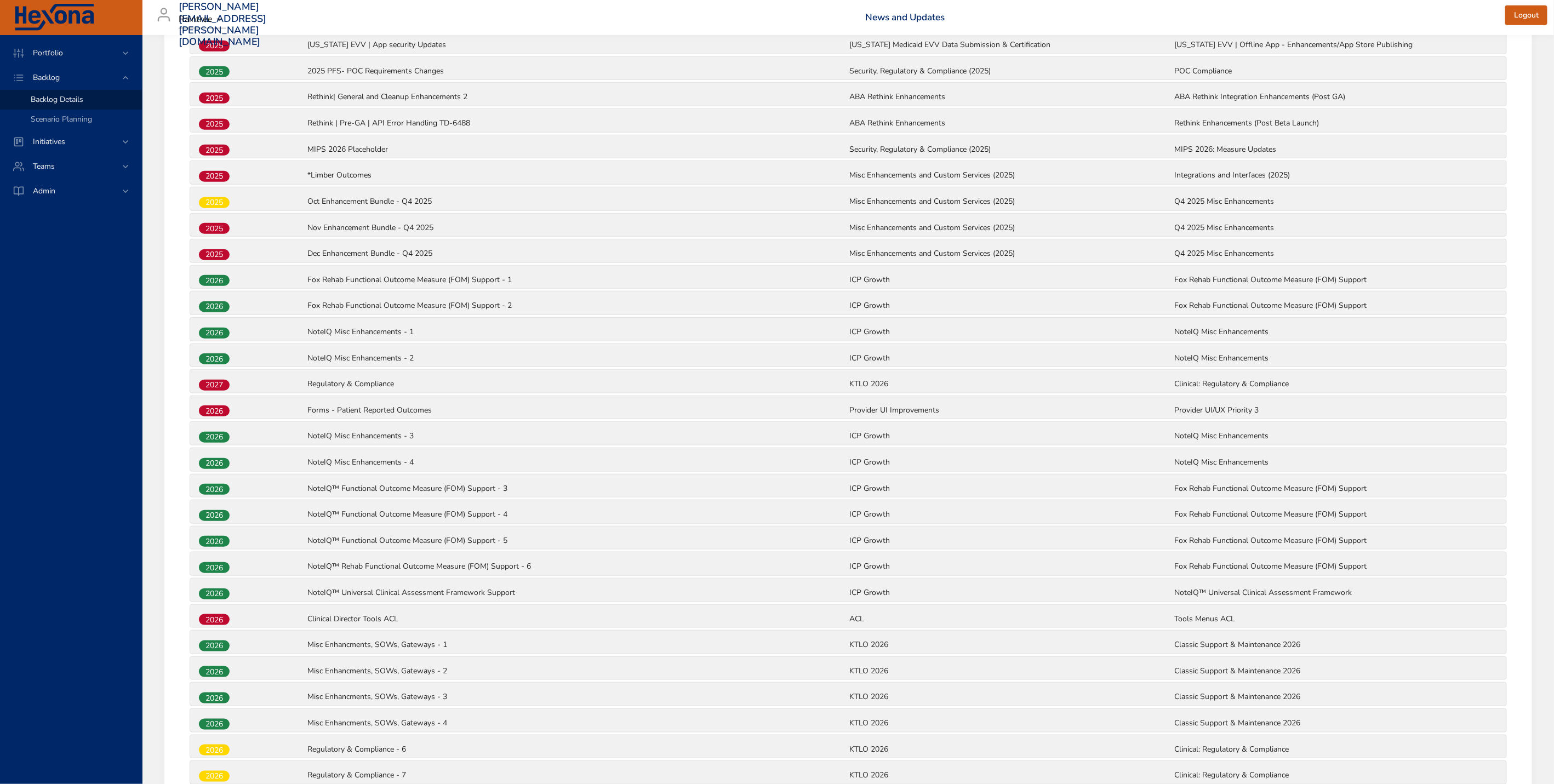
scroll to position [566, 0]
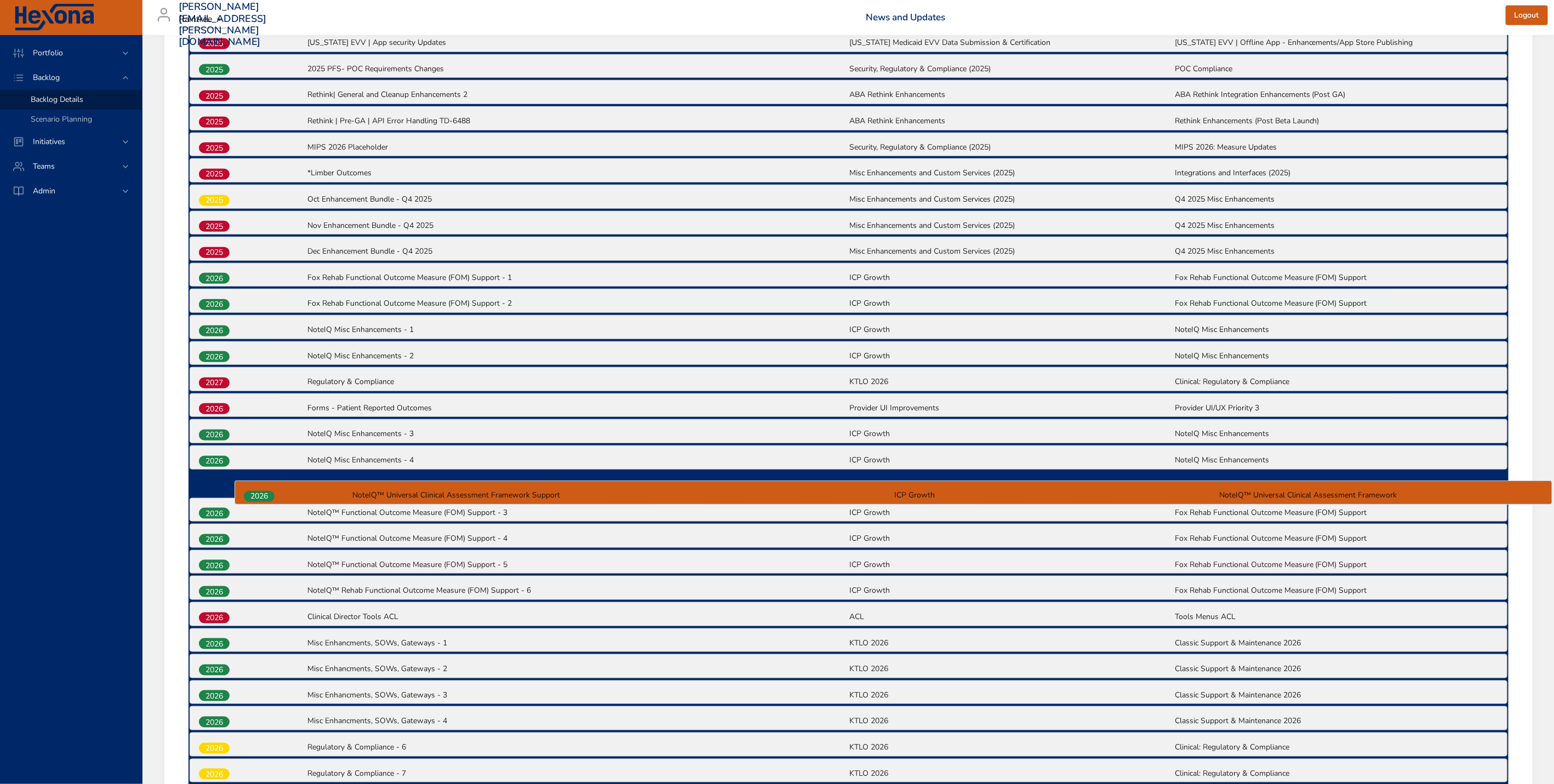
drag, startPoint x: 220, startPoint y: 596, endPoint x: 264, endPoint y: 490, distance: 114.8
click at [264, 490] on div "2025 [US_STATE] EVV| Clinical Follow up post-certification (TD-7325) [US_STATE]…" at bounding box center [848, 485] width 1320 height 1177
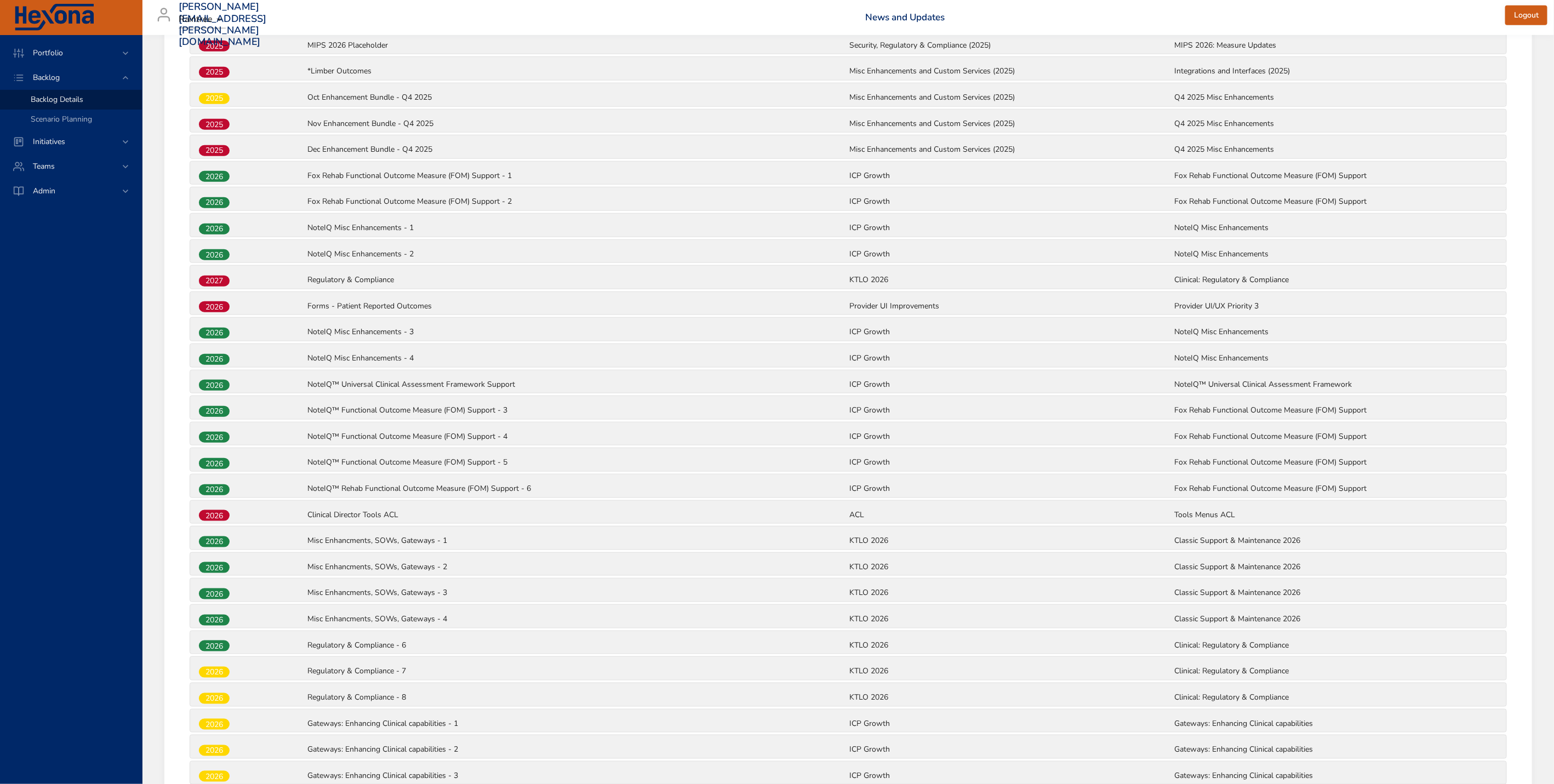
scroll to position [669, 0]
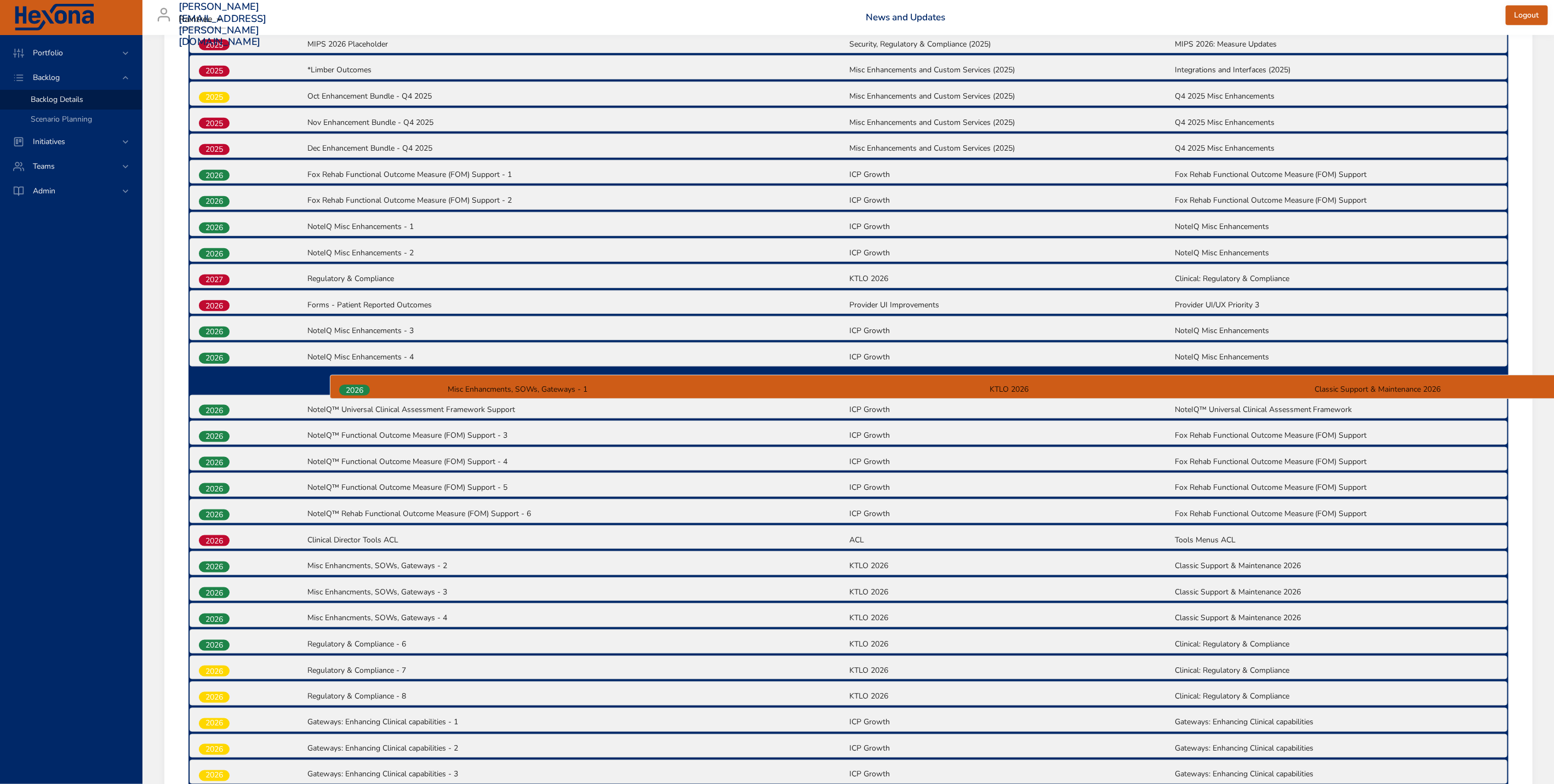
drag, startPoint x: 221, startPoint y: 548, endPoint x: 361, endPoint y: 388, distance: 212.6
click at [361, 388] on div "2025 [US_STATE] EVV| Clinical Follow up post-certification (TD-7325) [US_STATE]…" at bounding box center [848, 382] width 1320 height 1177
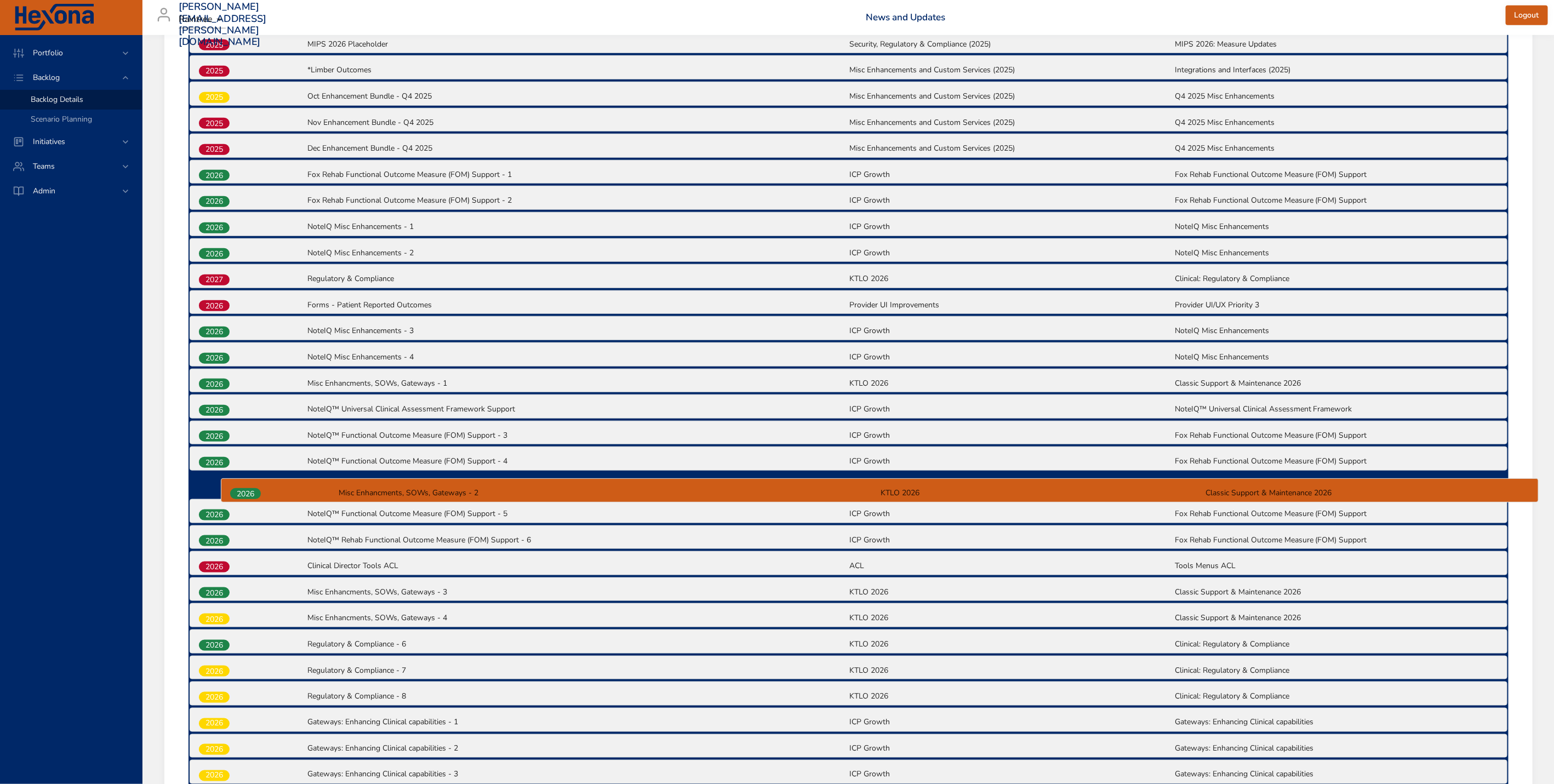
drag, startPoint x: 220, startPoint y: 572, endPoint x: 251, endPoint y: 491, distance: 86.7
click at [251, 491] on div "2025 [US_STATE] EVV| Clinical Follow up post-certification (TD-7325) [US_STATE]…" at bounding box center [848, 382] width 1320 height 1177
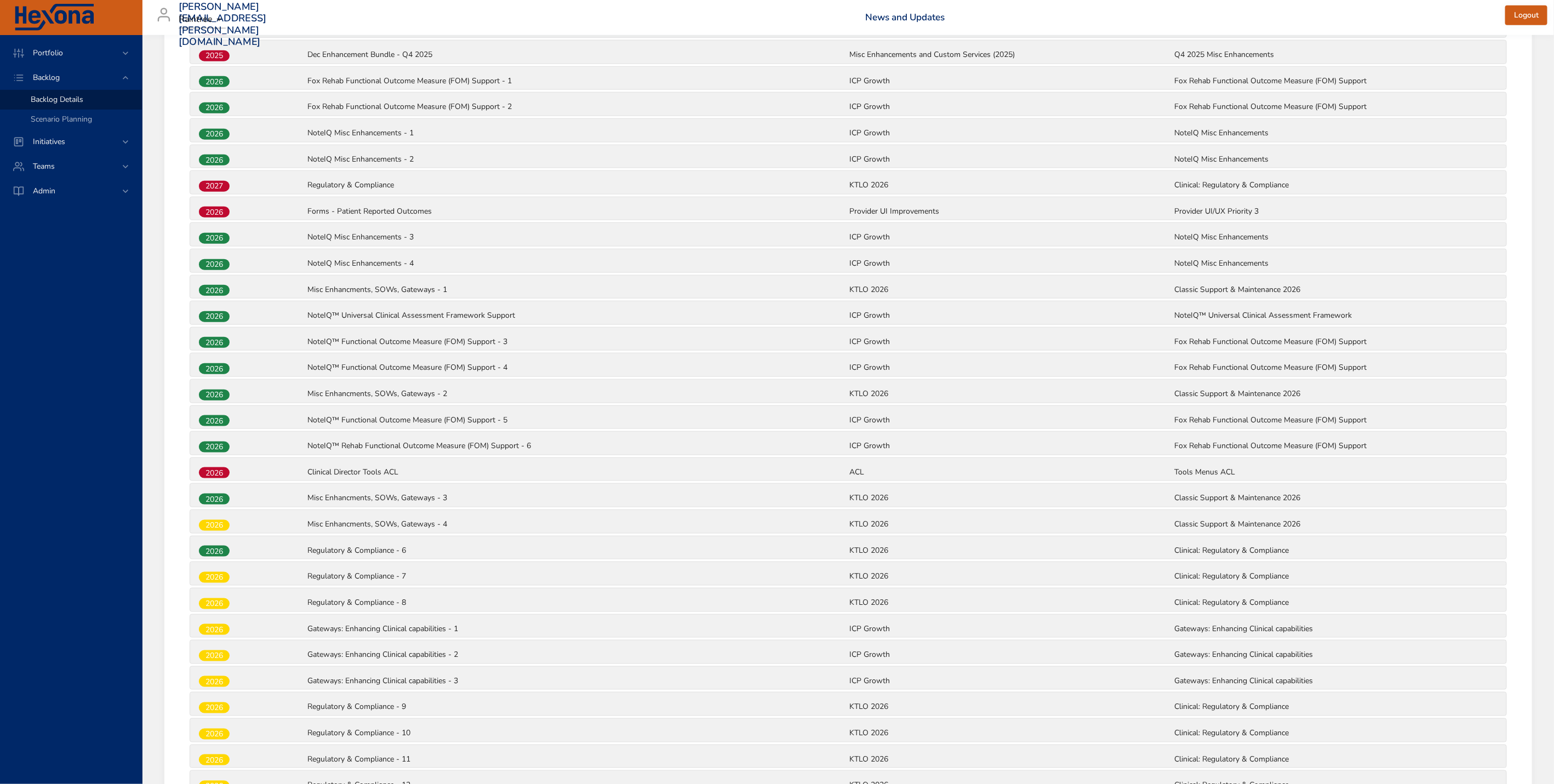
scroll to position [762, 0]
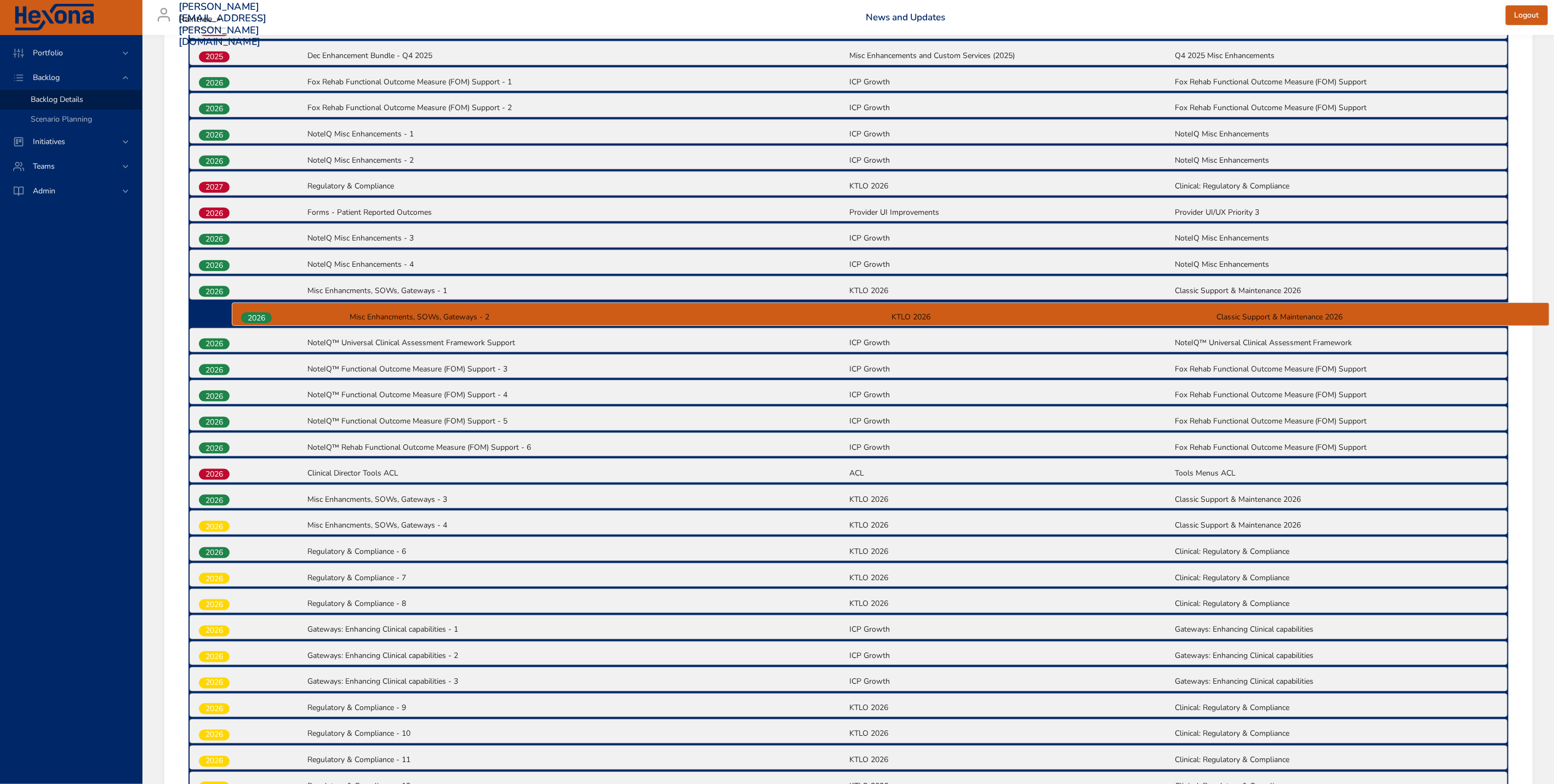
drag, startPoint x: 219, startPoint y: 403, endPoint x: 261, endPoint y: 317, distance: 95.7
click at [261, 317] on div "2025 [US_STATE] EVV| Clinical Follow up post-certification (TD-7325) [US_STATE]…" at bounding box center [848, 289] width 1320 height 1177
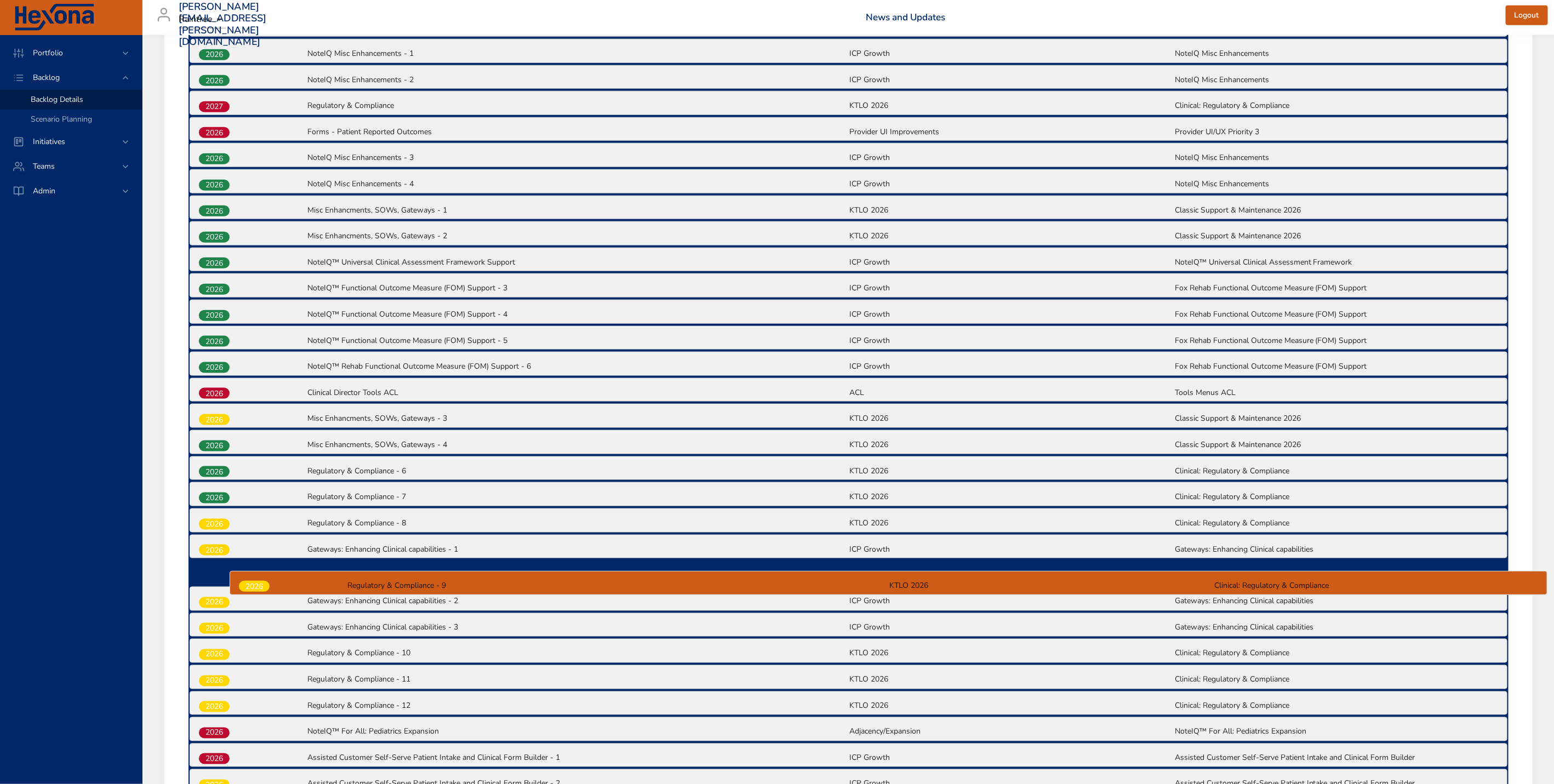
scroll to position [845, 0]
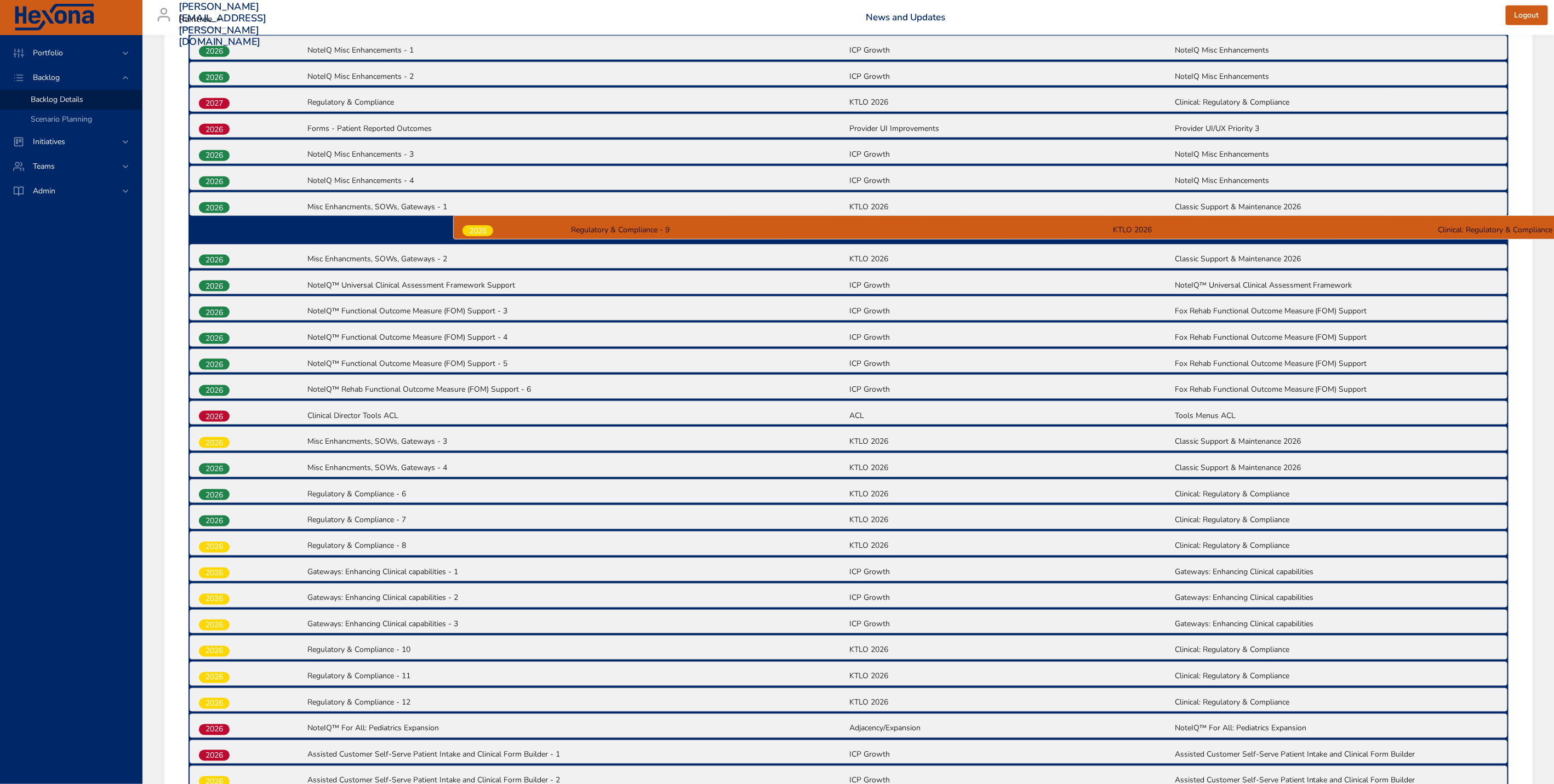
drag, startPoint x: 219, startPoint y: 641, endPoint x: 485, endPoint y: 228, distance: 491.2
click at [485, 228] on div "2025 [US_STATE] EVV| Clinical Follow up post-certification (TD-7325) [US_STATE]…" at bounding box center [848, 205] width 1320 height 1177
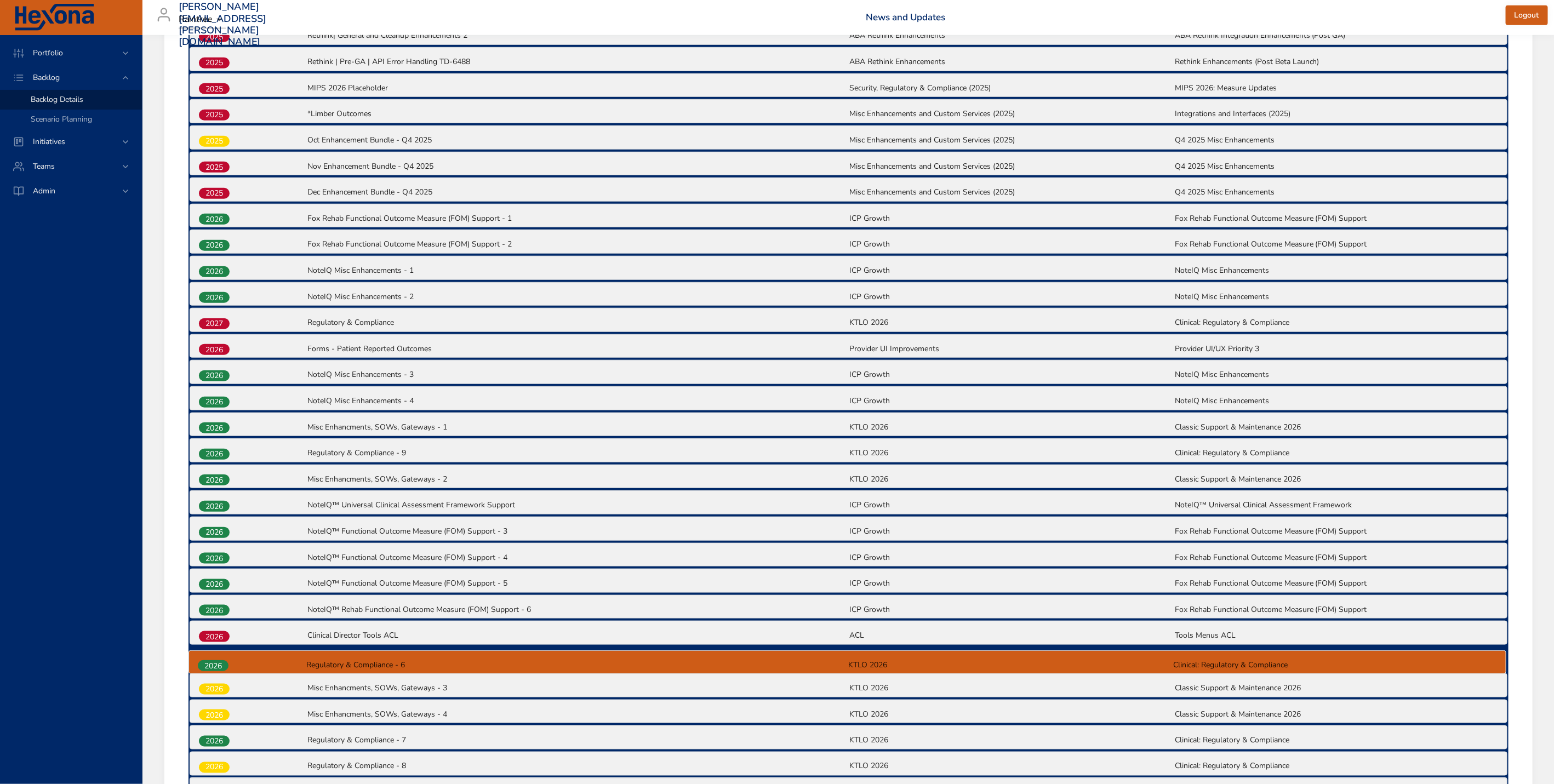
scroll to position [627, 0]
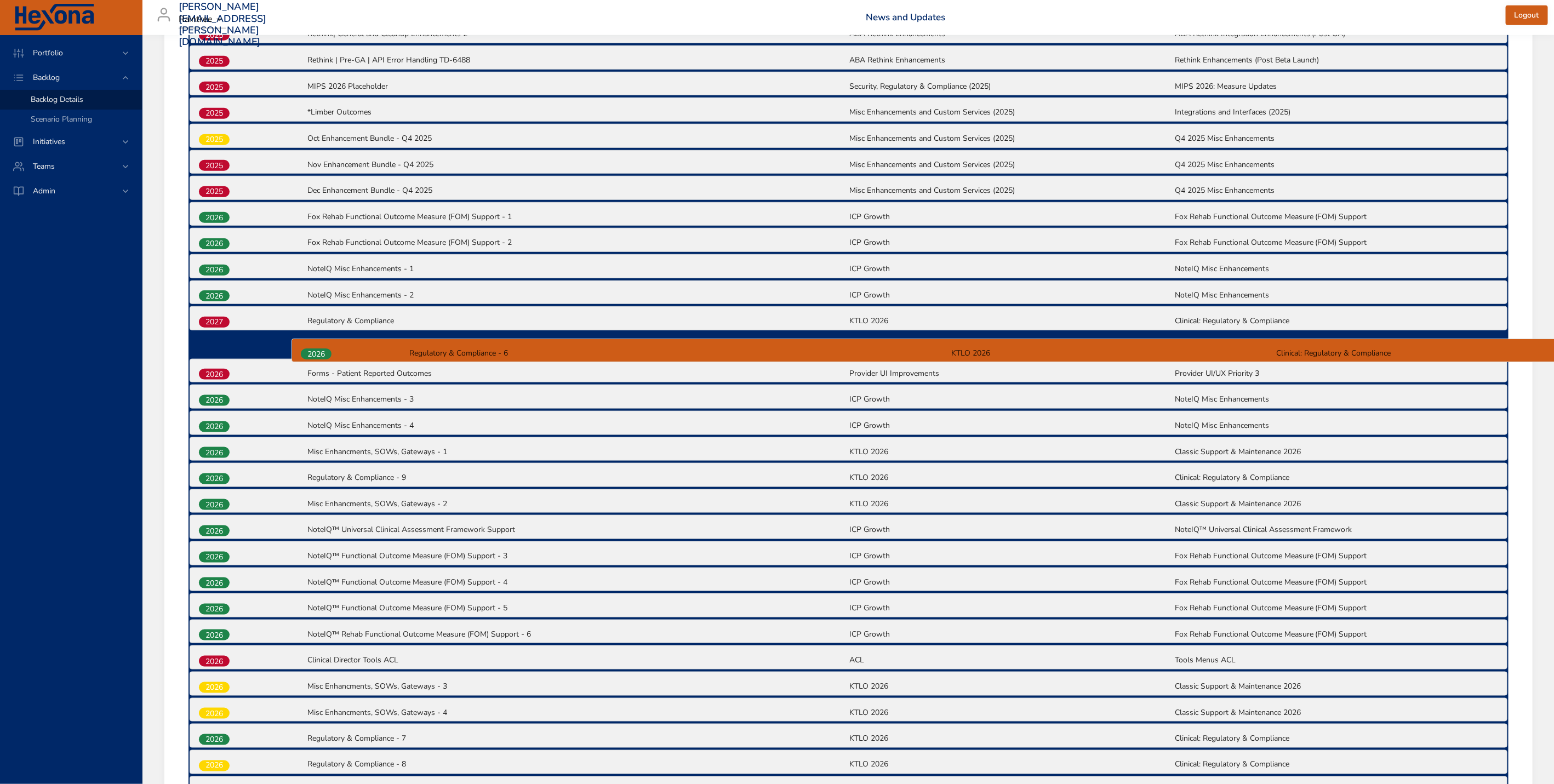
drag, startPoint x: 213, startPoint y: 738, endPoint x: 315, endPoint y: 353, distance: 398.3
click at [315, 353] on div "2025 [US_STATE] EVV| Clinical Follow up post-certification (TD-7325) [US_STATE]…" at bounding box center [848, 423] width 1320 height 1177
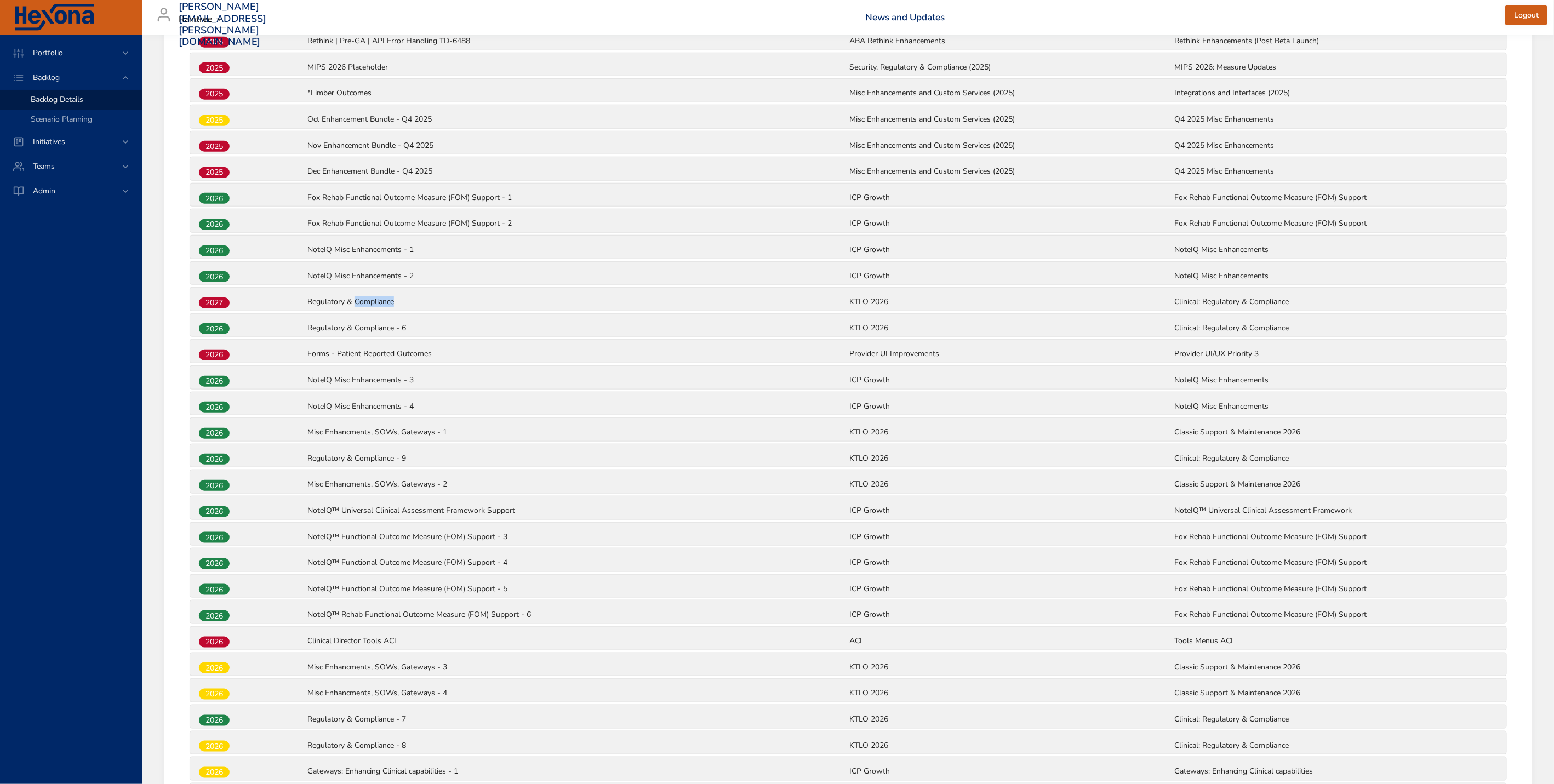
scroll to position [647, 0]
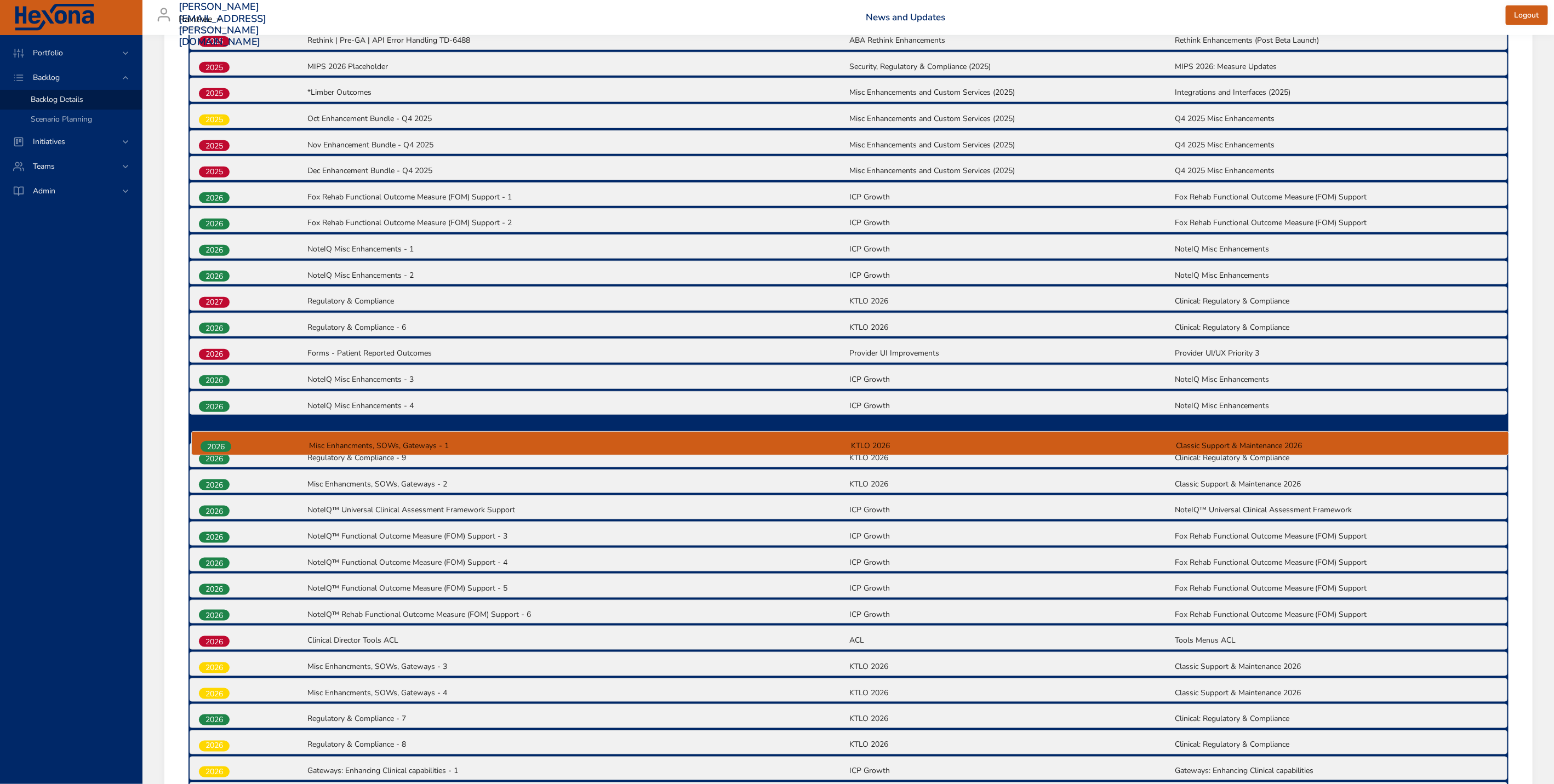
drag, startPoint x: 223, startPoint y: 440, endPoint x: 226, endPoint y: 447, distance: 7.6
click at [226, 447] on div "2025 [US_STATE] EVV| Clinical Follow up post-certification (TD-7325) [US_STATE]…" at bounding box center [848, 404] width 1320 height 1177
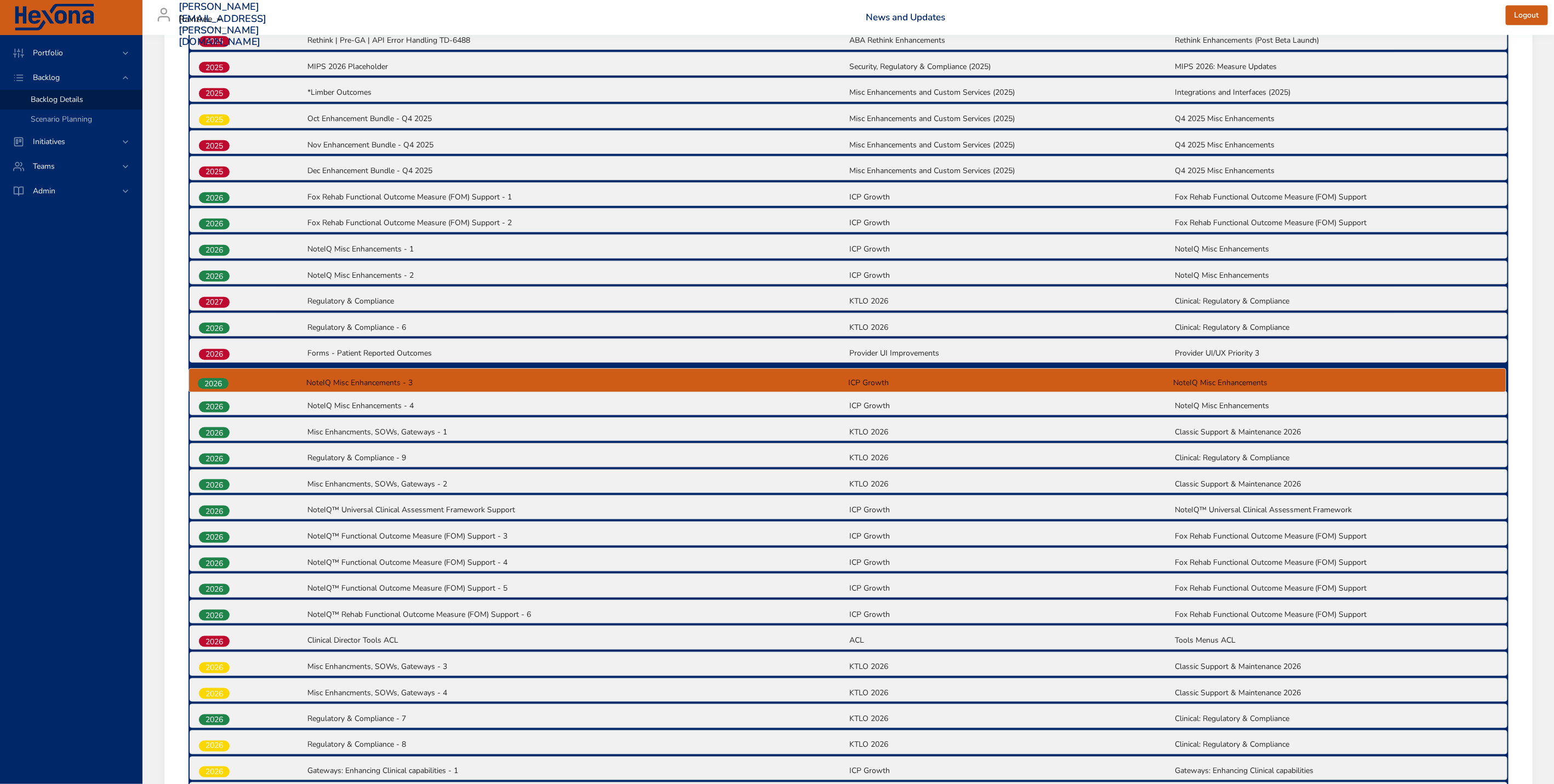
click at [217, 381] on div "2025 [US_STATE] EVV| Clinical Follow up post-certification (TD-7325) [US_STATE]…" at bounding box center [848, 404] width 1320 height 1177
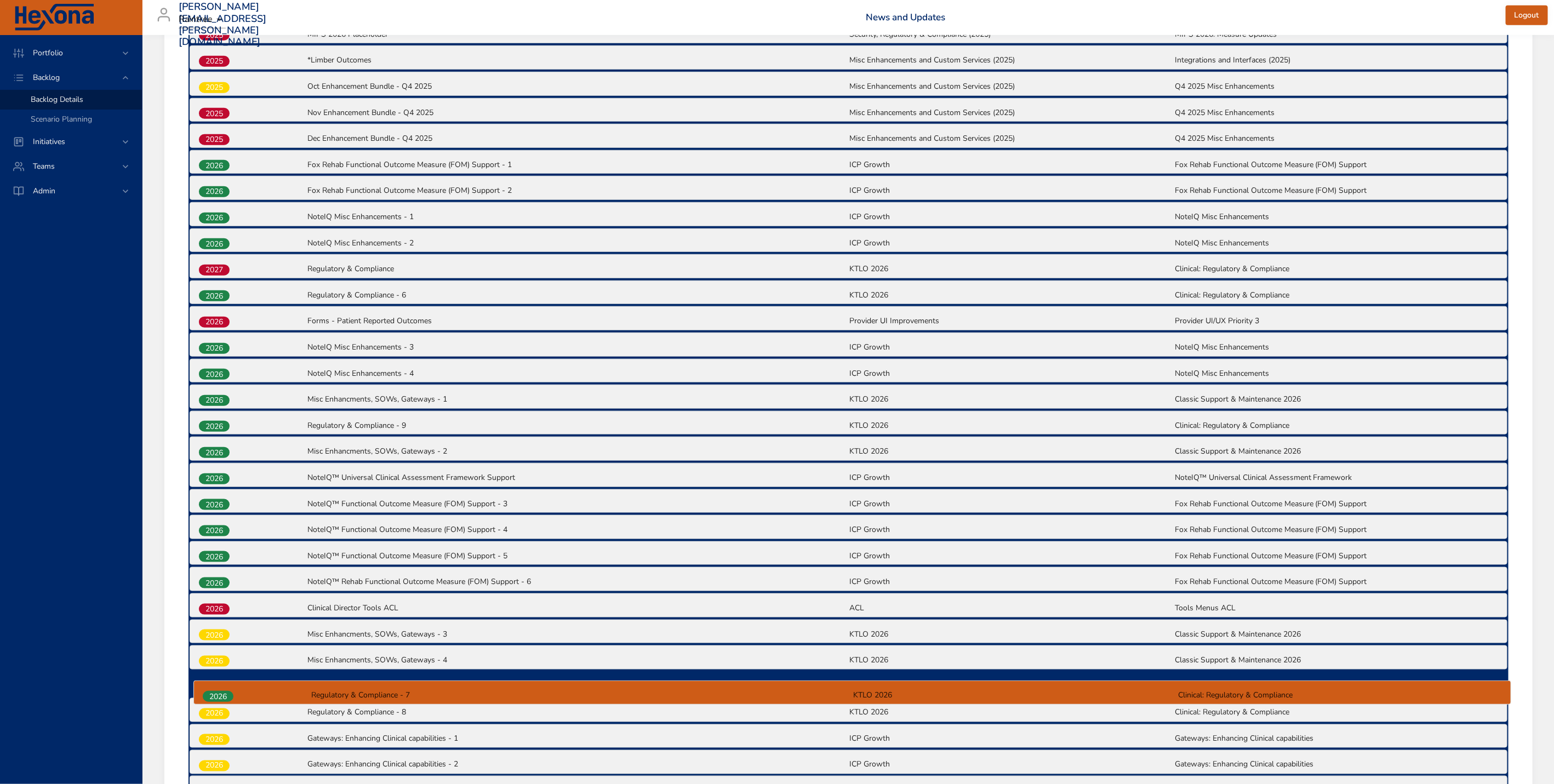
scroll to position [682, 0]
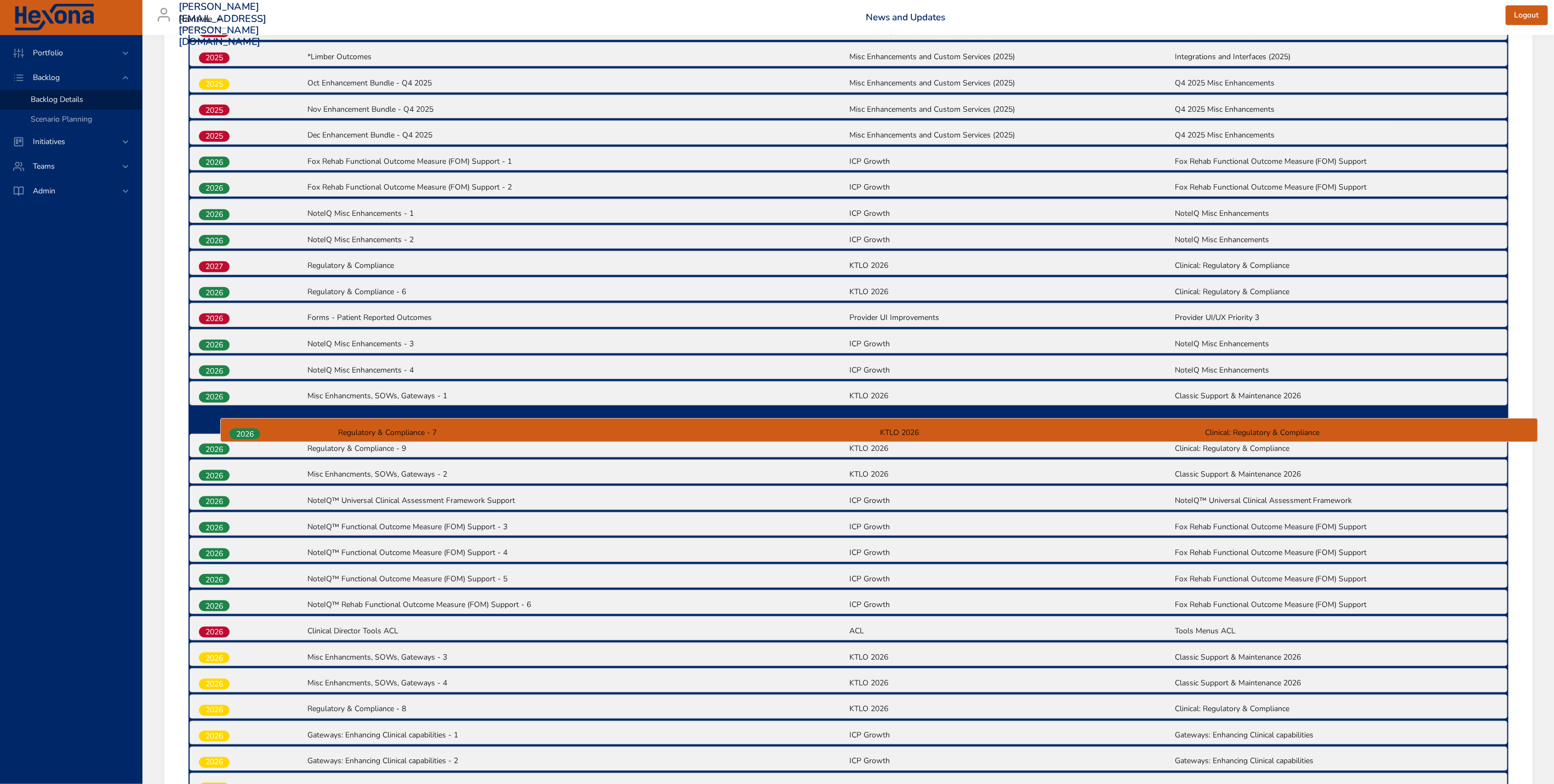
drag, startPoint x: 220, startPoint y: 706, endPoint x: 251, endPoint y: 432, distance: 275.7
click at [251, 432] on div "2025 [US_STATE] EVV| Clinical Follow up post-certification (TD-7325) [US_STATE]…" at bounding box center [848, 368] width 1320 height 1177
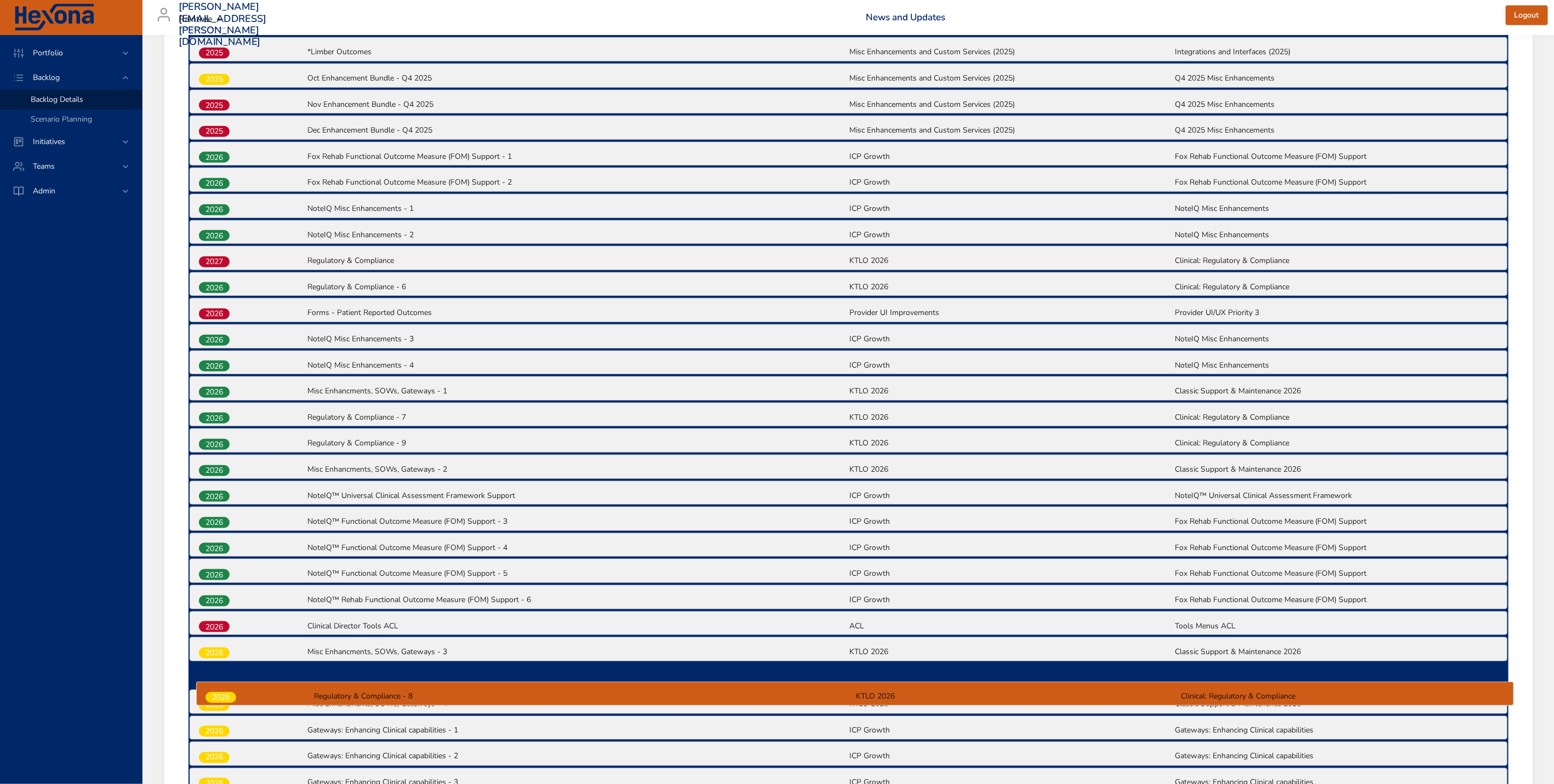
scroll to position [692, 0]
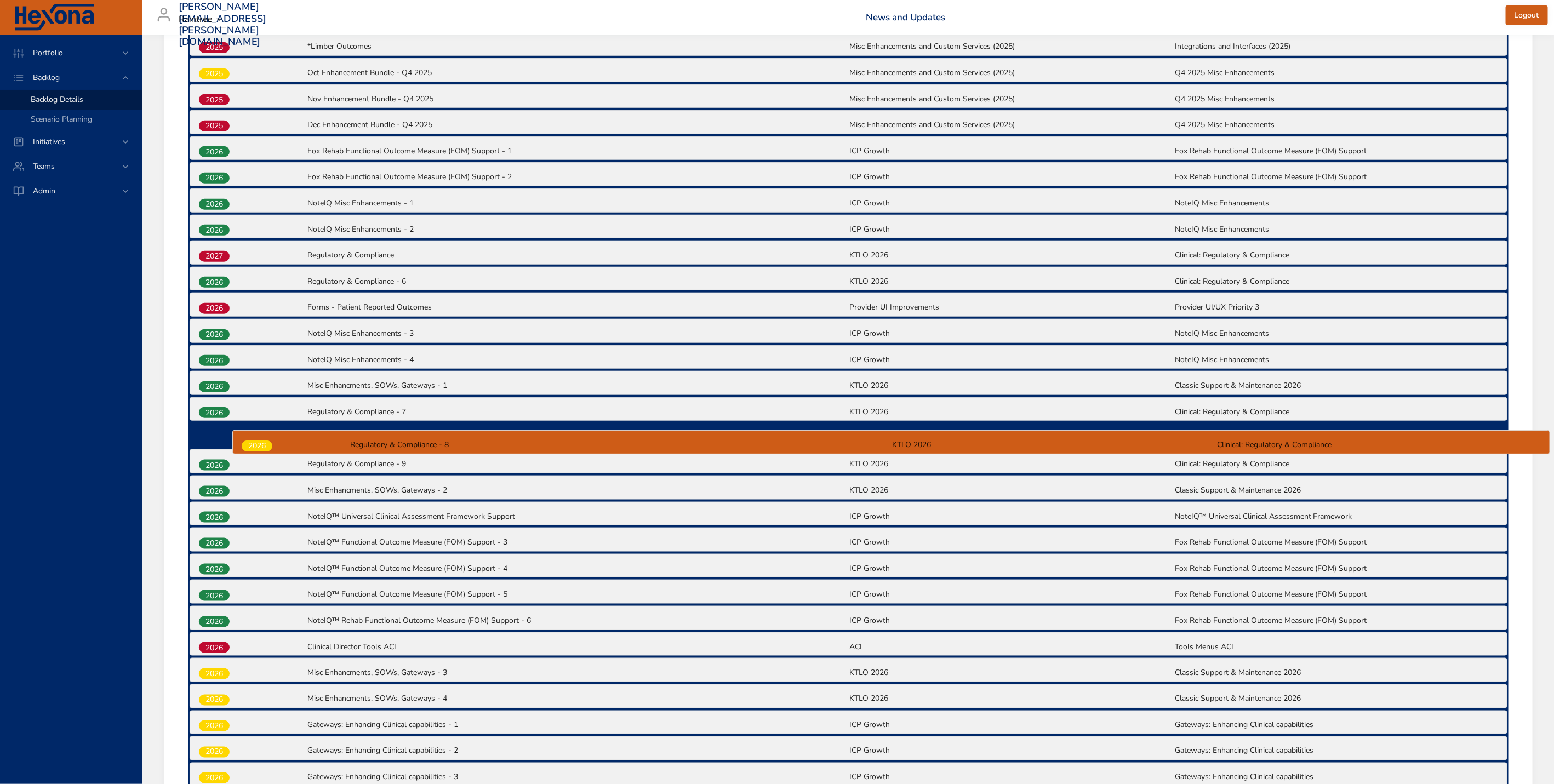
drag, startPoint x: 219, startPoint y: 713, endPoint x: 262, endPoint y: 440, distance: 276.4
click at [262, 440] on div "2025 [US_STATE] EVV| Clinical Follow up post-certification (TD-7325) [US_STATE]…" at bounding box center [848, 358] width 1320 height 1177
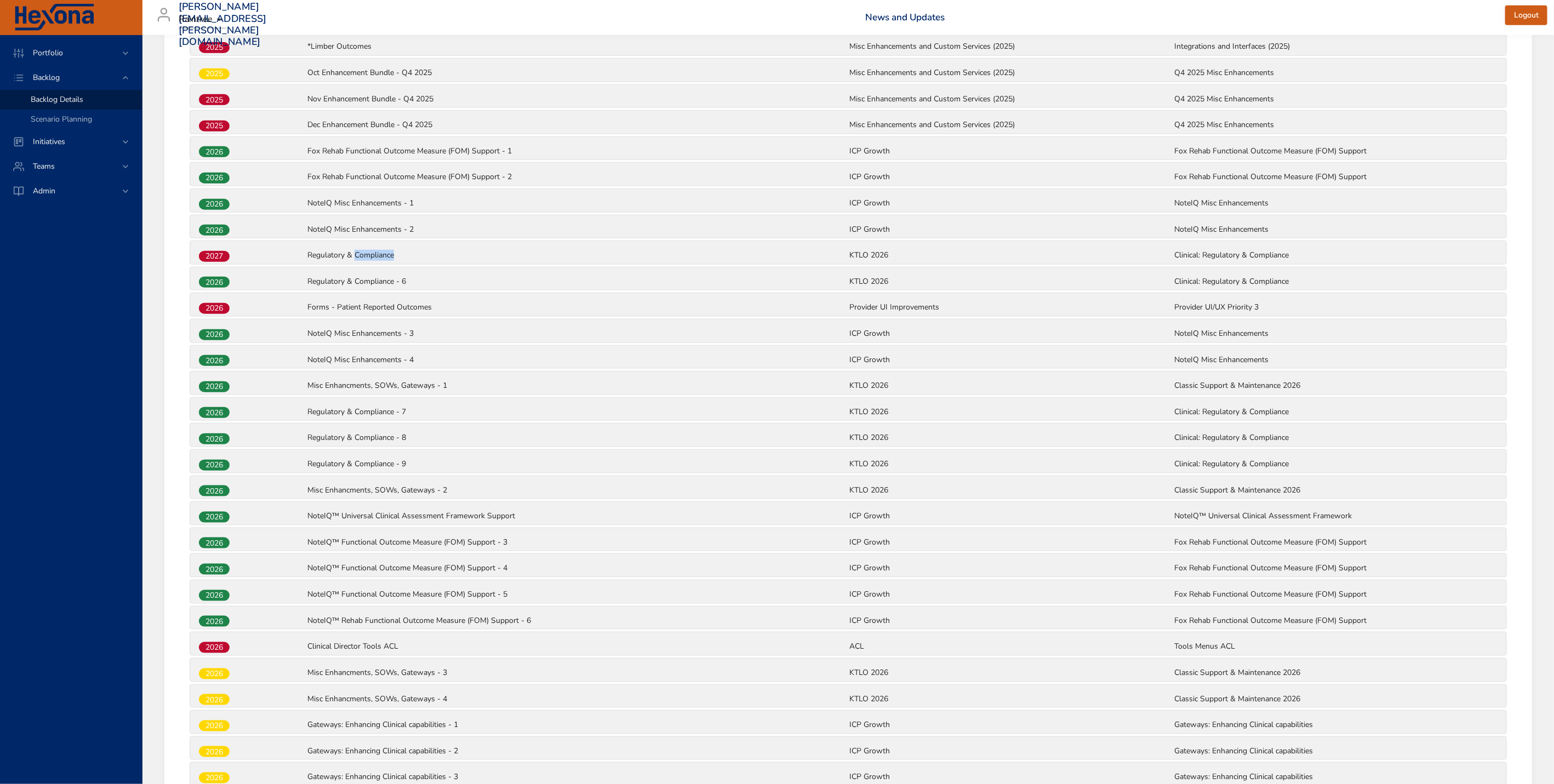
click at [491, 260] on p "Regulatory & Compliance" at bounding box center [577, 256] width 539 height 11
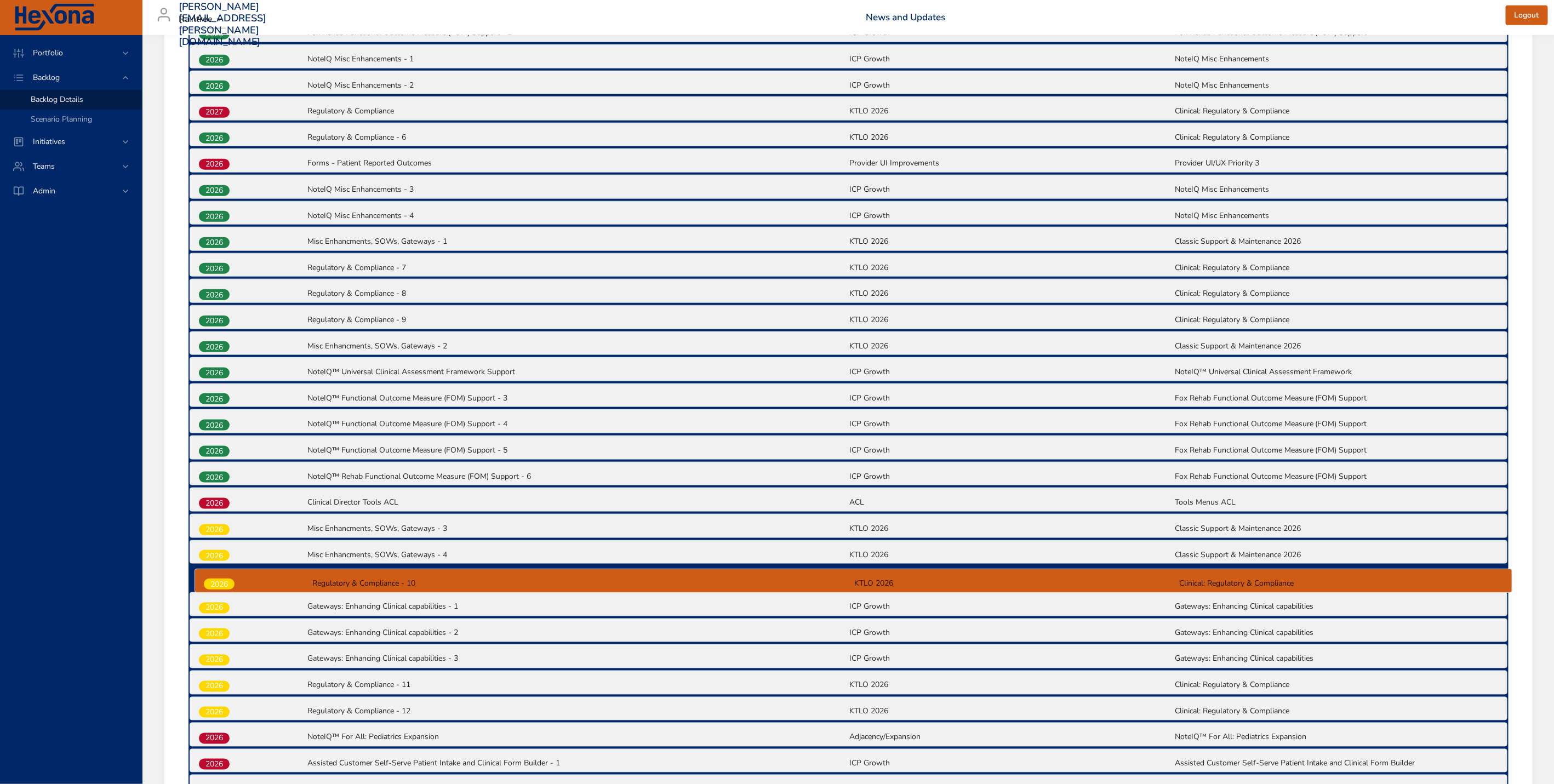
scroll to position [840, 0]
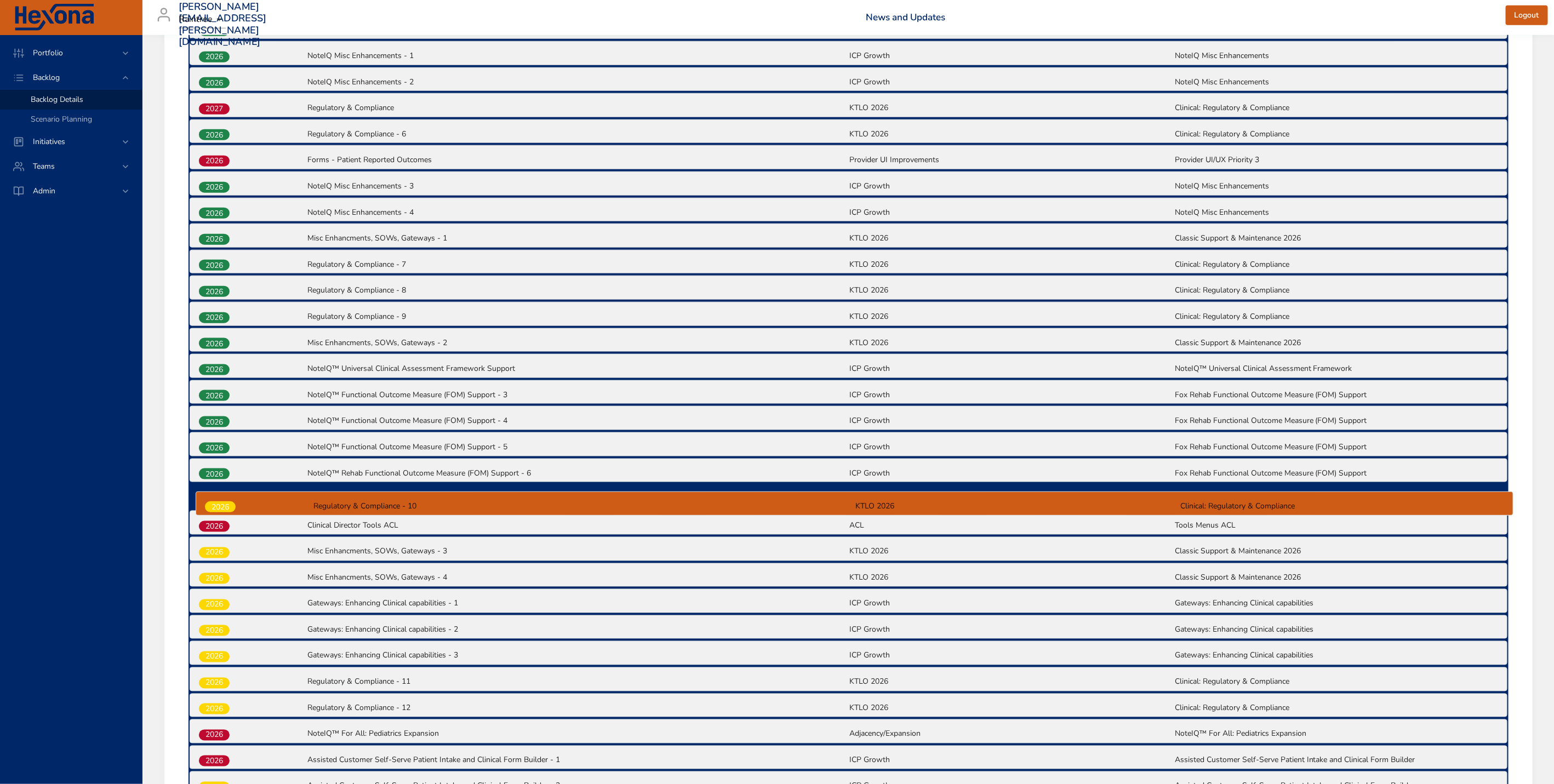
drag, startPoint x: 210, startPoint y: 692, endPoint x: 217, endPoint y: 506, distance: 186.1
click at [217, 506] on div "2025 [US_STATE] EVV| Clinical Follow up post-certification (TD-7325) [US_STATE]…" at bounding box center [848, 210] width 1320 height 1177
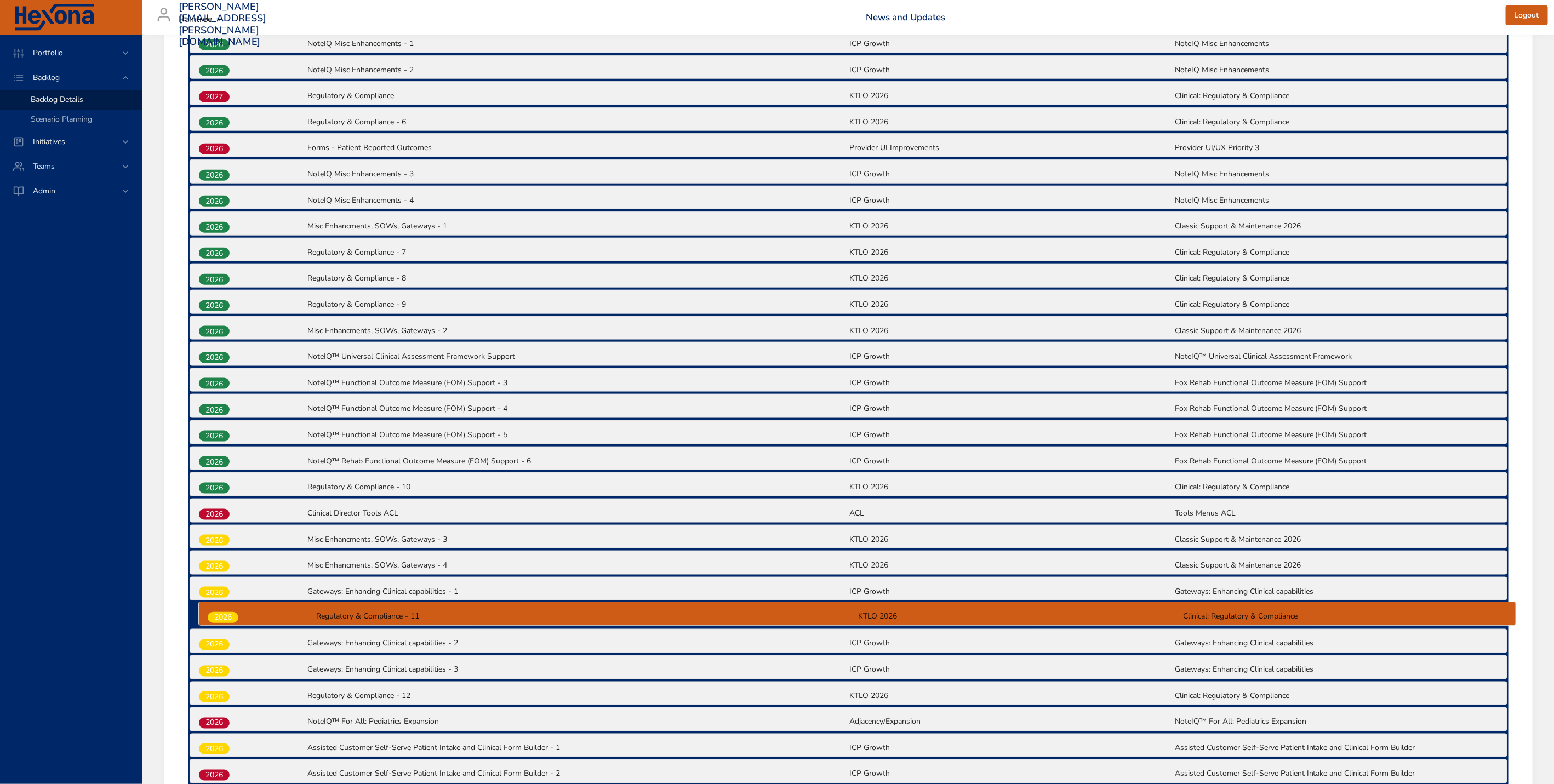
scroll to position [862, 0]
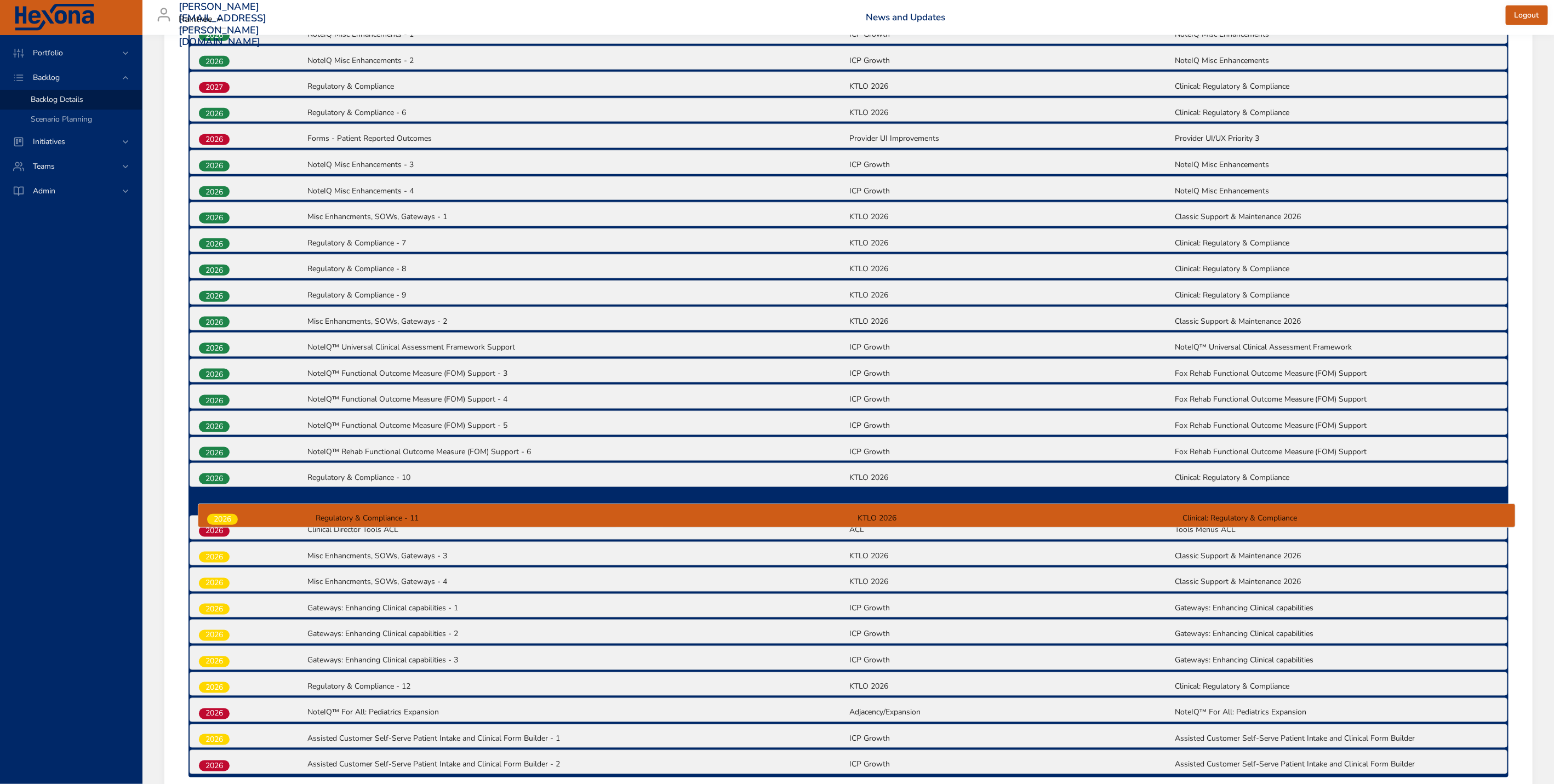
drag, startPoint x: 209, startPoint y: 692, endPoint x: 216, endPoint y: 514, distance: 178.1
click at [216, 514] on div "2025 [US_STATE] EVV| Clinical Follow up post-certification (TD-7325) [US_STATE]…" at bounding box center [848, 189] width 1320 height 1177
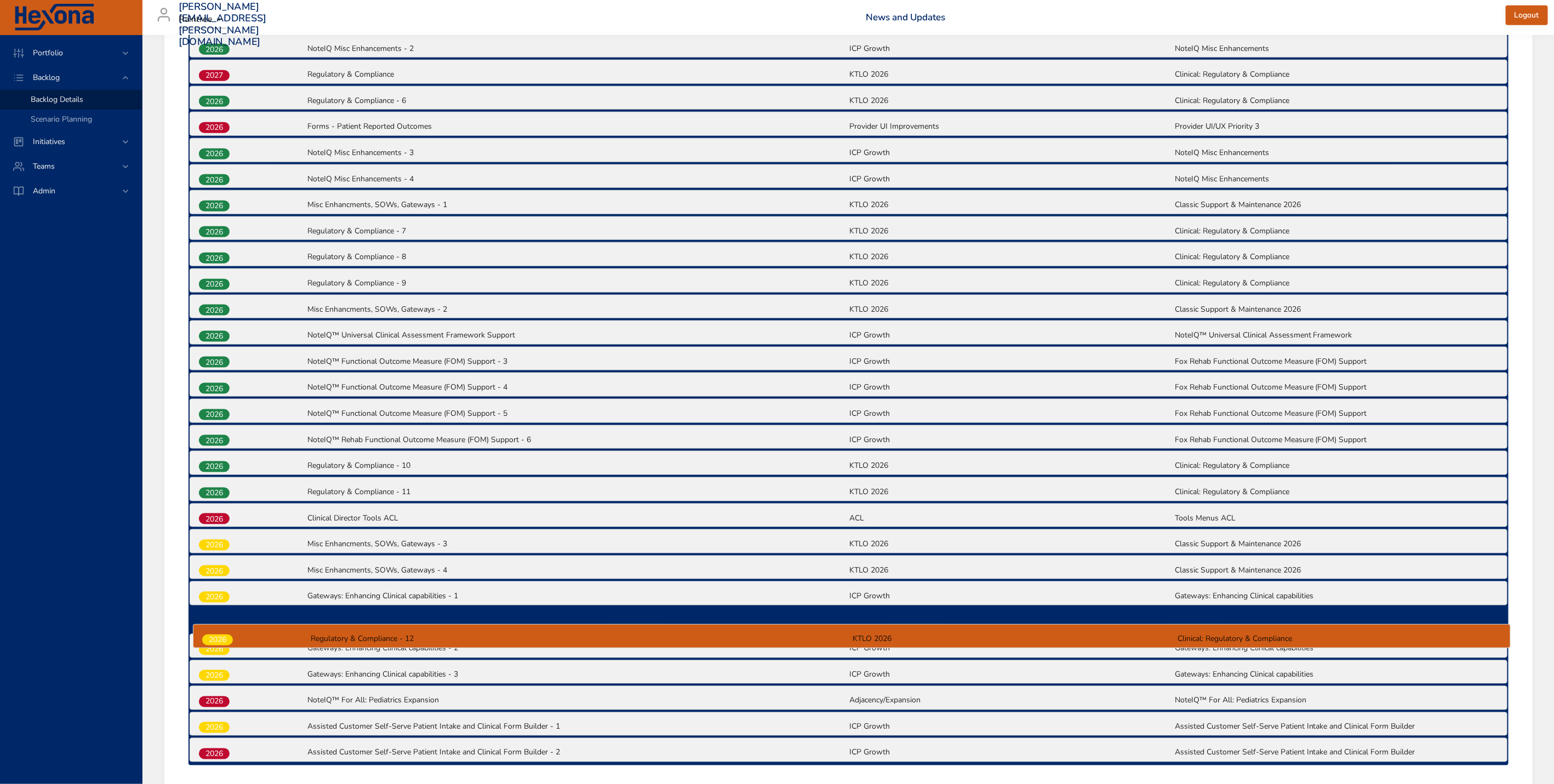
scroll to position [881, 0]
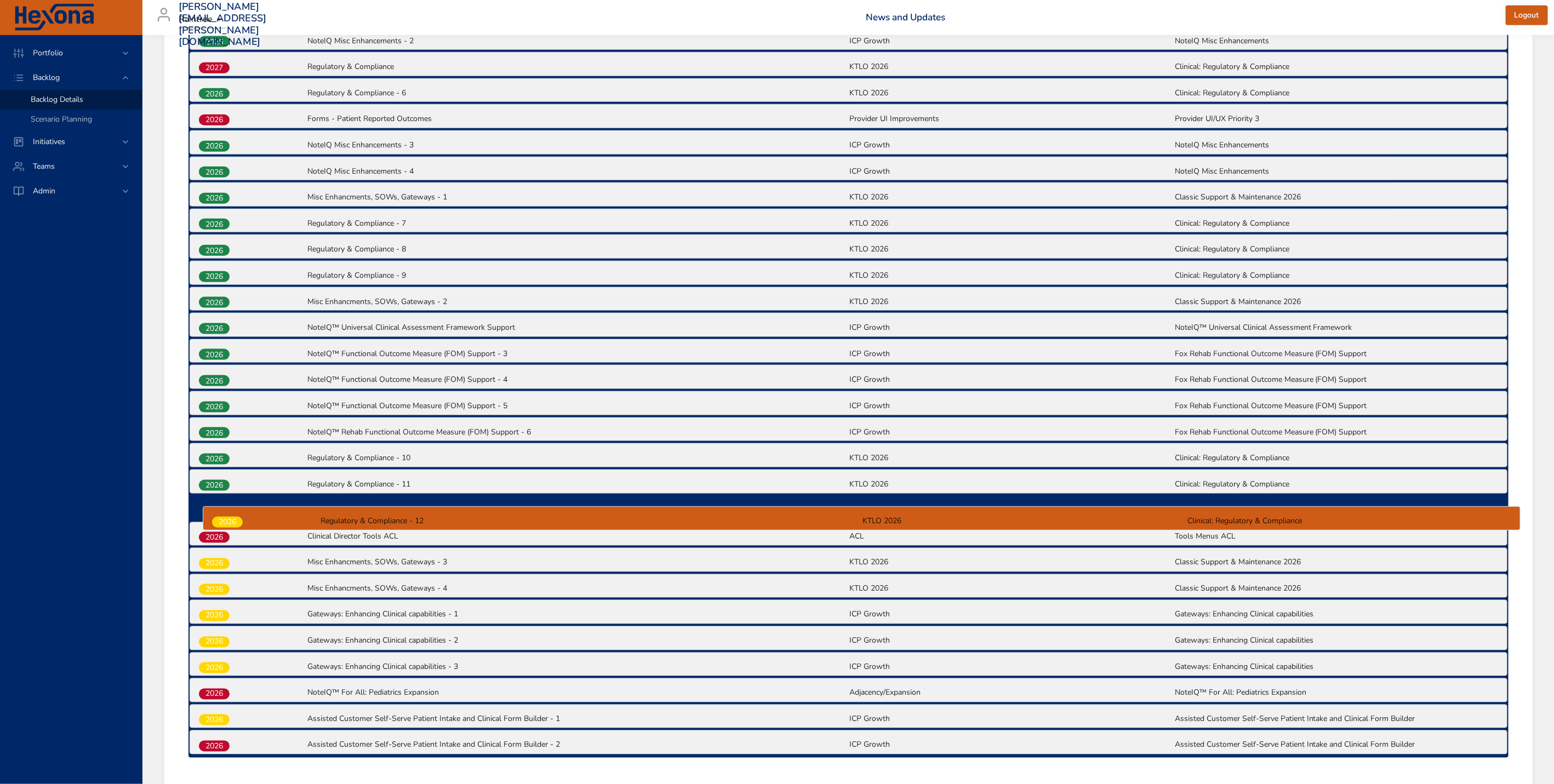
drag, startPoint x: 216, startPoint y: 695, endPoint x: 228, endPoint y: 518, distance: 177.4
click at [228, 518] on div "2025 [US_STATE] EVV| Clinical Follow up post-certification (TD-7325) [US_STATE]…" at bounding box center [848, 169] width 1320 height 1177
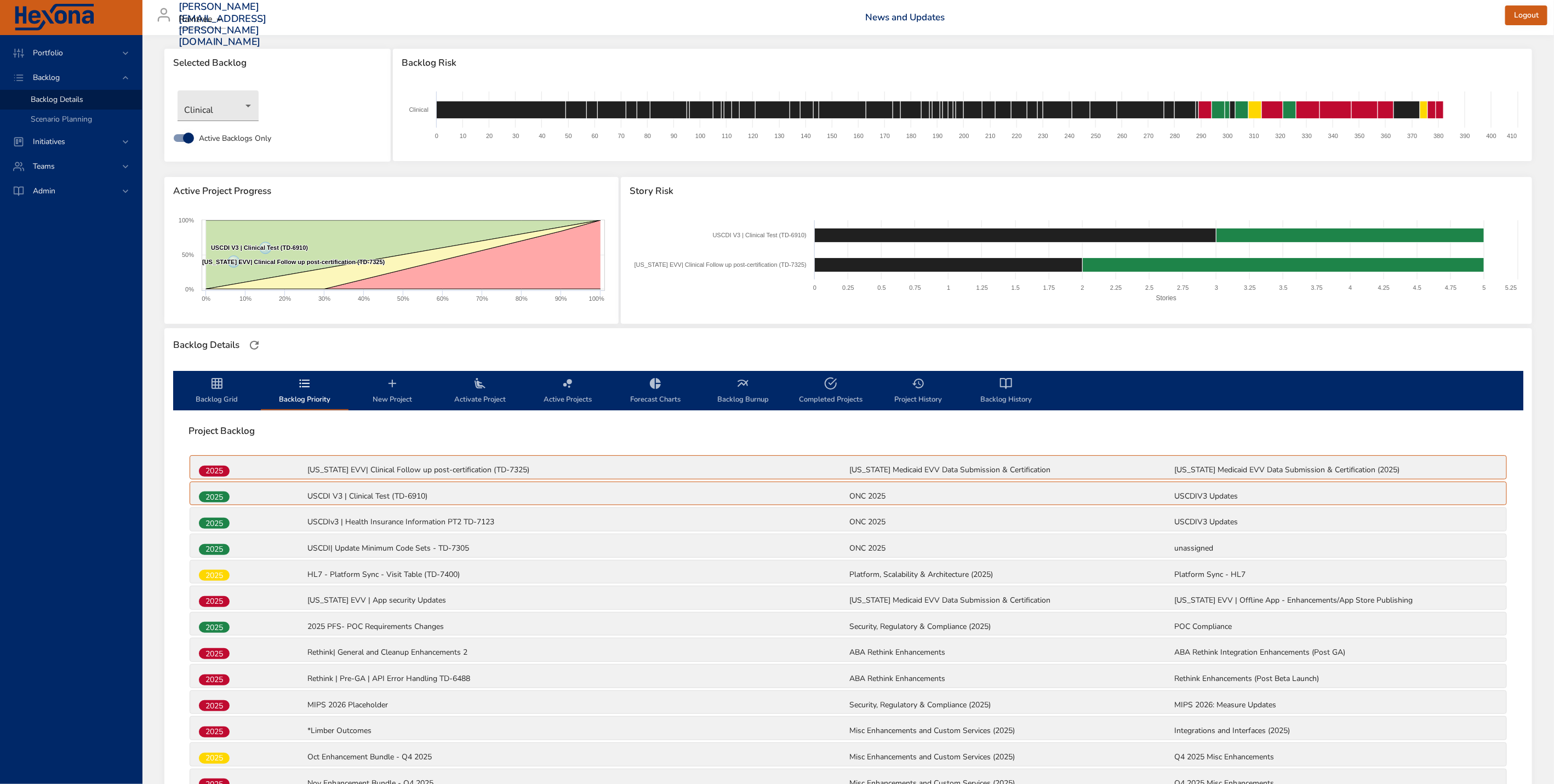
scroll to position [0, 0]
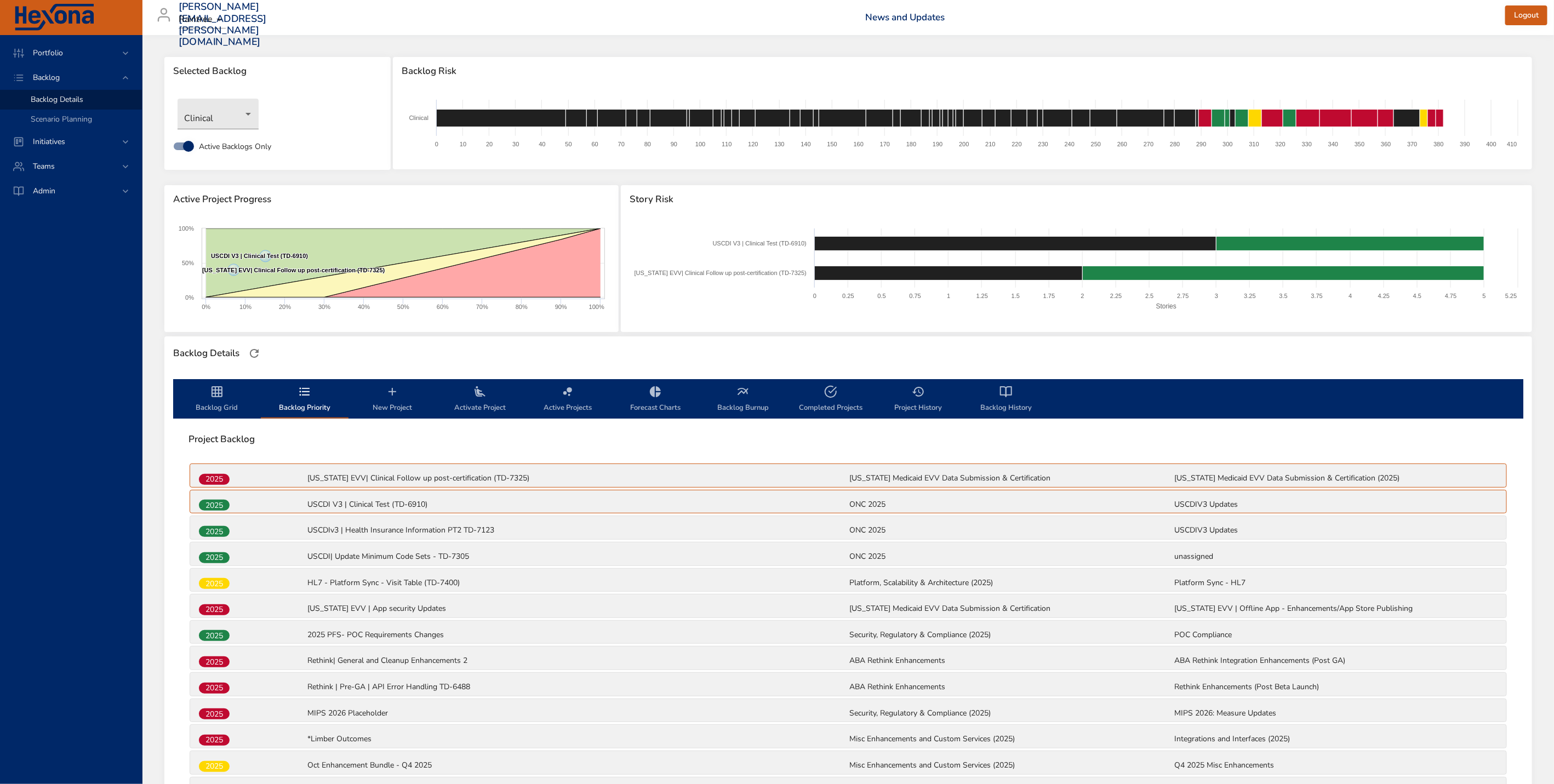
click at [227, 397] on span "Backlog Grid" at bounding box center [216, 399] width 74 height 29
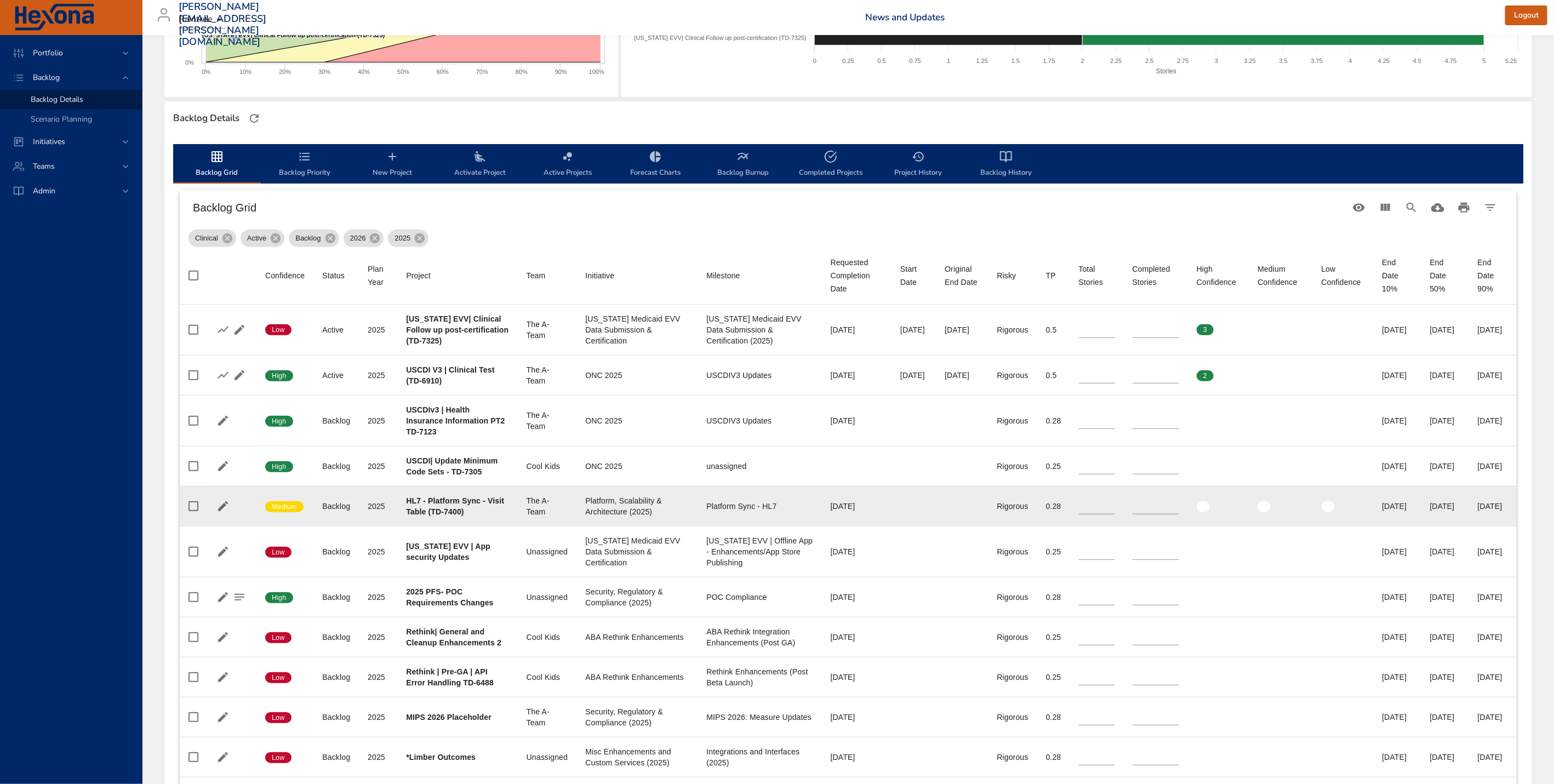
scroll to position [221, 0]
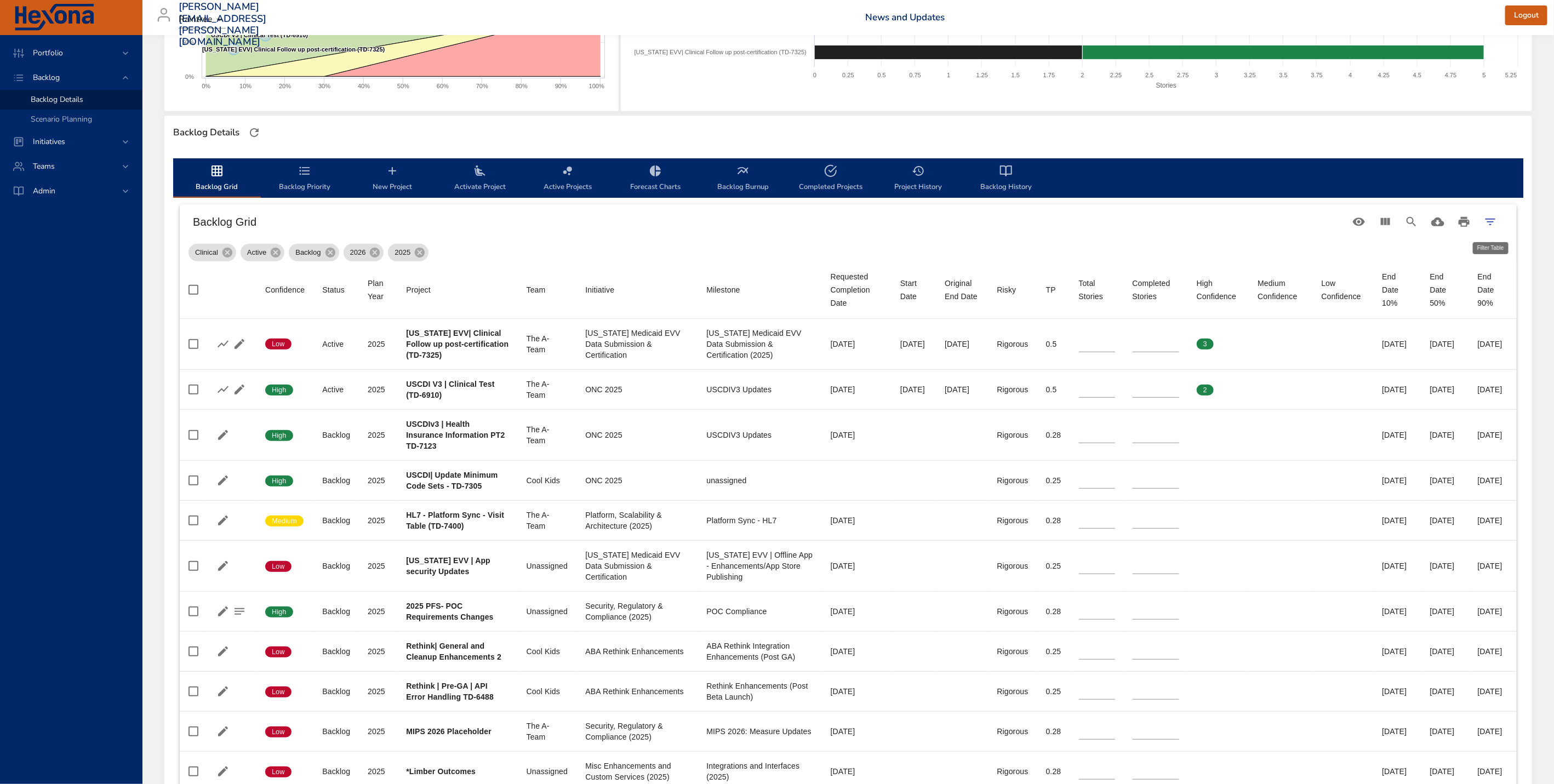
click at [1491, 221] on icon "Filter Table" at bounding box center [1490, 222] width 10 height 6
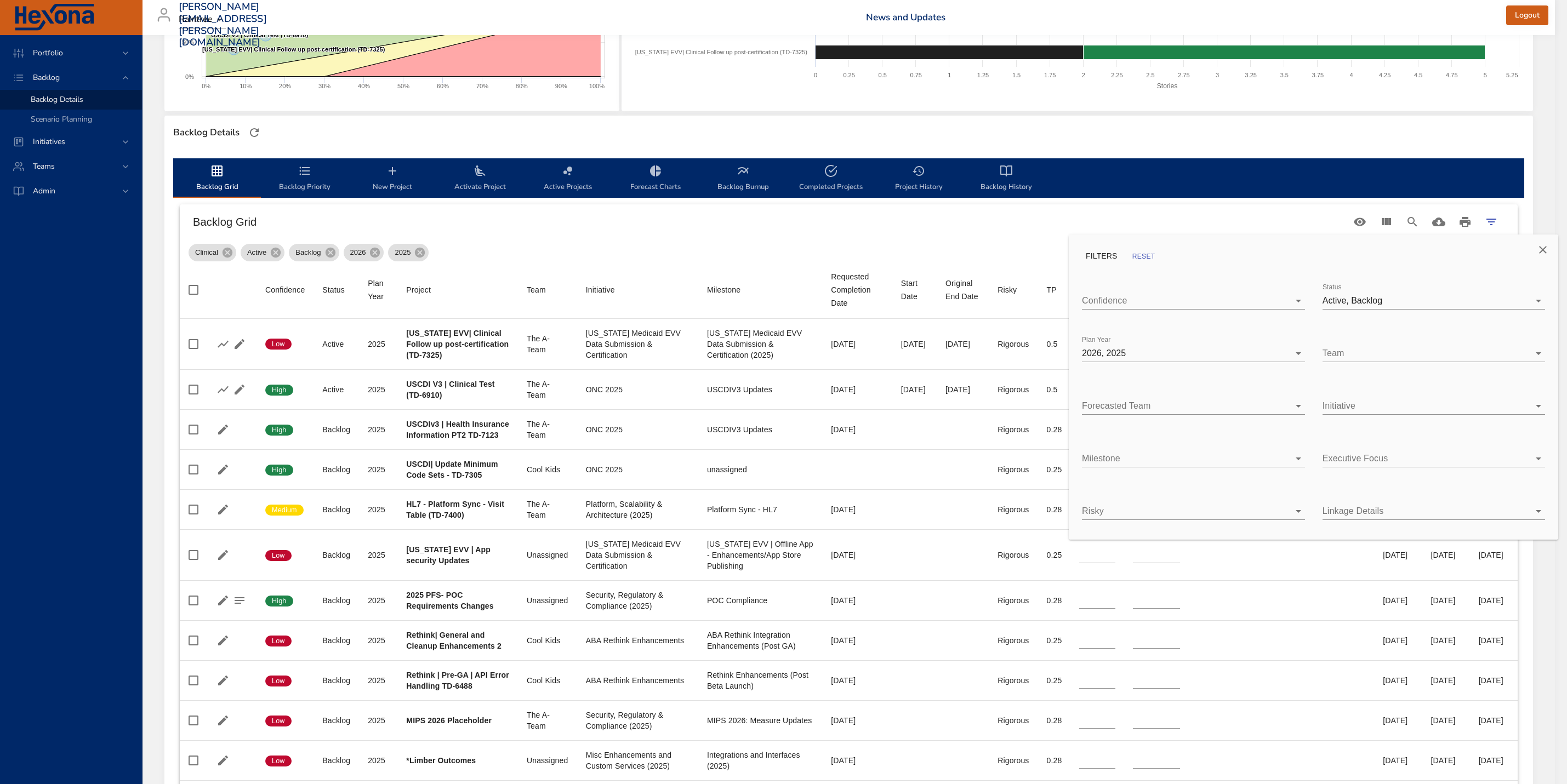
click at [1238, 354] on body "Portfolio Backlog Backlog Details Scenario Planning Initiatives Teams [PERSON_N…" at bounding box center [784, 171] width 1567 height 784
click at [1139, 324] on div "2025" at bounding box center [1202, 329] width 188 height 13
type input "*"
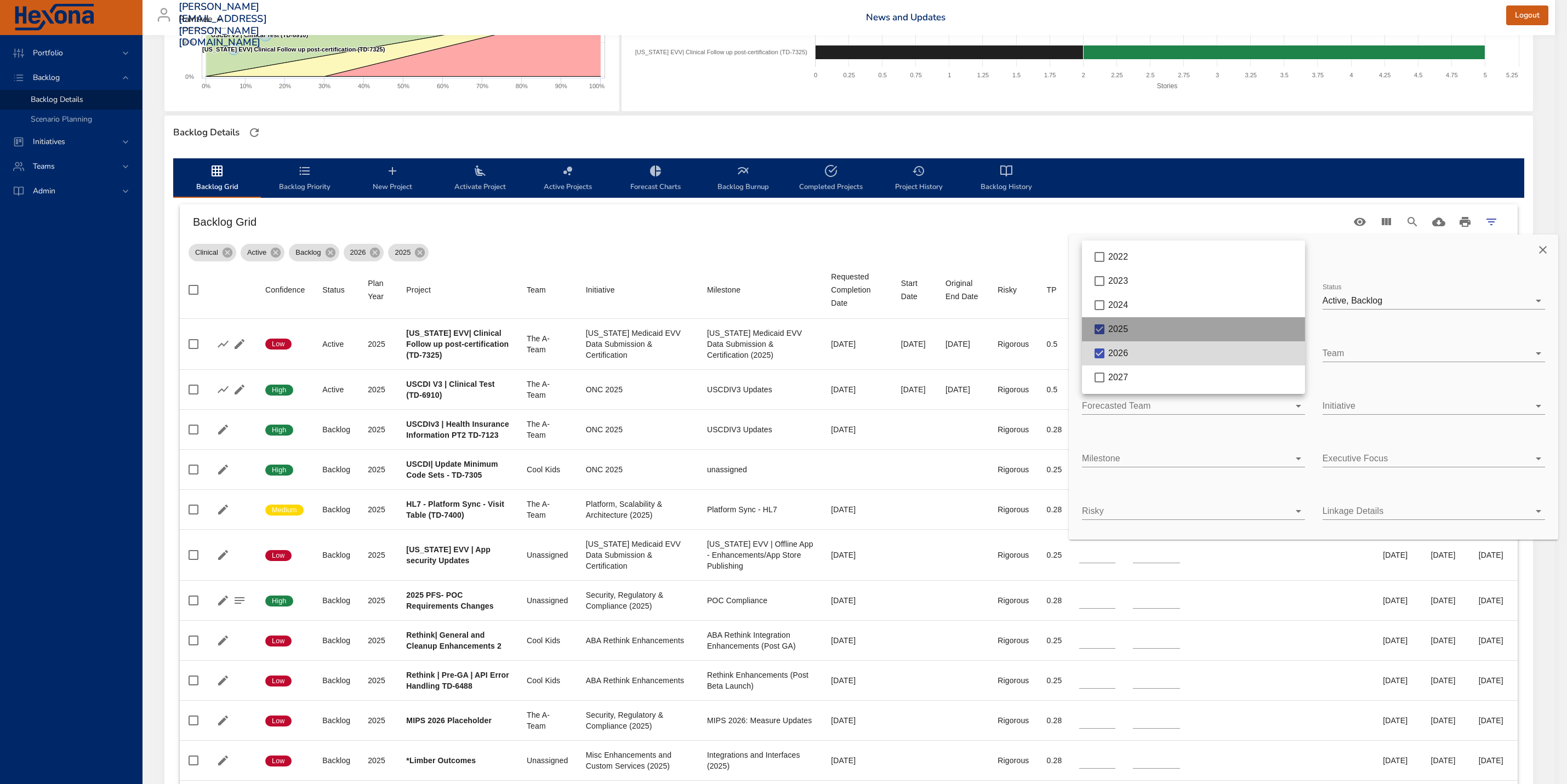
type input "**"
type input "*"
type input "**"
type input "*"
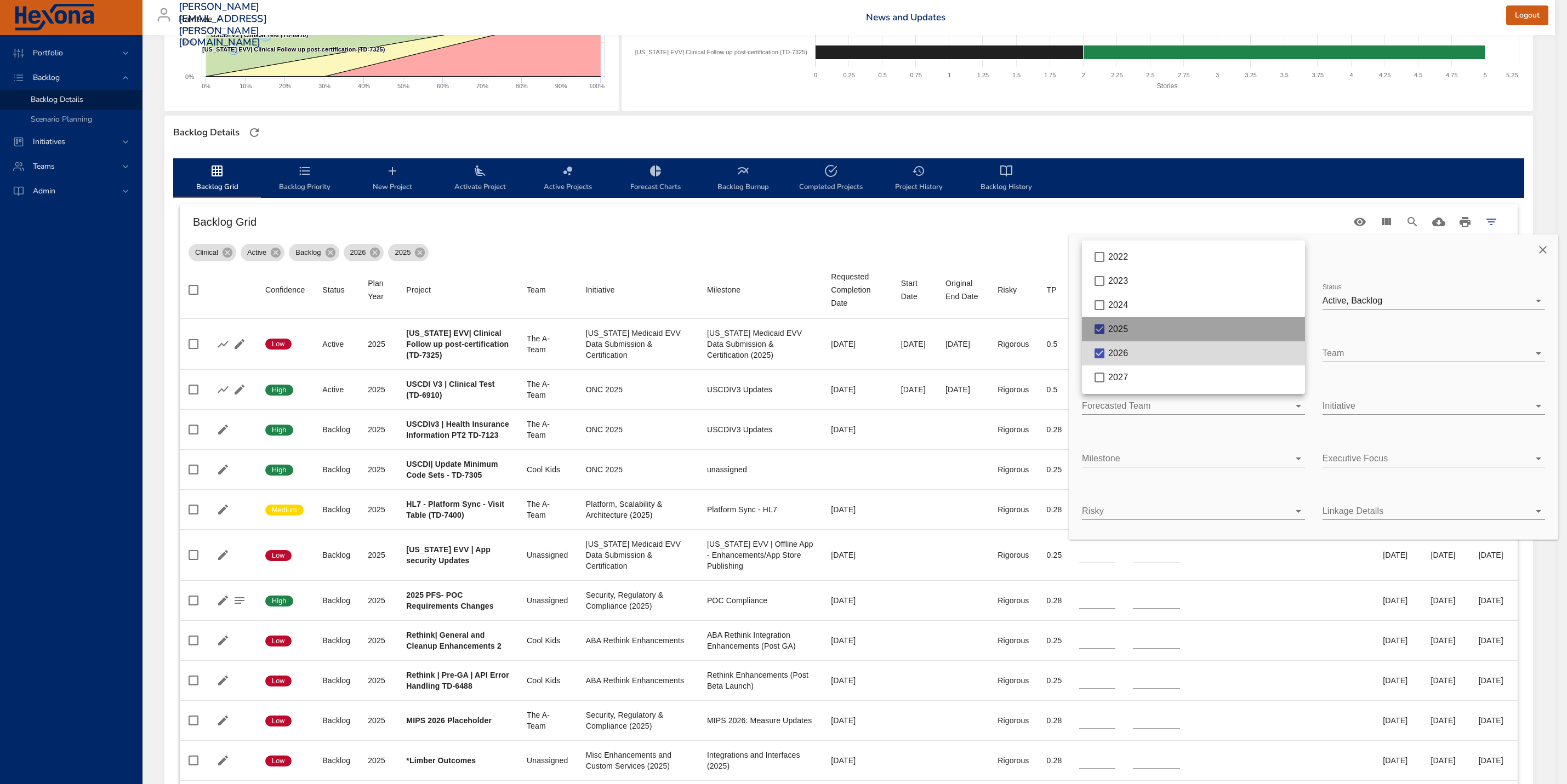
type input "*"
type input "**"
type input "*"
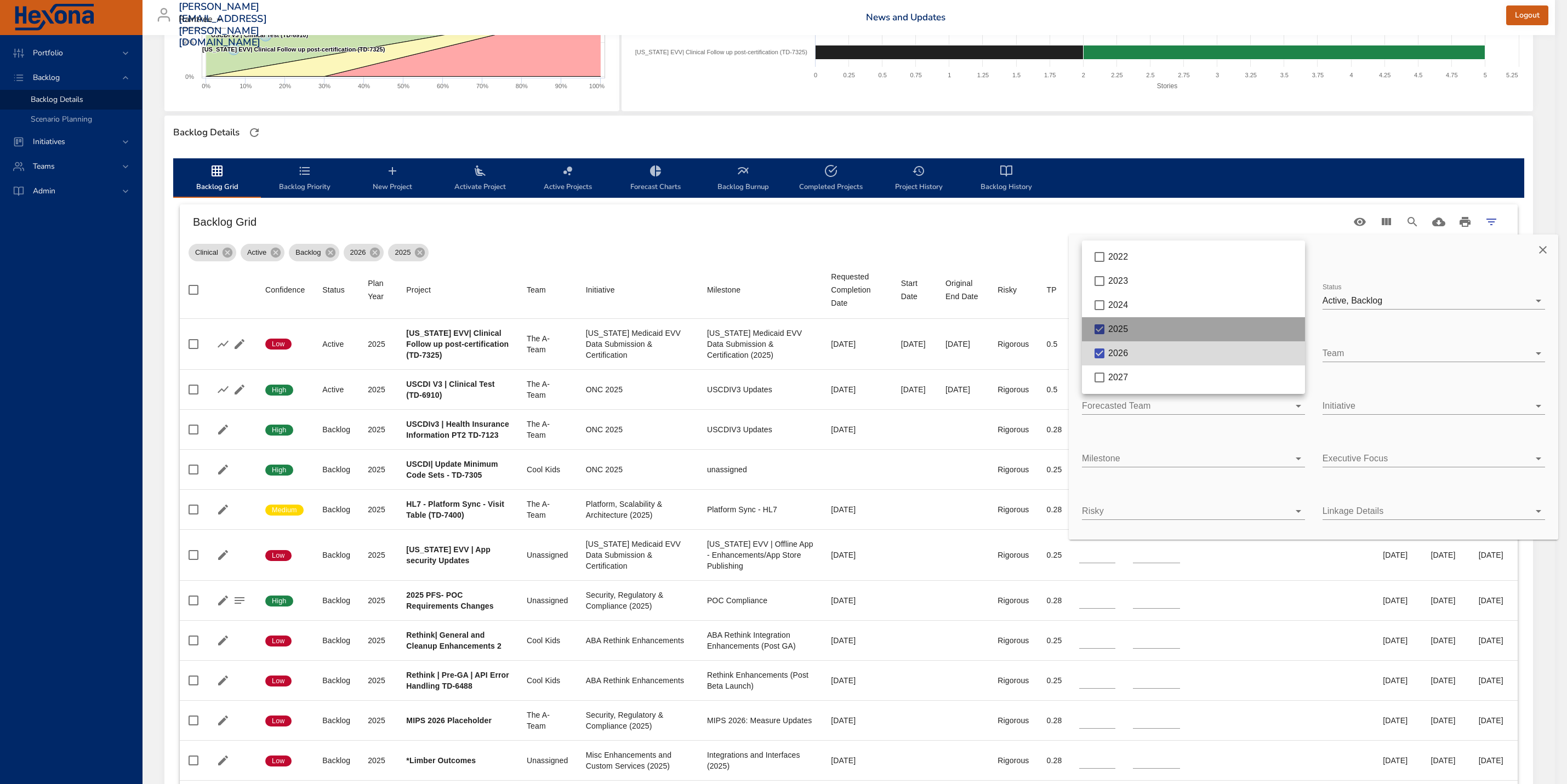
type input "*"
type input "**"
type input "*"
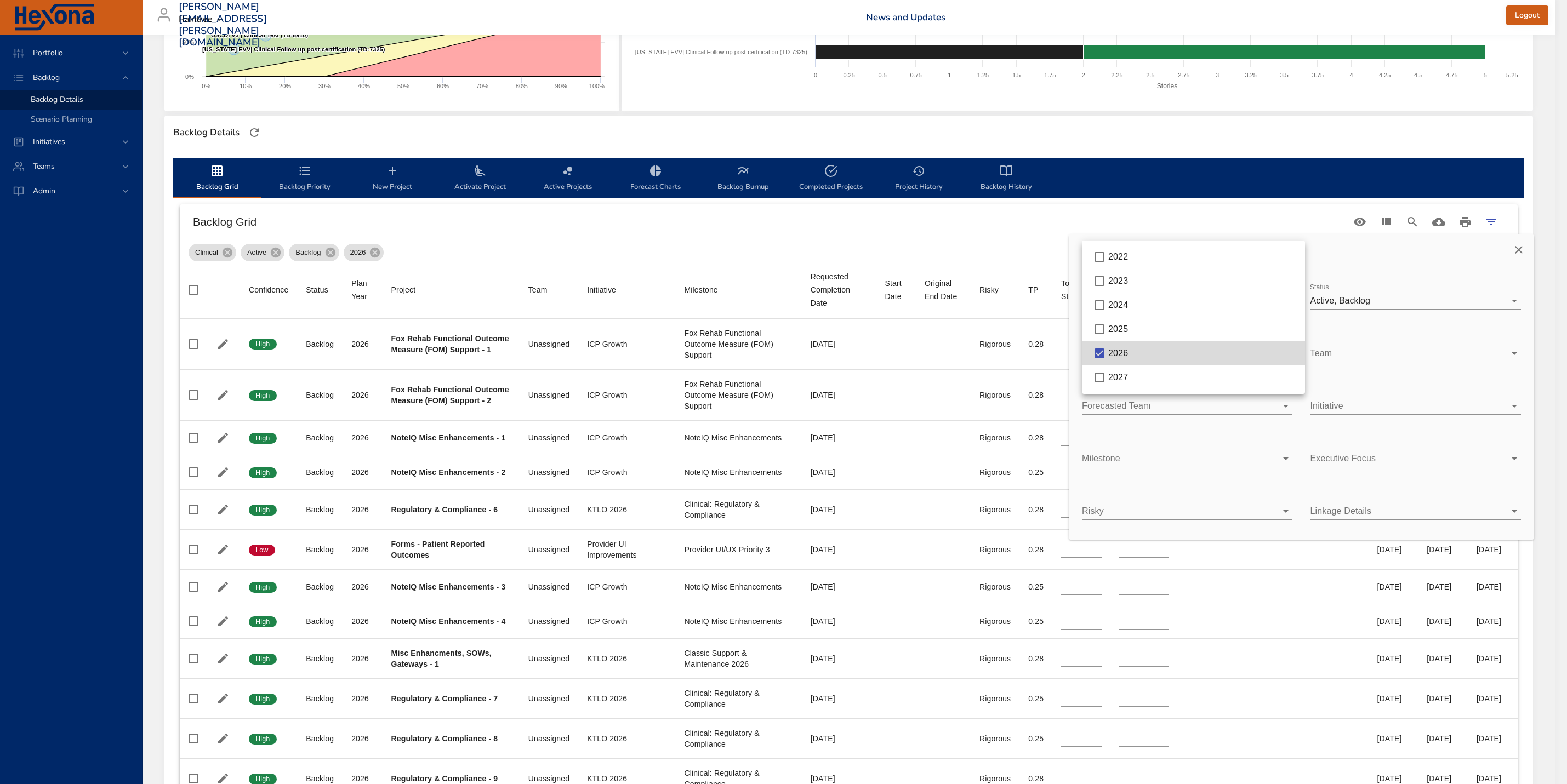
click at [990, 249] on div at bounding box center [784, 392] width 1567 height 784
click at [628, 239] on div at bounding box center [784, 392] width 1567 height 784
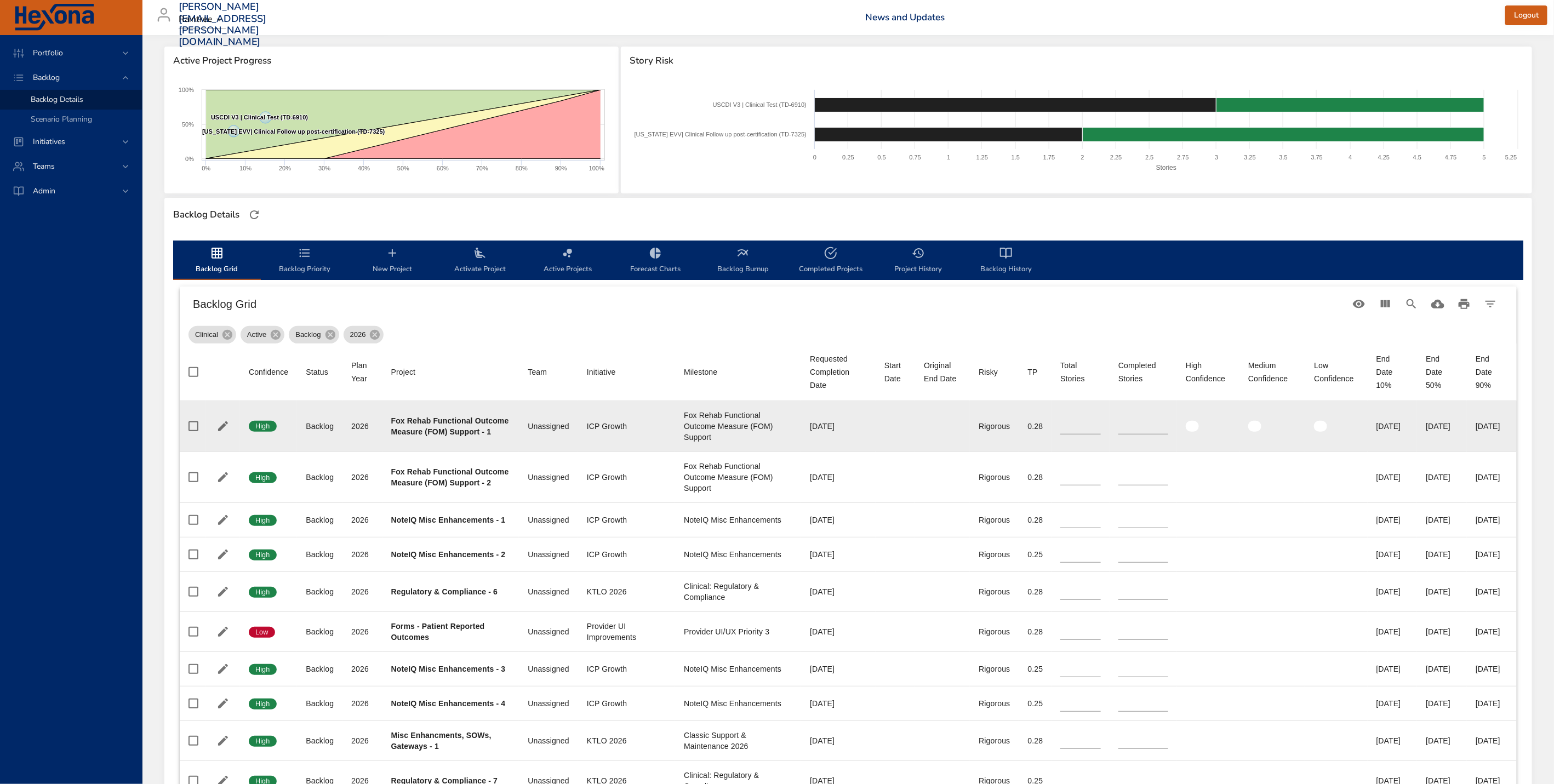
scroll to position [28, 0]
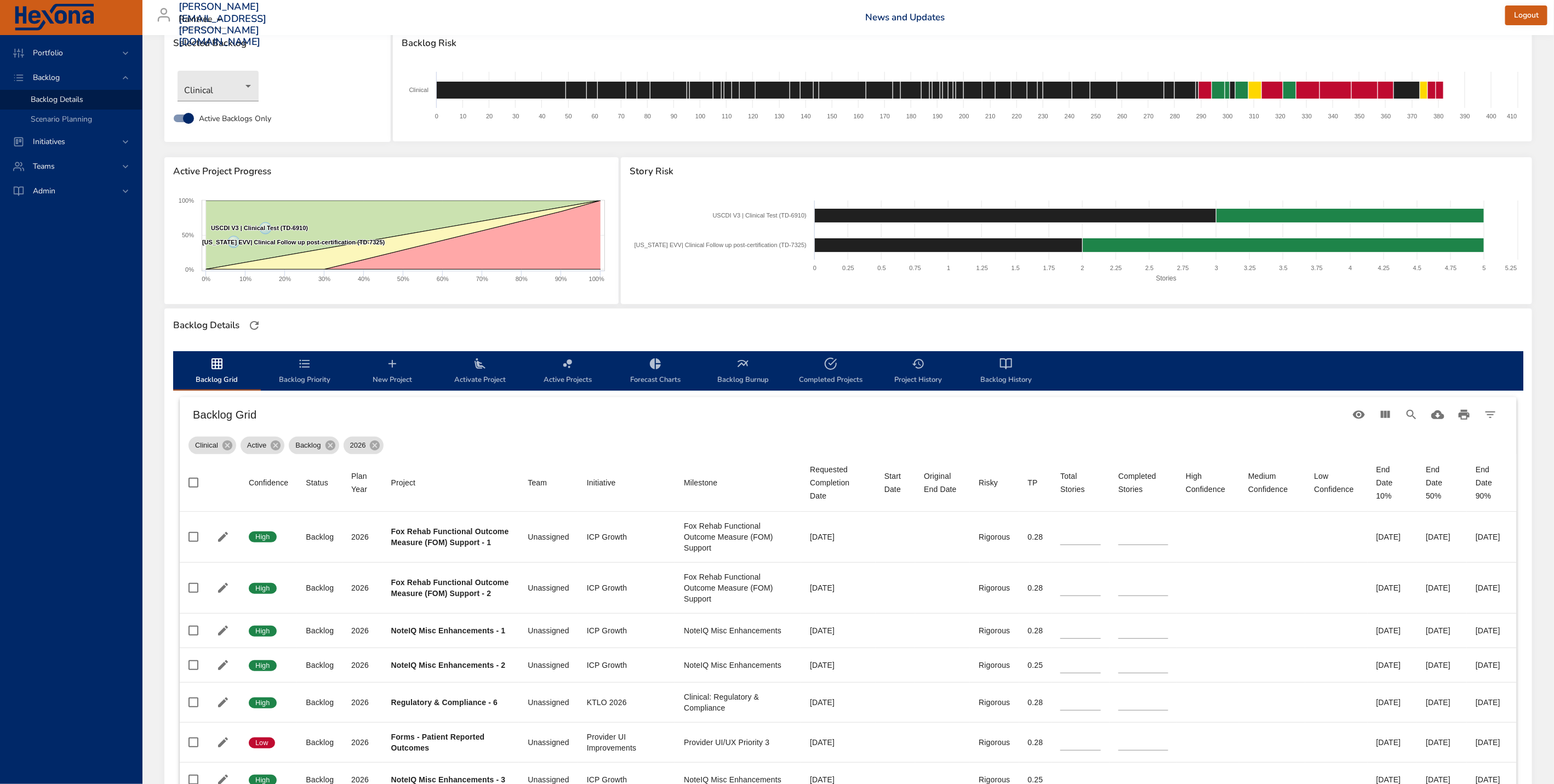
click at [307, 368] on icon "backlog-tab" at bounding box center [304, 364] width 13 height 13
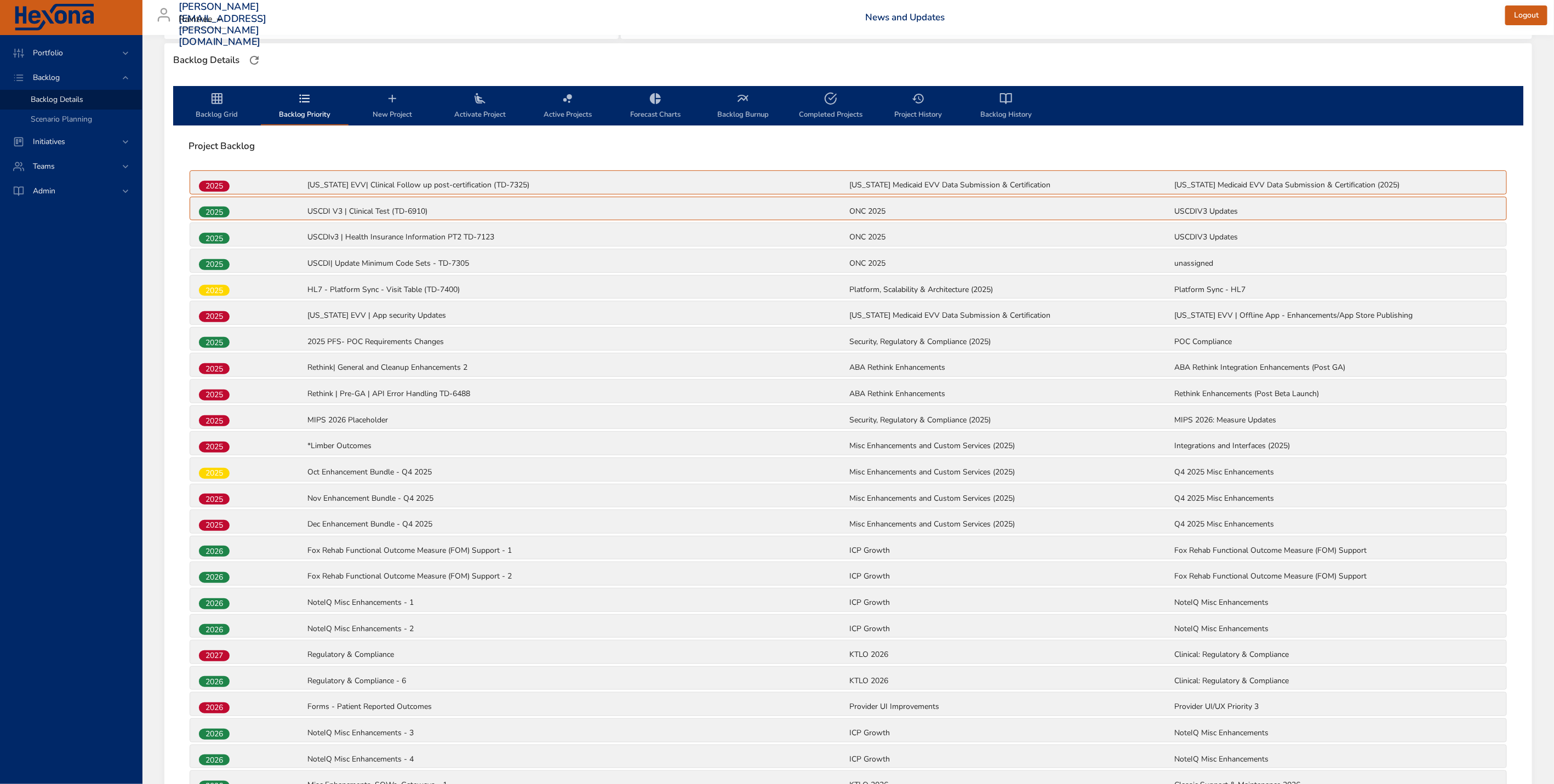
scroll to position [965, 0]
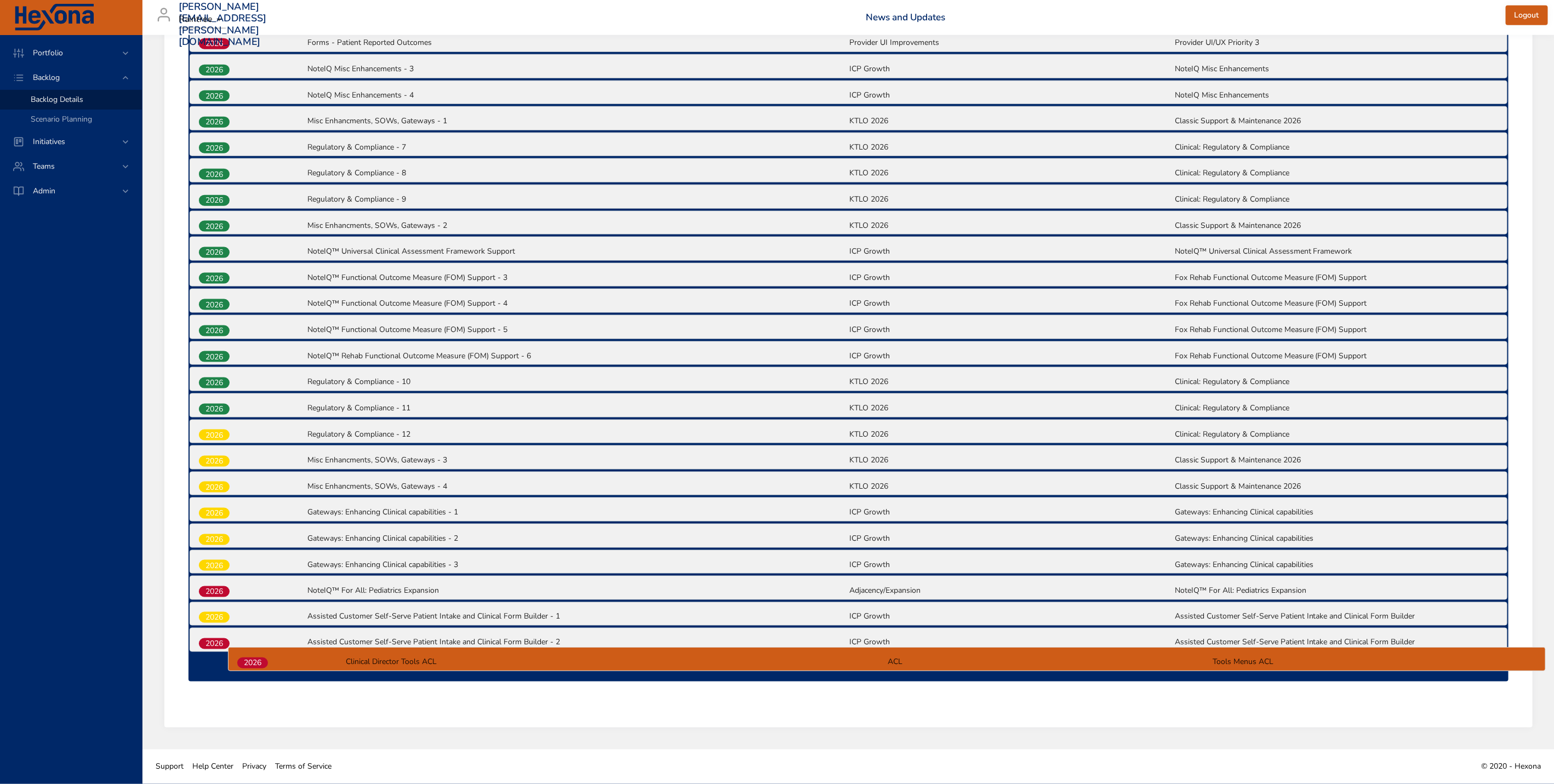
drag, startPoint x: 219, startPoint y: 460, endPoint x: 256, endPoint y: 666, distance: 209.3
click at [256, 666] on div "2025 [US_STATE] EVV| Clinical Follow up post-certification (TD-7325) [US_STATE]…" at bounding box center [848, 93] width 1320 height 1177
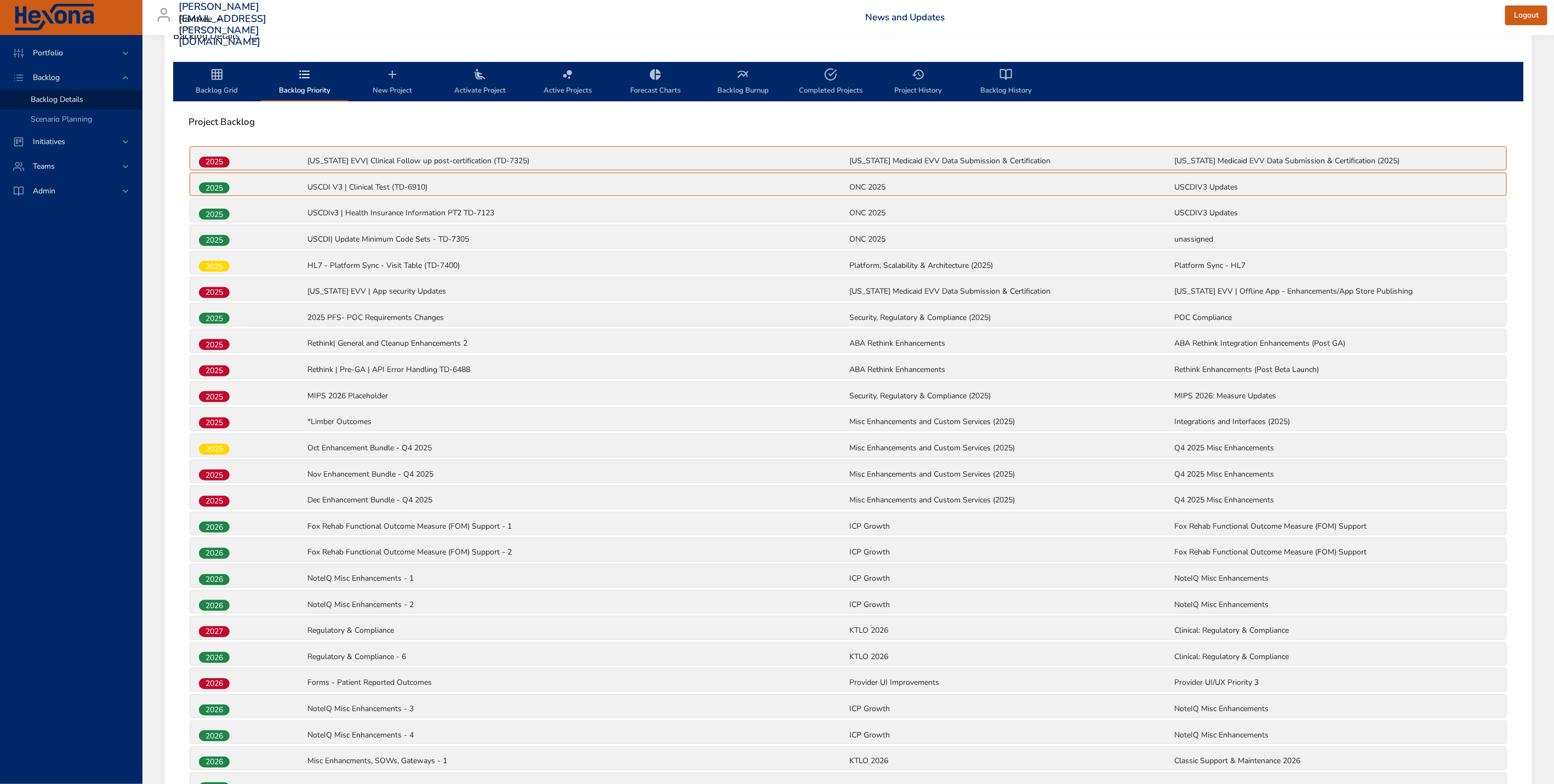
scroll to position [214, 0]
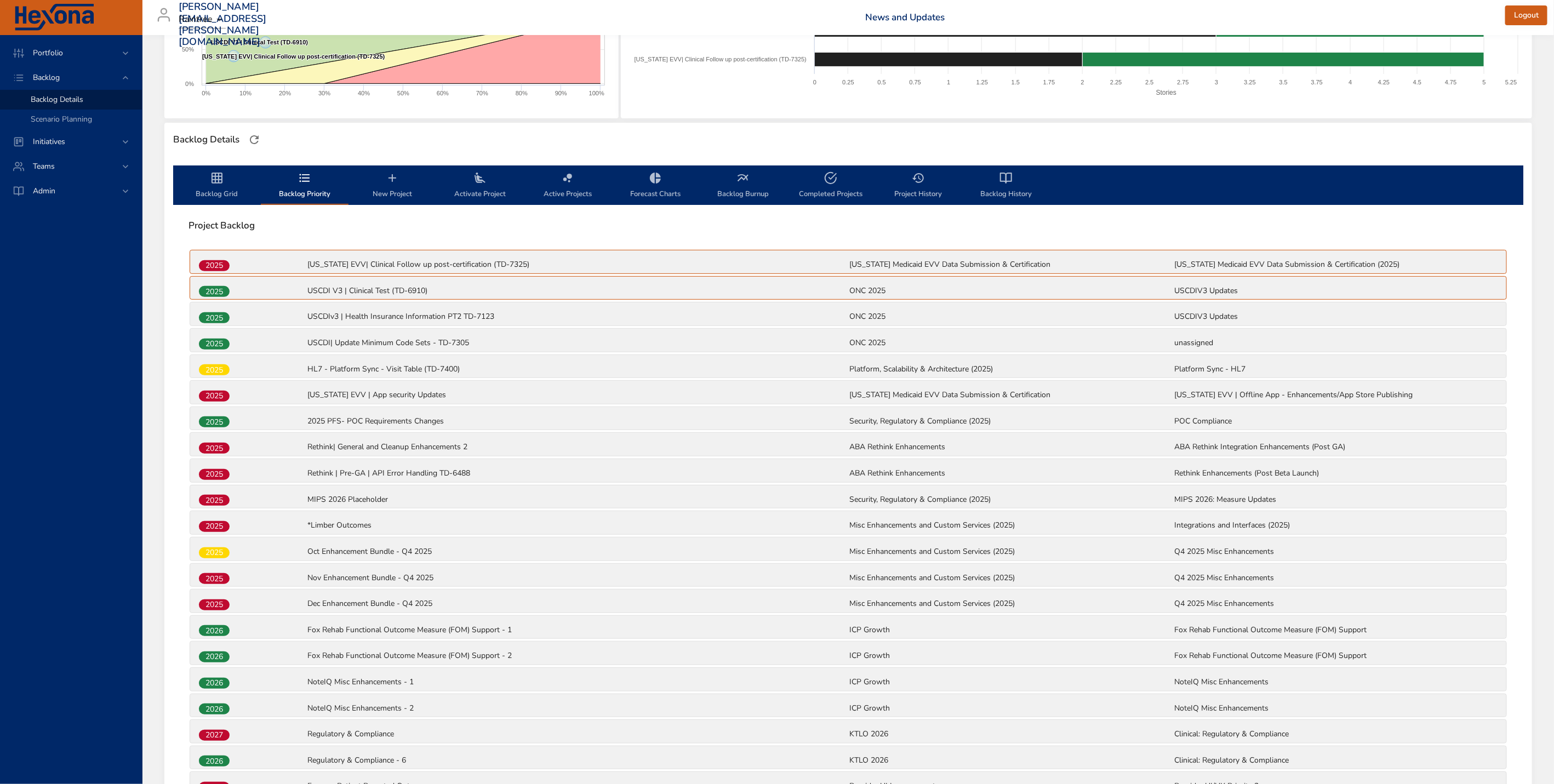
click at [216, 183] on icon "backlog-tab" at bounding box center [216, 178] width 13 height 13
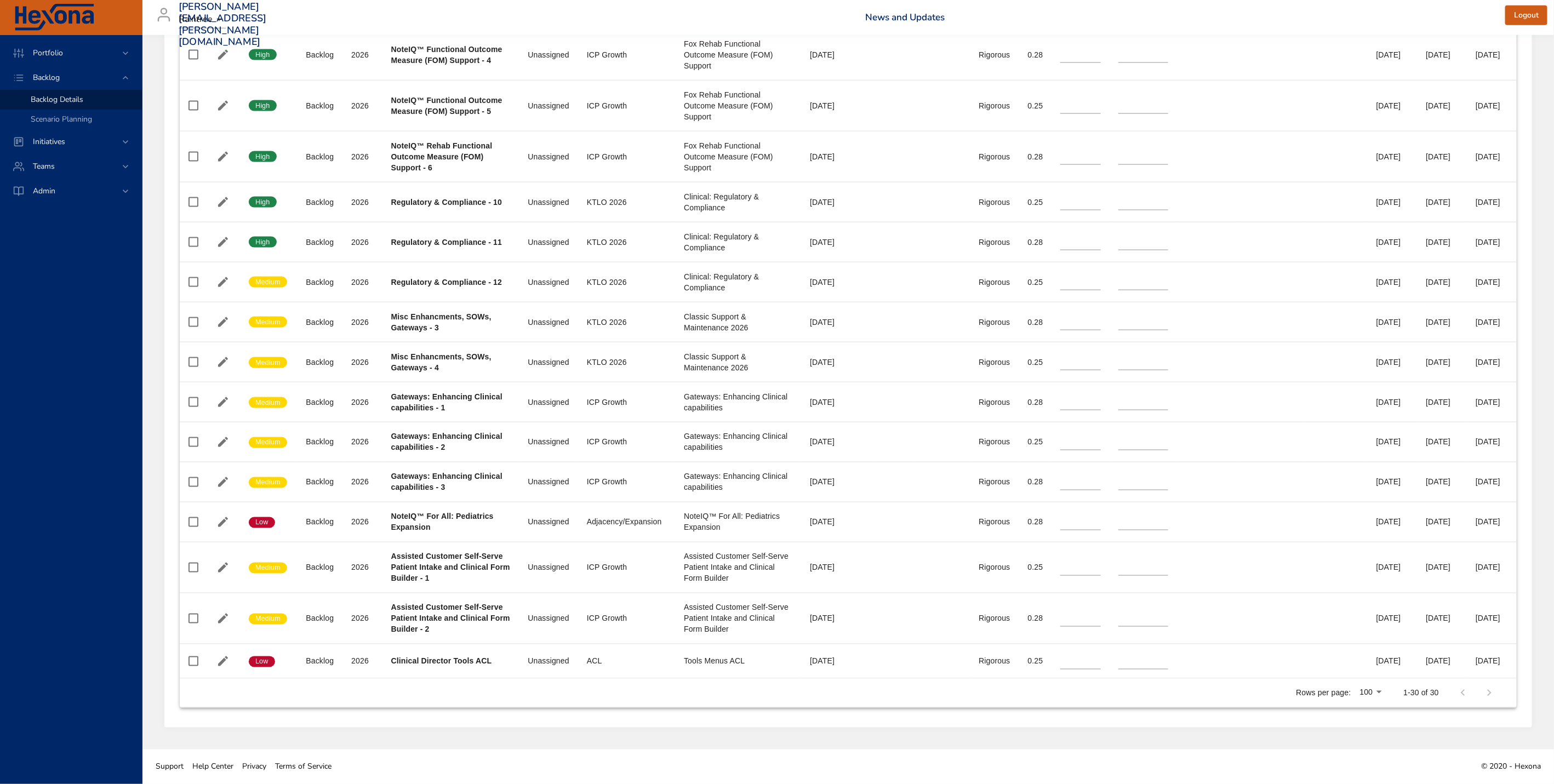
scroll to position [1139, 0]
